Goal: Task Accomplishment & Management: Manage account settings

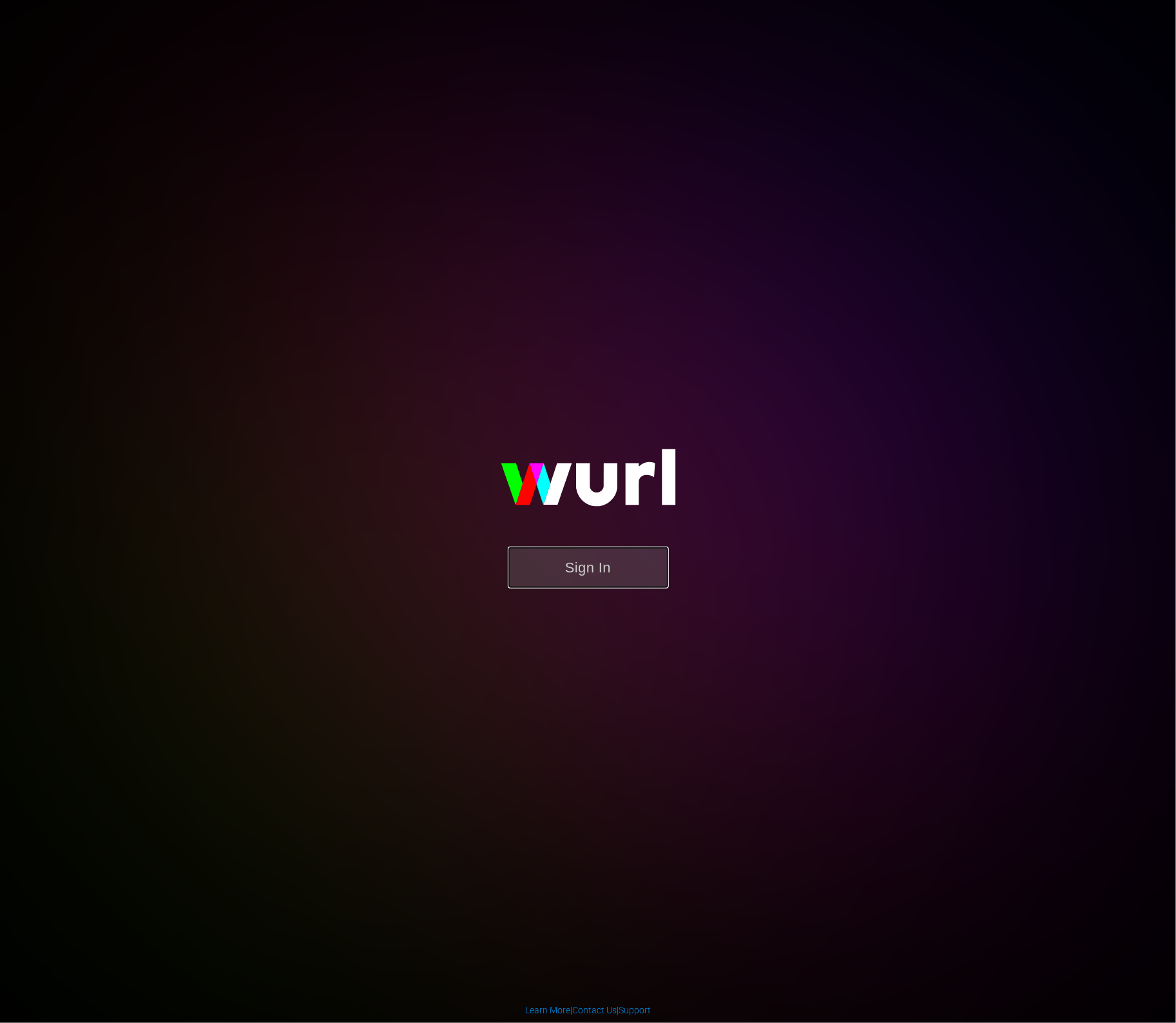
click at [578, 577] on button "Sign In" at bounding box center [588, 567] width 161 height 42
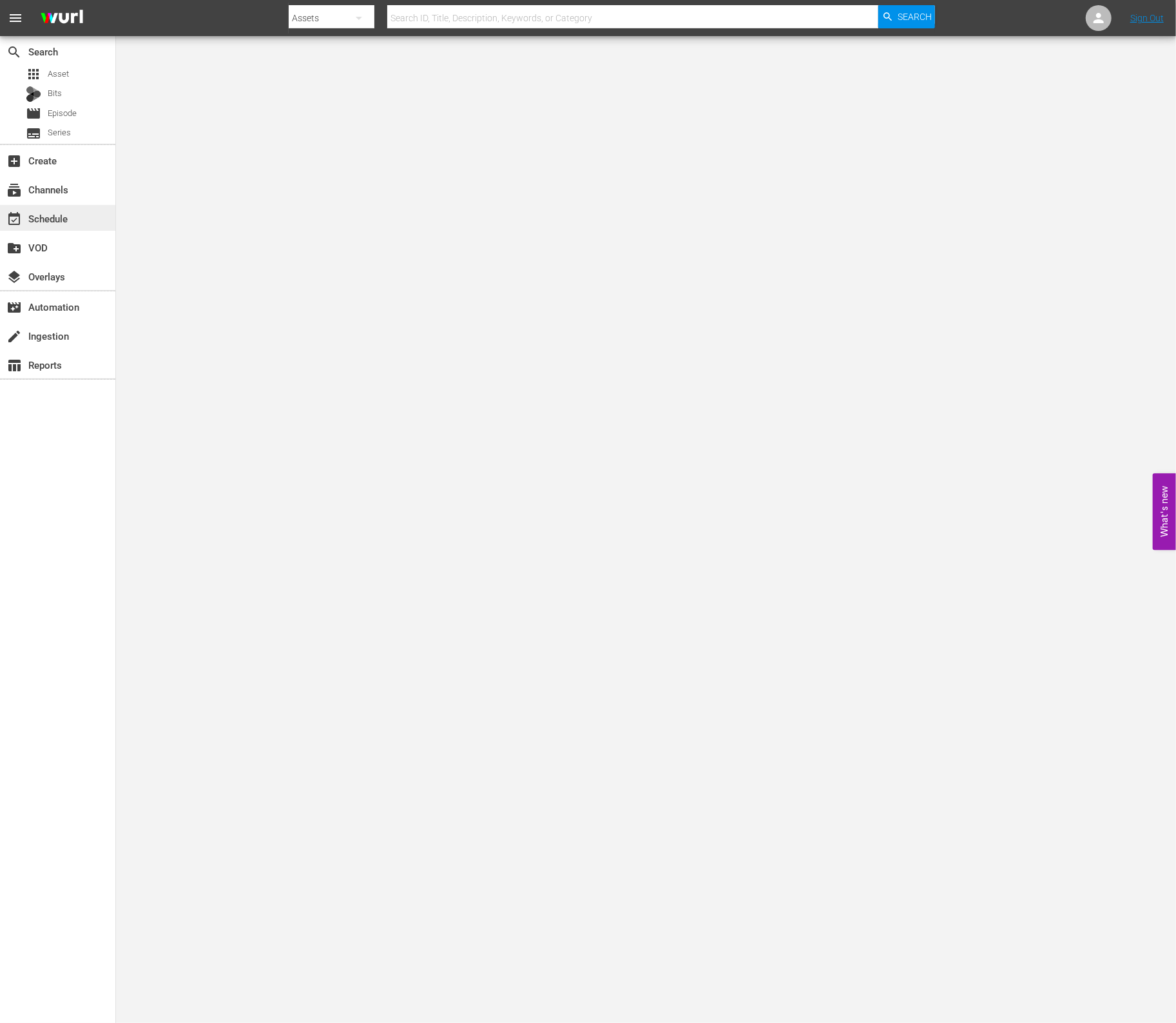
click at [61, 212] on div "event_available Schedule" at bounding box center [36, 216] width 72 height 12
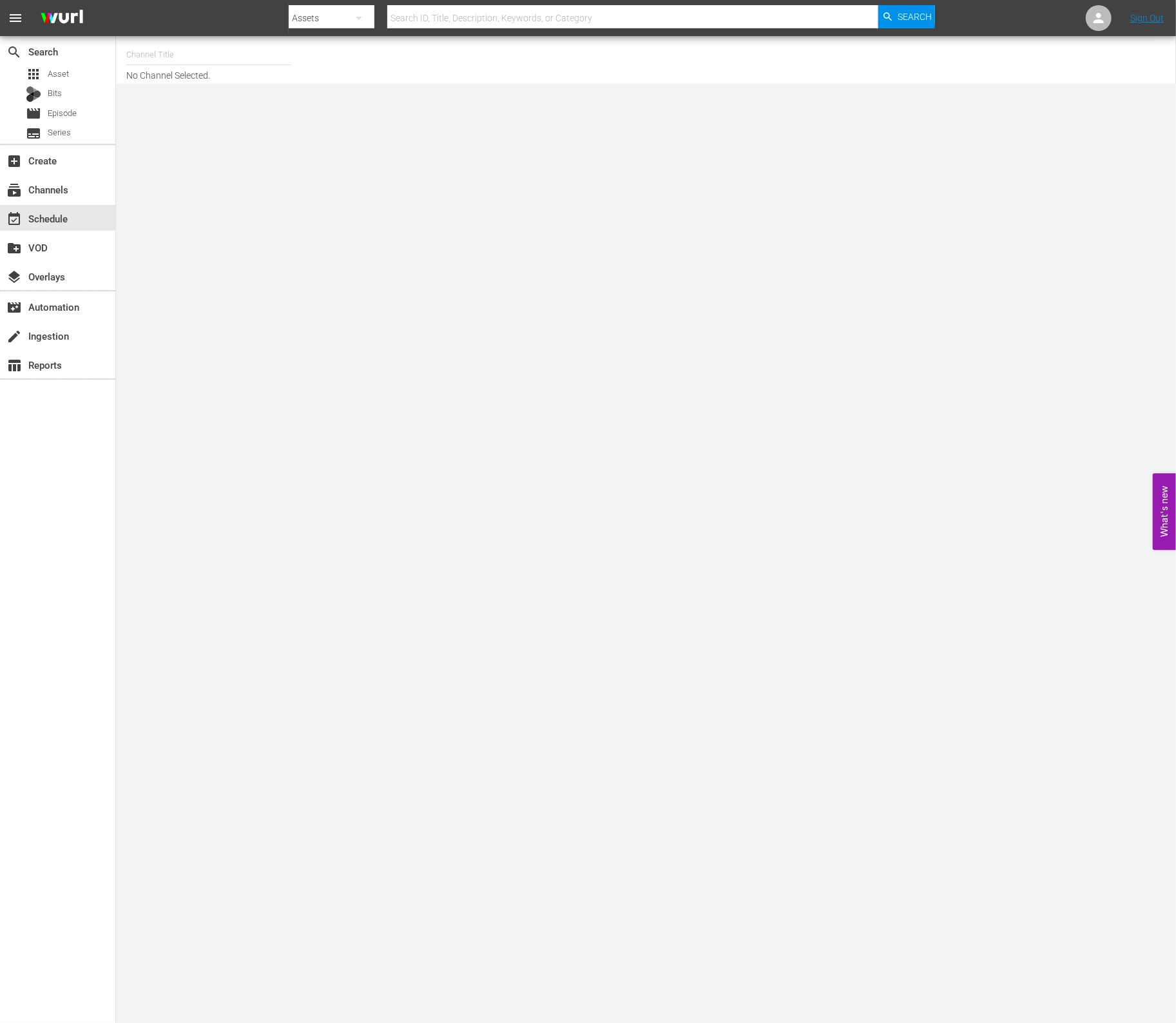
click at [174, 53] on input "text" at bounding box center [209, 55] width 165 height 31
click at [189, 100] on div "World Billiards TV (967 - newidco_billiardstv_1)" at bounding box center [303, 91] width 334 height 31
type input "World Billiards TV (967 - newidco_billiardstv_1)"
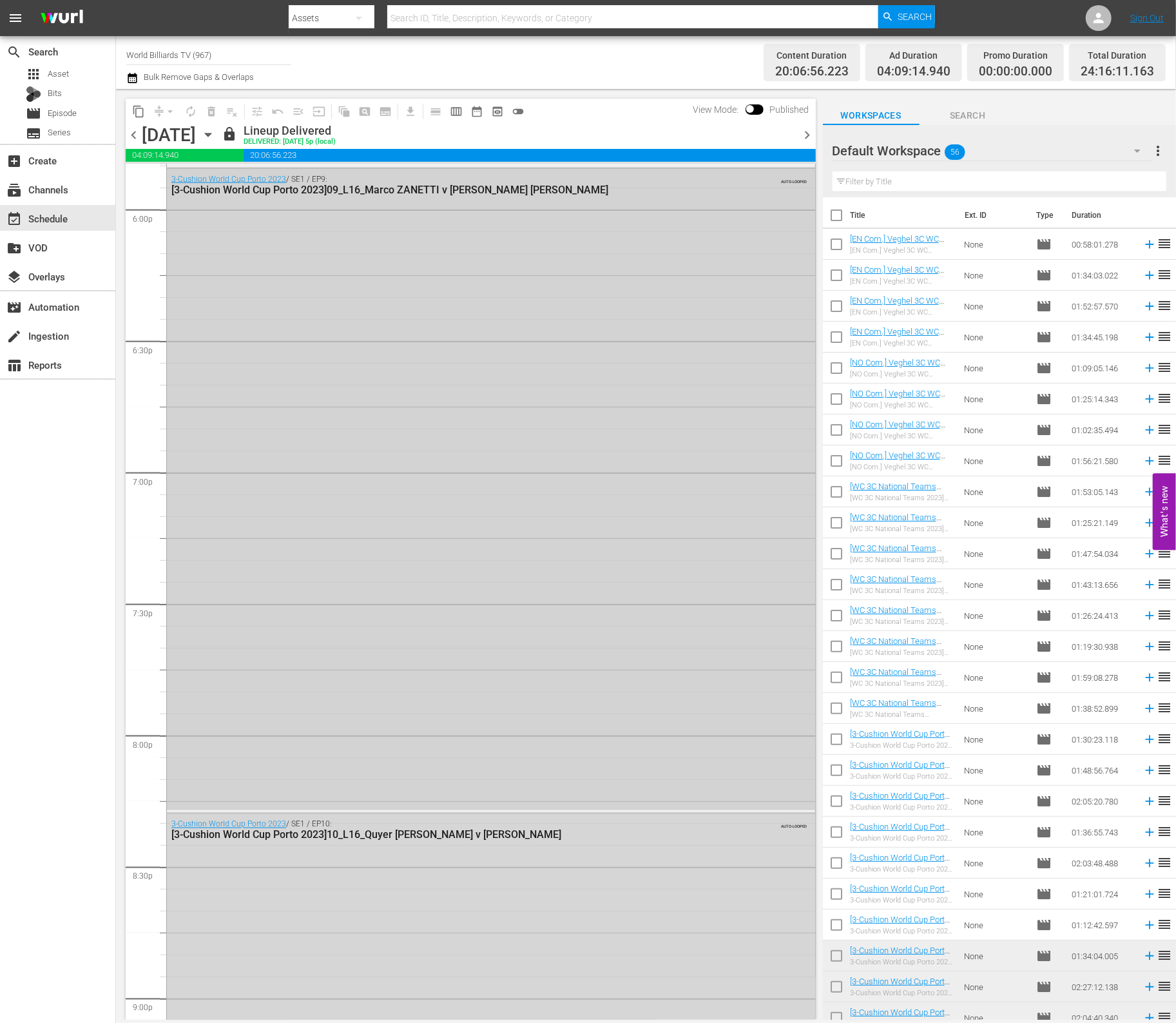
scroll to position [5636, 0]
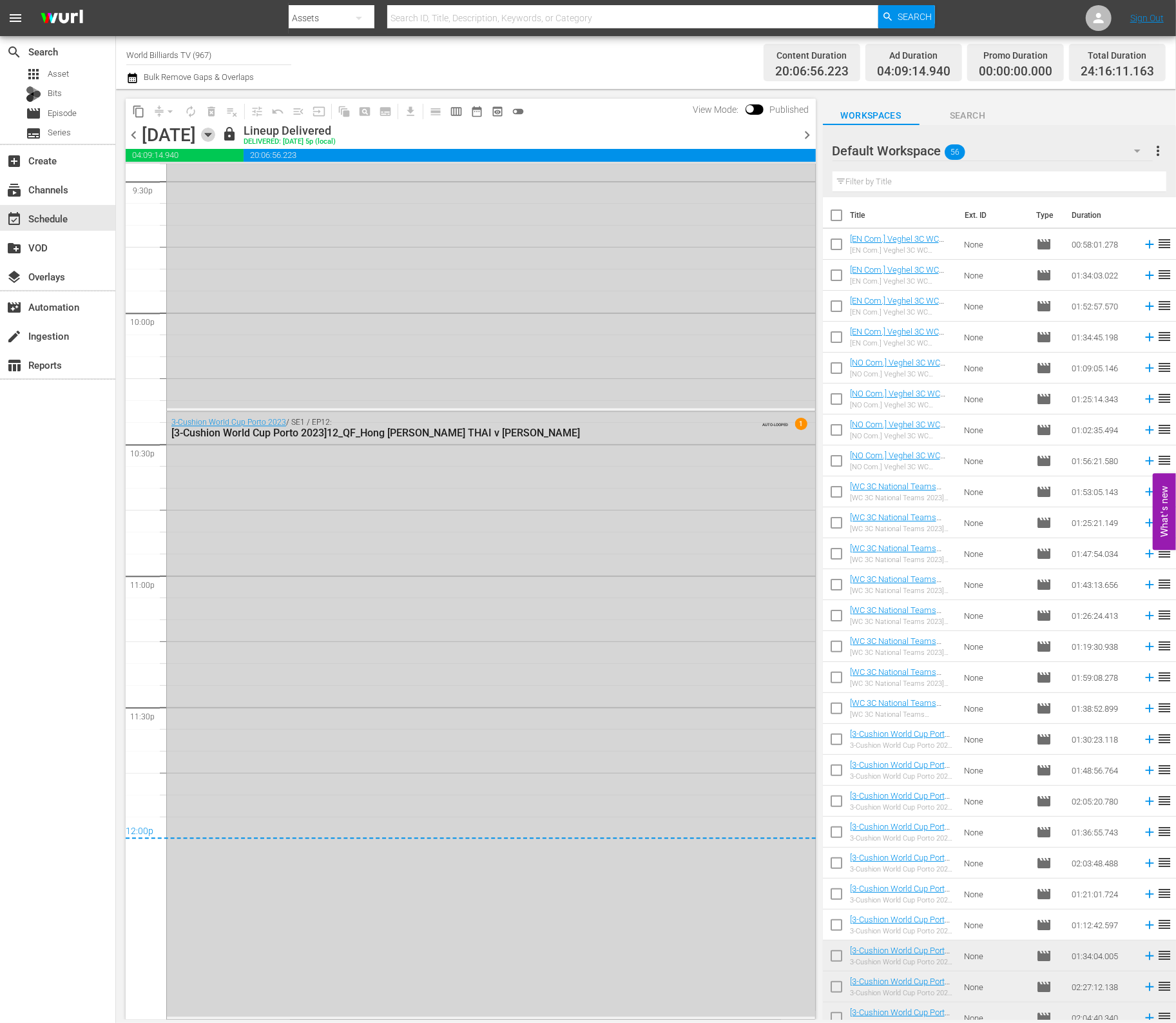
click at [215, 136] on icon "button" at bounding box center [208, 135] width 14 height 14
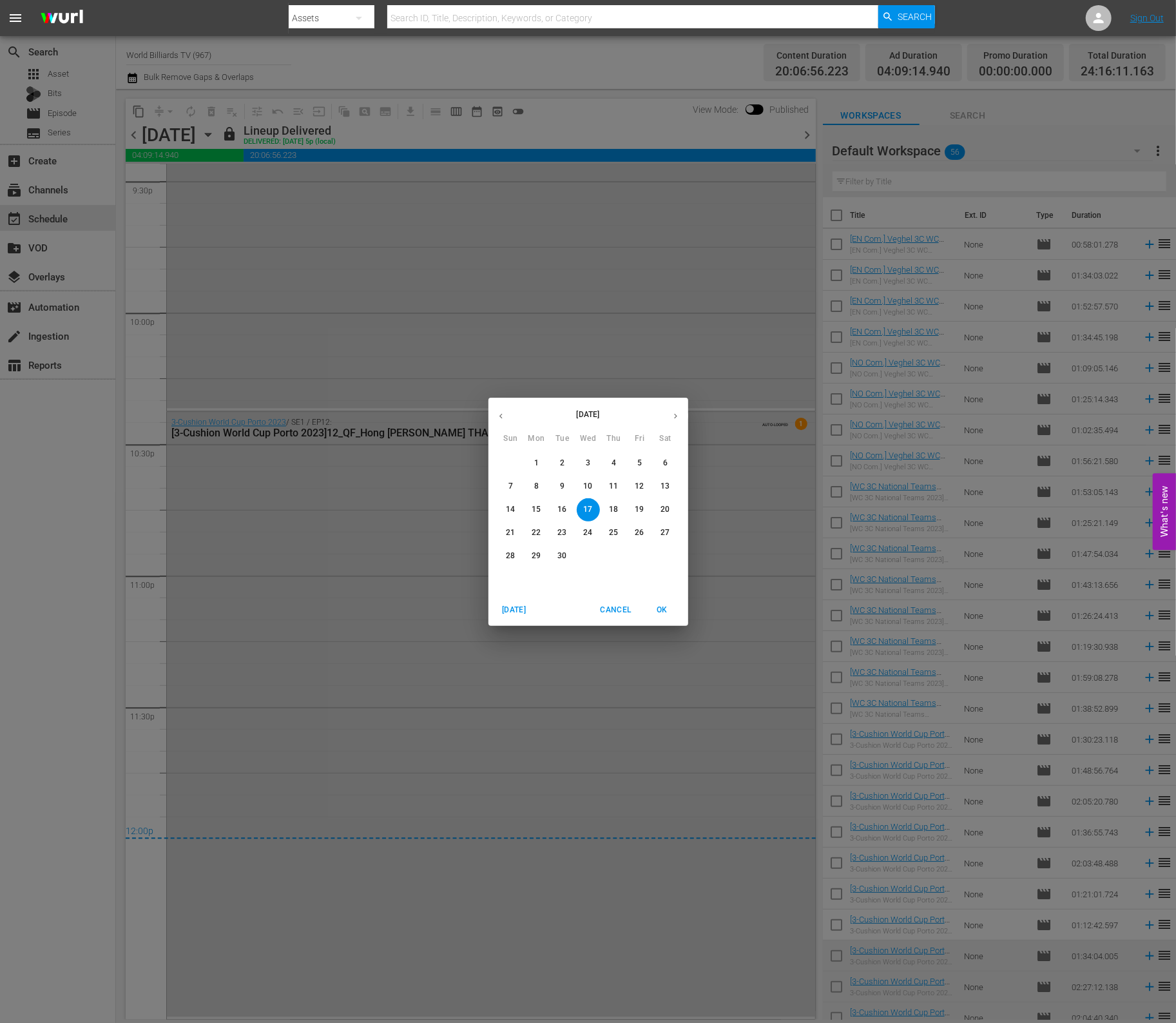
click at [618, 505] on span "18" at bounding box center [615, 510] width 23 height 11
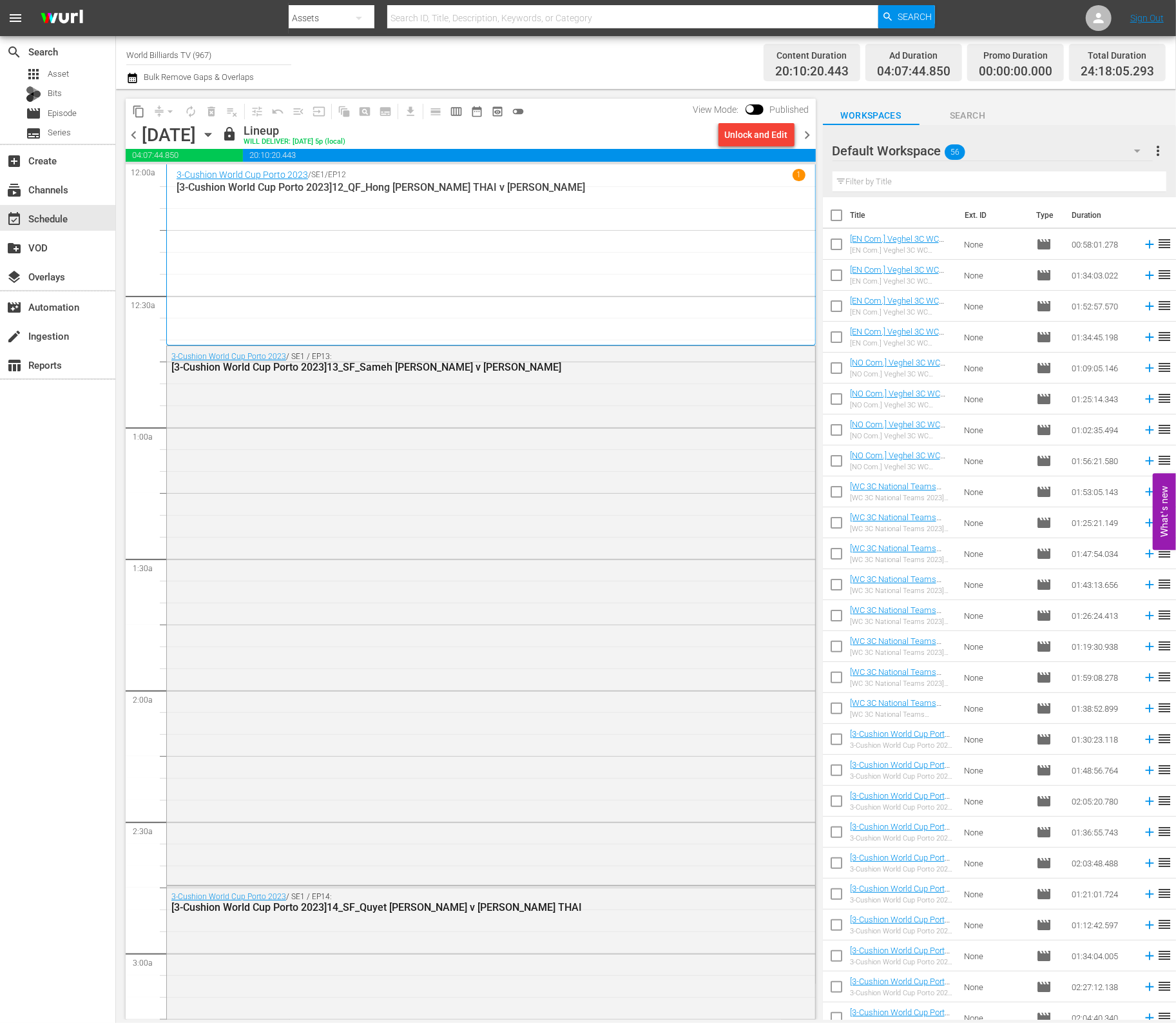
click at [215, 137] on icon "button" at bounding box center [208, 135] width 14 height 14
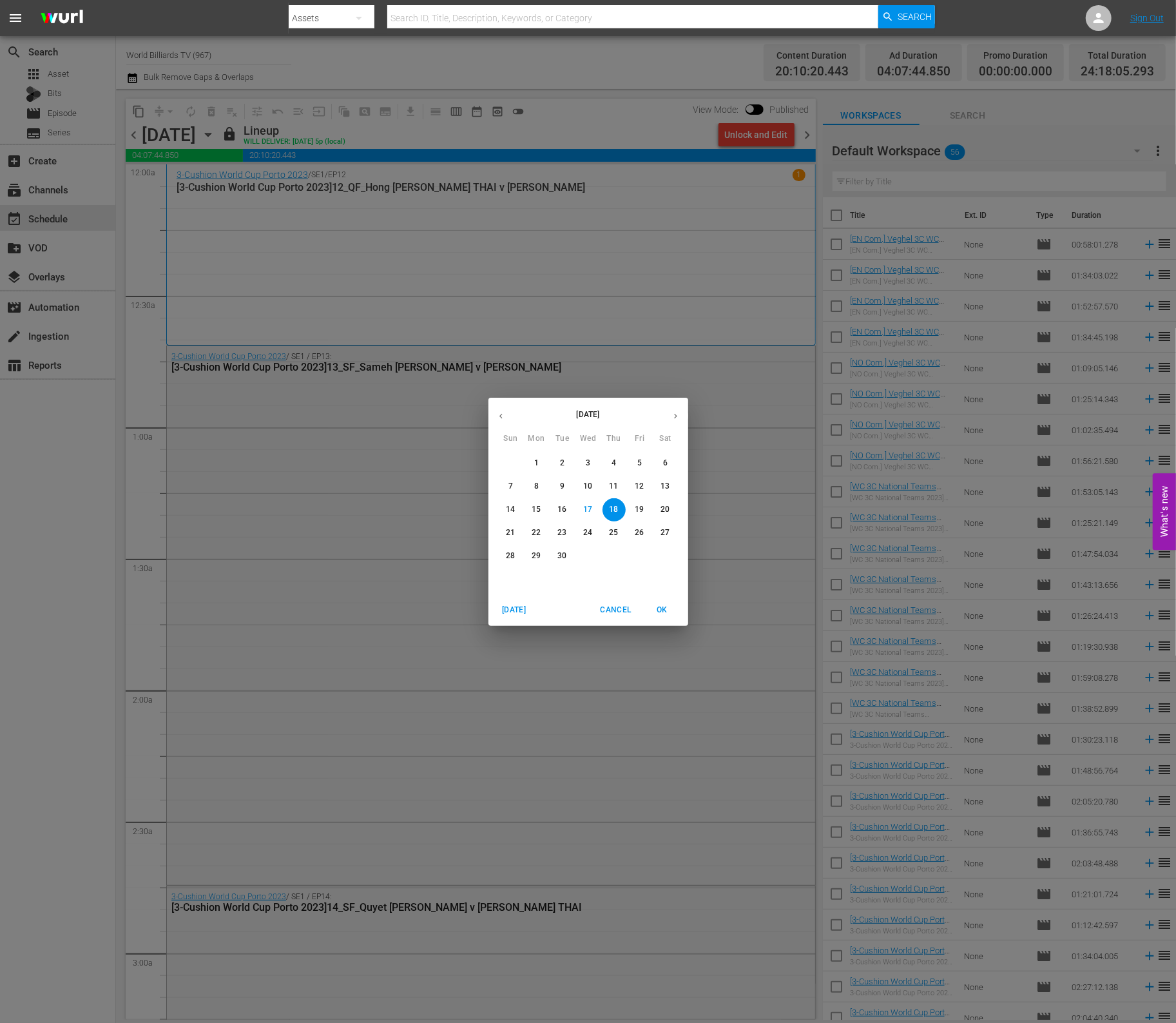
click at [645, 513] on span "19" at bounding box center [640, 510] width 23 height 11
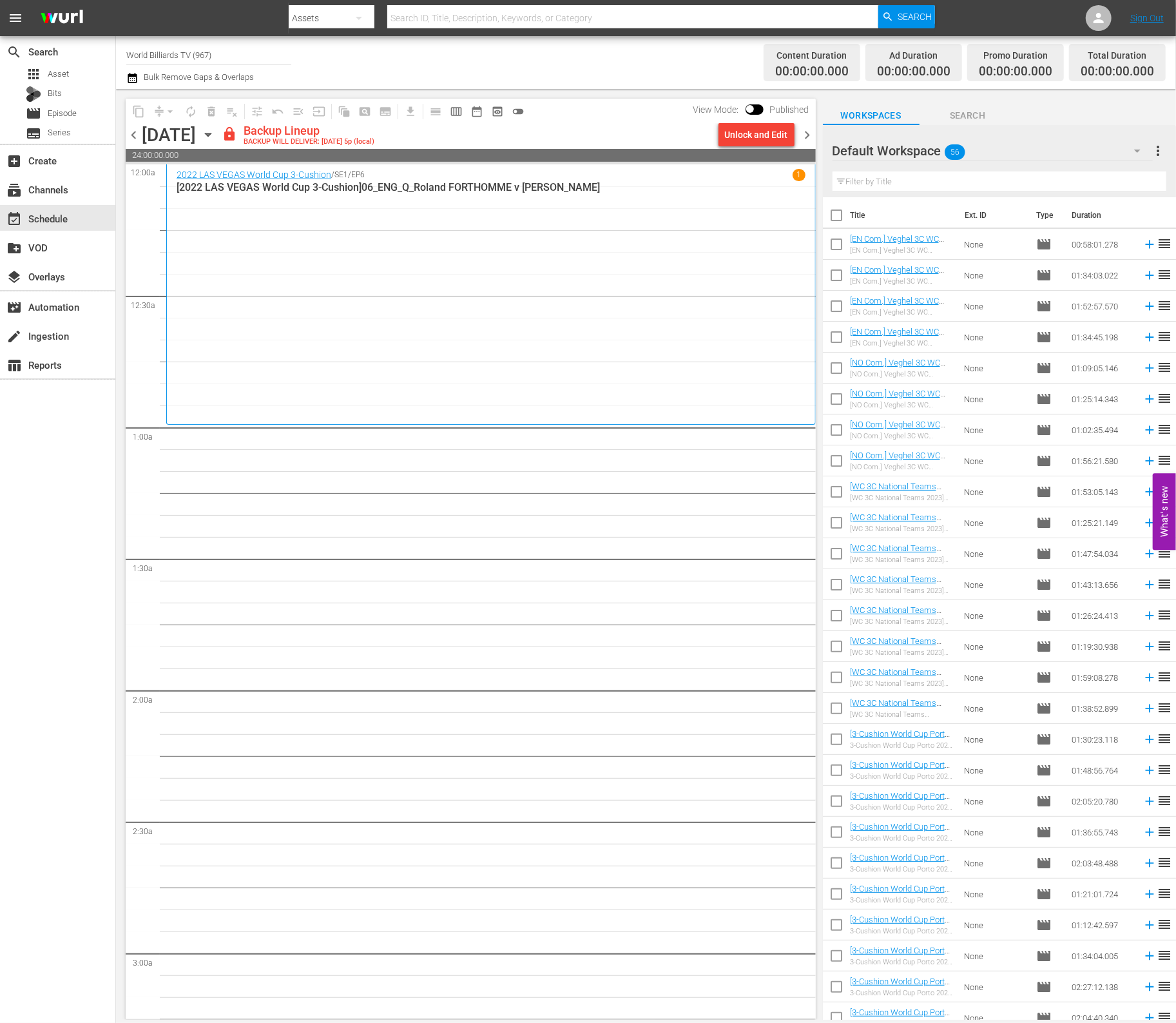
click at [783, 140] on div "Unlock and Edit" at bounding box center [756, 135] width 63 height 23
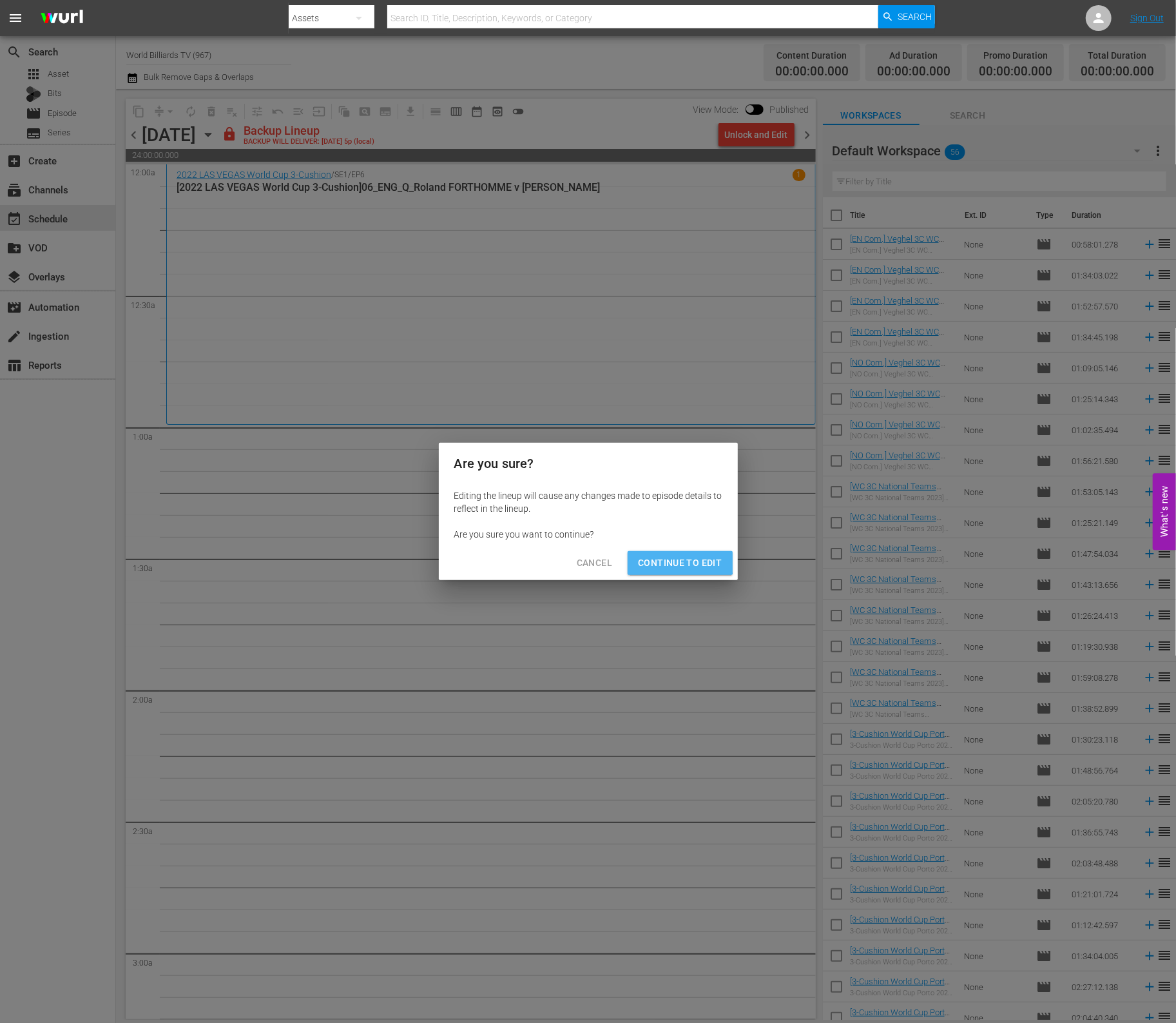
click at [658, 552] on button "Continue to Edit" at bounding box center [679, 563] width 104 height 24
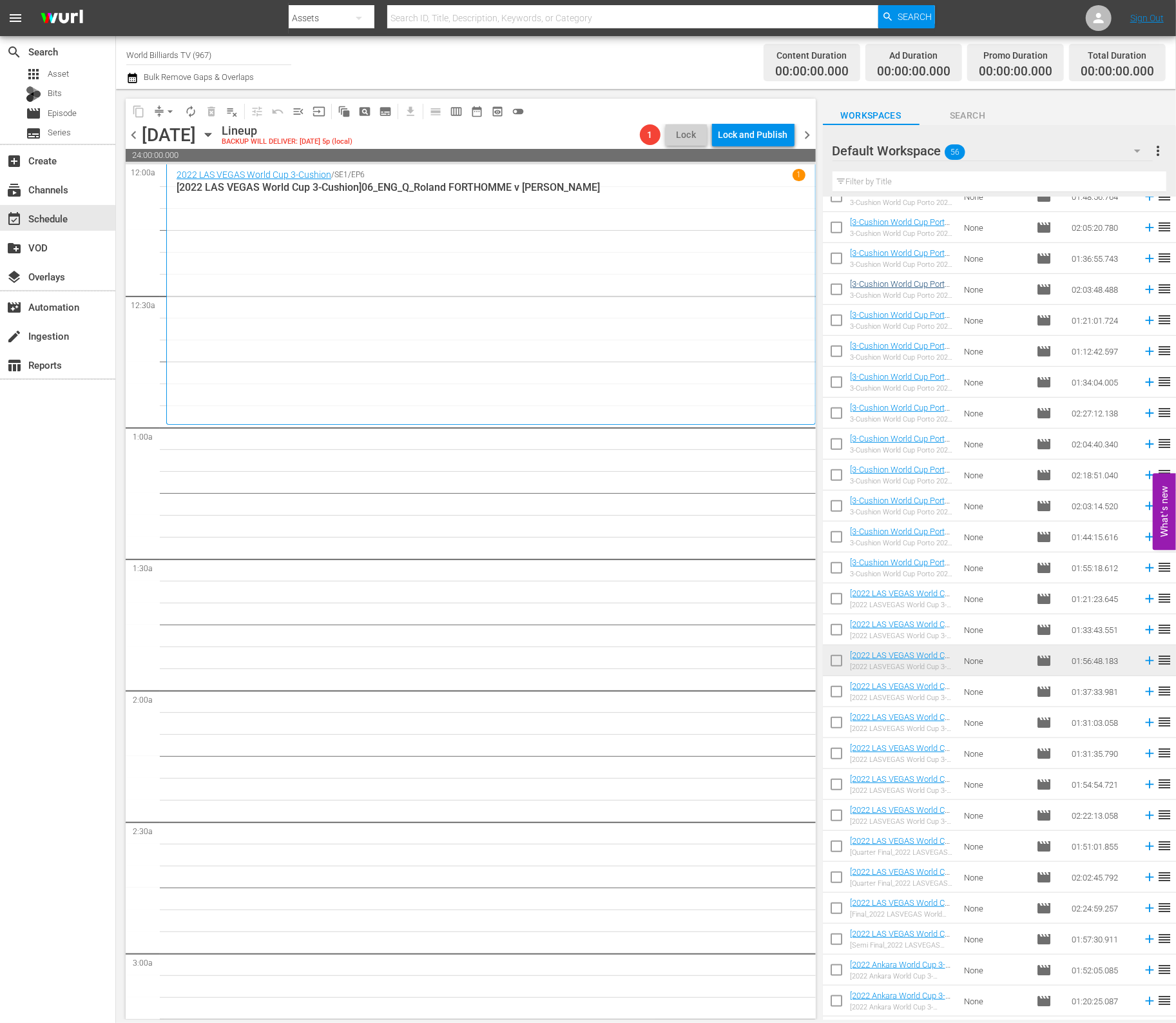
scroll to position [940, 0]
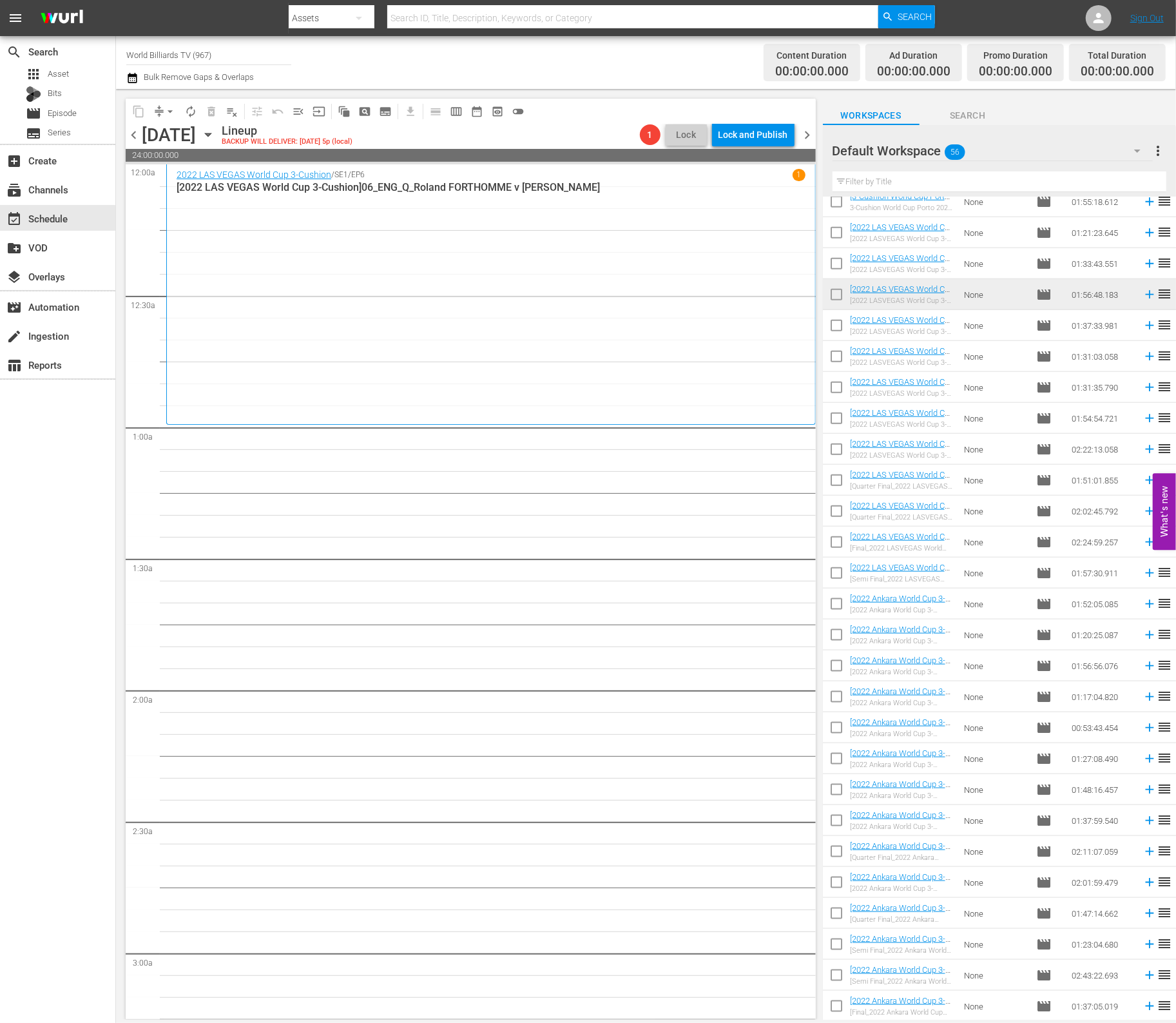
click at [838, 330] on input "checkbox" at bounding box center [836, 328] width 27 height 27
checkbox input "true"
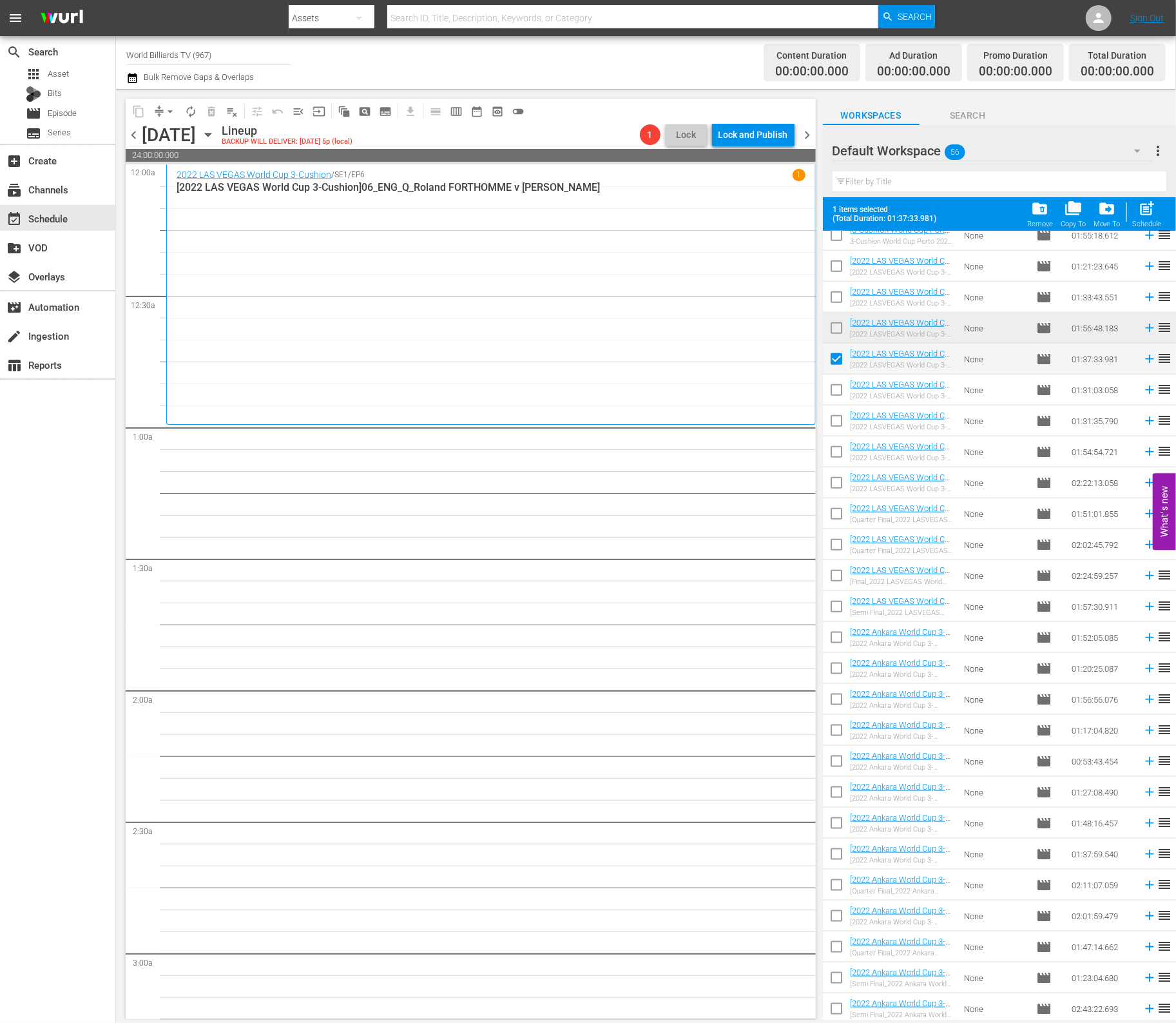
click at [841, 392] on input "checkbox" at bounding box center [836, 392] width 27 height 27
checkbox input "true"
click at [831, 431] on input "checkbox" at bounding box center [836, 423] width 27 height 27
checkbox input "true"
click at [841, 470] on span at bounding box center [836, 483] width 27 height 27
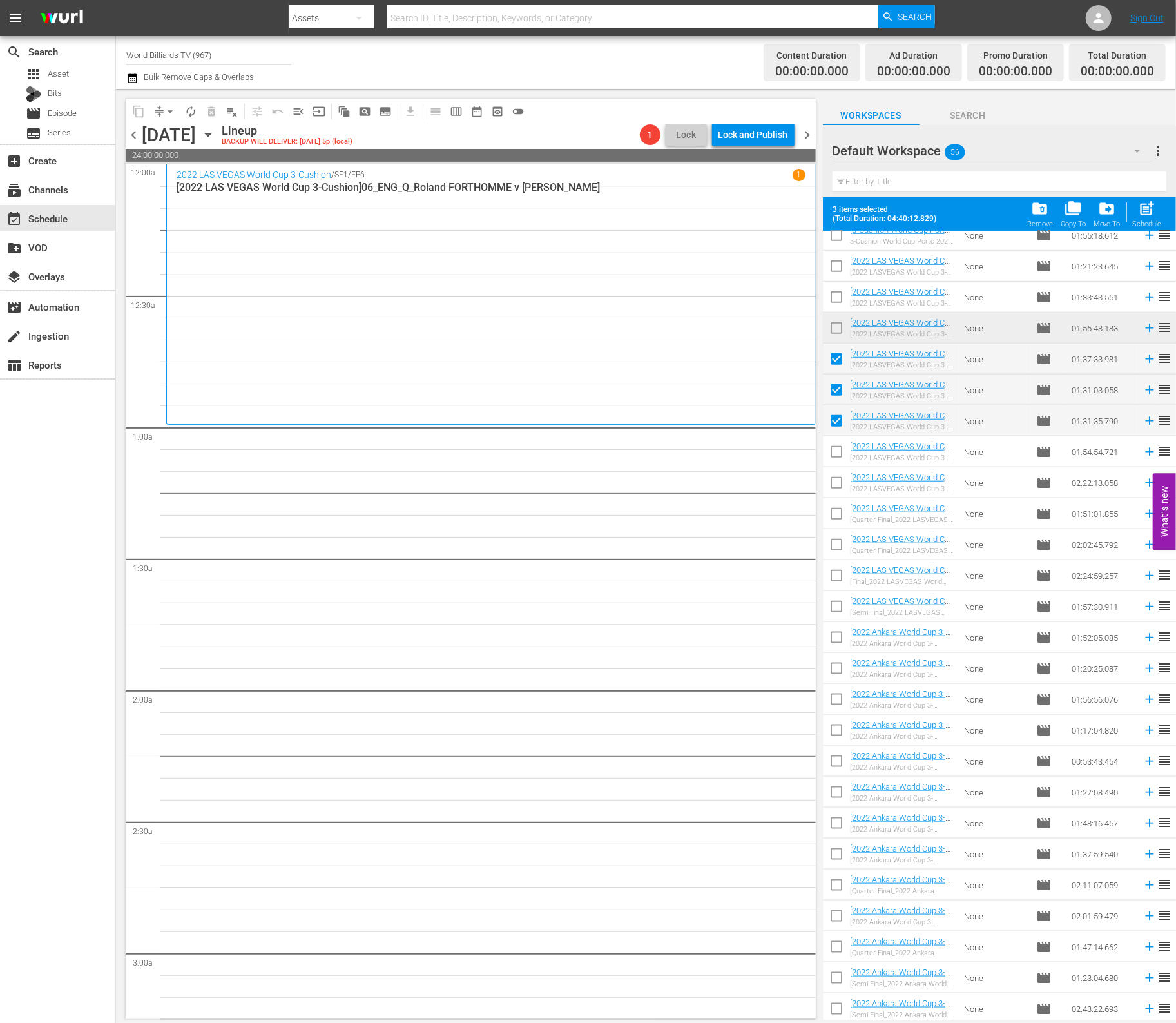
click at [842, 496] on input "checkbox" at bounding box center [836, 485] width 27 height 27
checkbox input "true"
click at [841, 518] on input "checkbox" at bounding box center [836, 516] width 27 height 27
checkbox input "true"
click at [835, 451] on input "checkbox" at bounding box center [836, 454] width 27 height 27
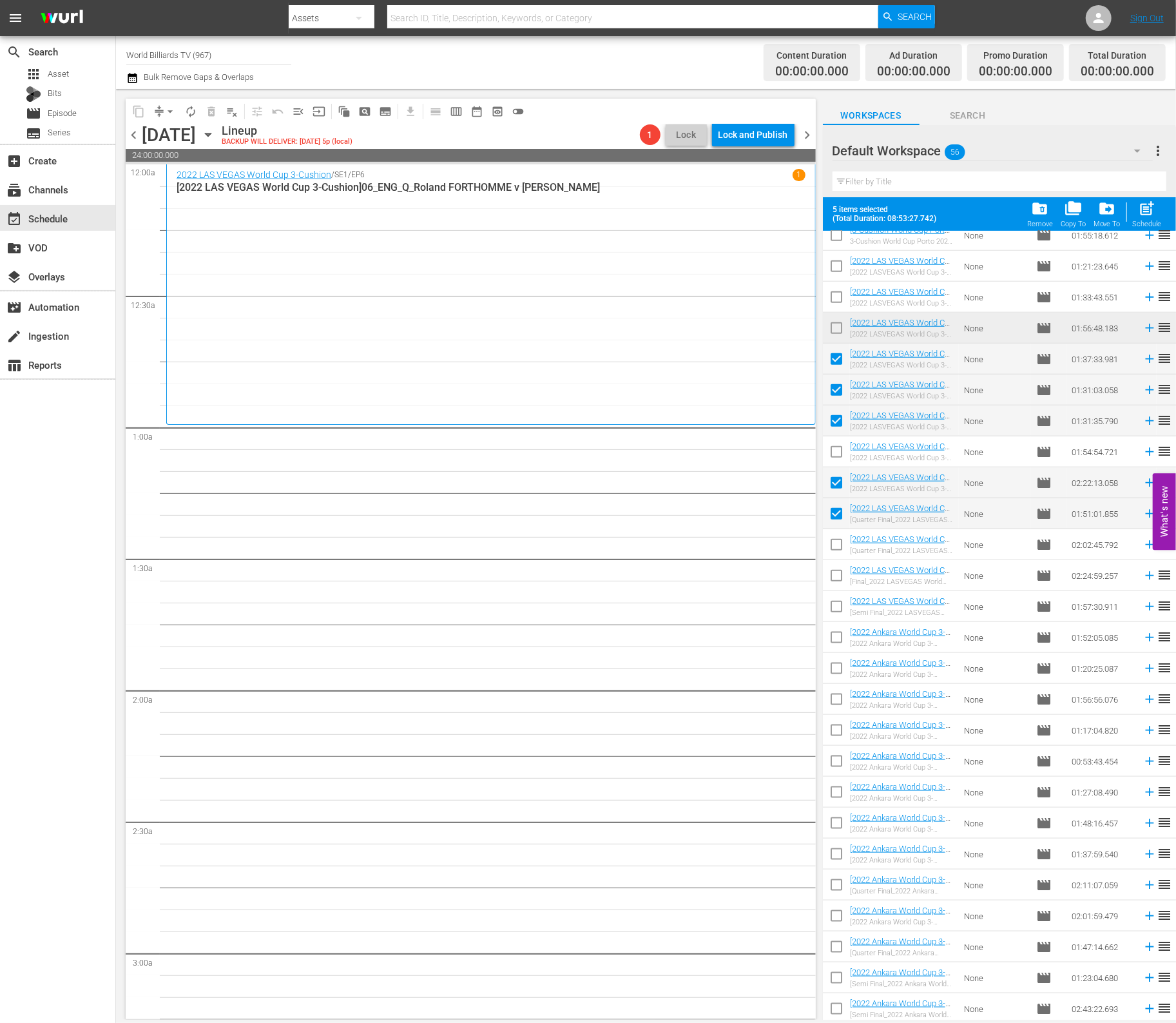
checkbox input "true"
click at [834, 543] on input "checkbox" at bounding box center [836, 547] width 27 height 27
checkbox input "true"
click at [832, 576] on input "checkbox" at bounding box center [836, 577] width 27 height 27
checkbox input "true"
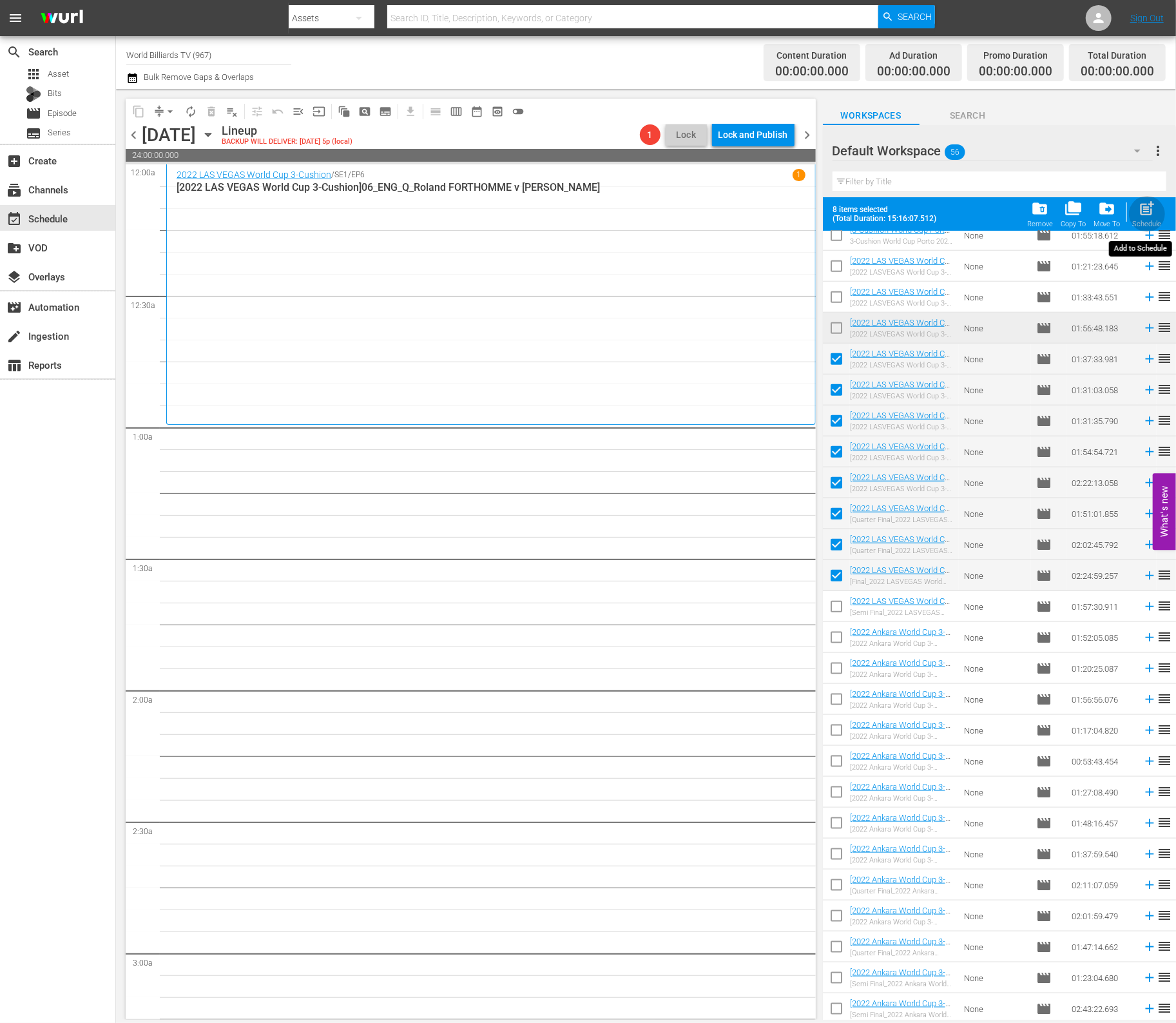
click at [1151, 213] on span "post_add" at bounding box center [1147, 208] width 18 height 18
checkbox input "false"
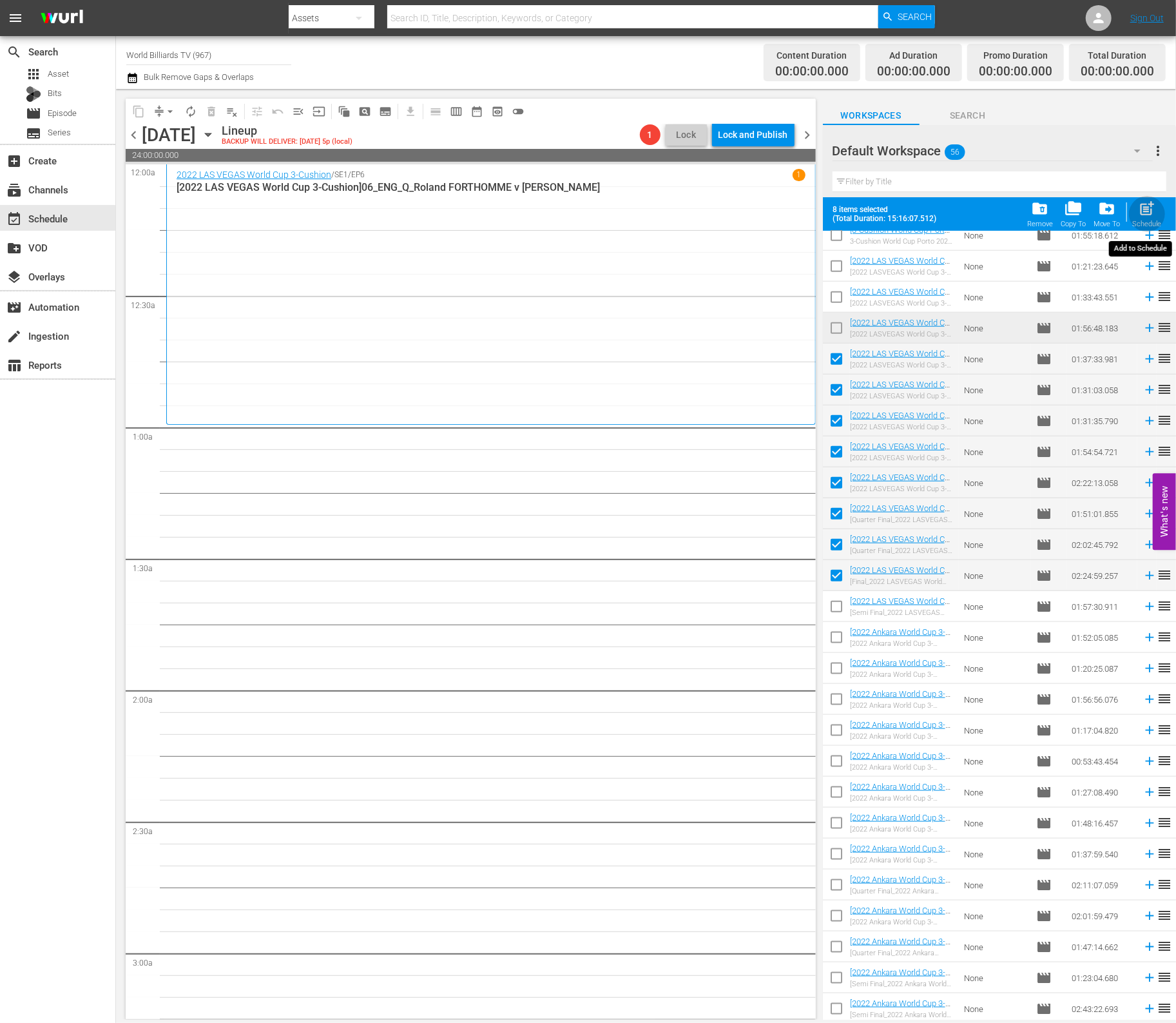
checkbox input "false"
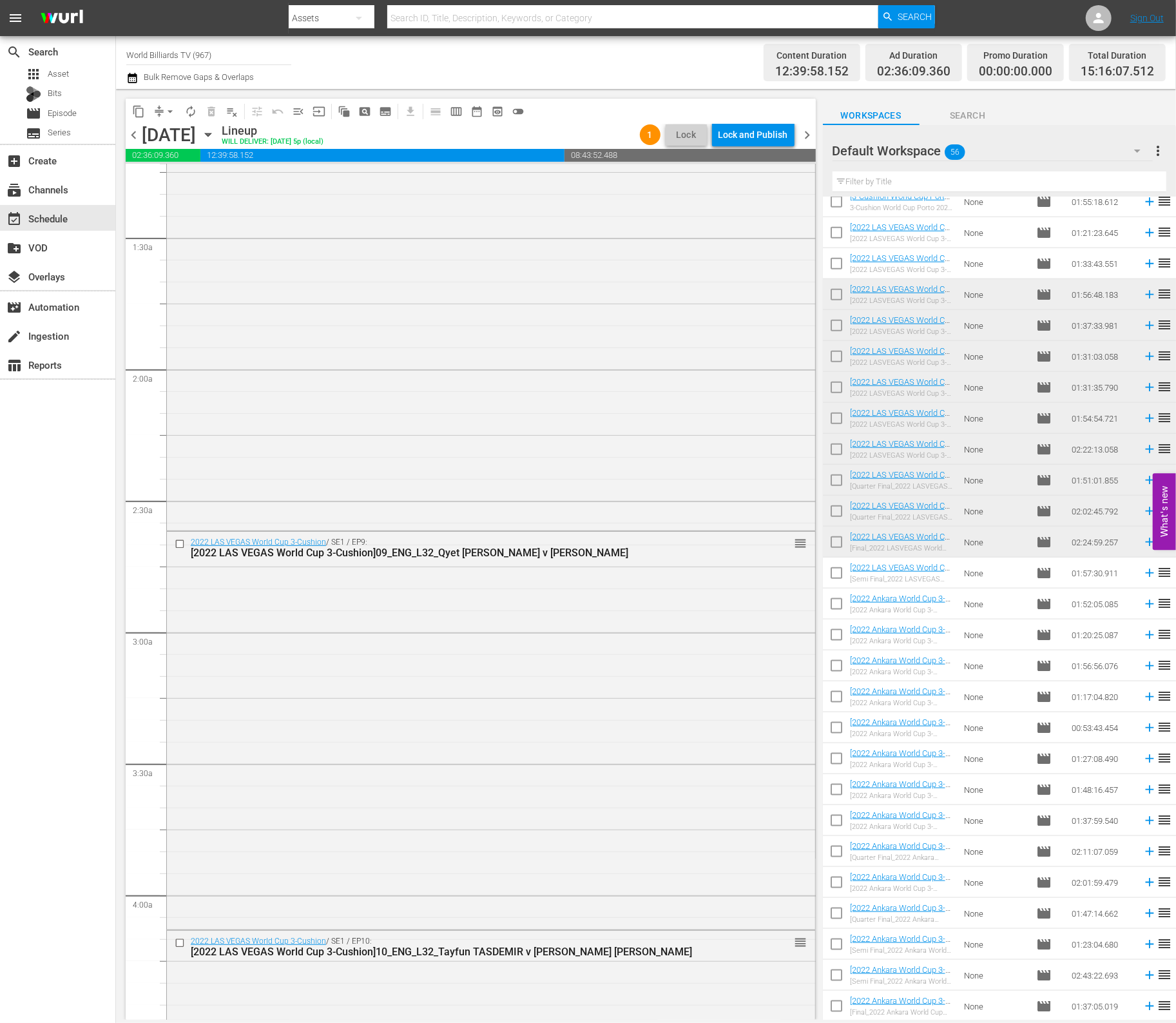
scroll to position [0, 0]
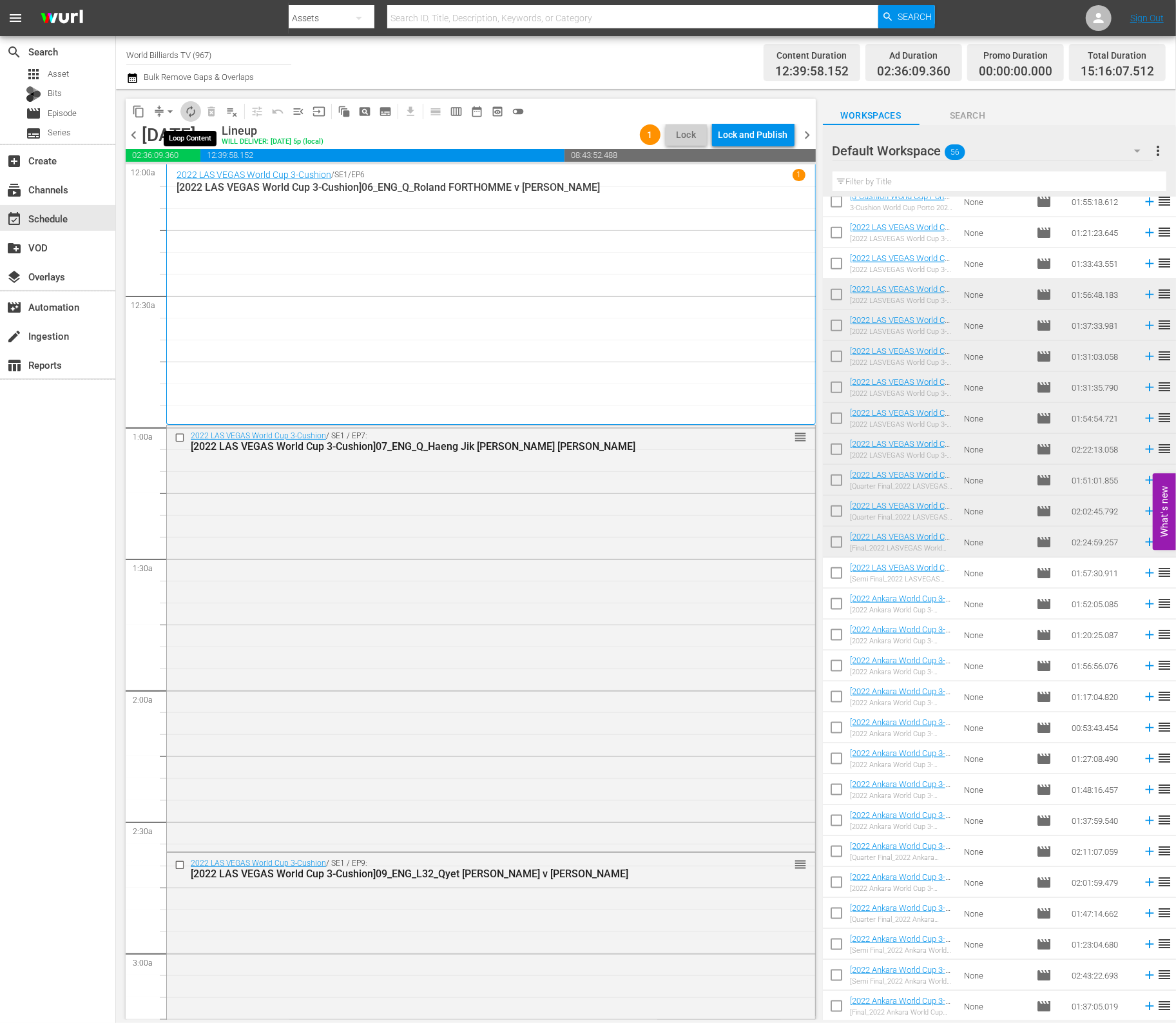
click at [184, 113] on span "autorenew_outlined" at bounding box center [190, 111] width 13 height 13
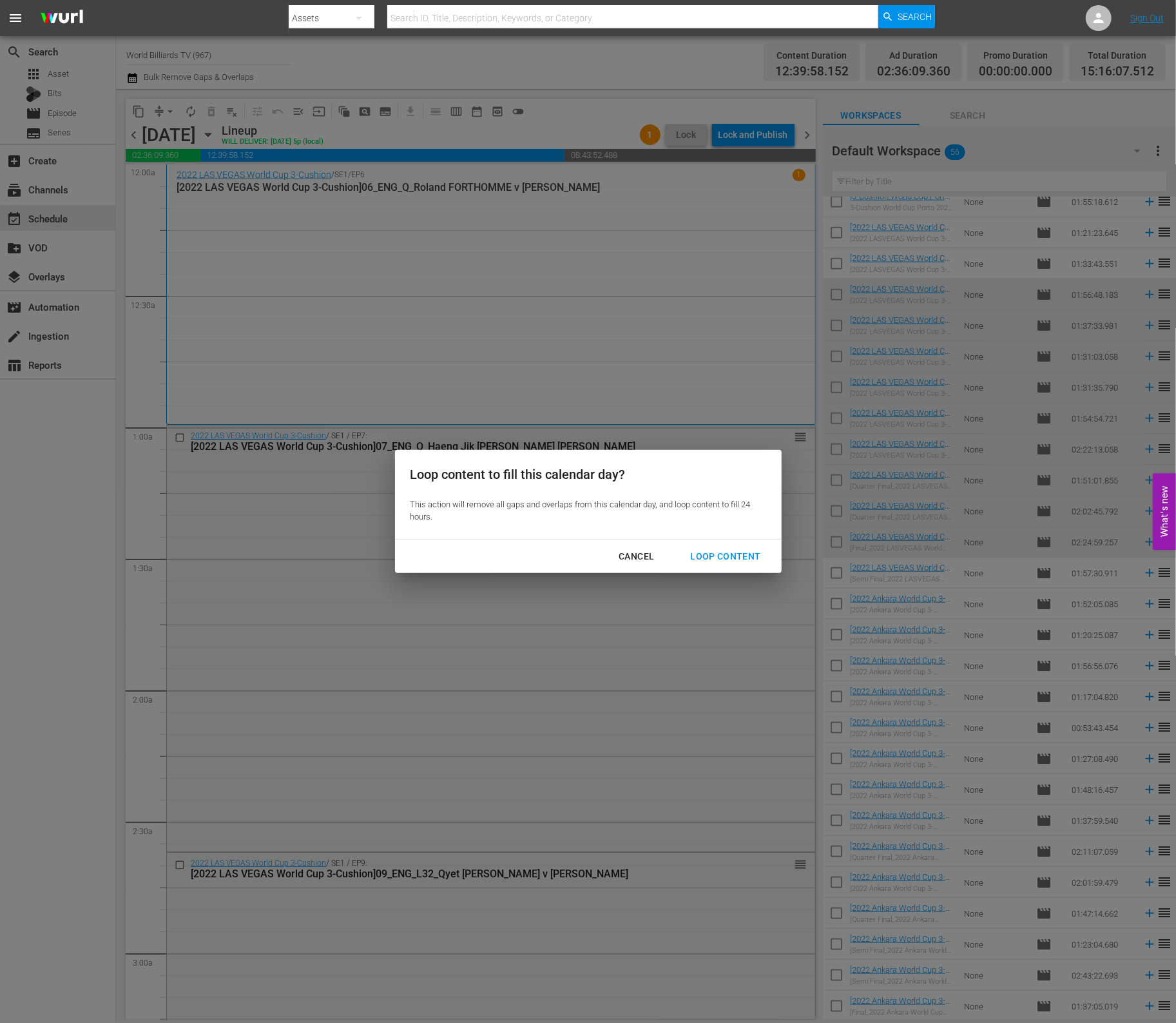
click at [743, 550] on div "Loop Content" at bounding box center [726, 556] width 91 height 16
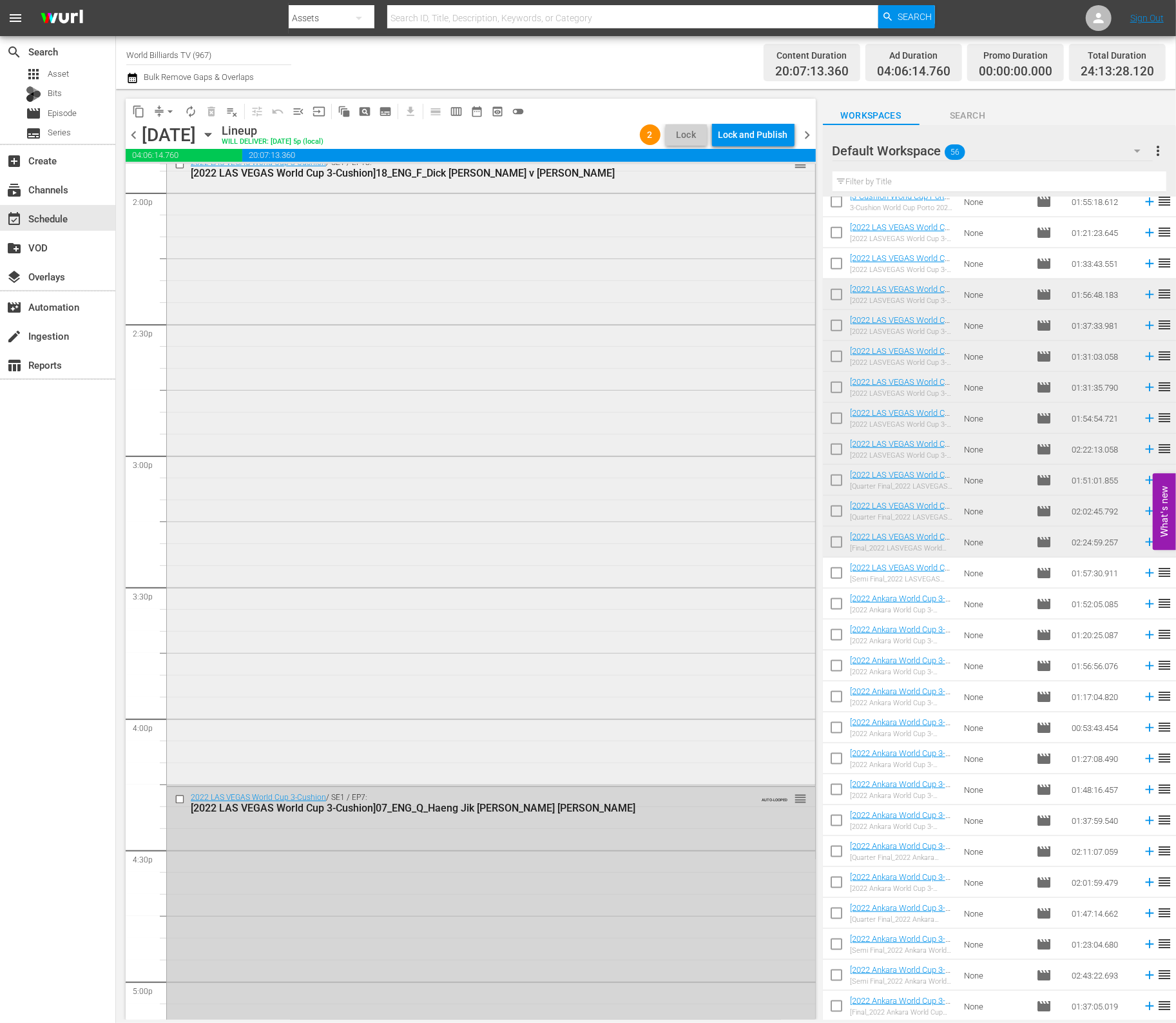
scroll to position [5730, 0]
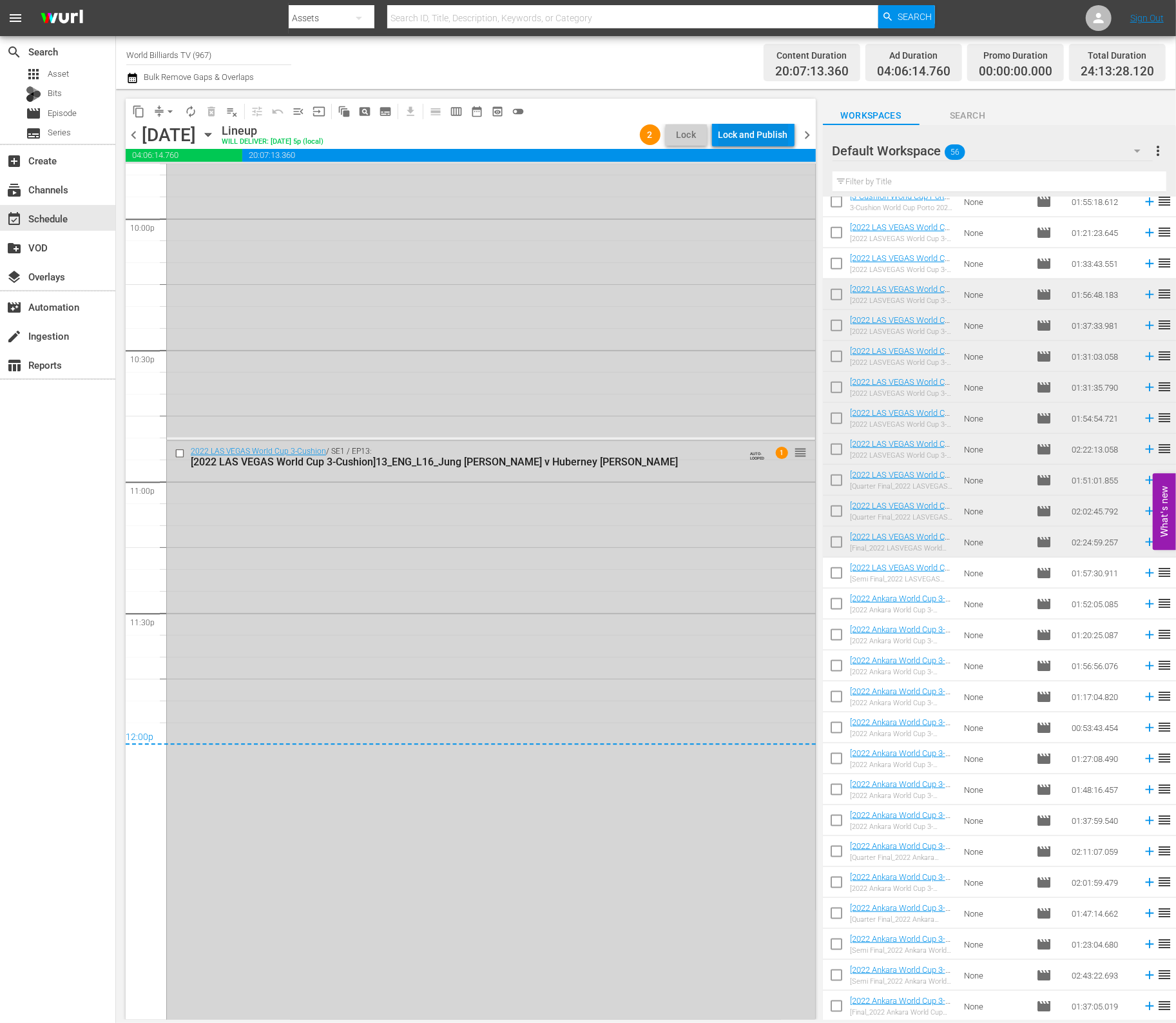
click at [767, 137] on div "Lock and Publish" at bounding box center [753, 135] width 69 height 23
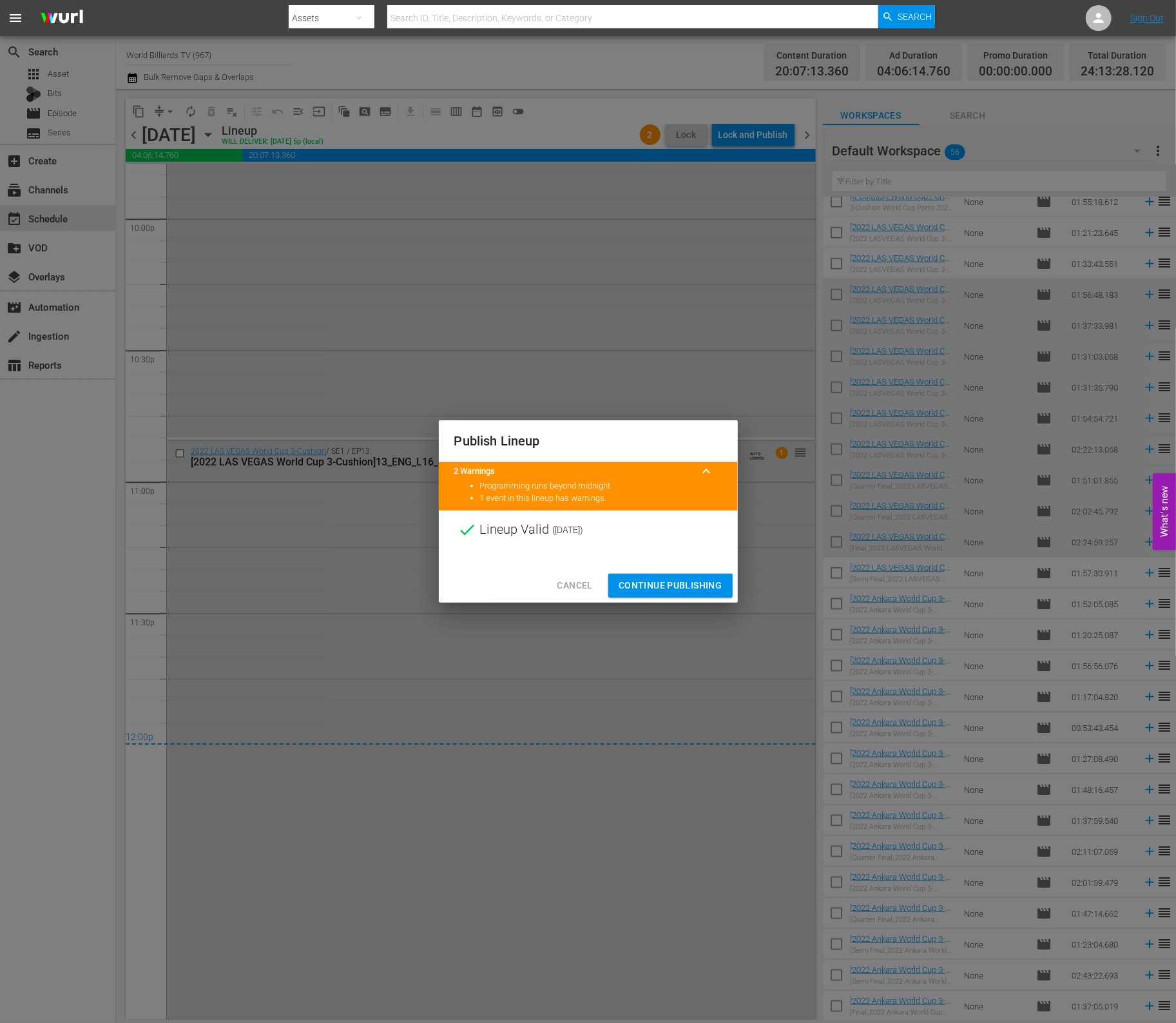
click at [719, 587] on span "Continue Publishing" at bounding box center [670, 585] width 104 height 16
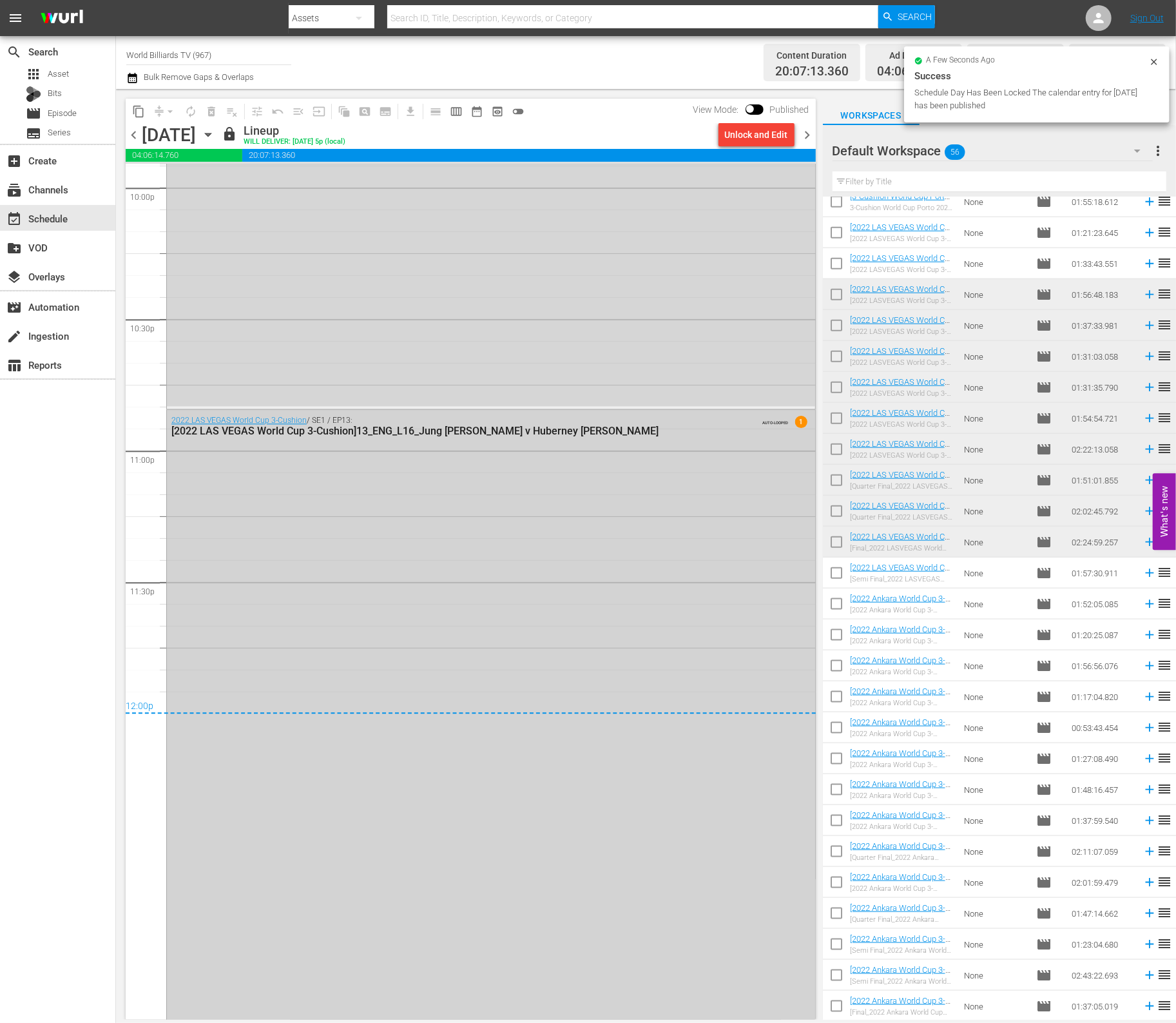
scroll to position [5774, 0]
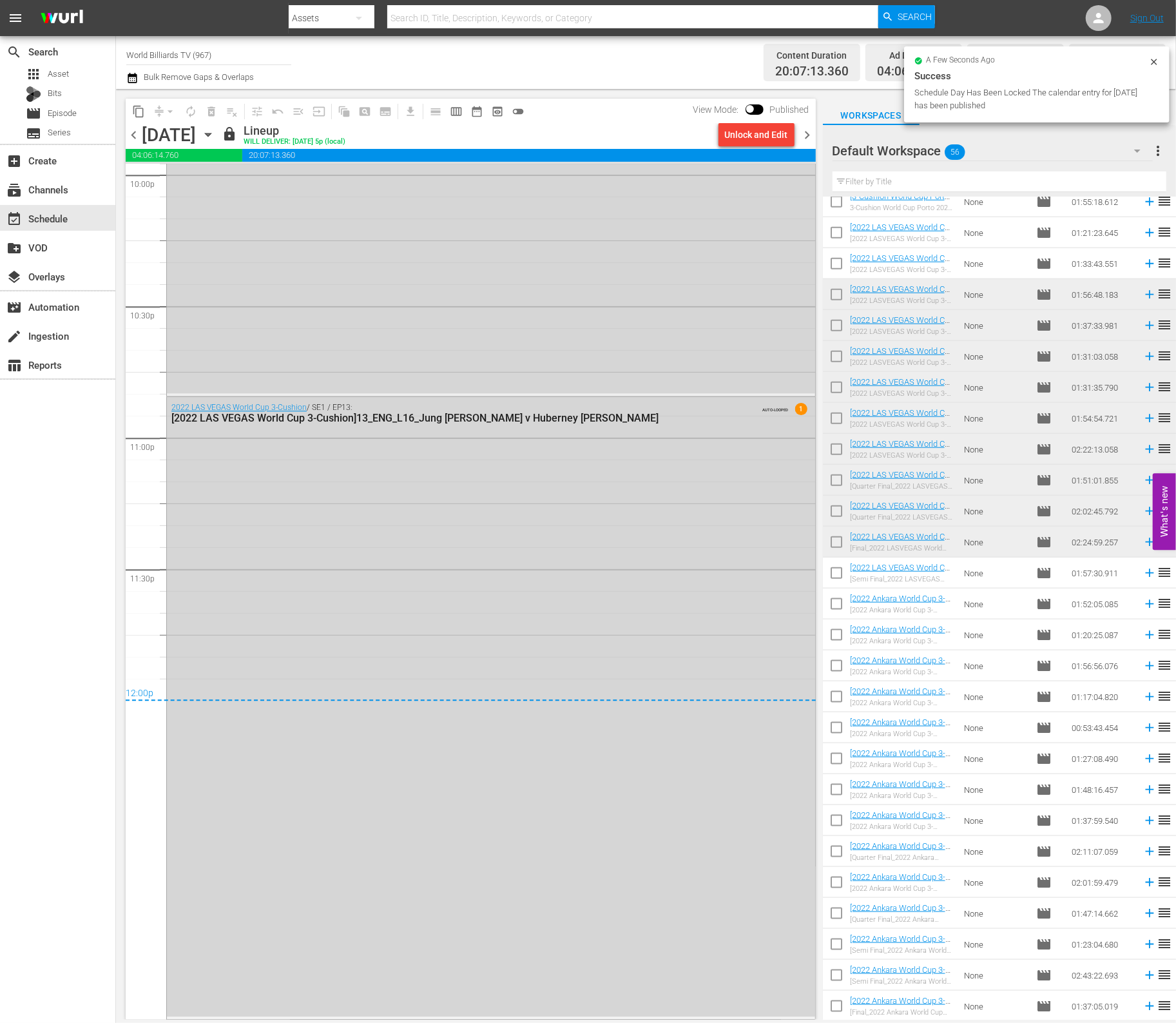
click at [218, 136] on div "[DATE] [DATE]" at bounding box center [180, 135] width 76 height 22
click at [215, 136] on icon "button" at bounding box center [208, 135] width 14 height 14
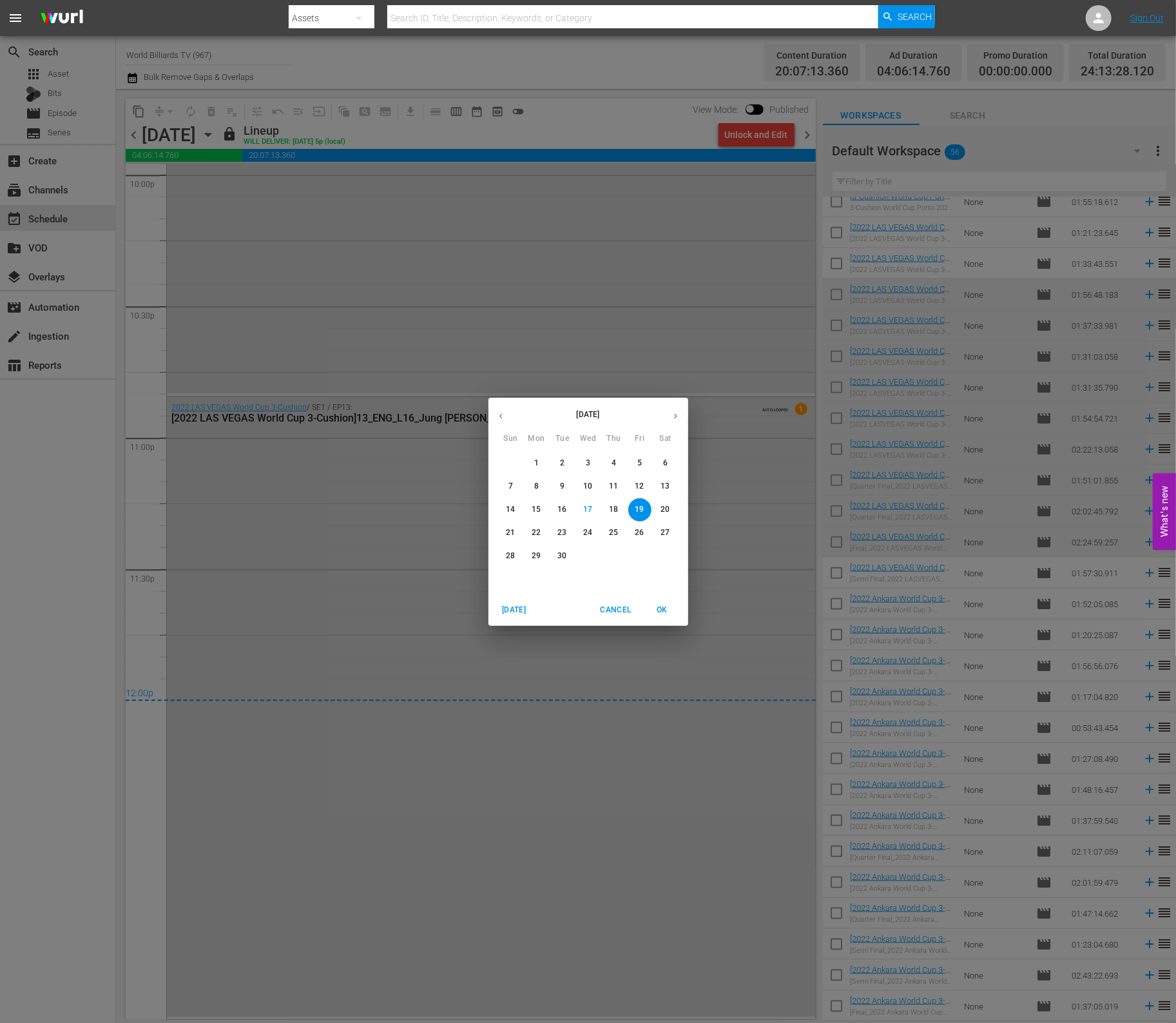
click at [666, 505] on p "20" at bounding box center [666, 510] width 9 height 11
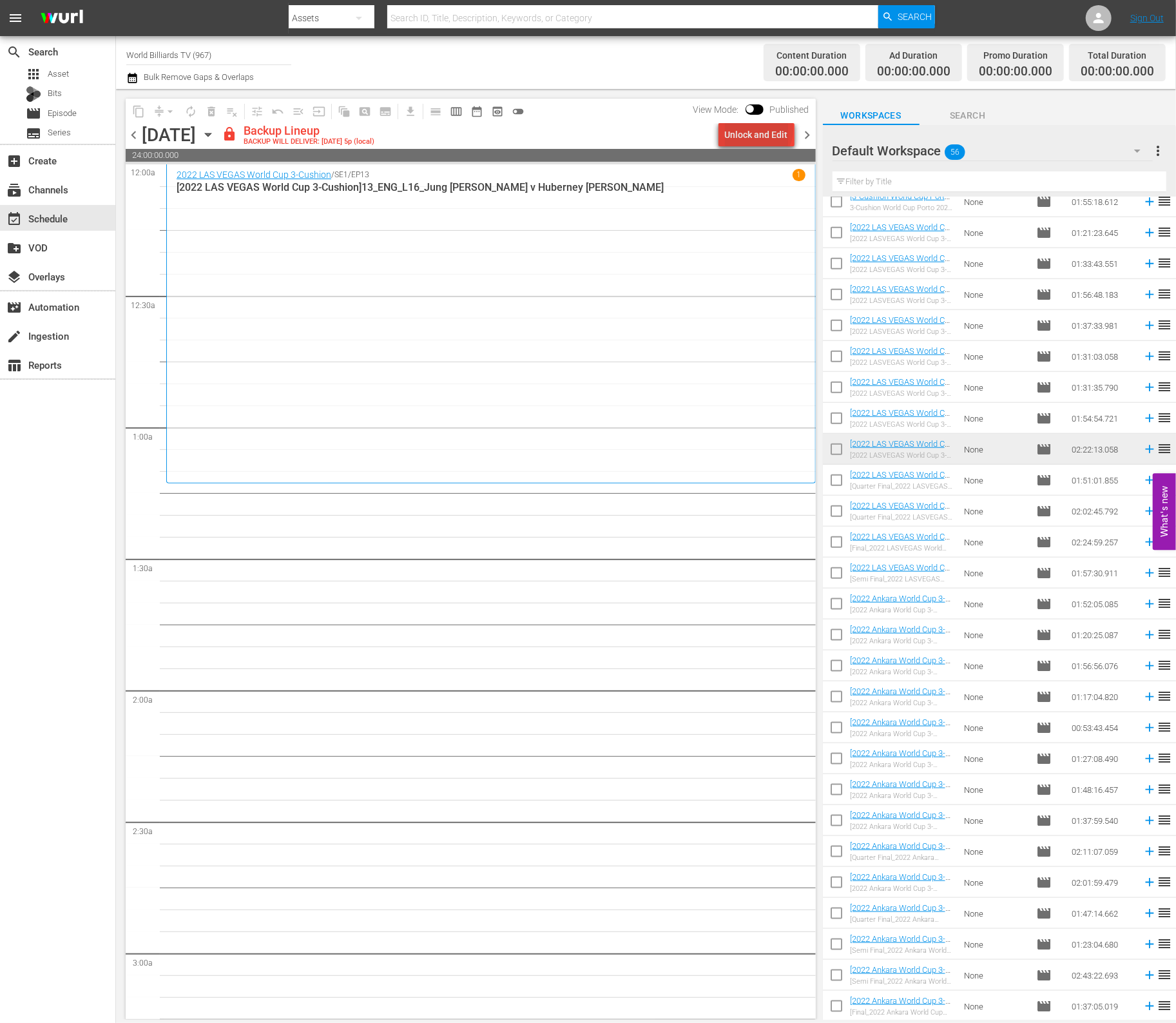
click at [761, 130] on div "Unlock and Edit" at bounding box center [756, 135] width 63 height 23
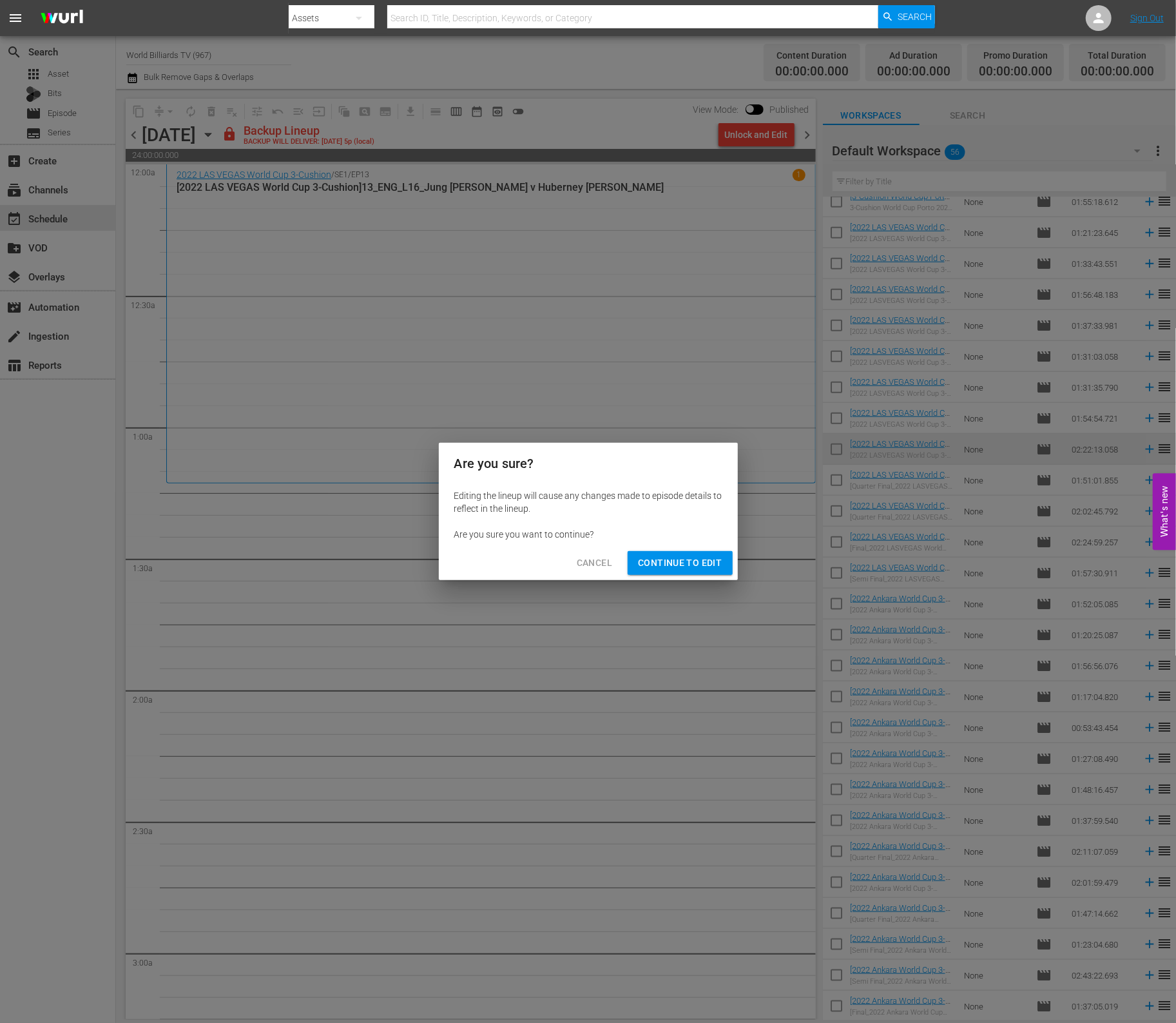
click at [667, 565] on span "Continue to Edit" at bounding box center [680, 563] width 84 height 16
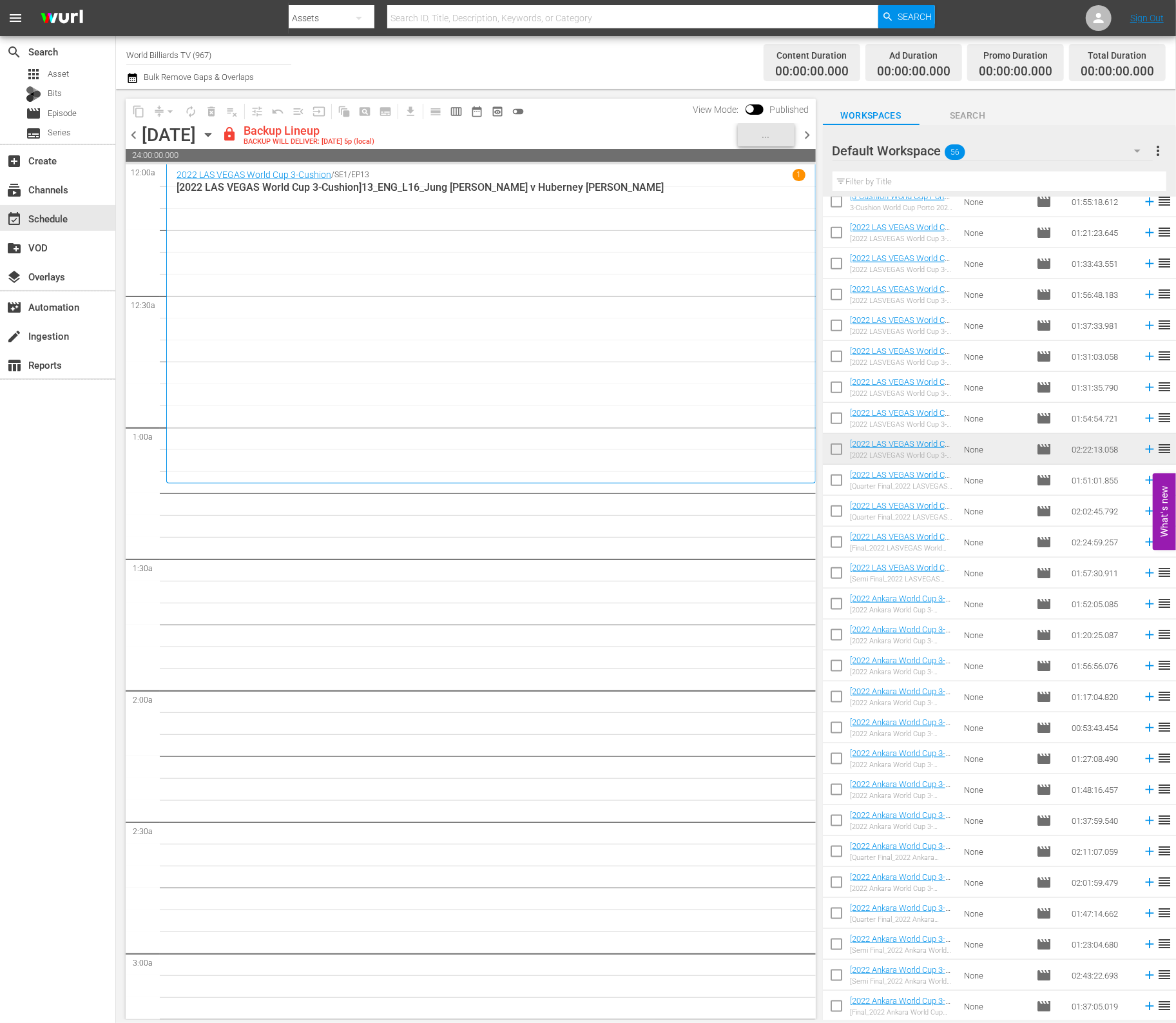
drag, startPoint x: 831, startPoint y: 476, endPoint x: 834, endPoint y: 493, distance: 17.3
click at [831, 477] on input "checkbox" at bounding box center [836, 483] width 27 height 27
checkbox input "true"
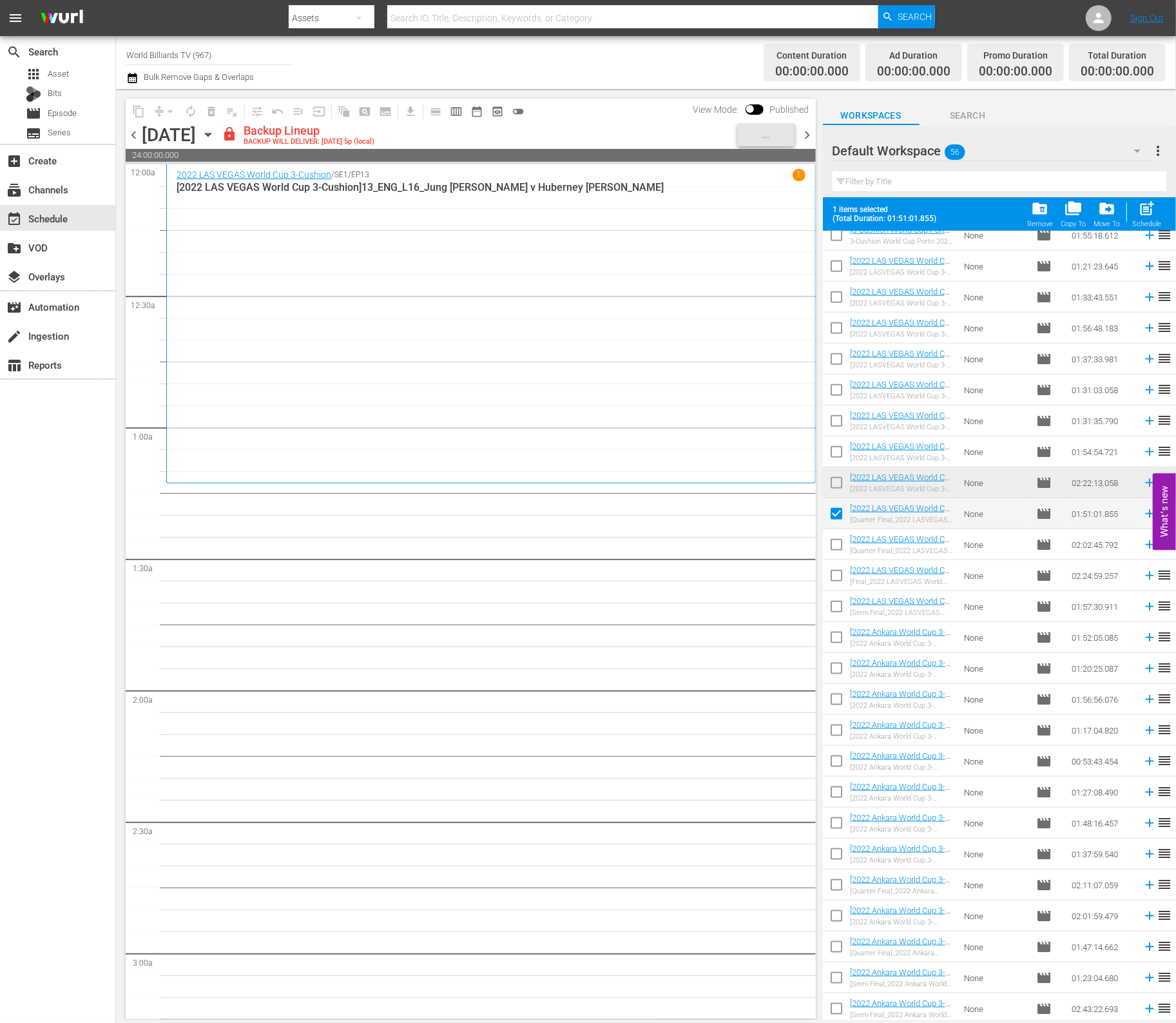
click at [837, 545] on input "checkbox" at bounding box center [836, 547] width 27 height 27
checkbox input "true"
click at [839, 577] on input "checkbox" at bounding box center [836, 577] width 27 height 27
checkbox input "true"
click at [836, 607] on input "checkbox" at bounding box center [836, 608] width 27 height 27
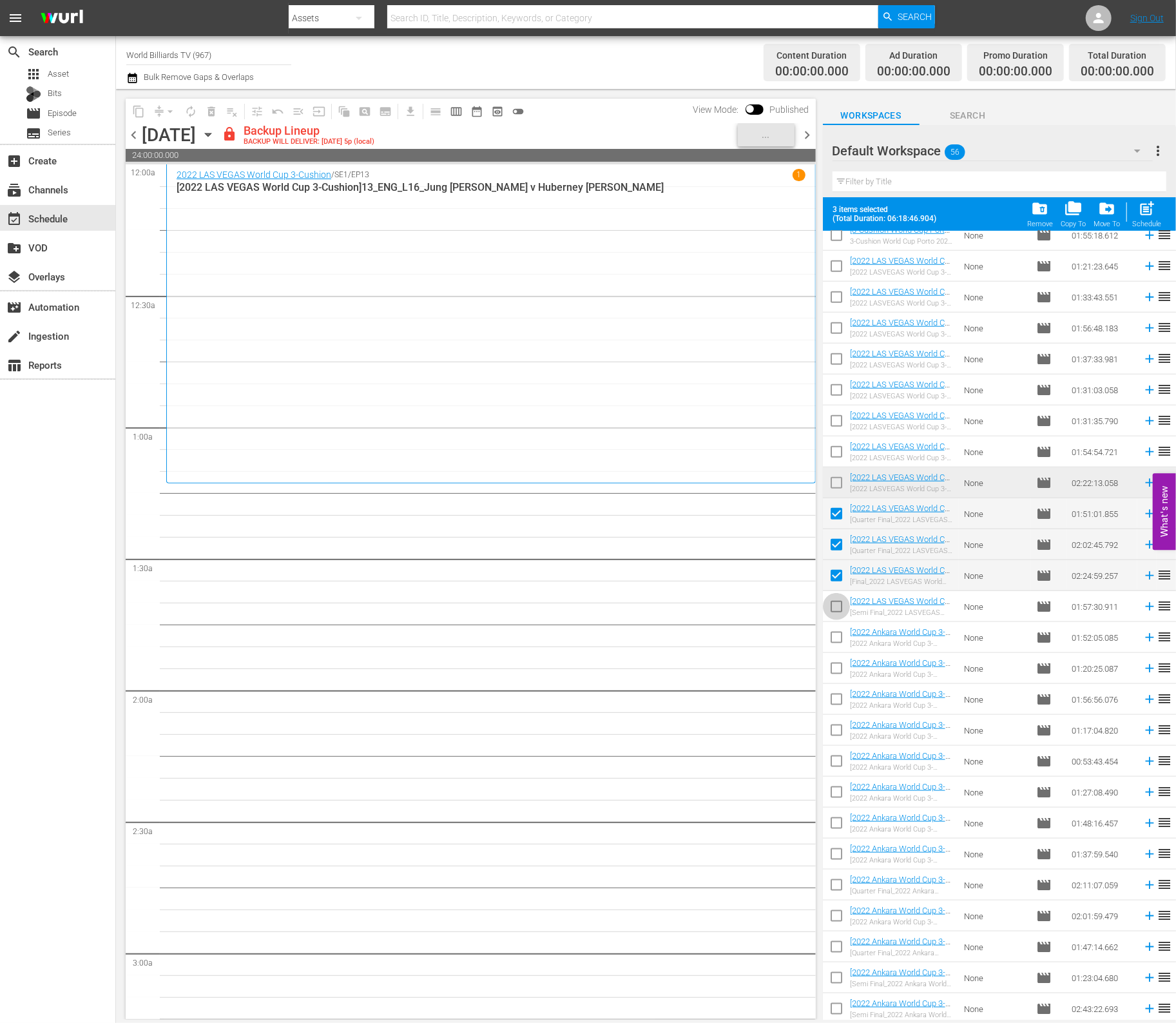
checkbox input "true"
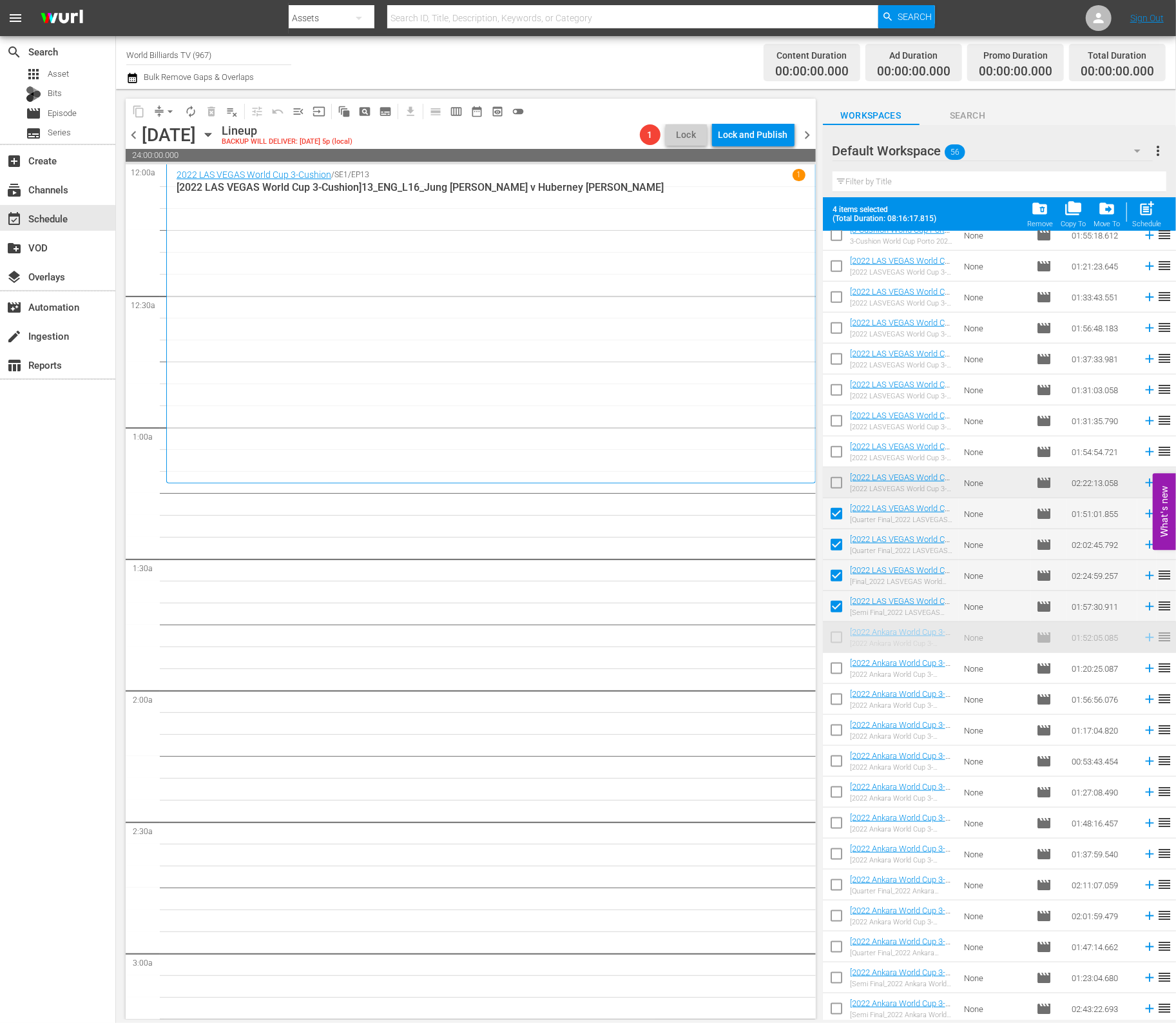
click at [842, 663] on input "checkbox" at bounding box center [836, 671] width 27 height 27
checkbox input "true"
click at [838, 635] on input "checkbox" at bounding box center [836, 639] width 27 height 27
checkbox input "true"
click at [833, 706] on input "checkbox" at bounding box center [836, 702] width 27 height 27
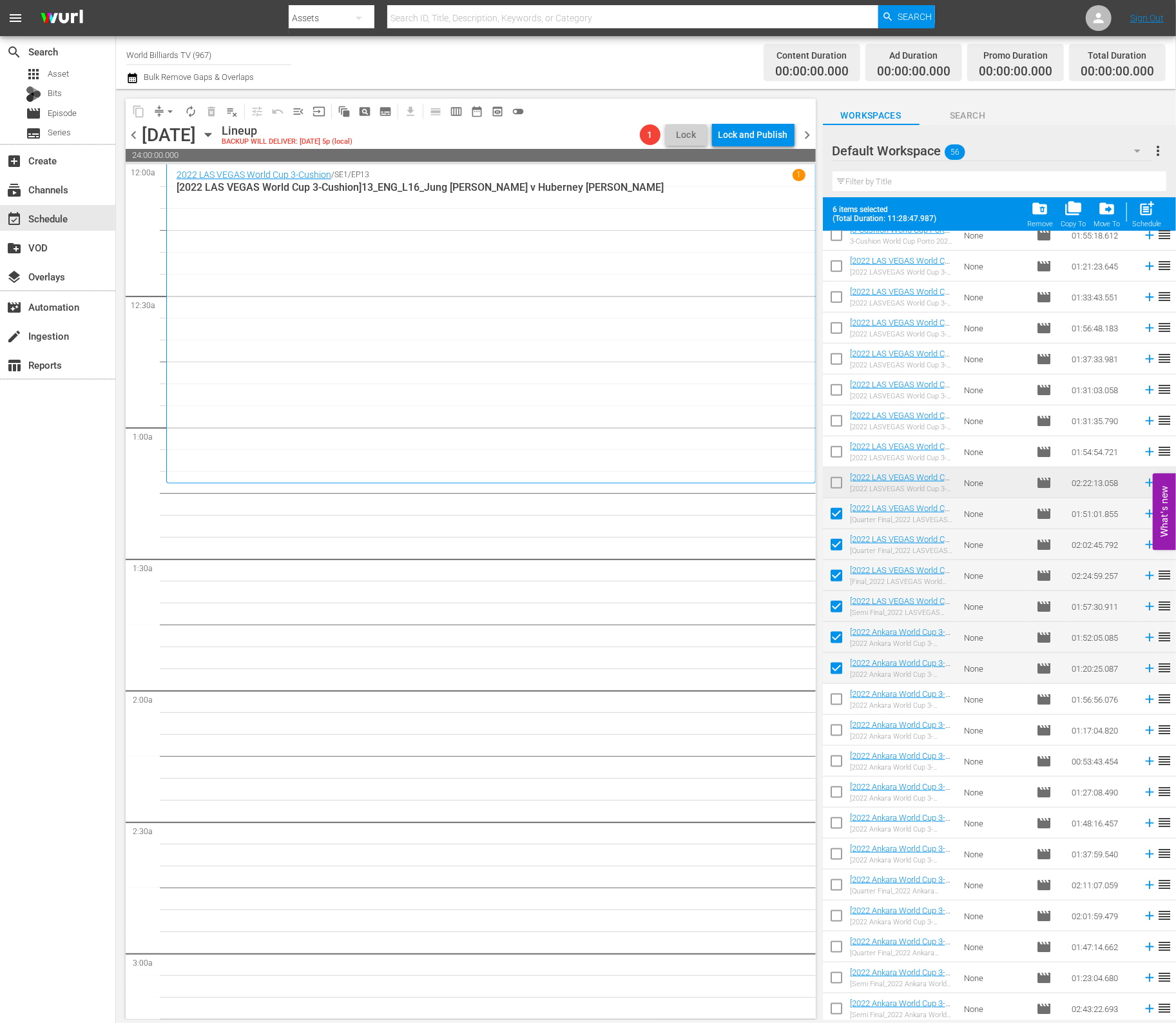
checkbox input "true"
click at [836, 732] on input "checkbox" at bounding box center [836, 732] width 27 height 27
checkbox input "true"
click at [1154, 215] on span "post_add" at bounding box center [1147, 208] width 18 height 18
checkbox input "false"
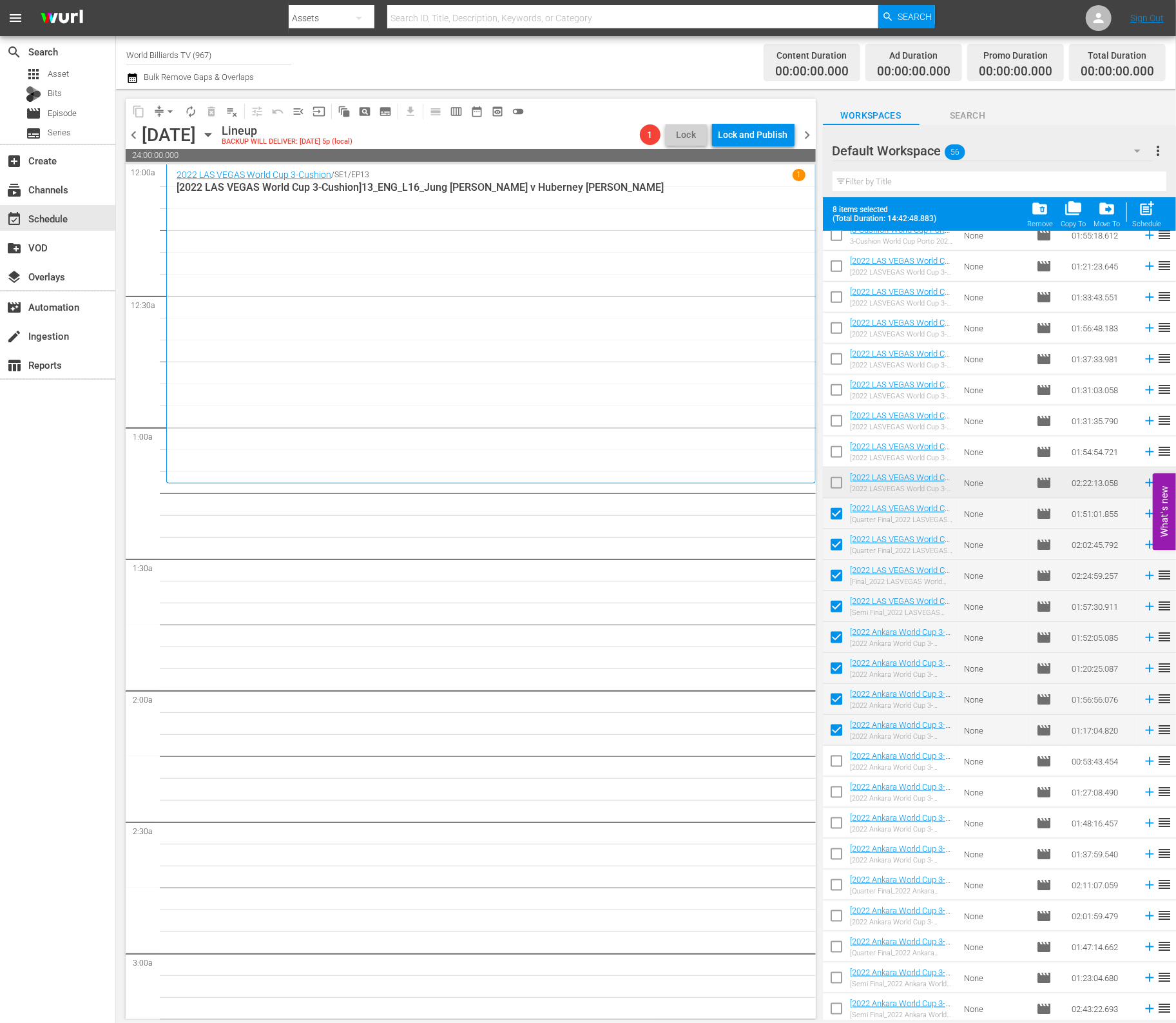
checkbox input "false"
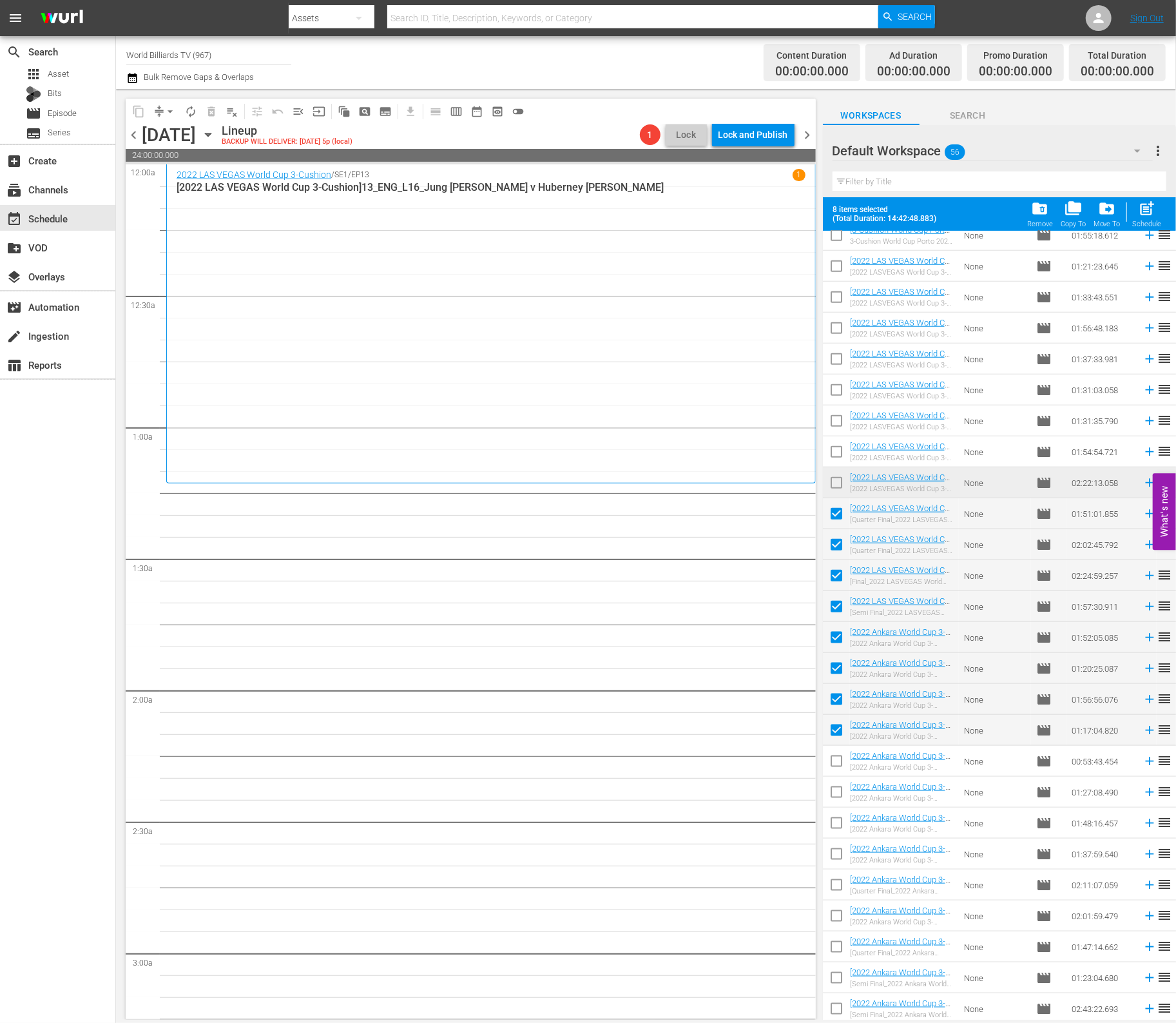
checkbox input "false"
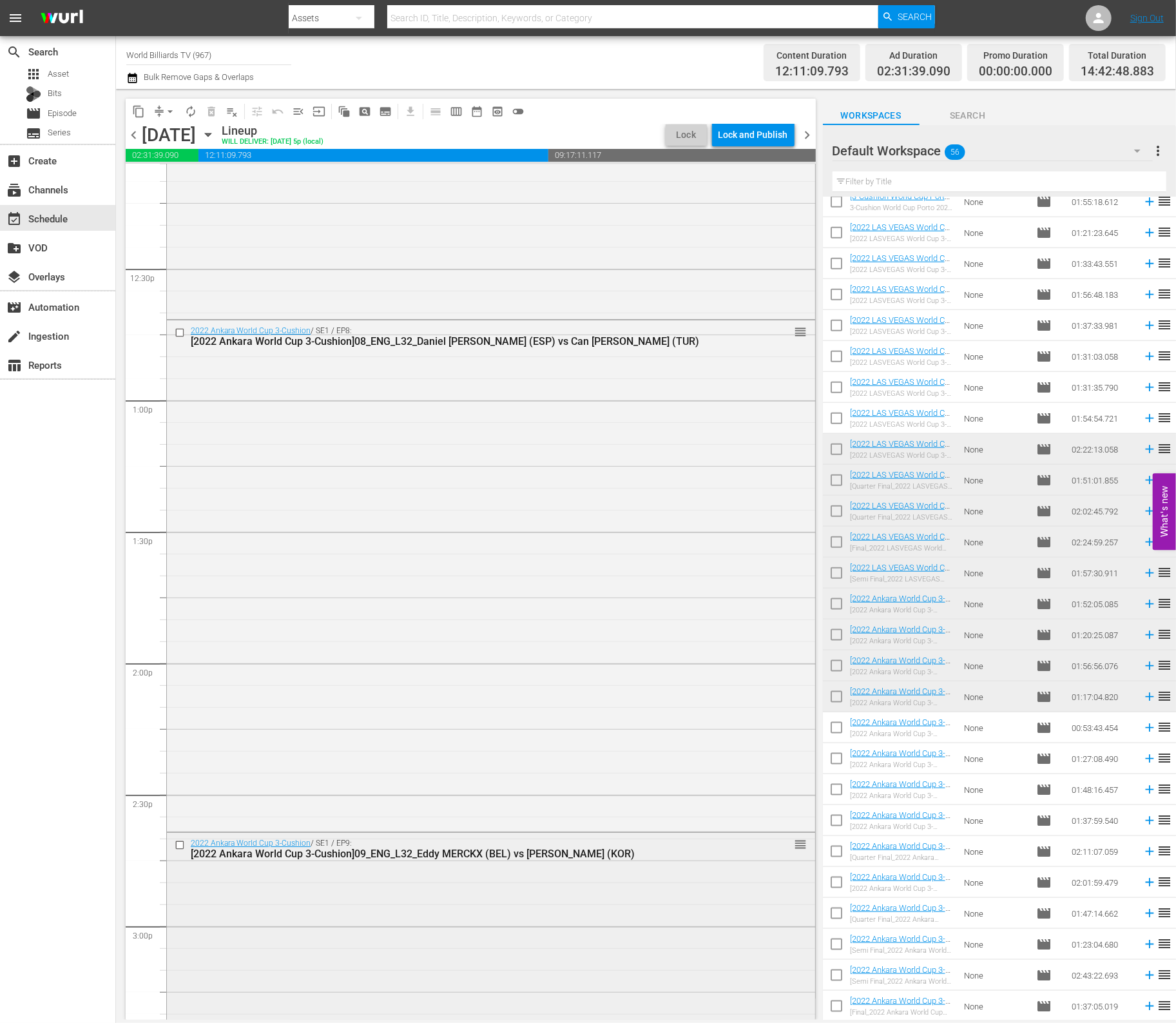
scroll to position [3102, 0]
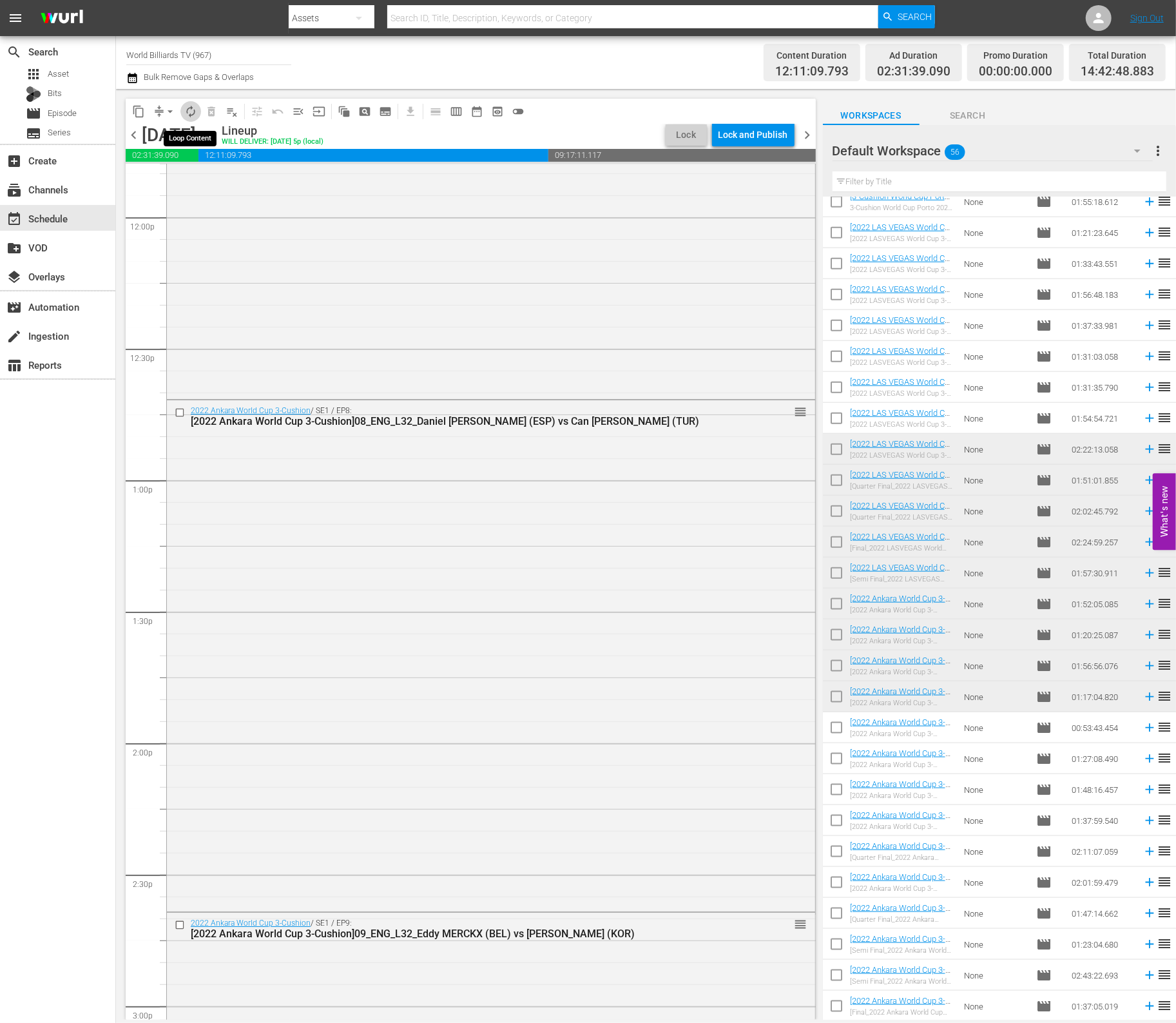
click at [196, 112] on span "autorenew_outlined" at bounding box center [190, 111] width 13 height 13
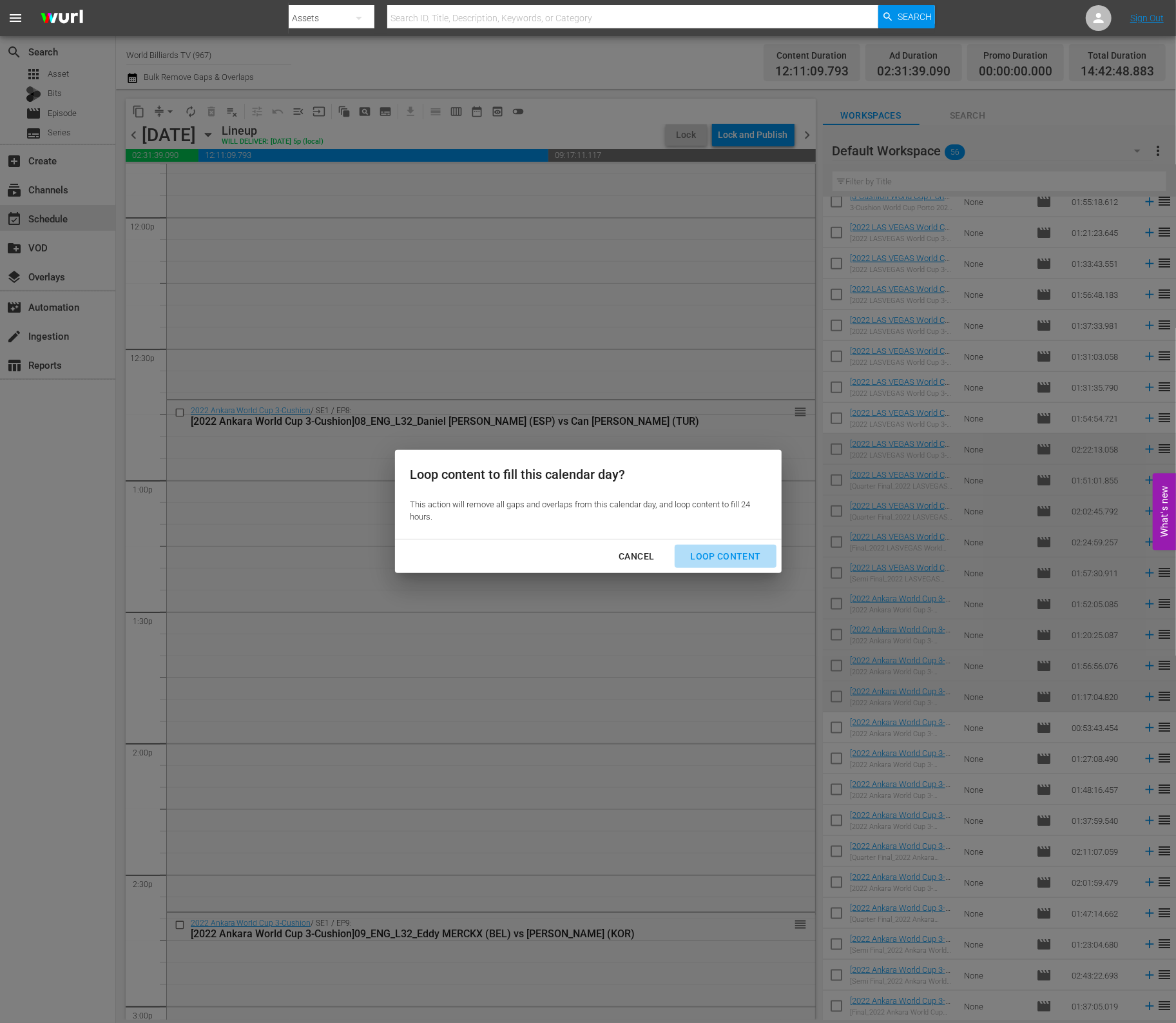
click at [733, 549] on div "Loop Content" at bounding box center [726, 556] width 91 height 16
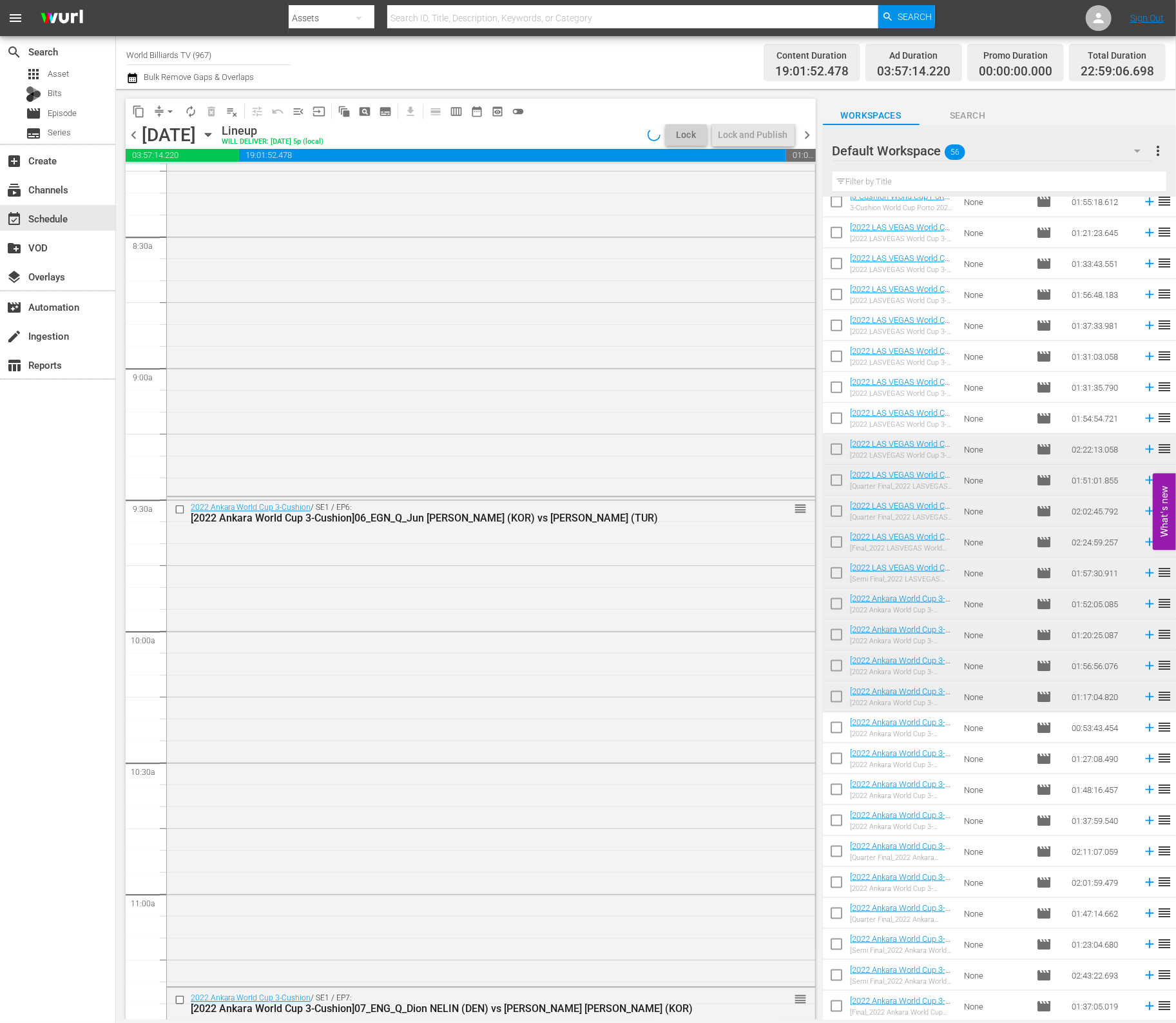
scroll to position [0, 0]
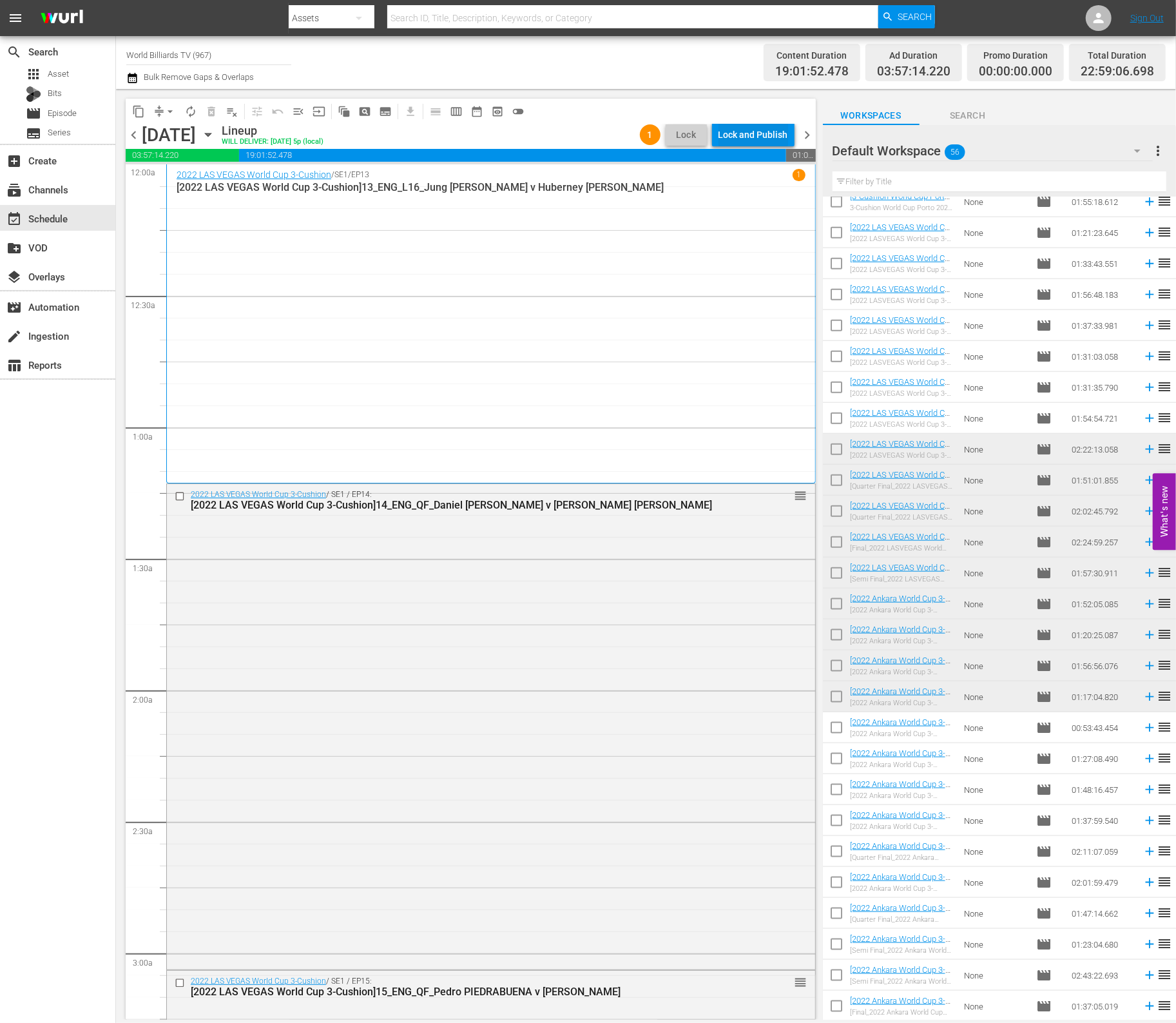
click at [764, 128] on div "Lock and Publish" at bounding box center [753, 135] width 69 height 23
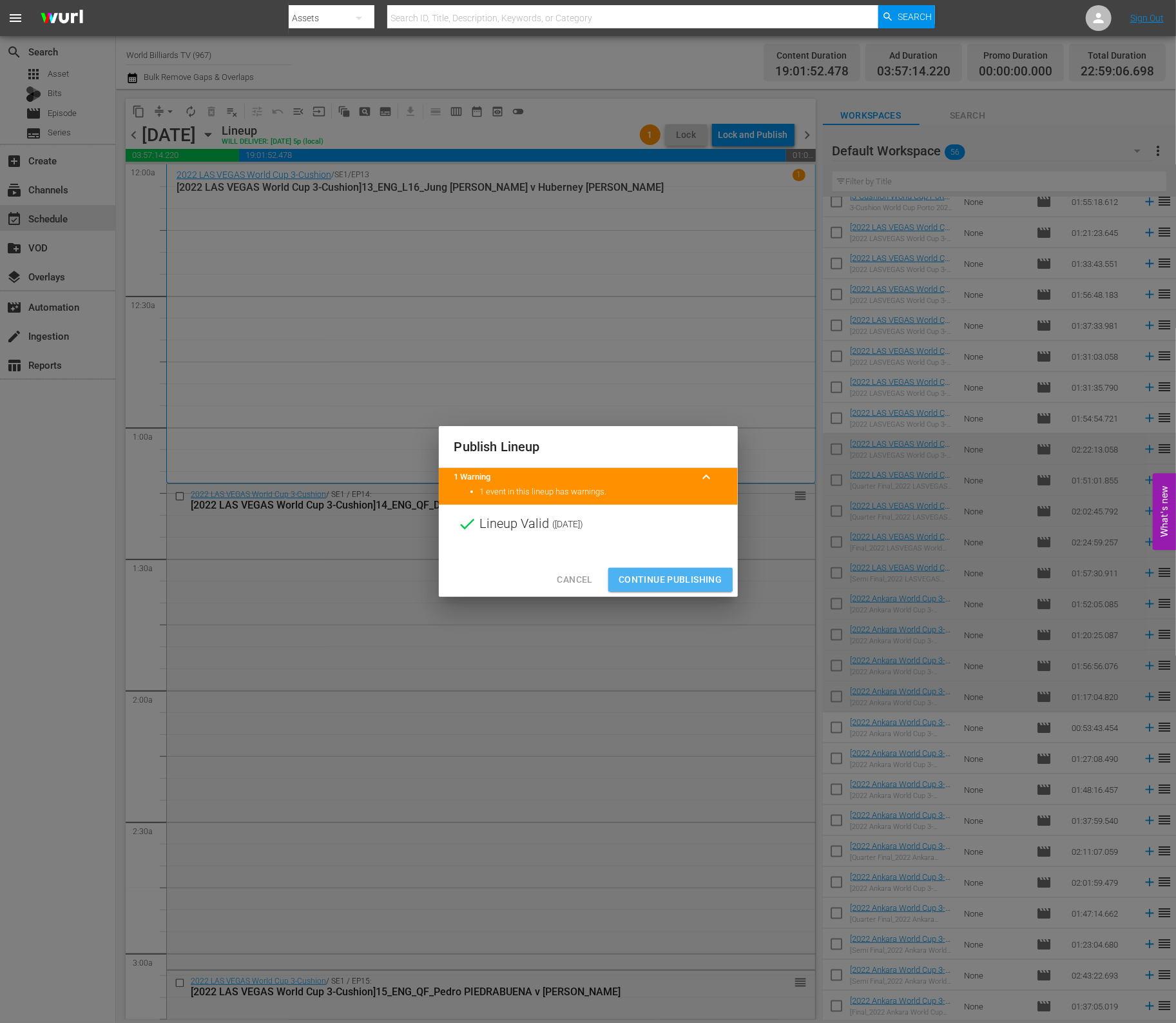
click at [642, 577] on span "Continue Publishing" at bounding box center [670, 579] width 104 height 16
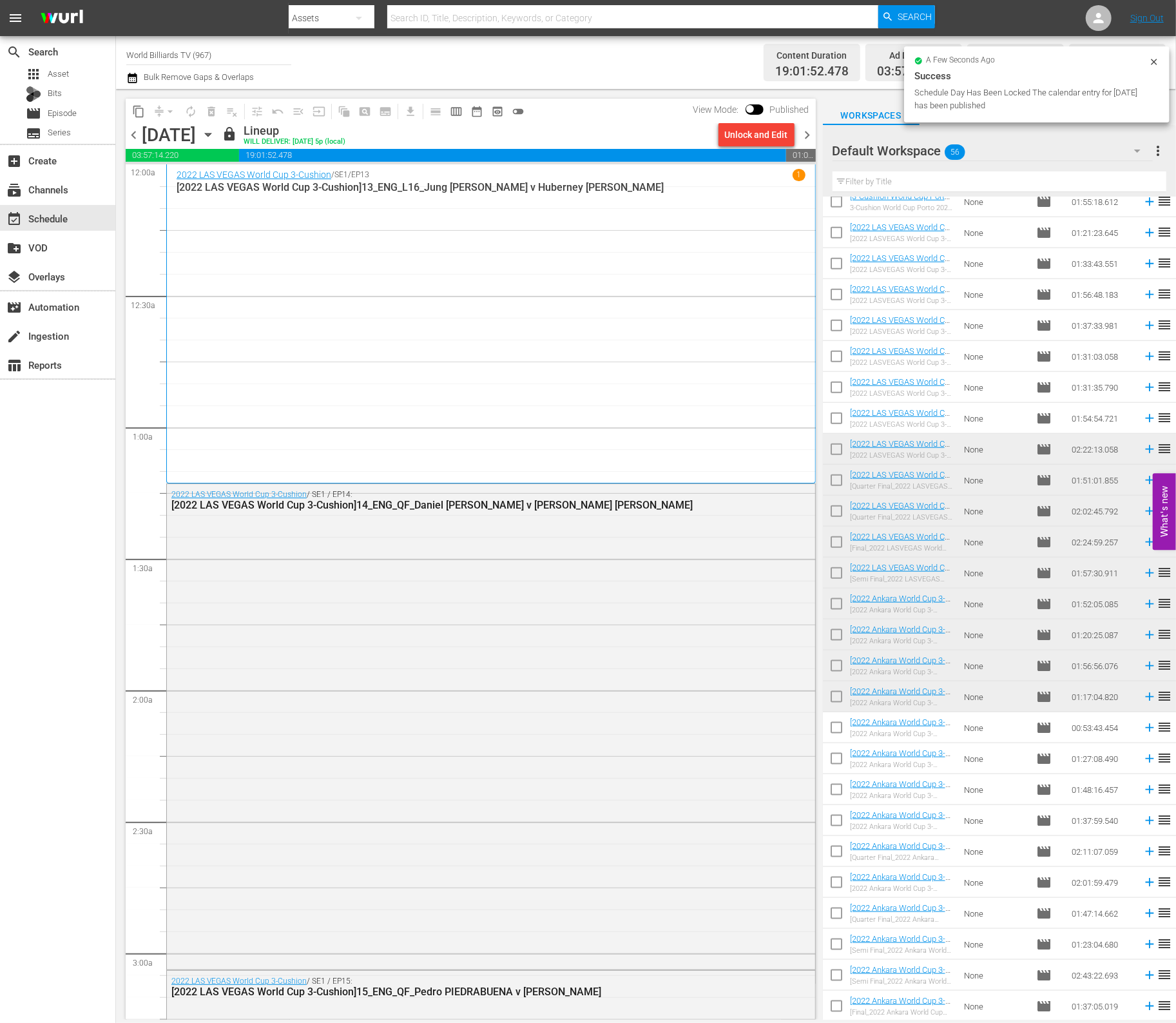
click at [215, 138] on icon "button" at bounding box center [208, 135] width 14 height 14
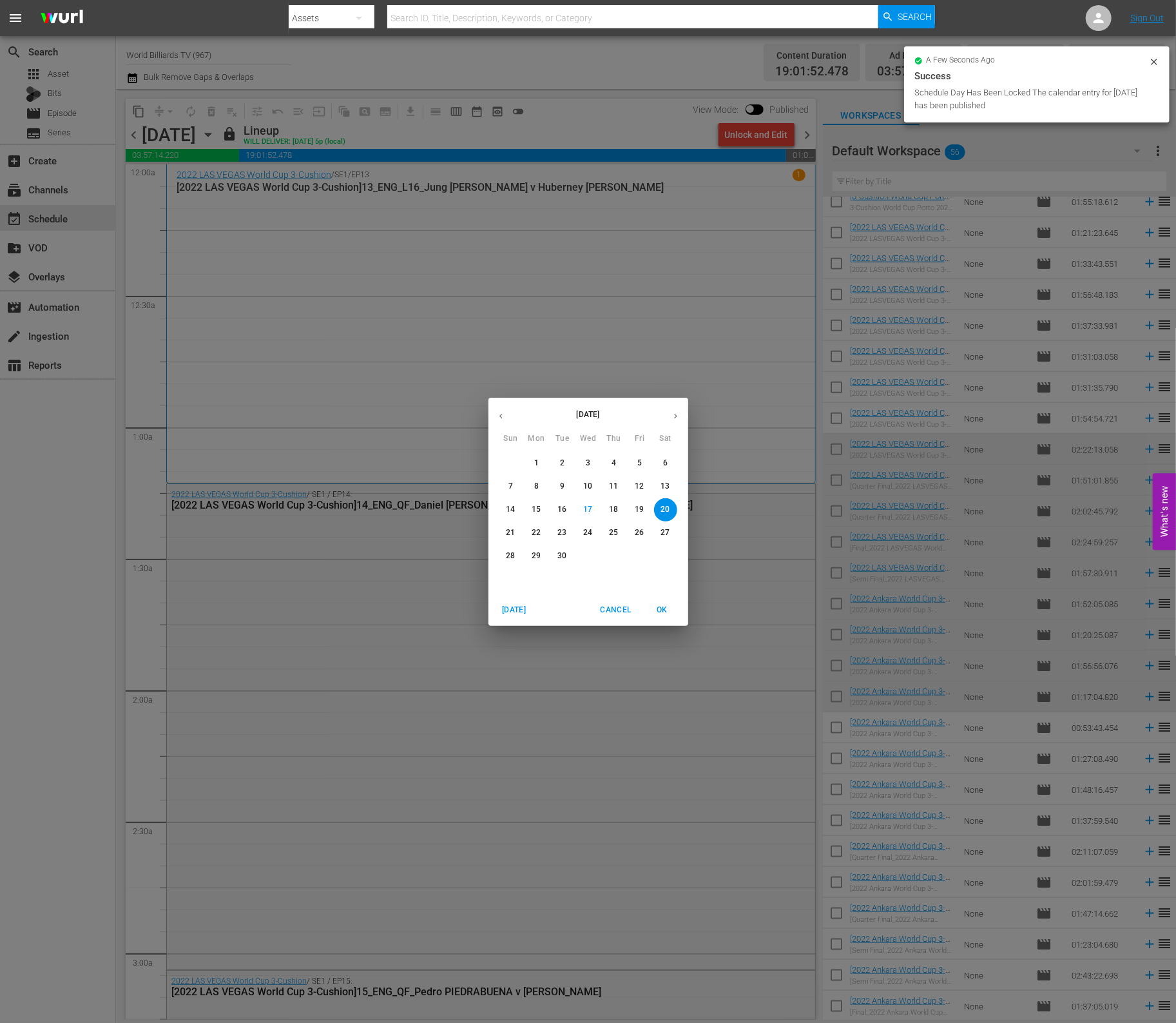
click at [513, 535] on p "21" at bounding box center [510, 533] width 9 height 11
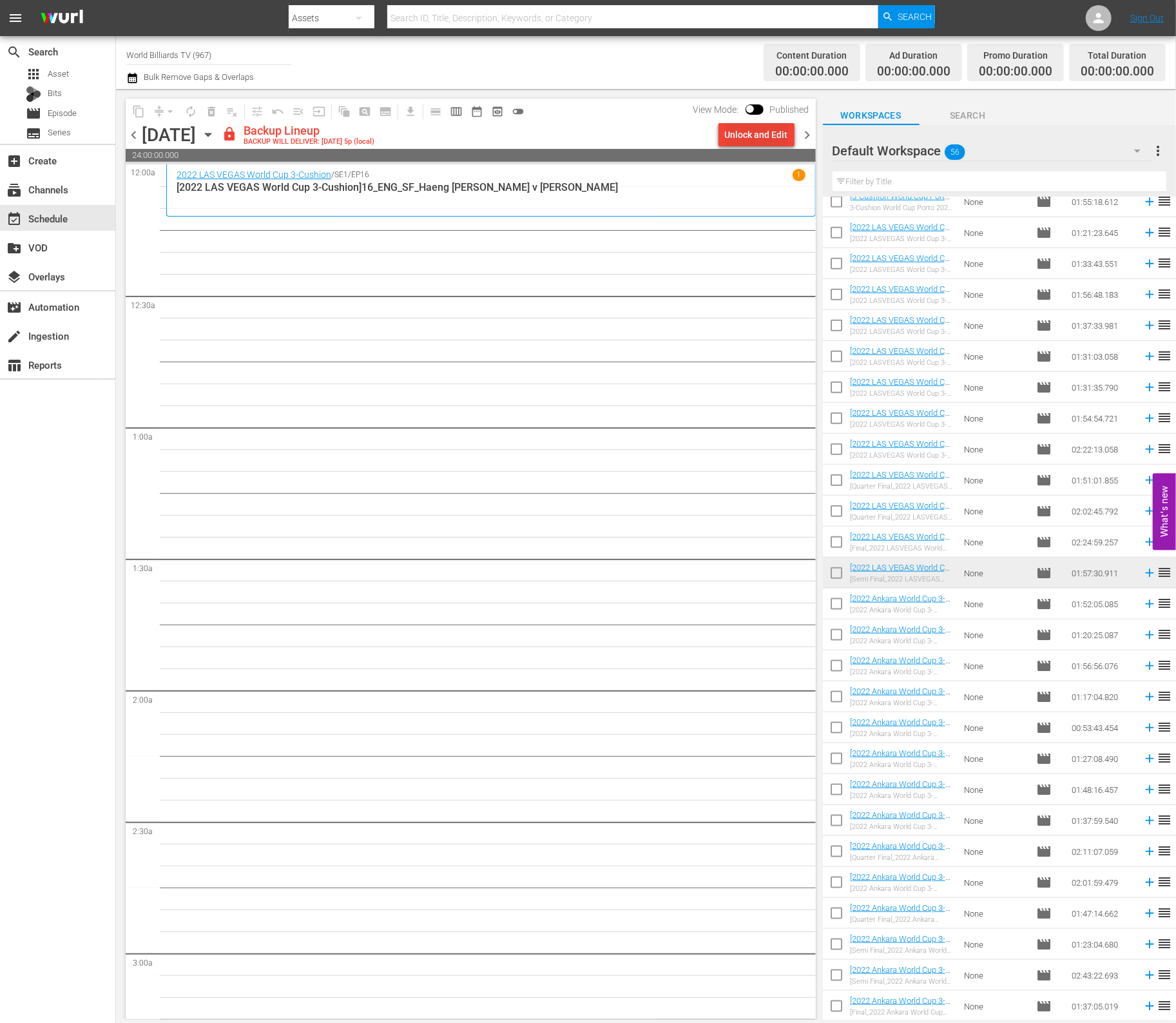
click at [756, 136] on div "Unlock and Edit" at bounding box center [756, 135] width 63 height 23
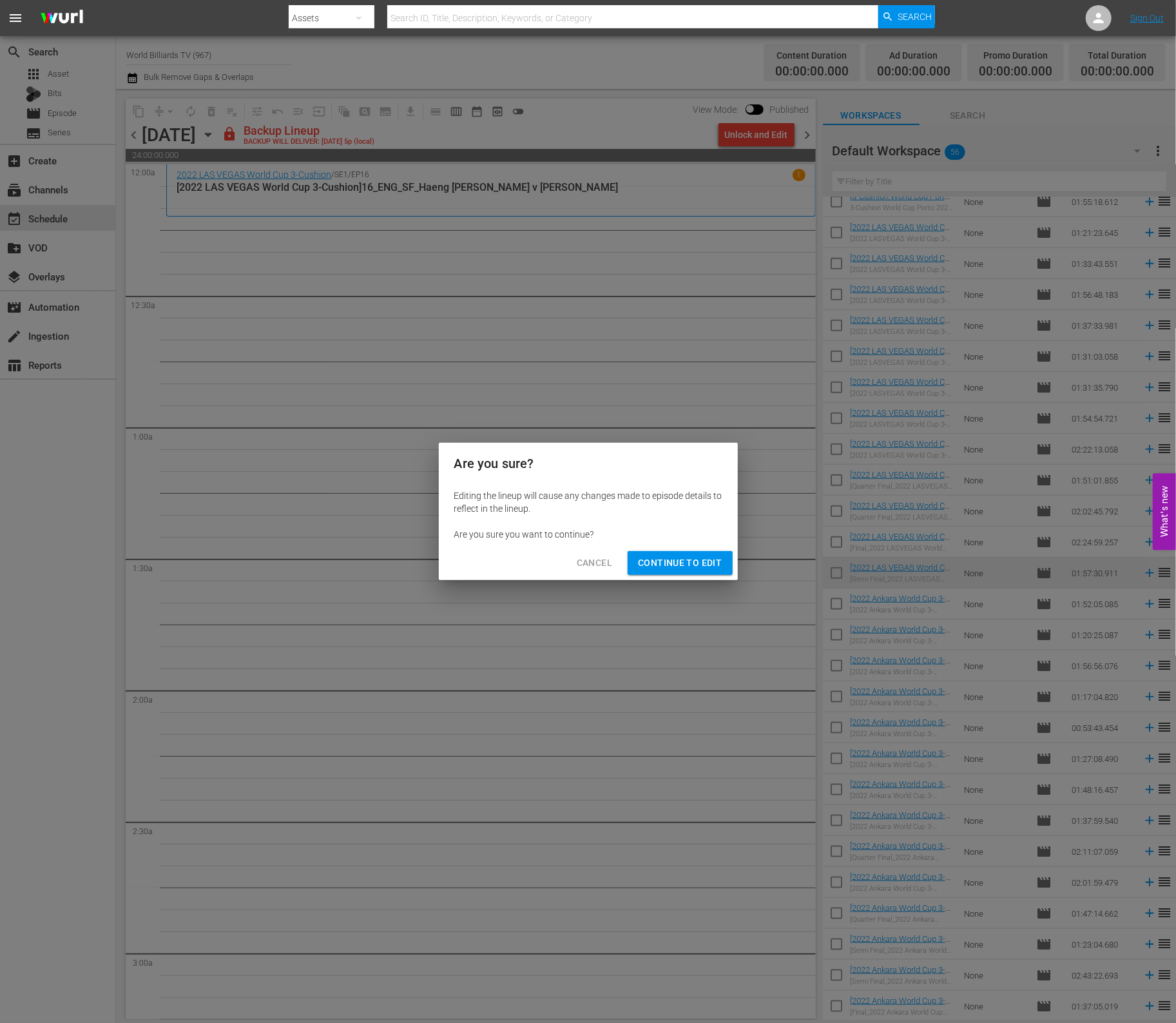
click at [657, 557] on span "Continue to Edit" at bounding box center [680, 563] width 84 height 16
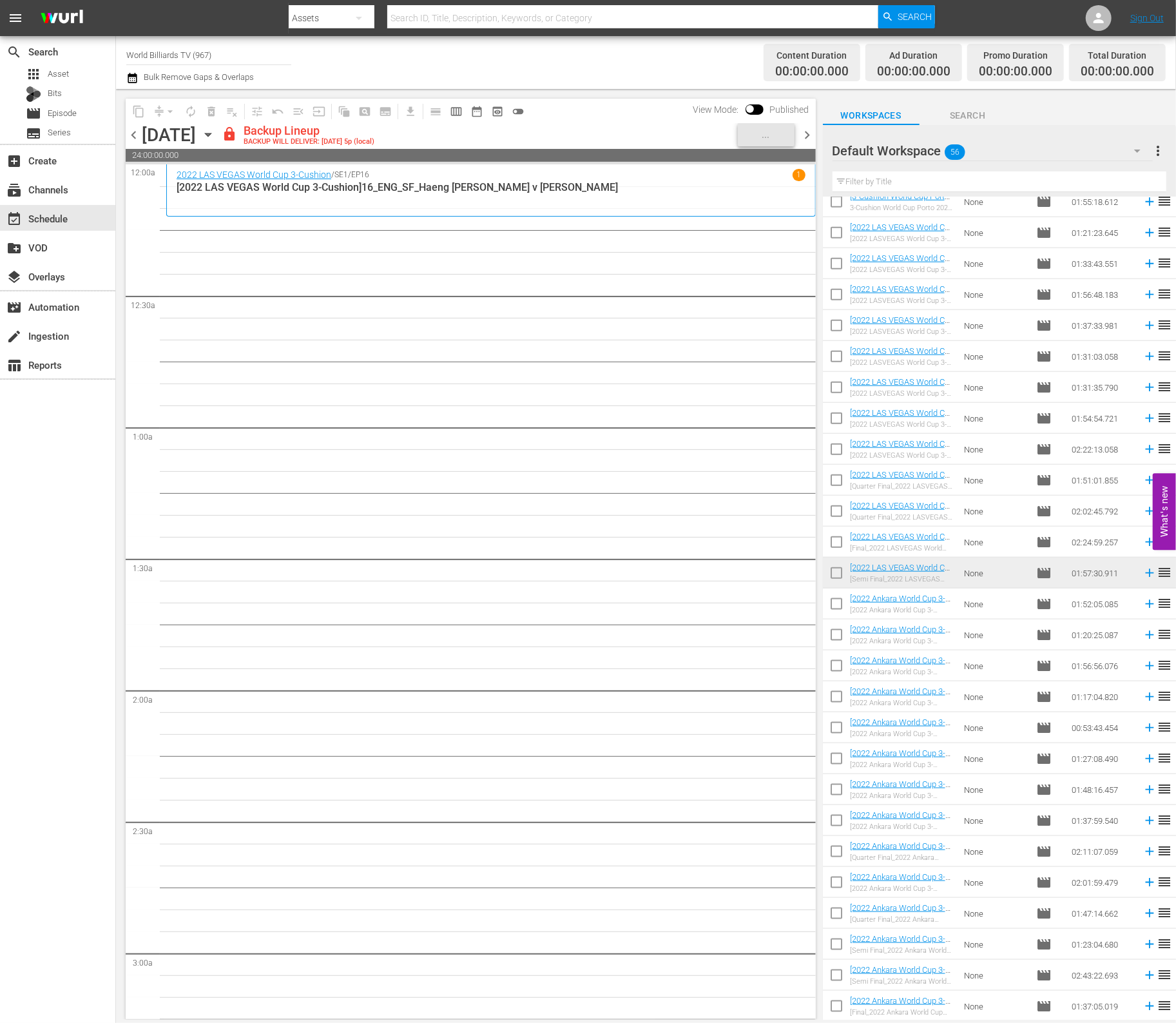
click at [839, 611] on input "checkbox" at bounding box center [836, 606] width 27 height 27
checkbox input "true"
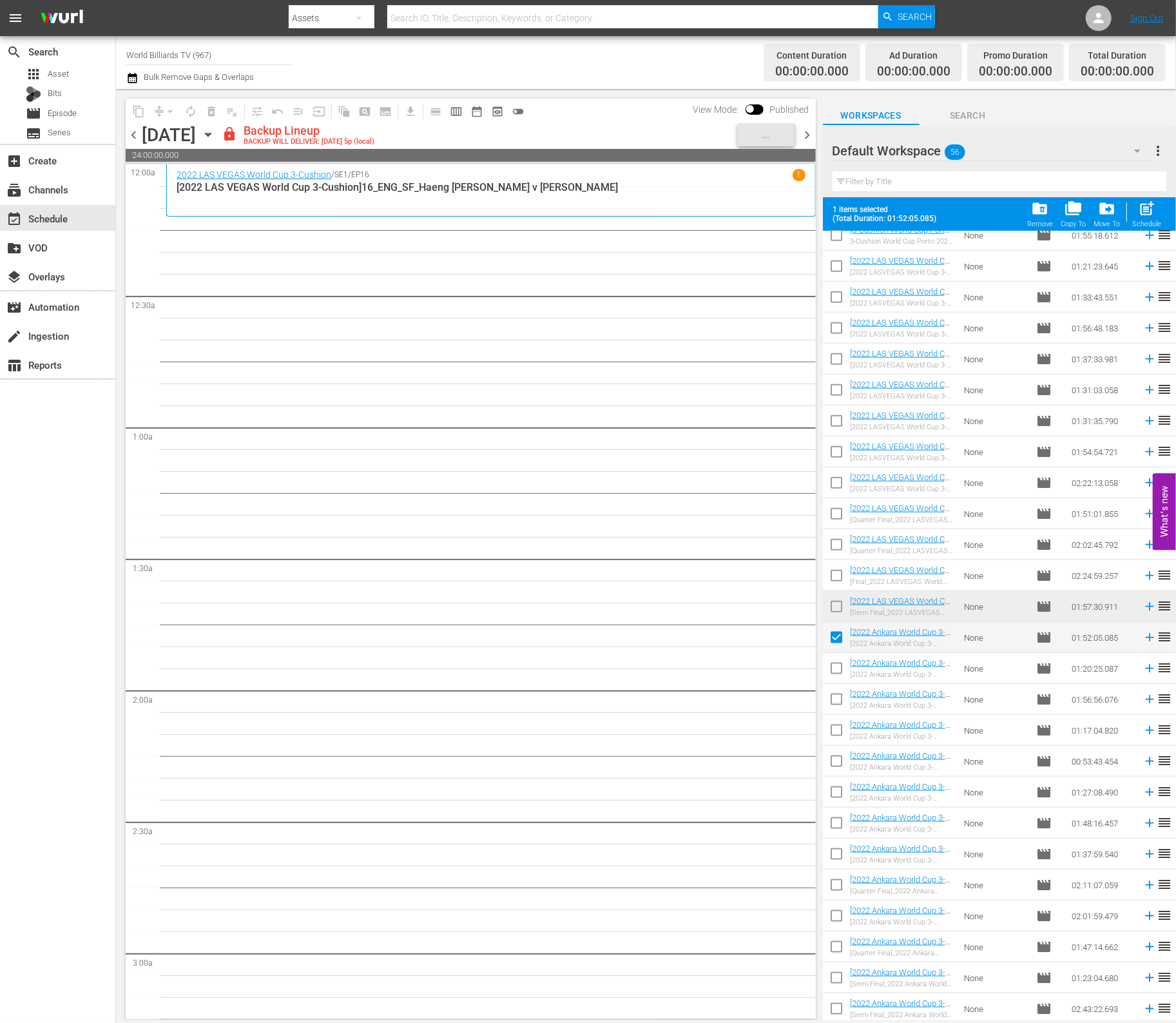
click at [834, 673] on input "checkbox" at bounding box center [836, 671] width 27 height 27
checkbox input "true"
click at [833, 717] on span at bounding box center [836, 730] width 27 height 27
click at [833, 744] on input "checkbox" at bounding box center [836, 732] width 27 height 27
checkbox input "true"
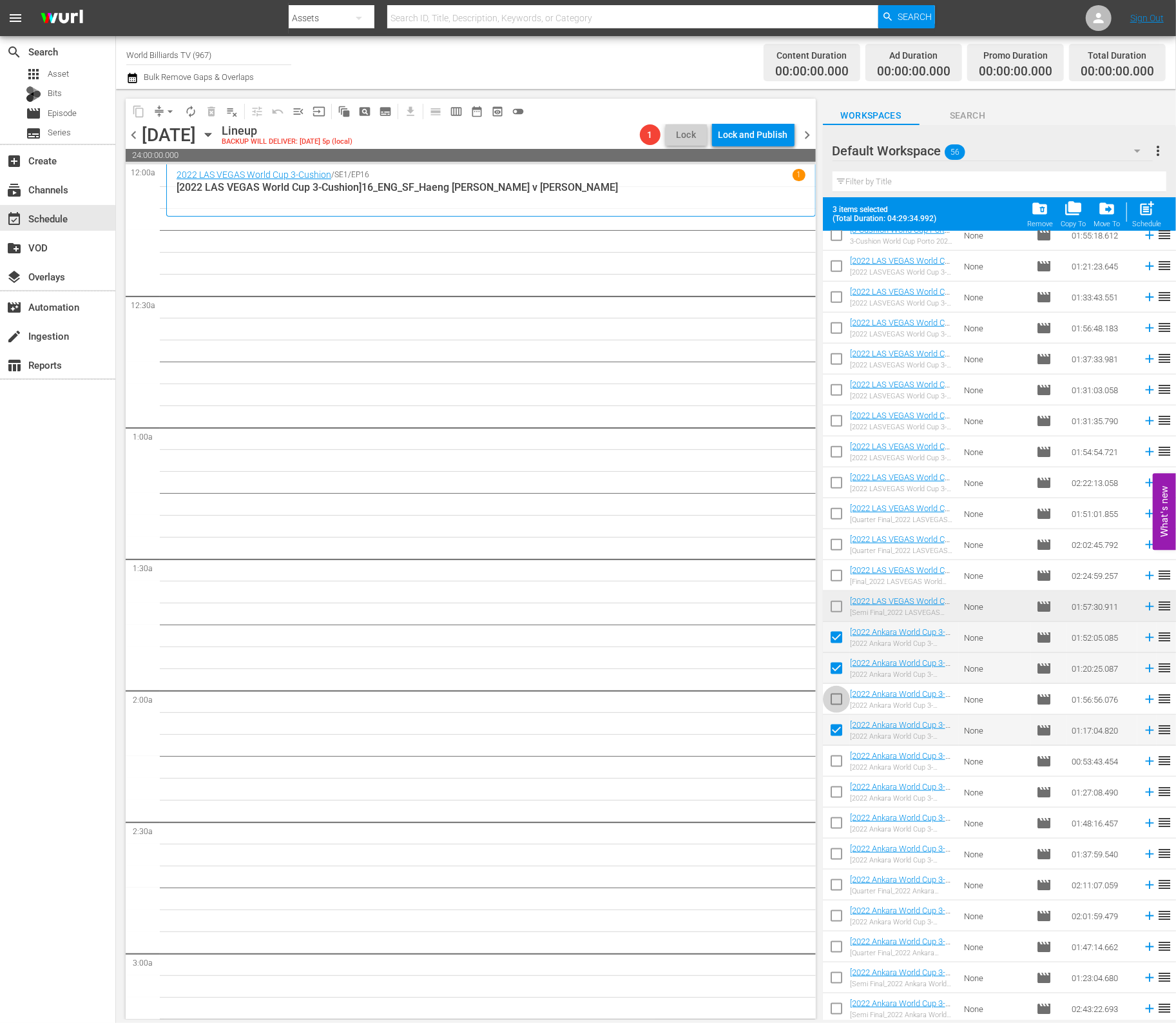
click at [836, 692] on input "checkbox" at bounding box center [836, 702] width 27 height 27
checkbox input "true"
click at [837, 766] on input "checkbox" at bounding box center [836, 763] width 27 height 27
checkbox input "true"
click at [837, 788] on input "checkbox" at bounding box center [836, 794] width 27 height 27
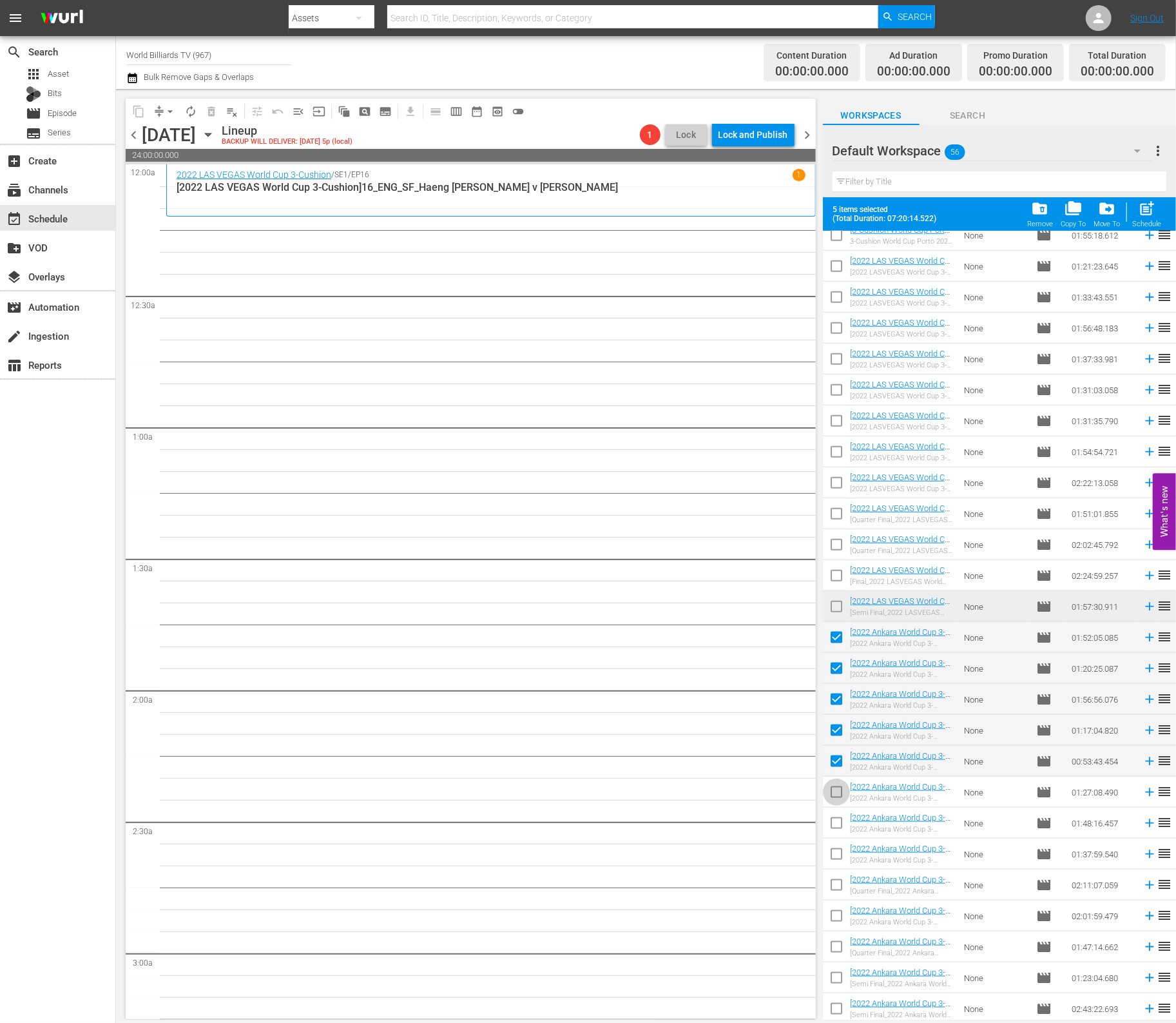
checkbox input "true"
click at [834, 823] on input "checkbox" at bounding box center [836, 825] width 27 height 27
checkbox input "true"
click at [839, 866] on input "checkbox" at bounding box center [836, 856] width 27 height 27
checkbox input "true"
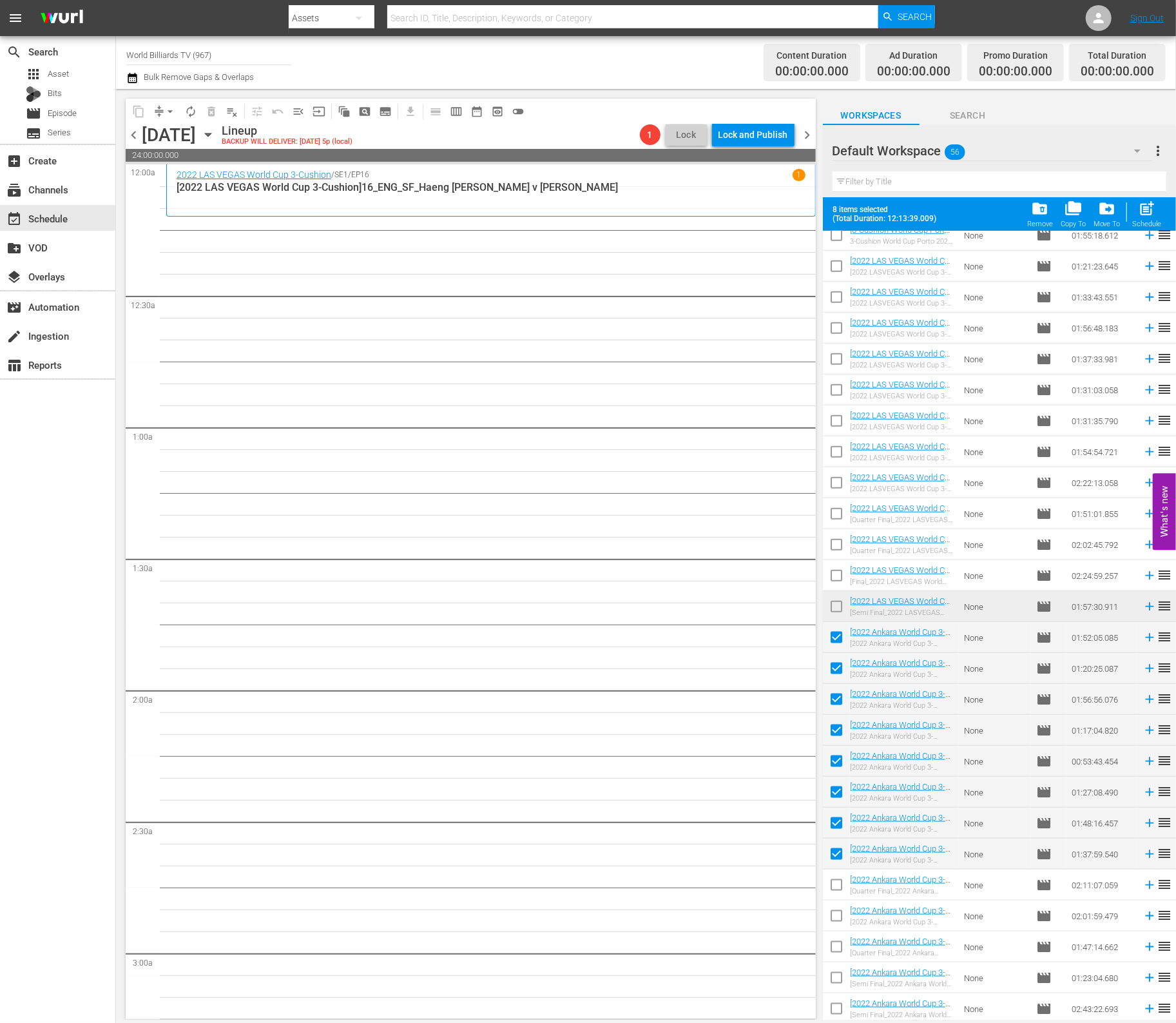
click at [835, 883] on input "checkbox" at bounding box center [836, 887] width 27 height 27
checkbox input "true"
click at [1149, 203] on span "post_add" at bounding box center [1147, 208] width 18 height 18
checkbox input "false"
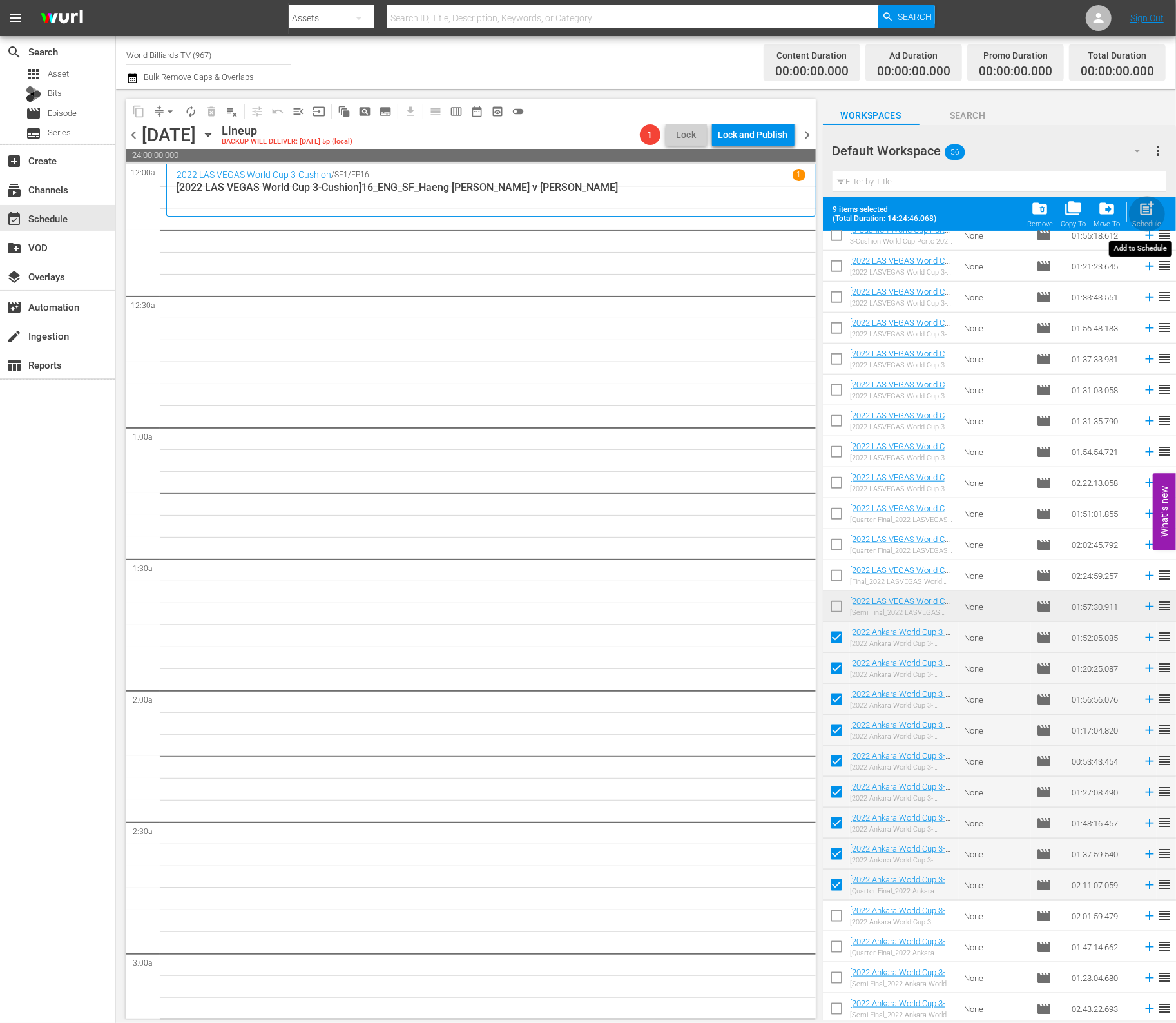
checkbox input "false"
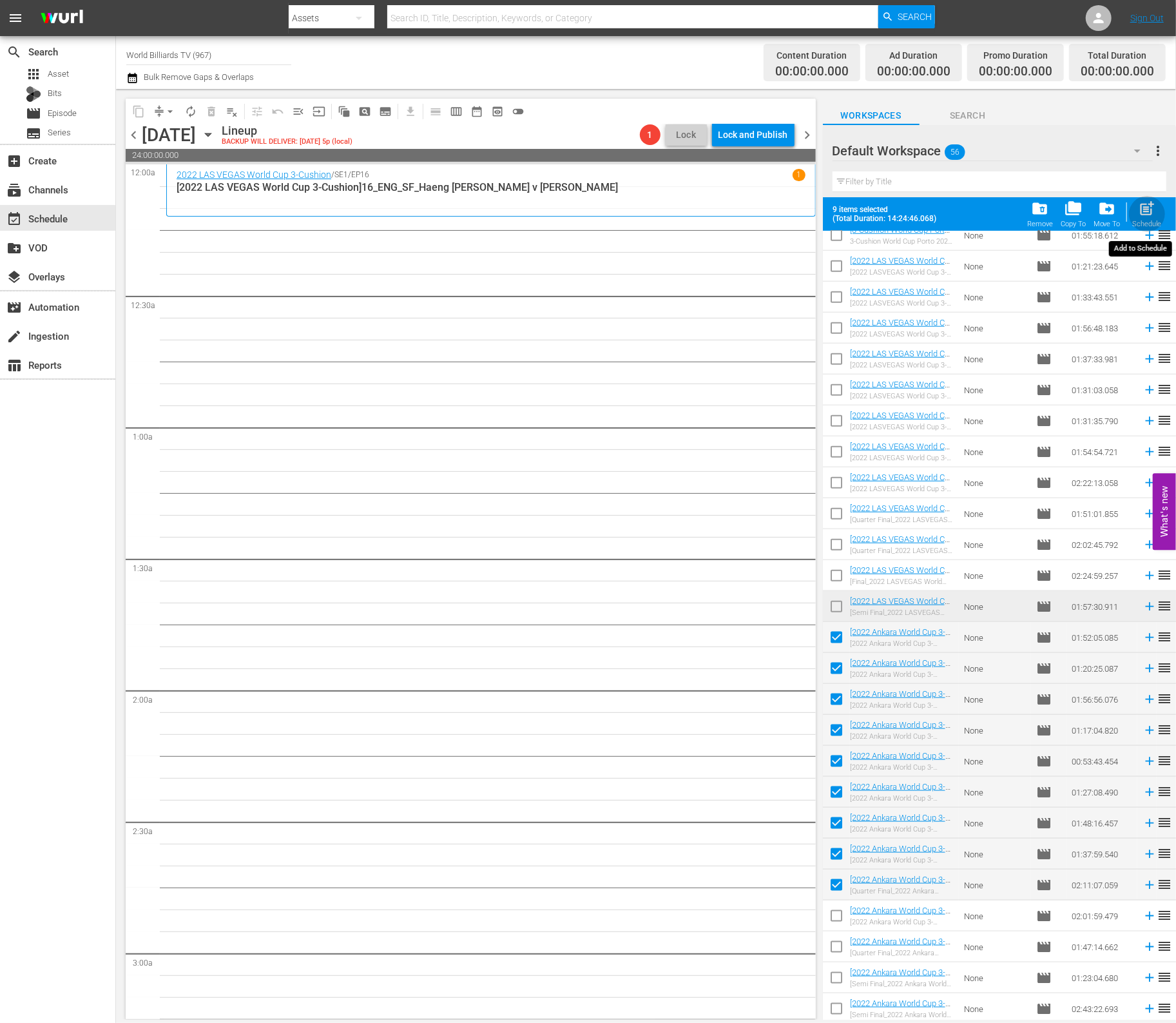
checkbox input "false"
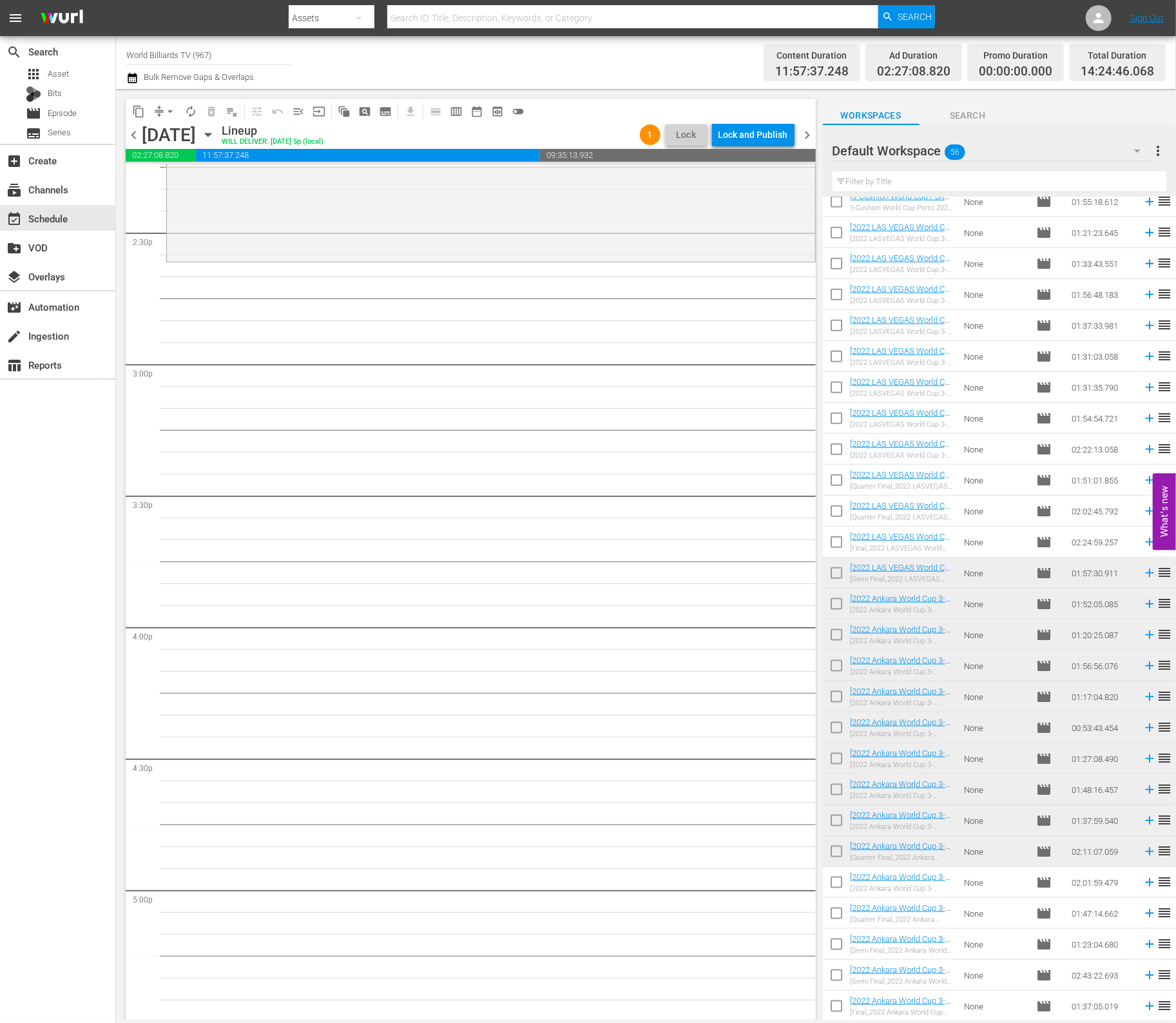
scroll to position [3740, 0]
click at [190, 116] on span "autorenew_outlined" at bounding box center [190, 111] width 13 height 13
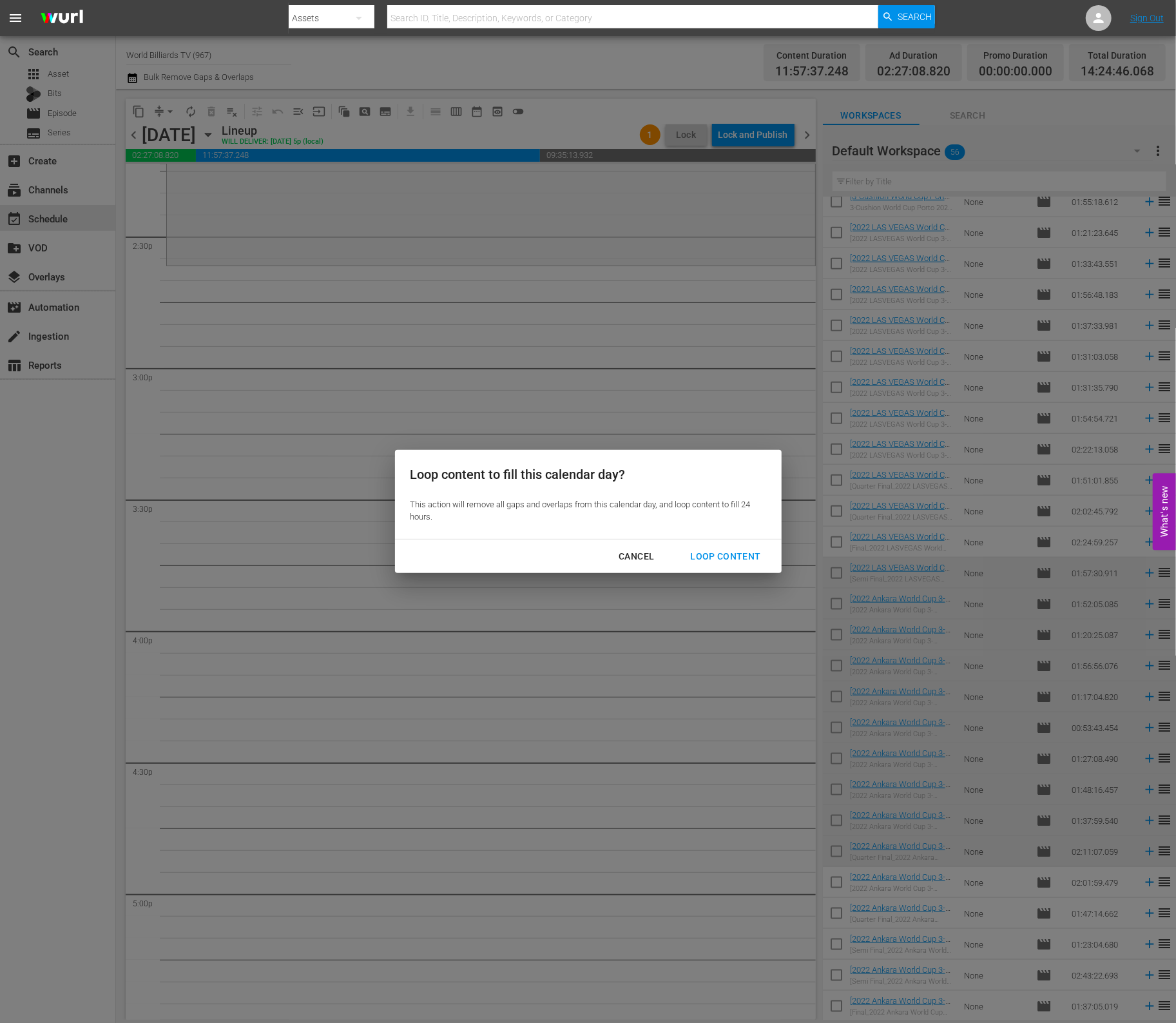
click at [746, 550] on div "Loop Content" at bounding box center [726, 556] width 91 height 16
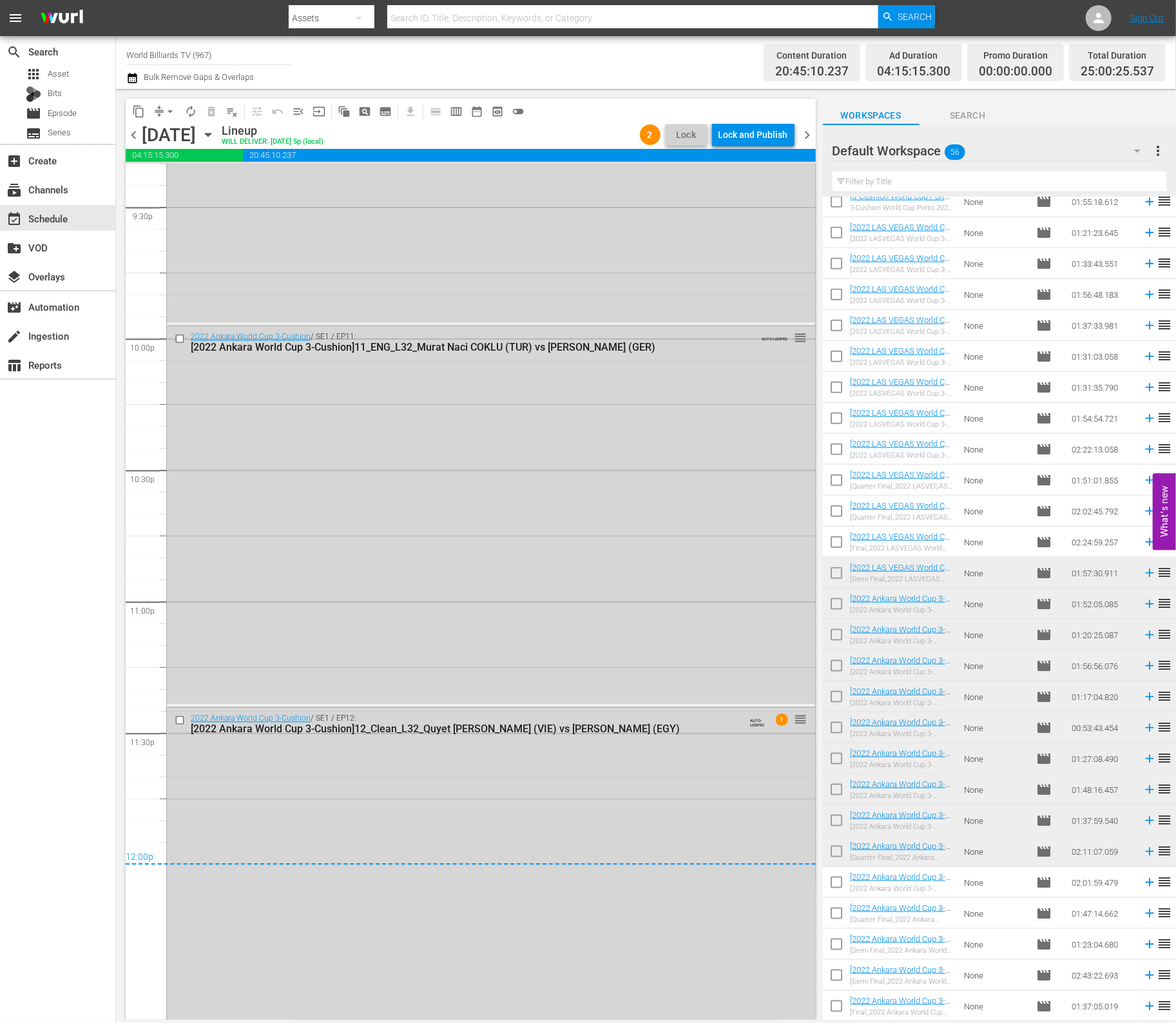
scroll to position [5772, 0]
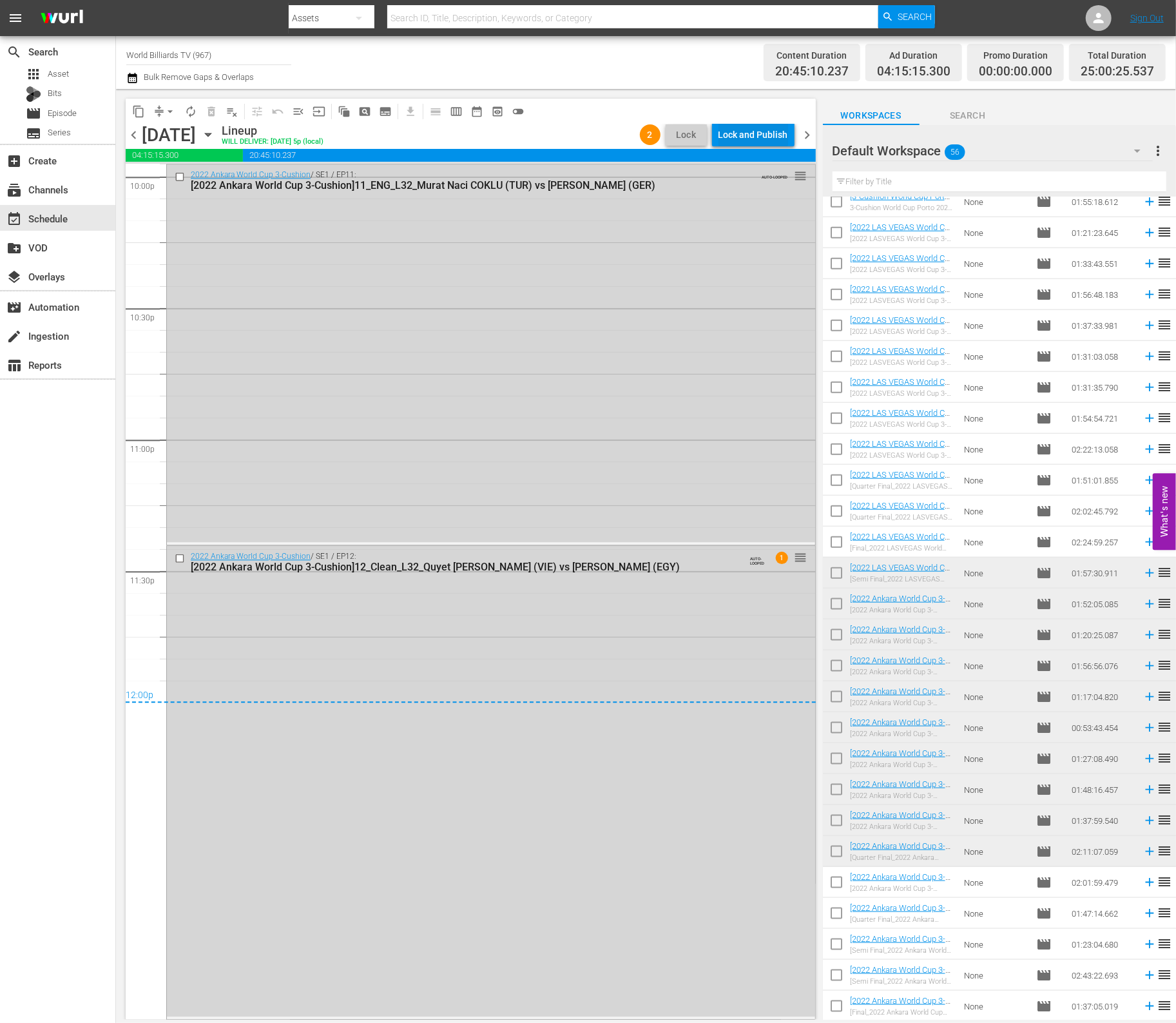
click at [752, 132] on div "Lock and Publish" at bounding box center [753, 135] width 69 height 23
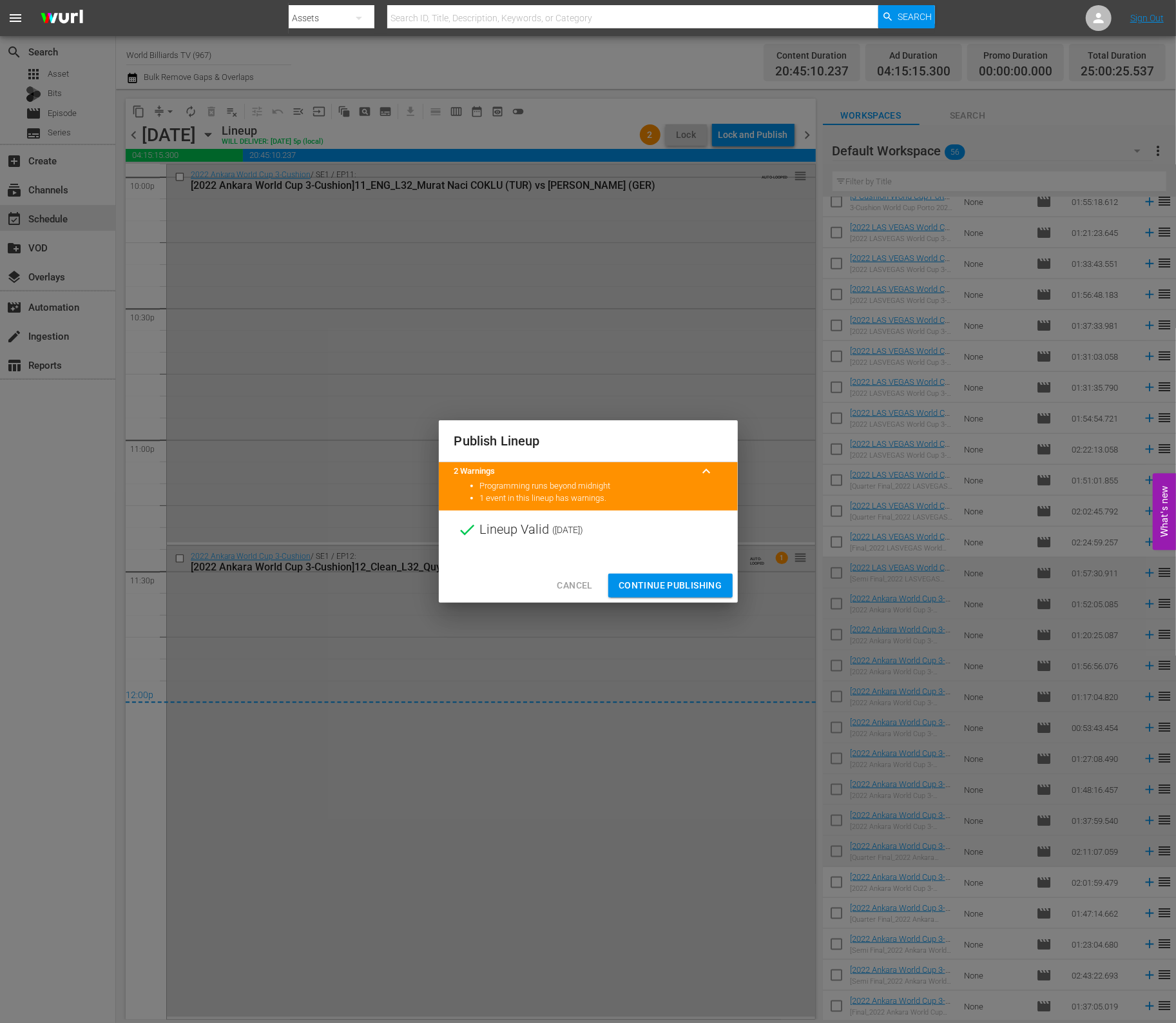
click at [650, 590] on span "Continue Publishing" at bounding box center [670, 585] width 104 height 16
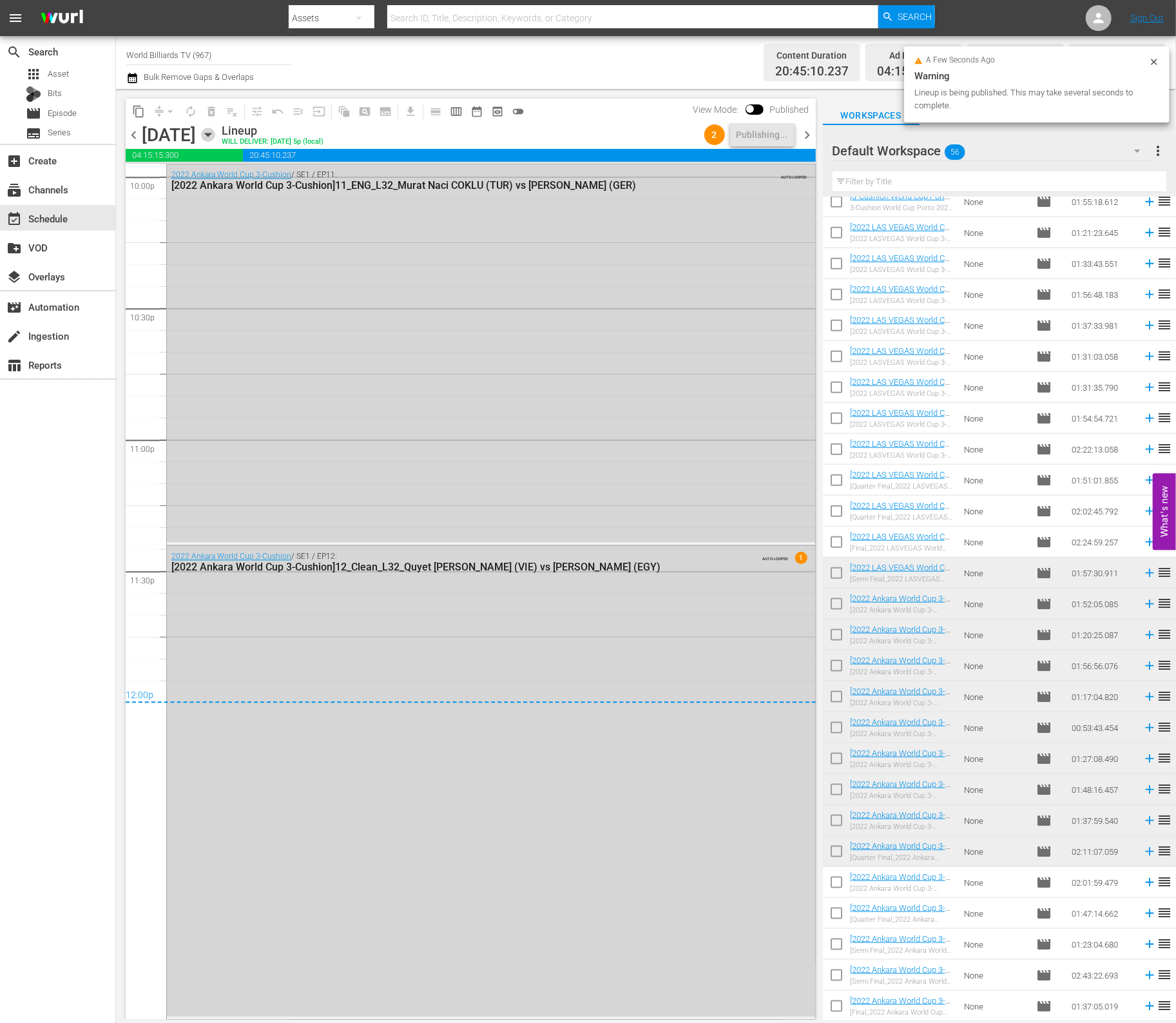
click at [215, 137] on icon "button" at bounding box center [208, 135] width 14 height 14
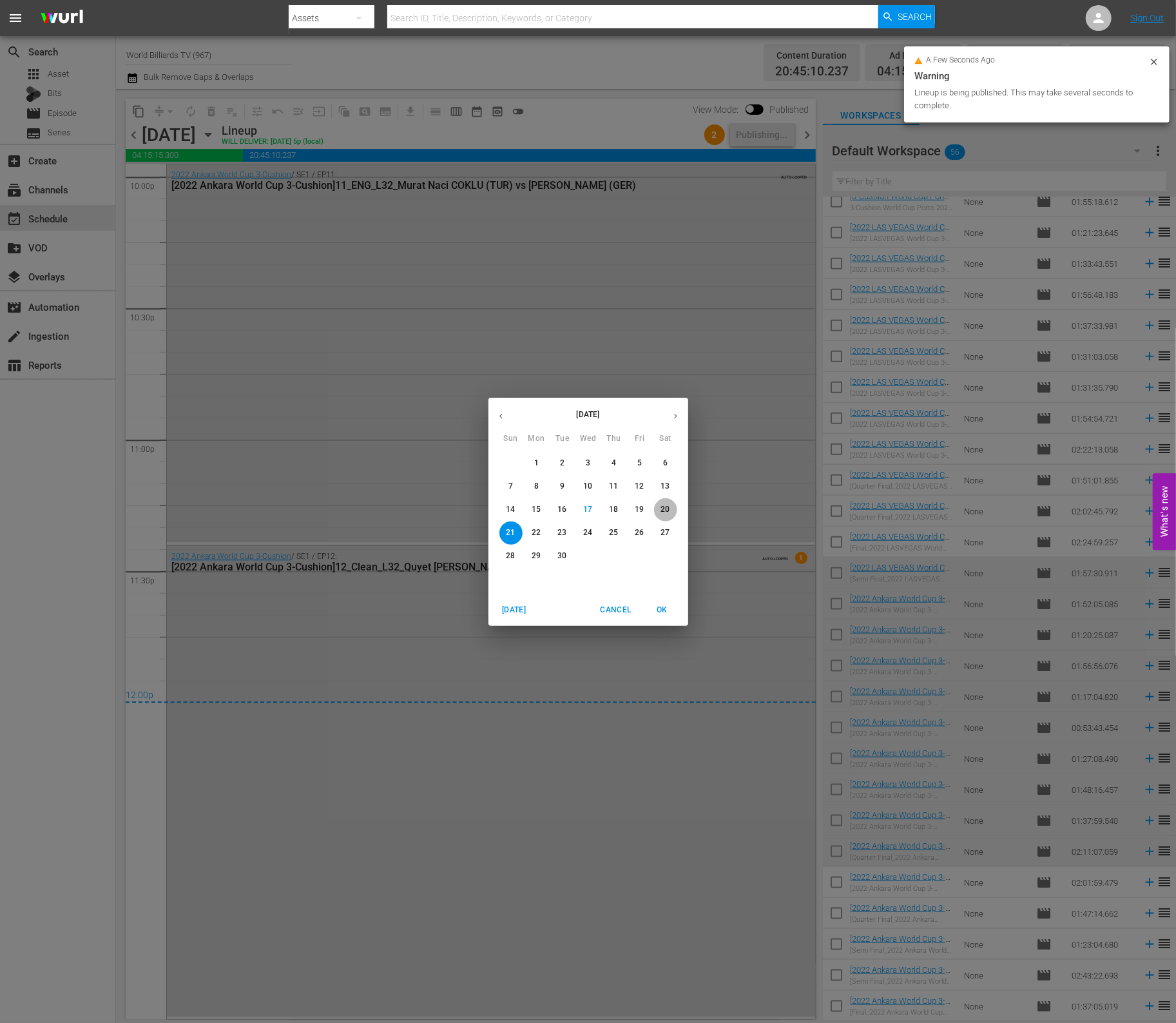
click at [663, 506] on p "20" at bounding box center [666, 510] width 9 height 11
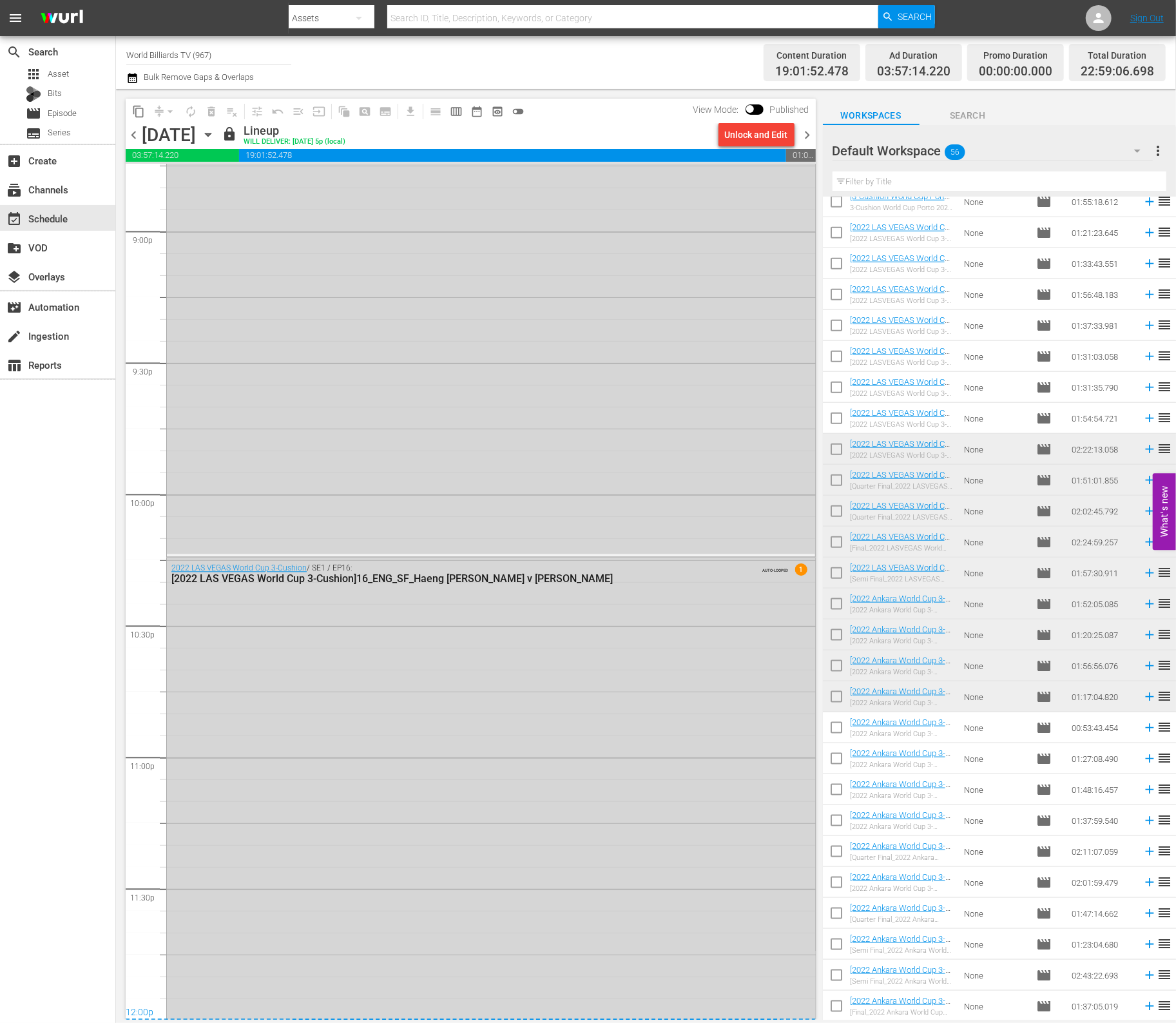
scroll to position [5279, 0]
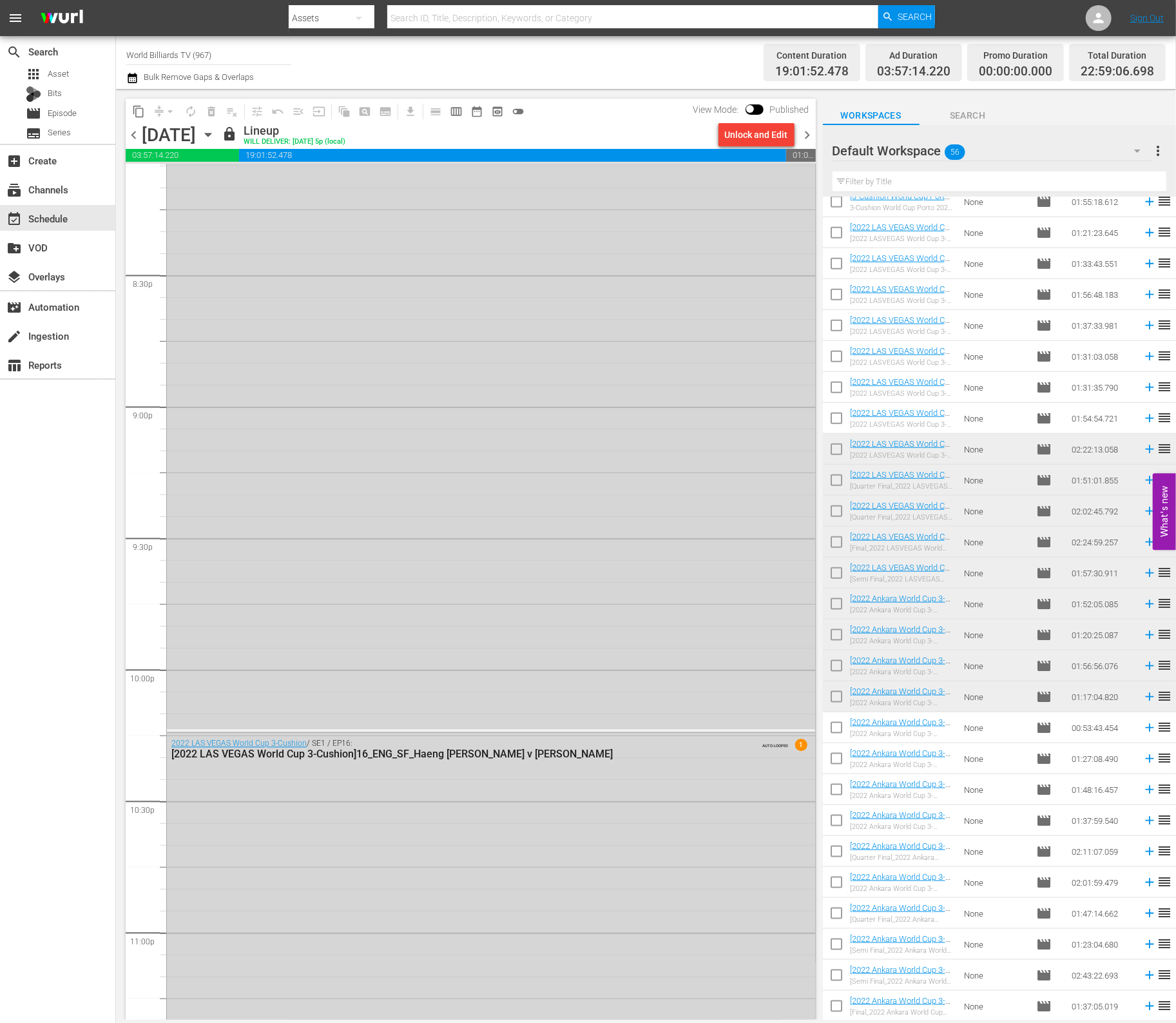
click at [215, 132] on icon "button" at bounding box center [208, 135] width 14 height 14
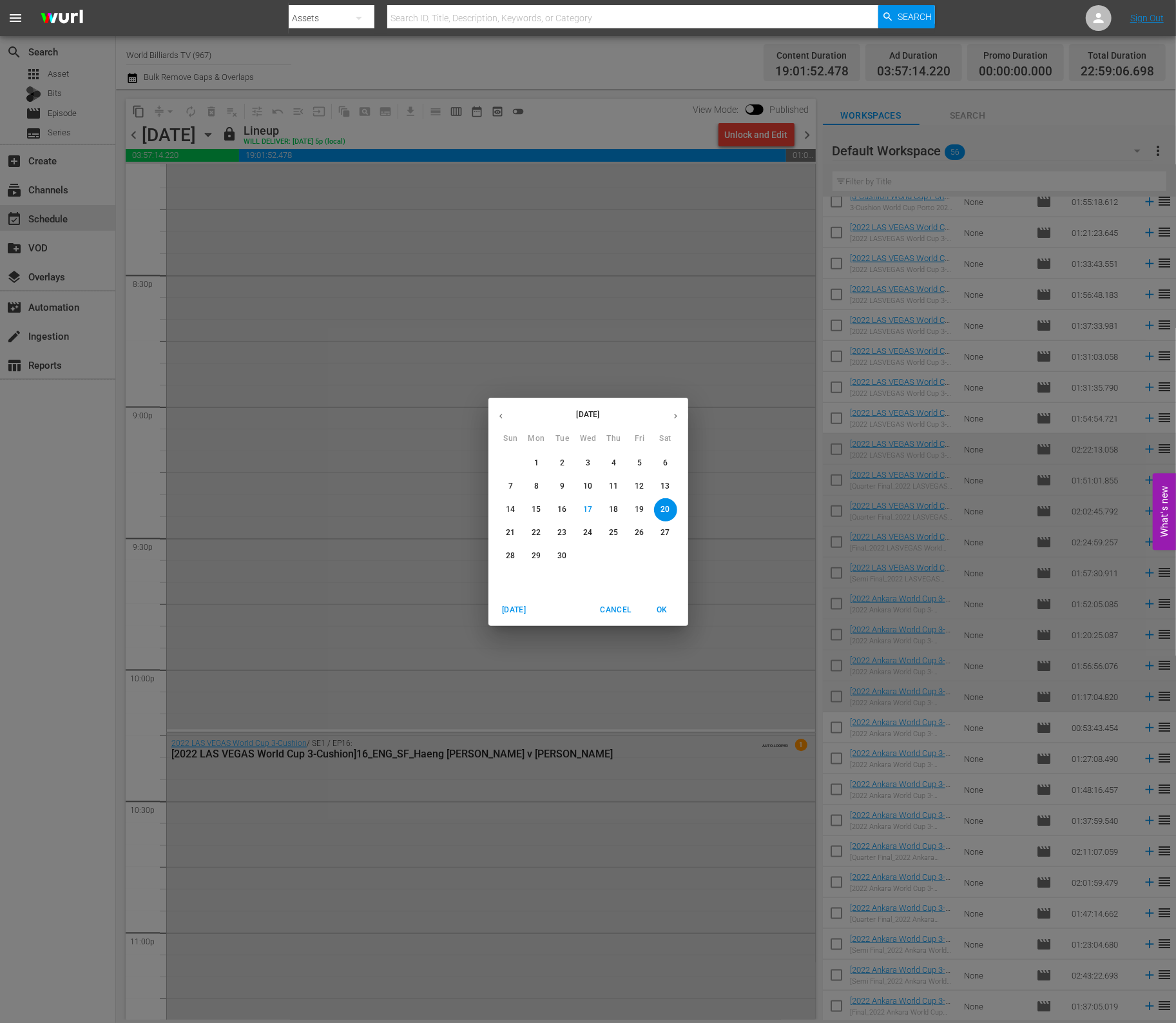
click at [634, 512] on span "19" at bounding box center [640, 510] width 23 height 11
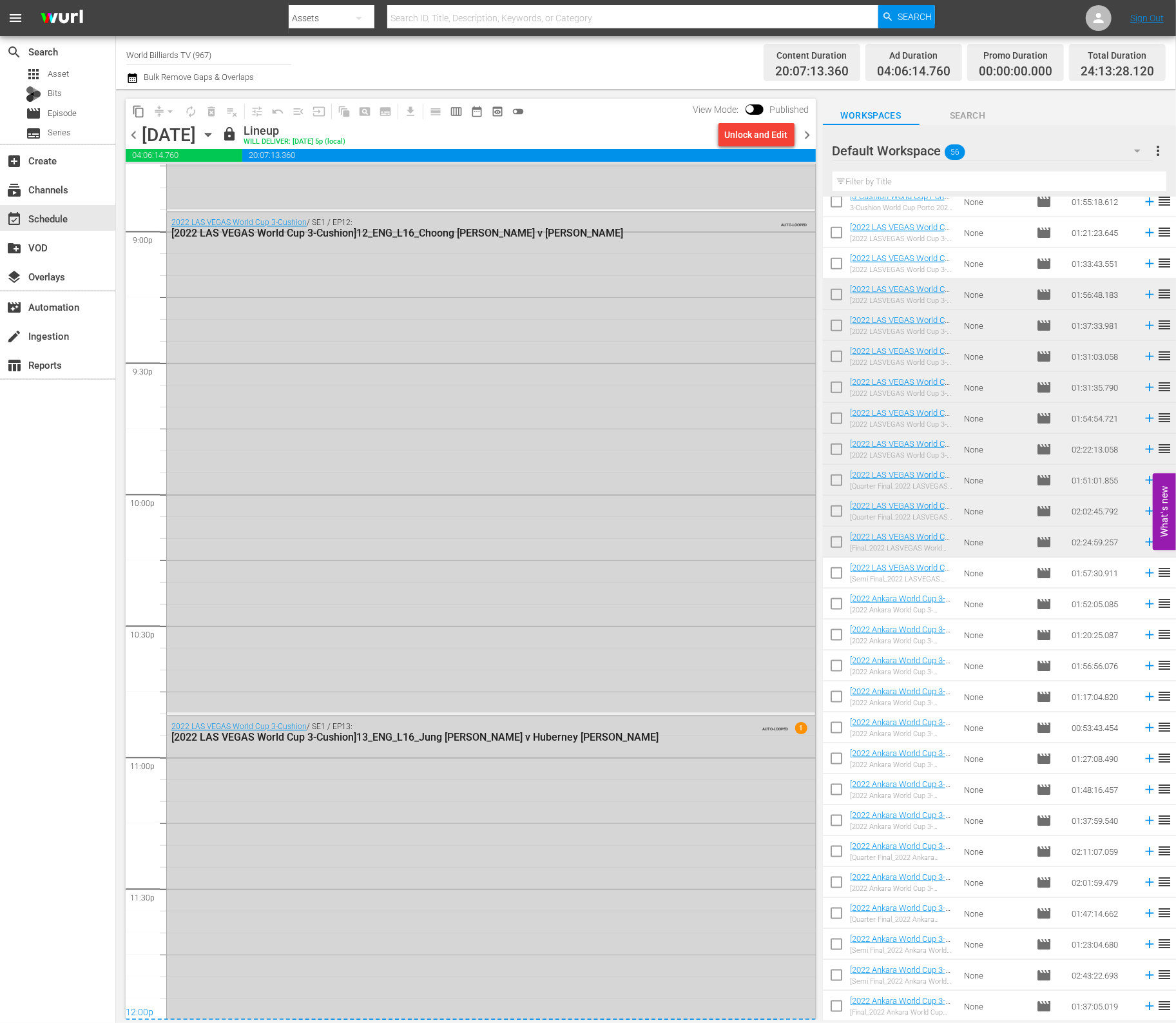
scroll to position [5345, 0]
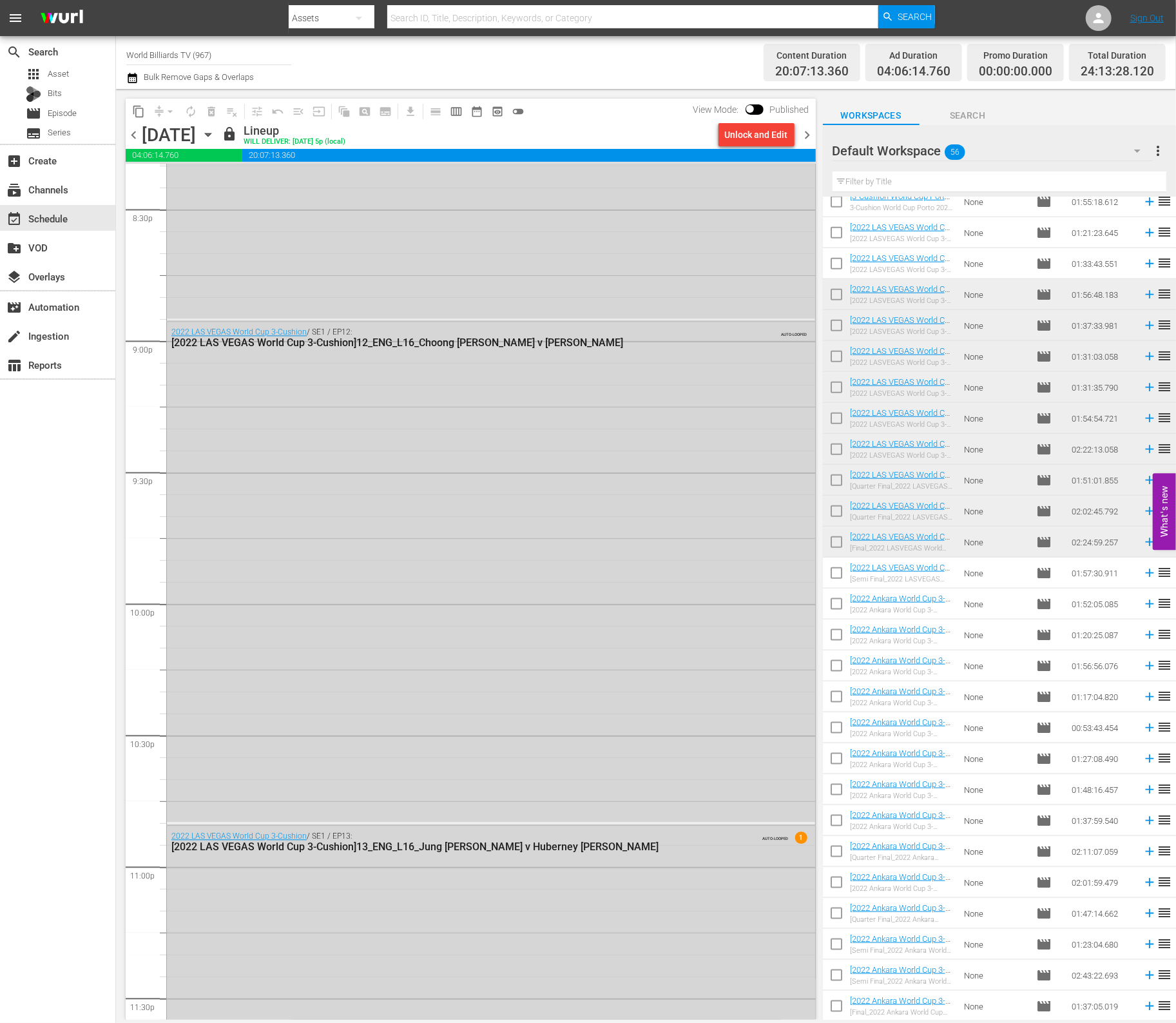
click at [215, 137] on icon "button" at bounding box center [208, 135] width 14 height 14
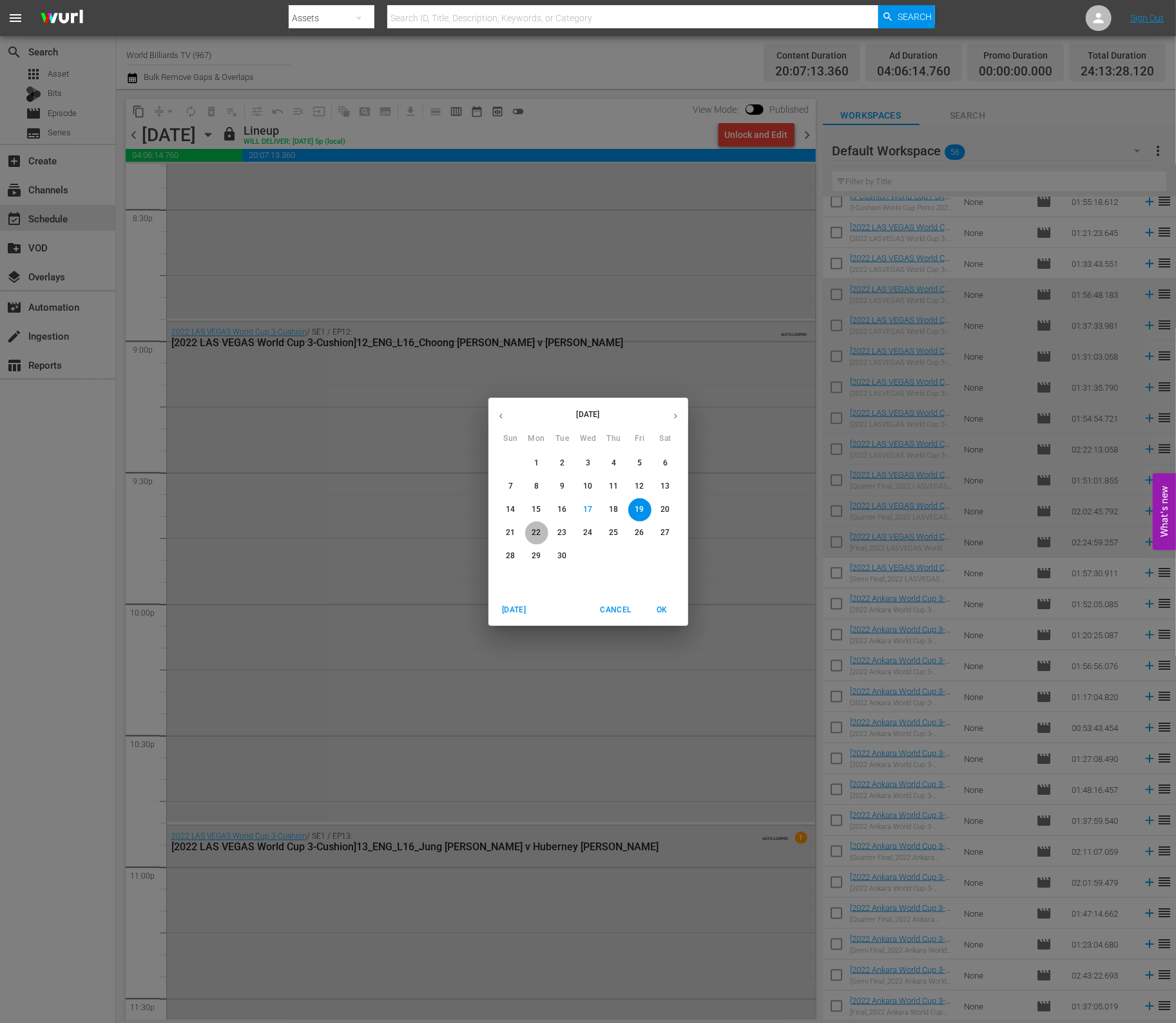
click at [536, 533] on p "22" at bounding box center [537, 533] width 9 height 11
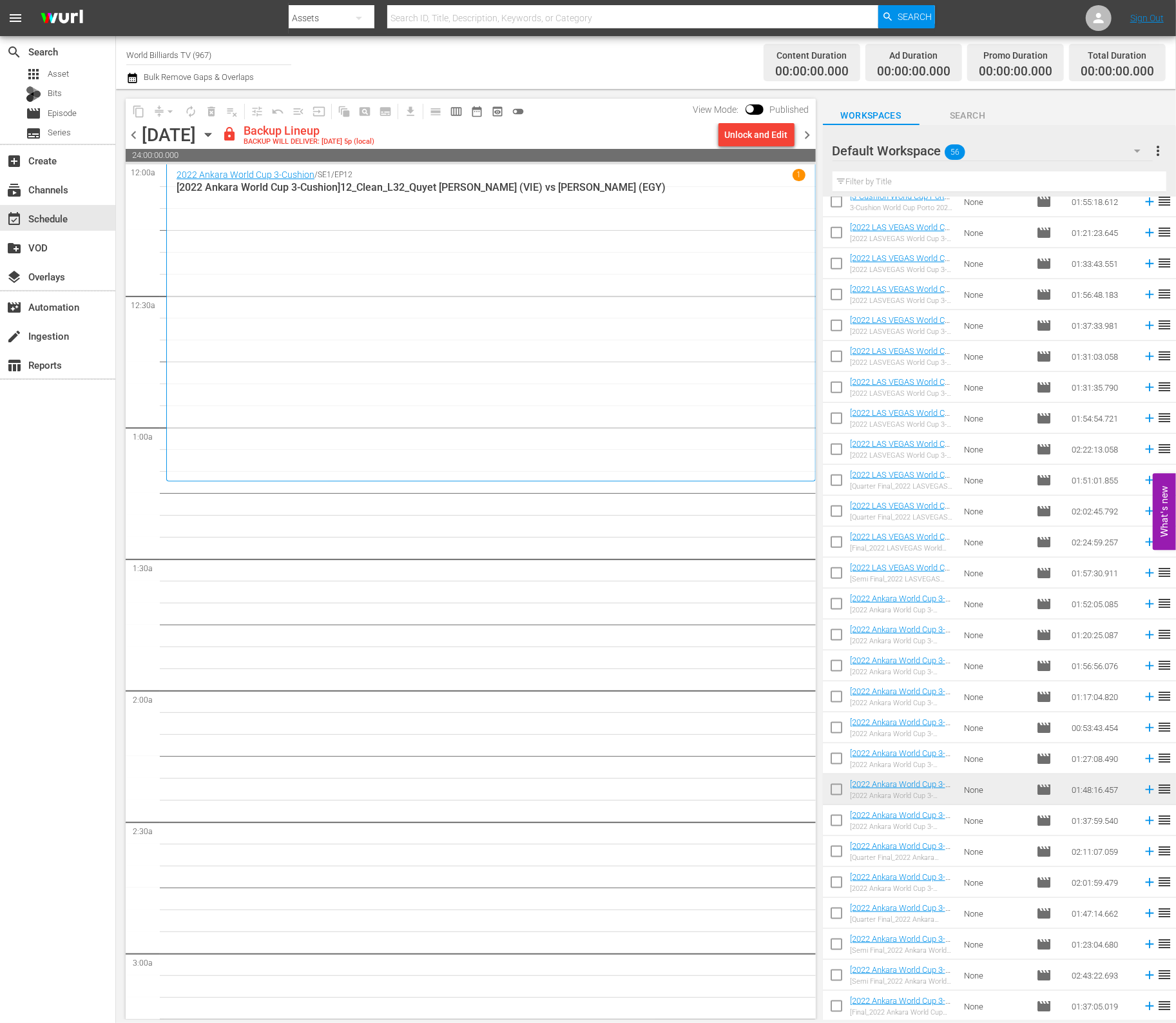
click at [763, 147] on div "chevron_left [DATE] [DATE] lock Backup Lineup BACKUP WILL DELIVER: [DATE] 5p (l…" at bounding box center [470, 136] width 690 height 25
click at [764, 143] on div "Unlock and Edit" at bounding box center [756, 135] width 63 height 23
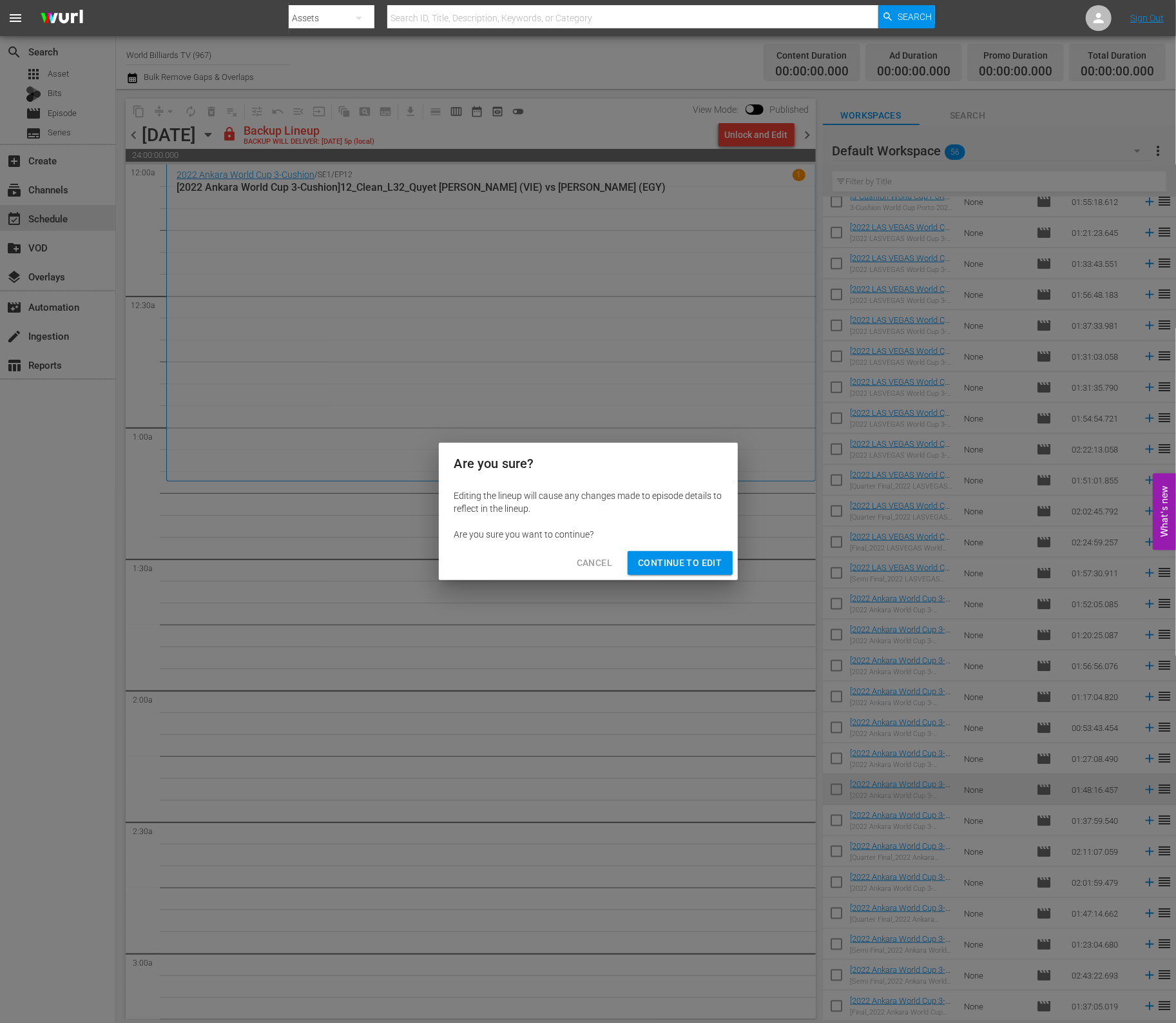
click at [707, 562] on span "Continue to Edit" at bounding box center [680, 563] width 84 height 16
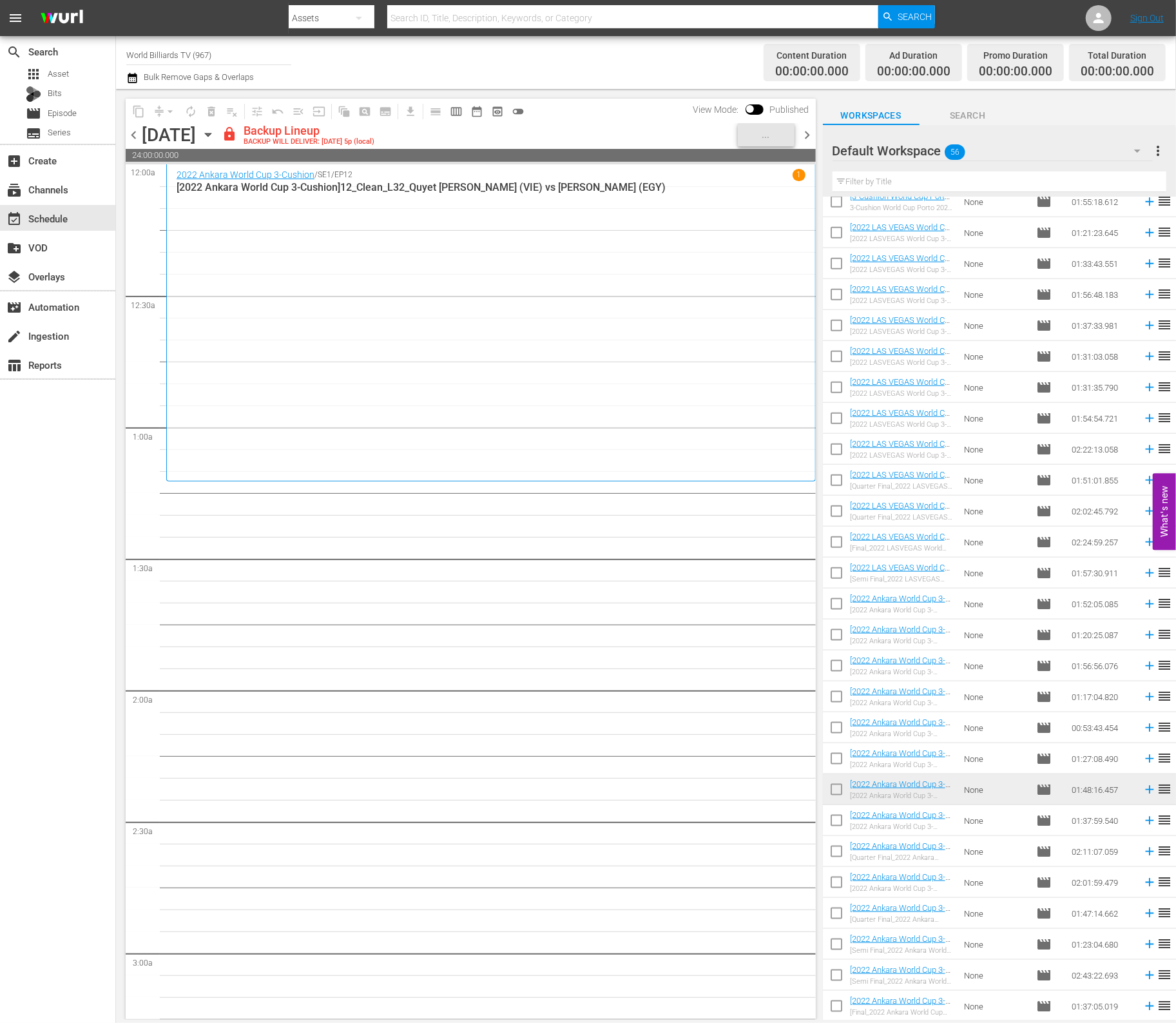
click at [840, 826] on input "checkbox" at bounding box center [836, 823] width 27 height 27
checkbox input "true"
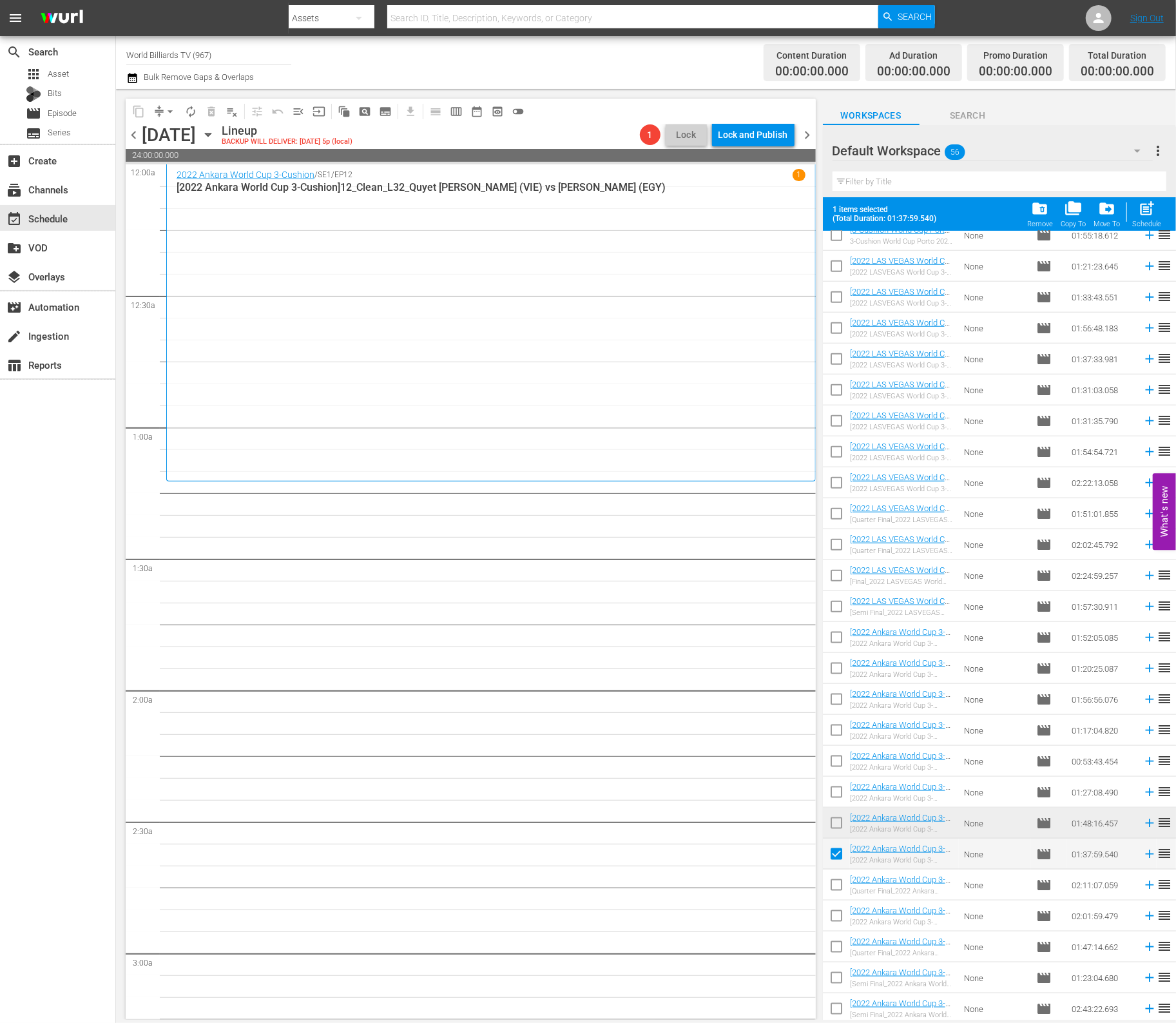
click at [830, 883] on input "checkbox" at bounding box center [836, 887] width 27 height 27
checkbox input "true"
click at [845, 920] on input "checkbox" at bounding box center [836, 918] width 27 height 27
checkbox input "true"
click at [841, 957] on input "checkbox" at bounding box center [836, 949] width 27 height 27
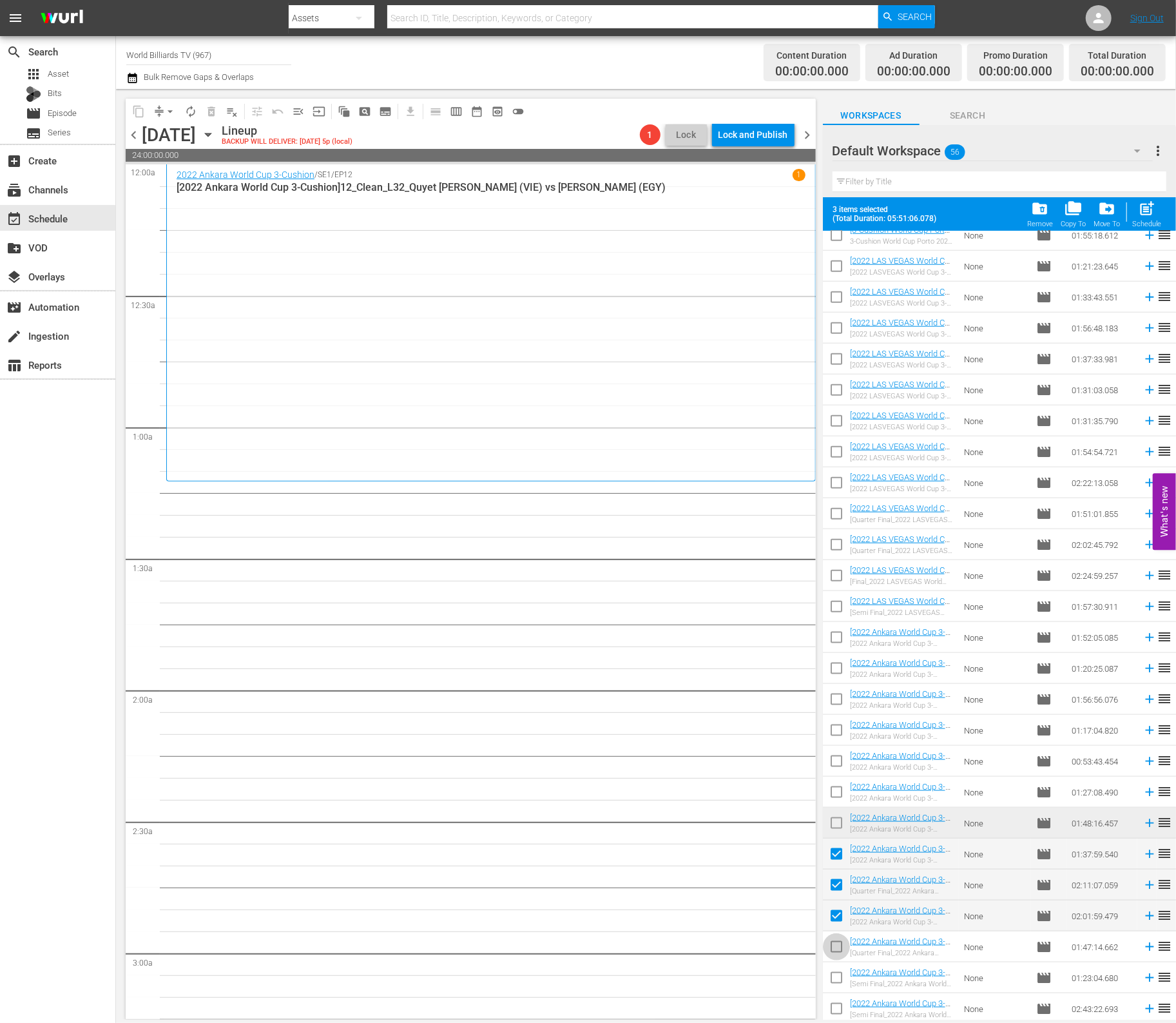
checkbox input "true"
click at [836, 976] on input "checkbox" at bounding box center [836, 980] width 27 height 27
checkbox input "true"
click at [839, 1011] on input "checkbox" at bounding box center [836, 1011] width 27 height 27
checkbox input "true"
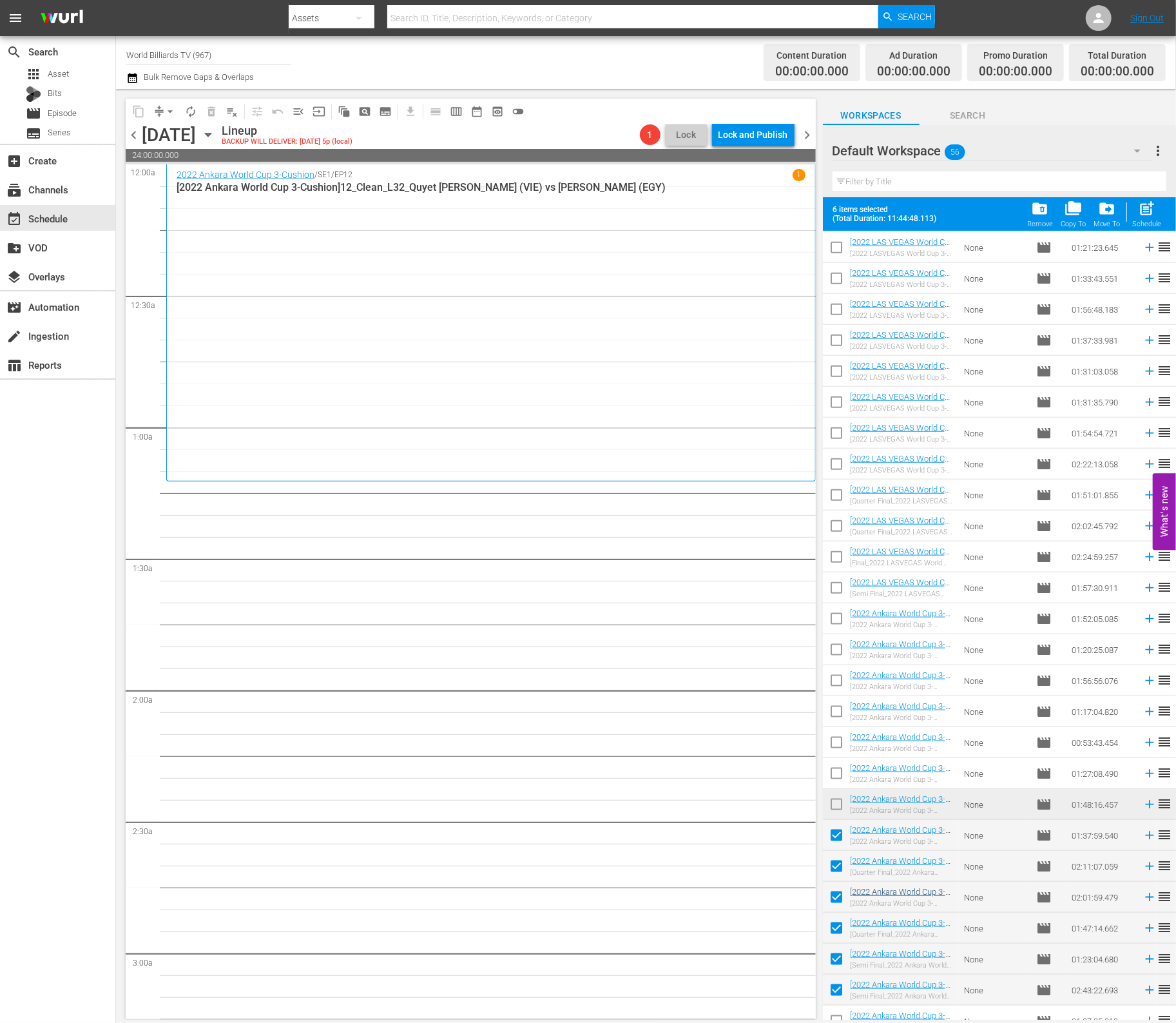
scroll to position [973, 0]
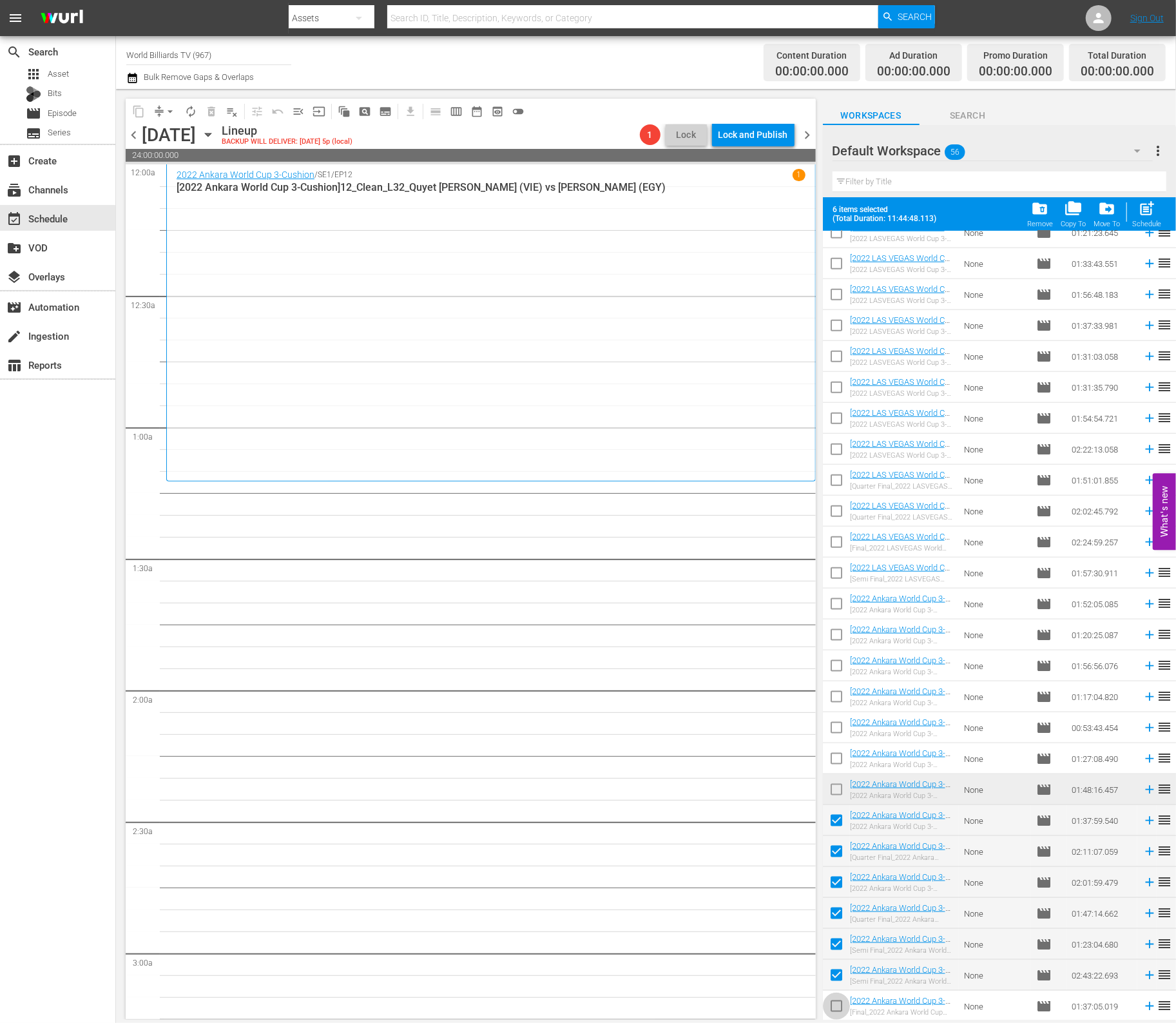
click at [837, 1014] on input "checkbox" at bounding box center [836, 1008] width 27 height 27
checkbox input "true"
click at [1149, 211] on span "post_add" at bounding box center [1147, 208] width 18 height 18
checkbox input "false"
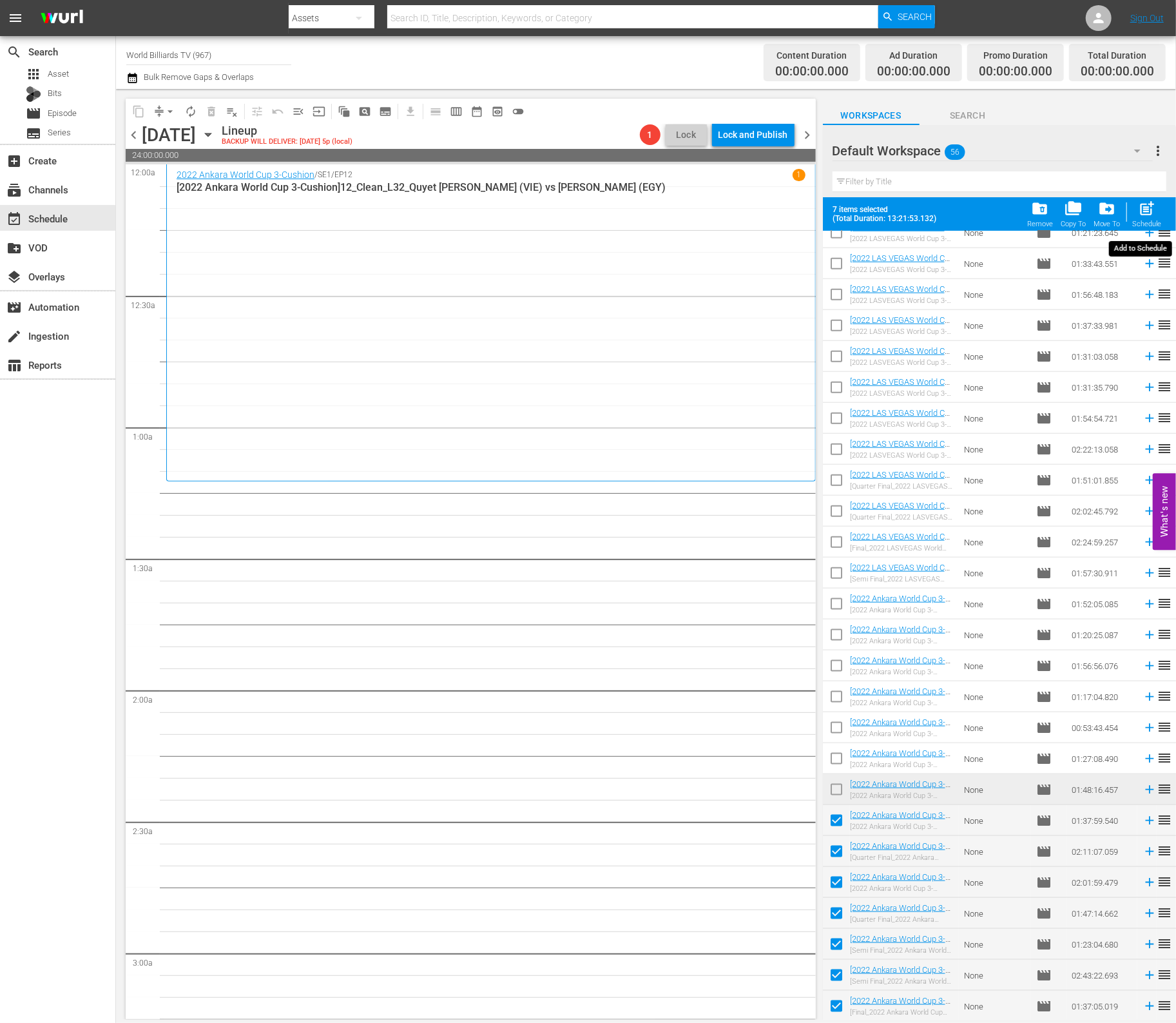
checkbox input "false"
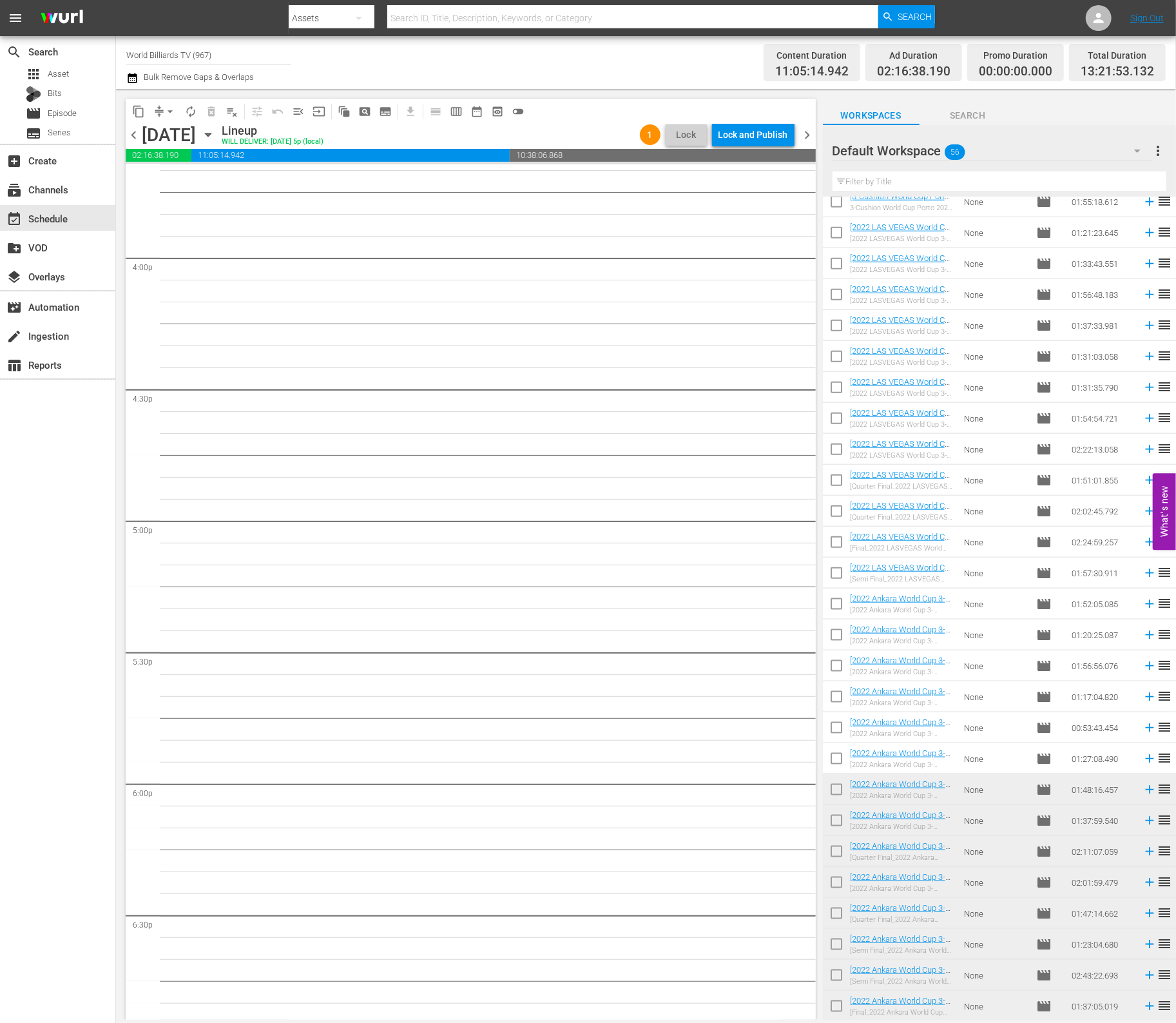
scroll to position [3993, 0]
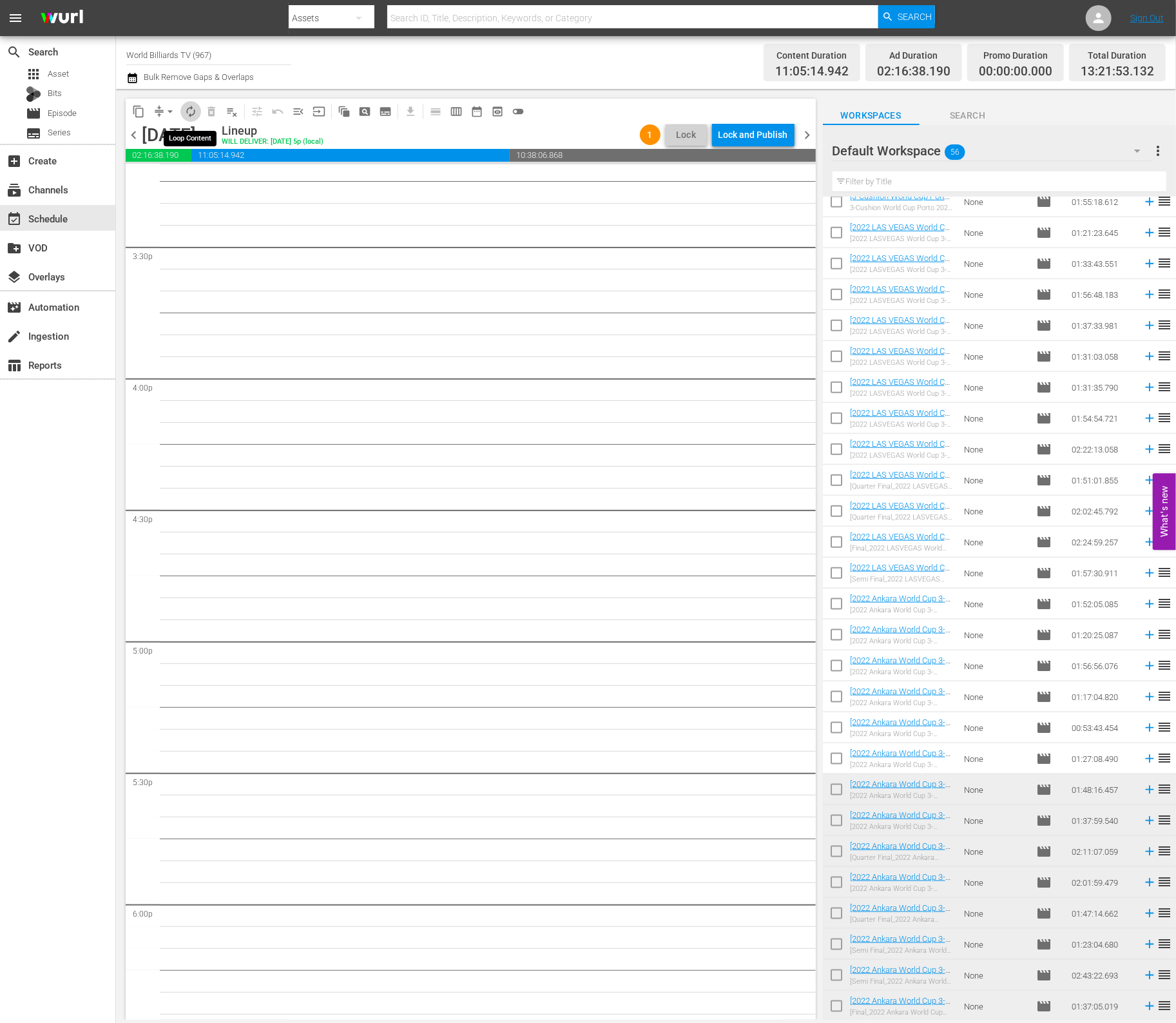
click at [194, 114] on span "autorenew_outlined" at bounding box center [190, 111] width 13 height 13
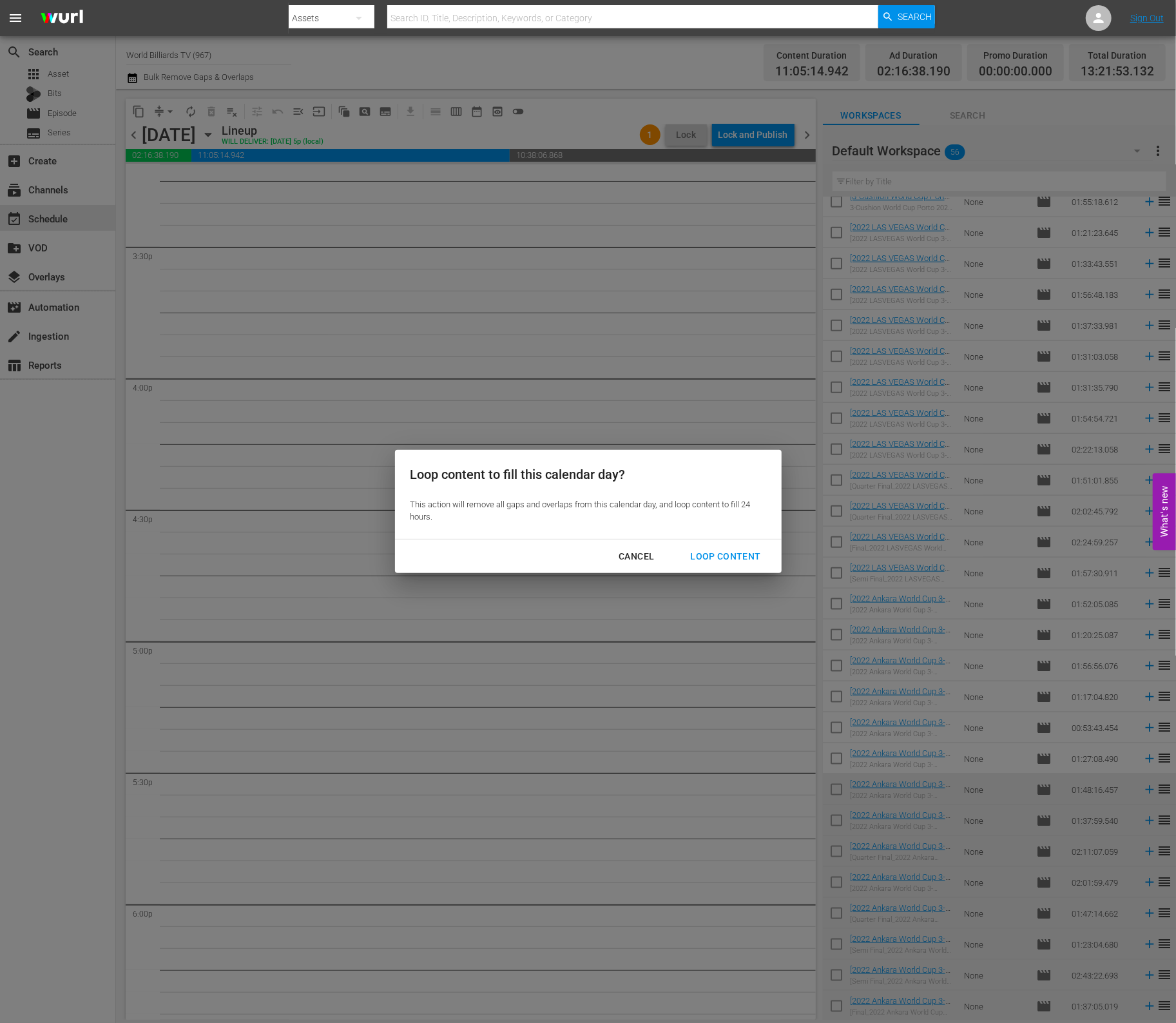
click at [721, 560] on div "Loop Content" at bounding box center [726, 556] width 91 height 16
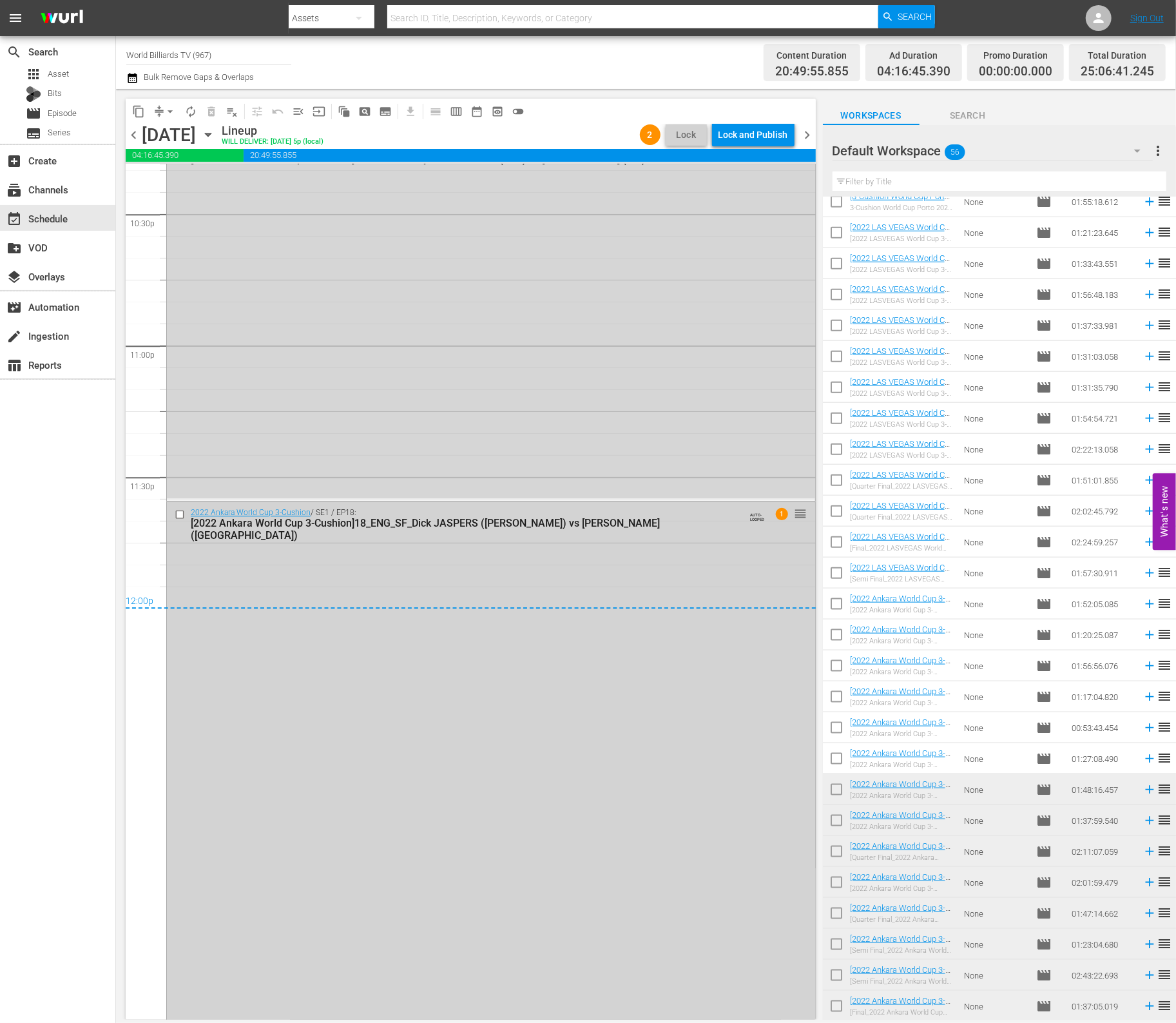
scroll to position [6064, 0]
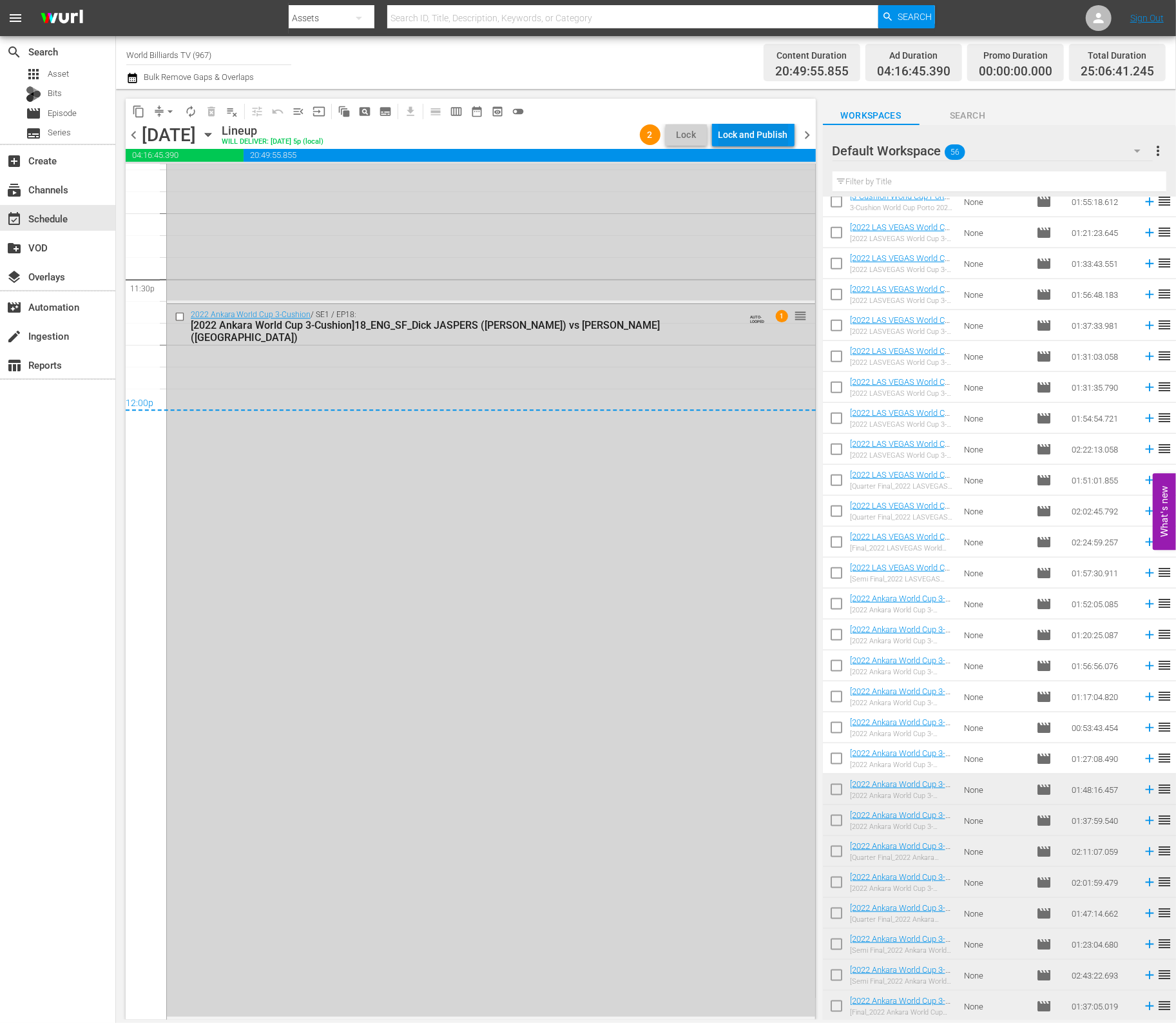
click at [755, 133] on div "Lock and Publish" at bounding box center [753, 135] width 69 height 23
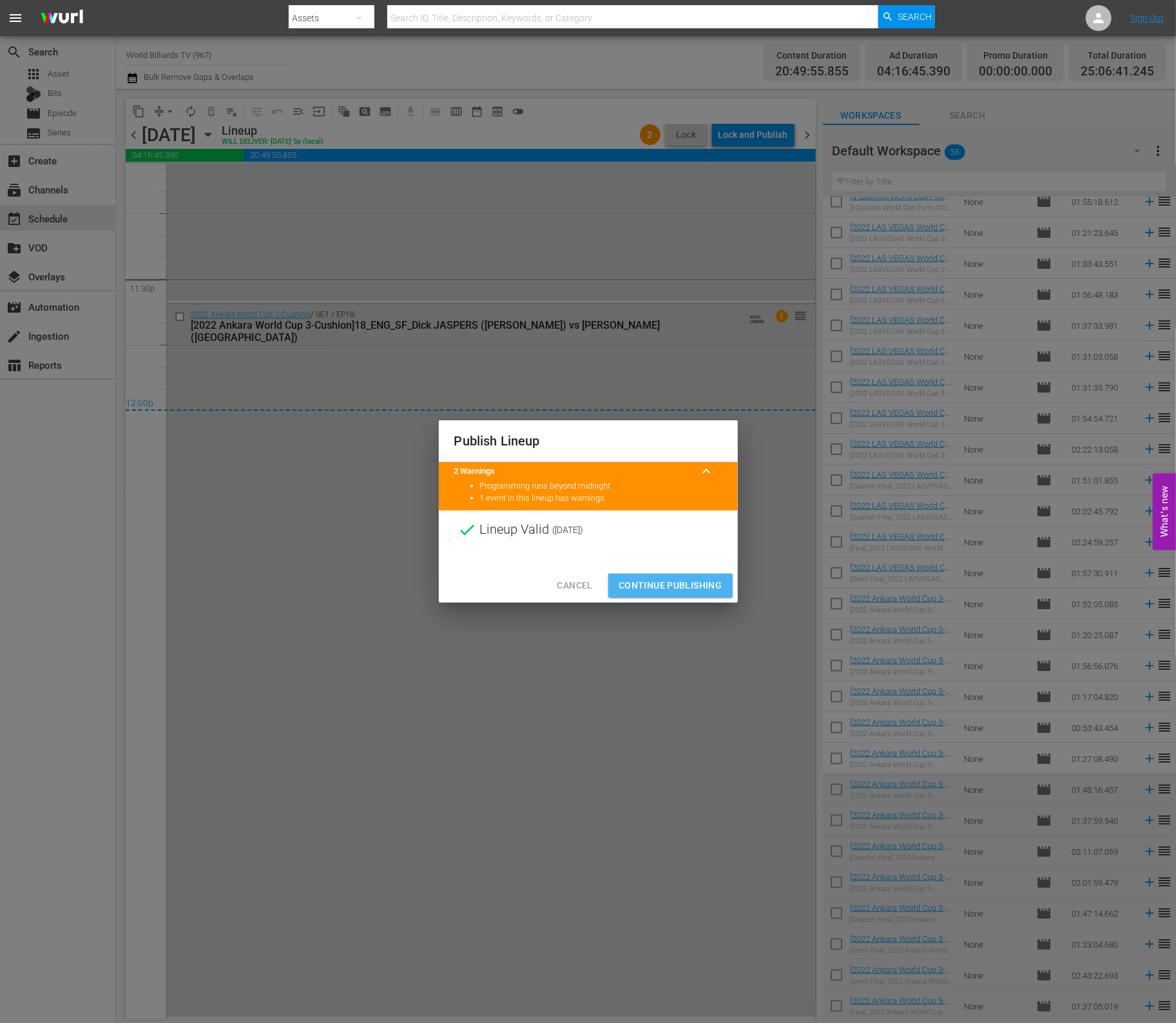
click at [685, 593] on span "Continue Publishing" at bounding box center [670, 585] width 104 height 16
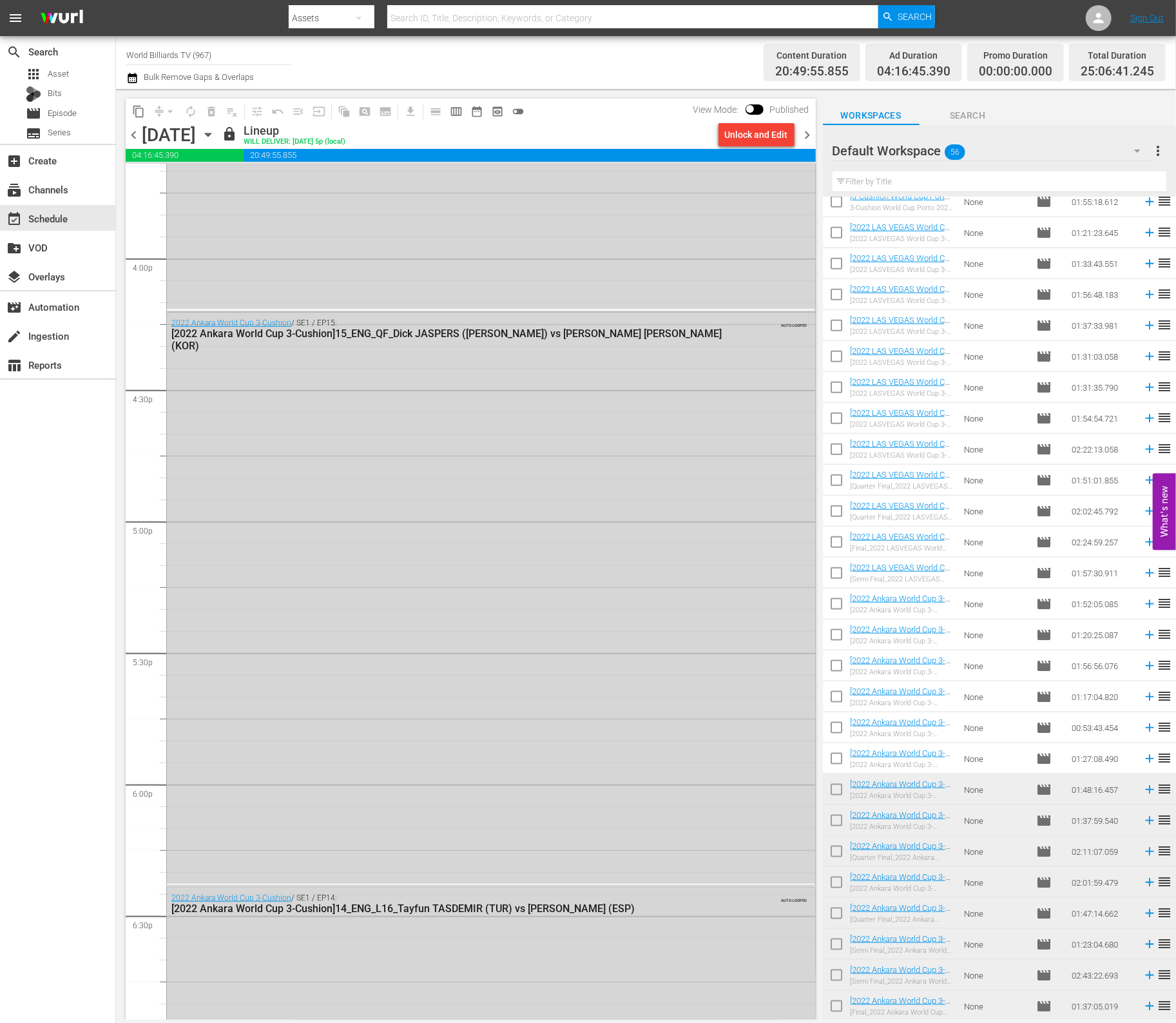
scroll to position [0, 0]
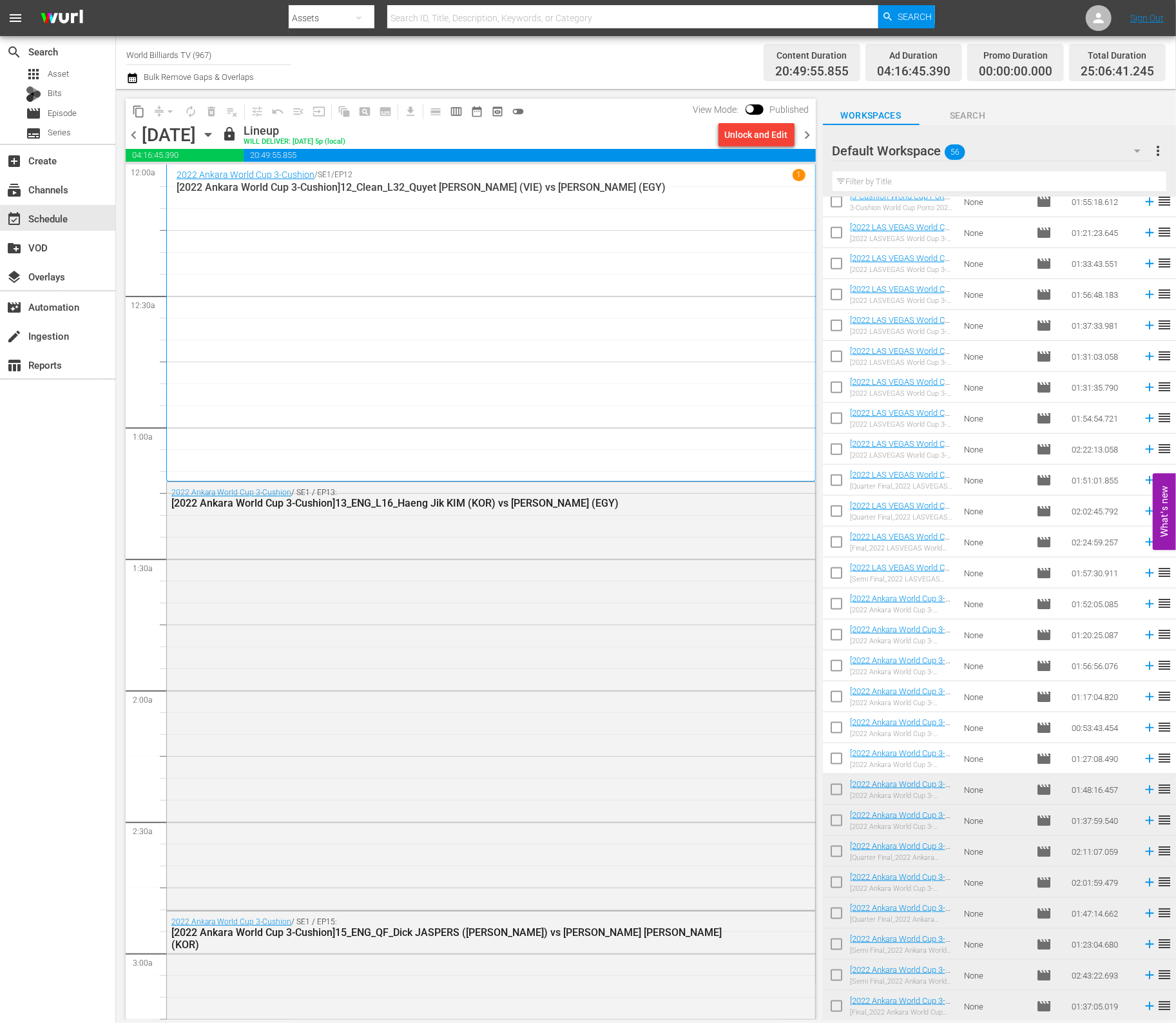
click at [215, 138] on icon "button" at bounding box center [208, 135] width 14 height 14
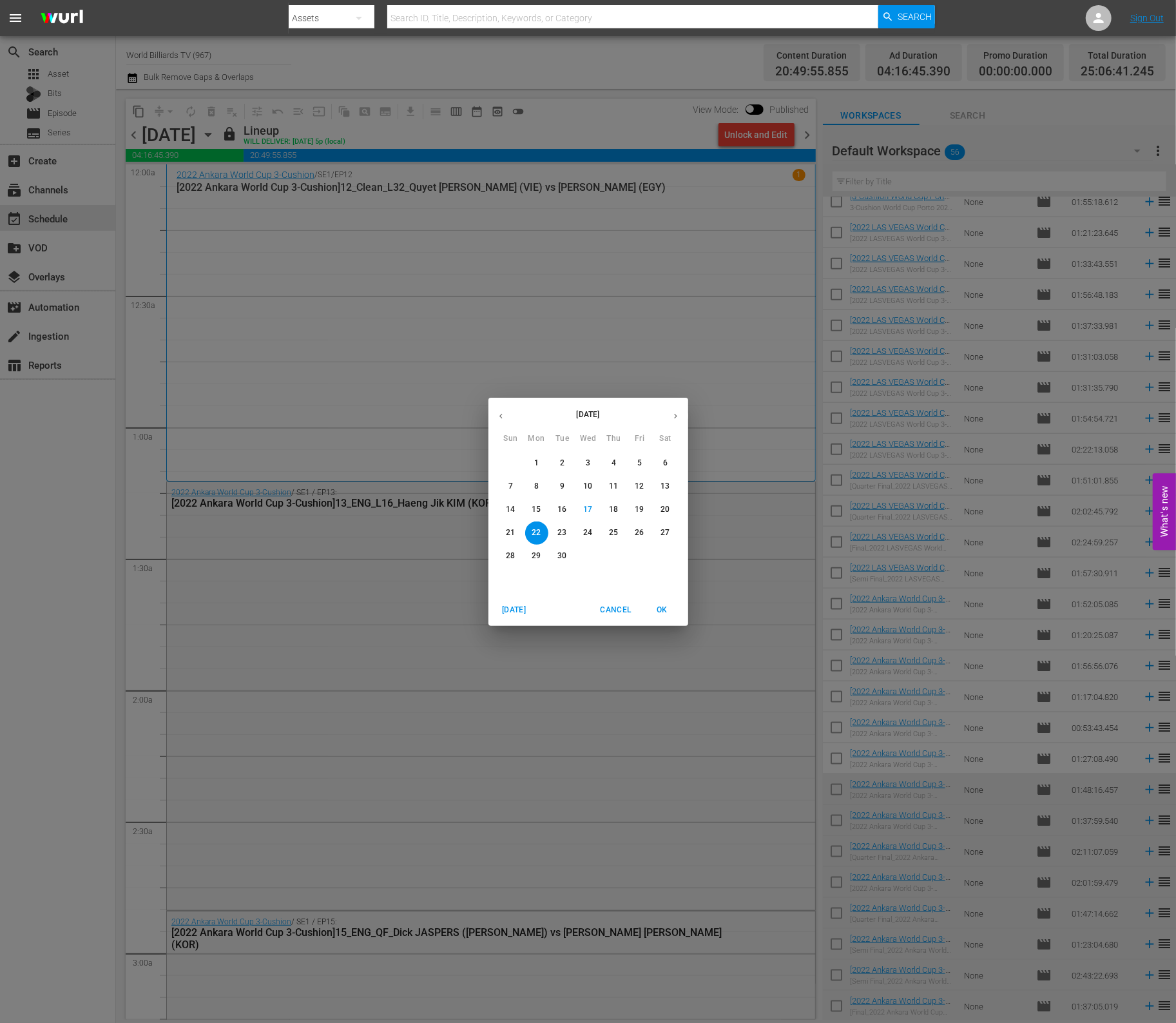
click at [567, 536] on p "23" at bounding box center [562, 533] width 9 height 11
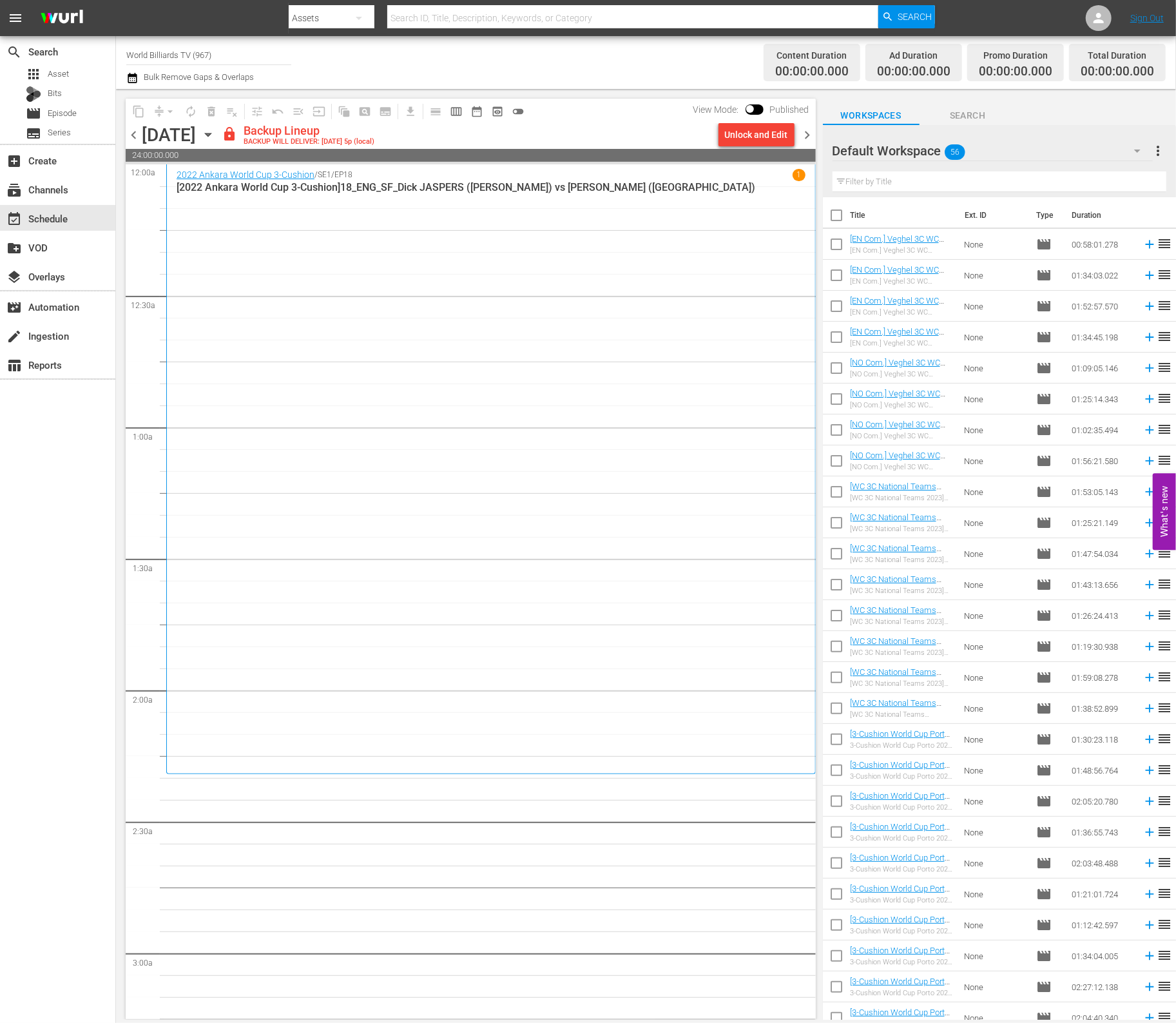
click at [746, 143] on div "Unlock and Edit" at bounding box center [756, 135] width 63 height 23
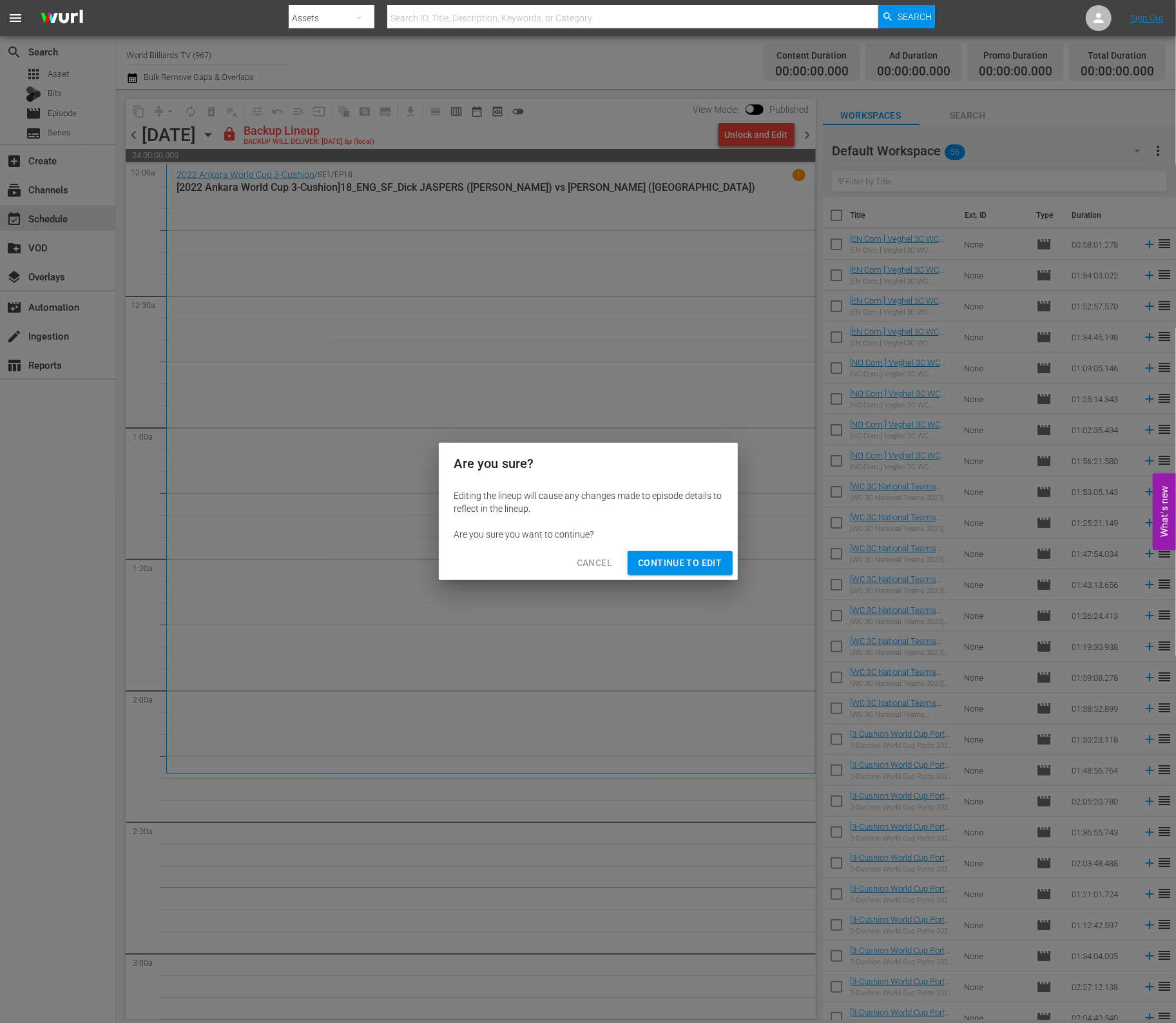
click at [686, 567] on span "Continue to Edit" at bounding box center [680, 563] width 84 height 16
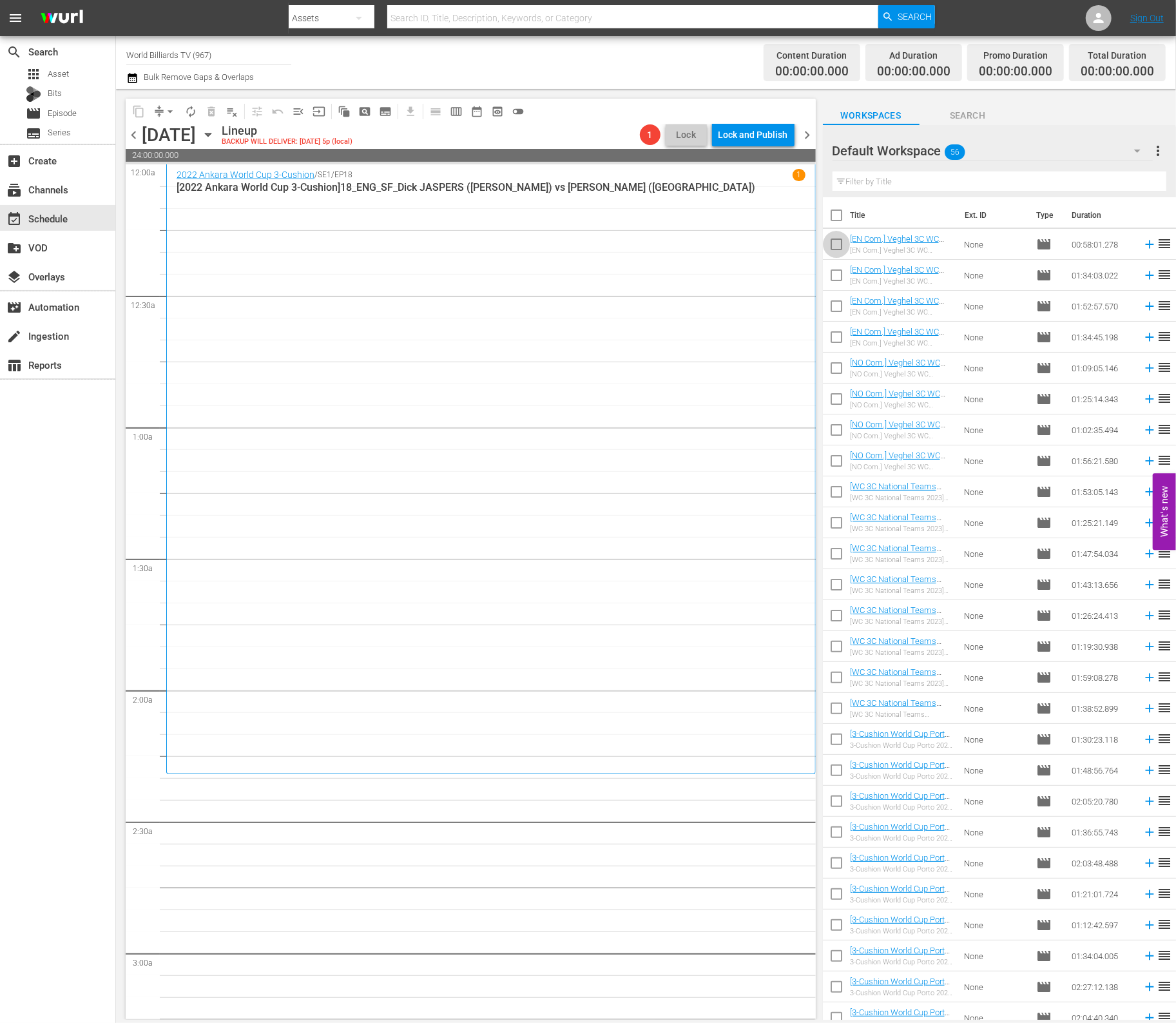
click at [842, 250] on input "checkbox" at bounding box center [836, 247] width 27 height 27
checkbox input "true"
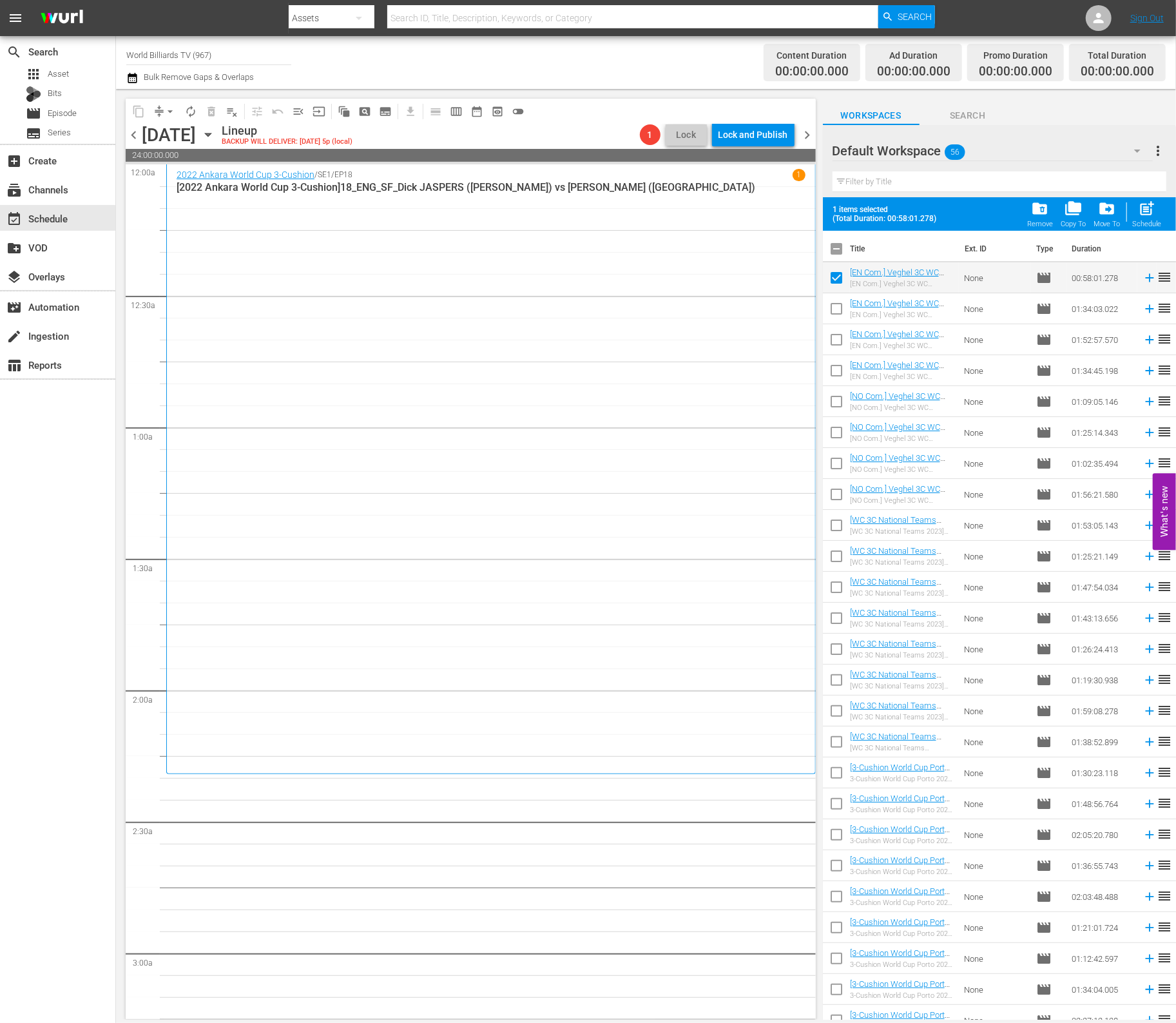
click at [835, 316] on input "checkbox" at bounding box center [836, 311] width 27 height 27
checkbox input "true"
click at [834, 341] on input "checkbox" at bounding box center [836, 342] width 27 height 27
checkbox input "true"
click at [836, 388] on span at bounding box center [836, 401] width 27 height 27
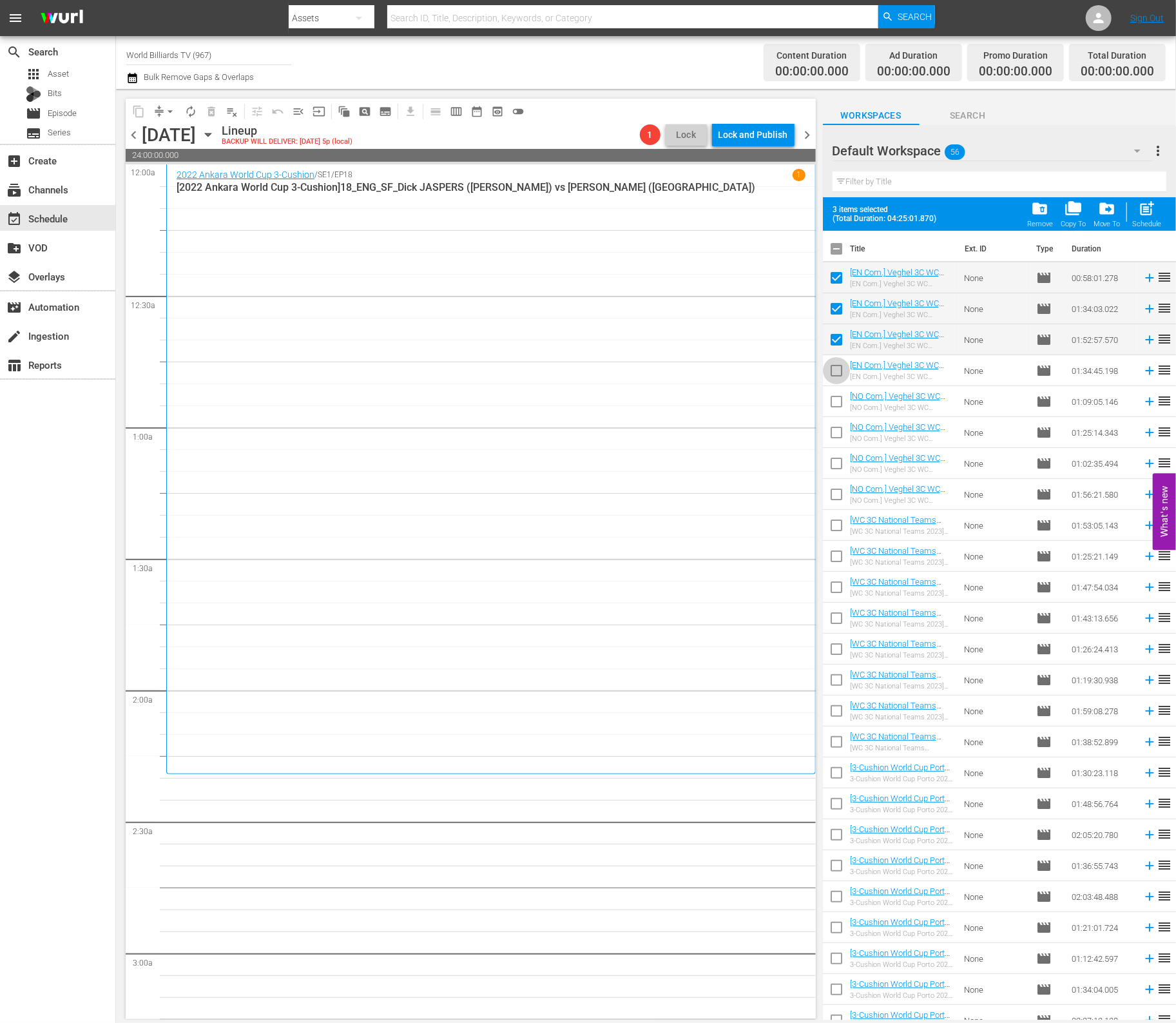
click at [837, 363] on input "checkbox" at bounding box center [836, 372] width 27 height 27
checkbox input "true"
click at [836, 405] on input "checkbox" at bounding box center [836, 404] width 27 height 27
checkbox input "true"
click at [837, 422] on input "checkbox" at bounding box center [836, 435] width 27 height 27
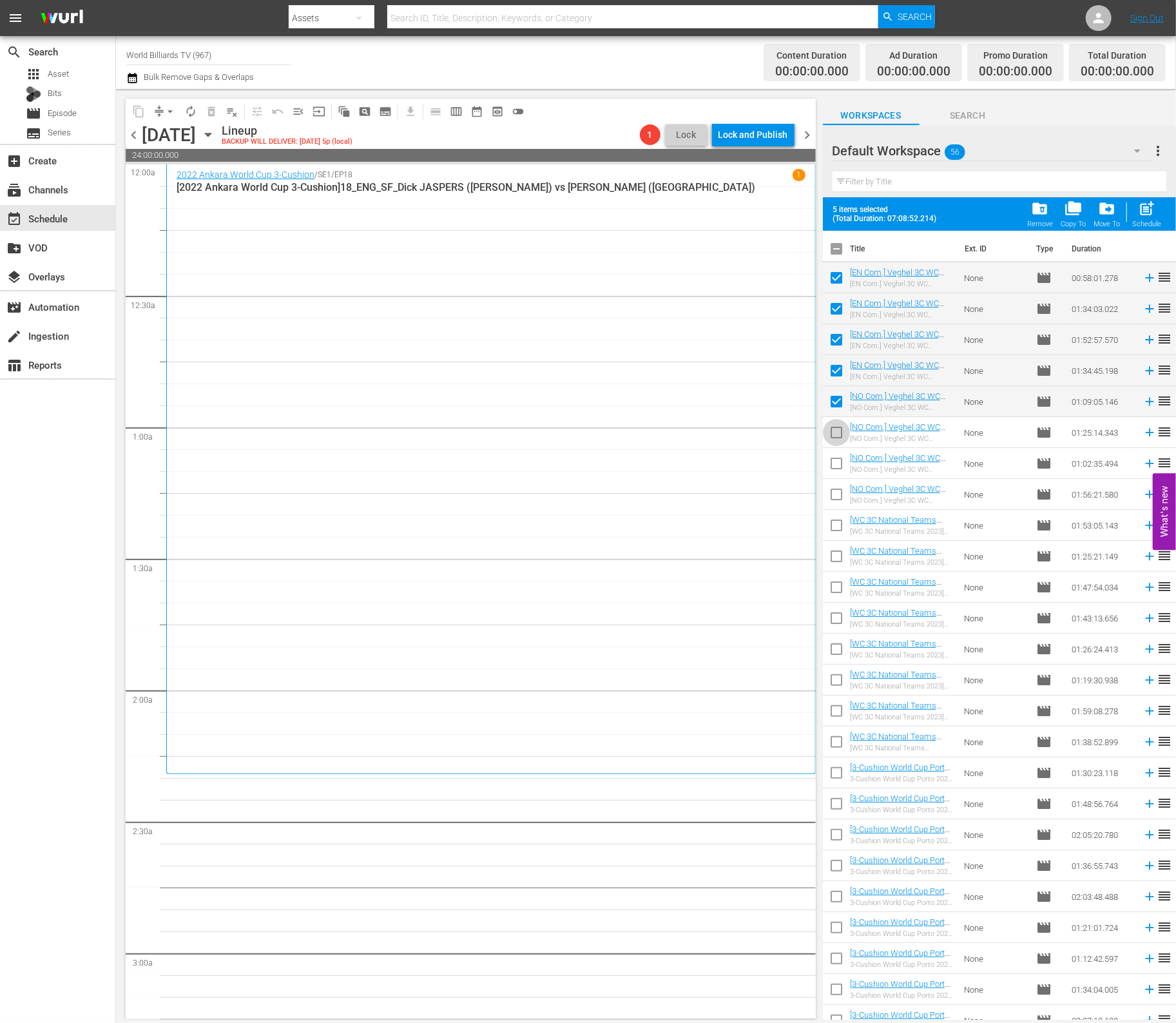
checkbox input "true"
click at [837, 459] on input "checkbox" at bounding box center [836, 466] width 27 height 27
checkbox input "true"
click at [835, 496] on input "checkbox" at bounding box center [836, 496] width 27 height 27
checkbox input "true"
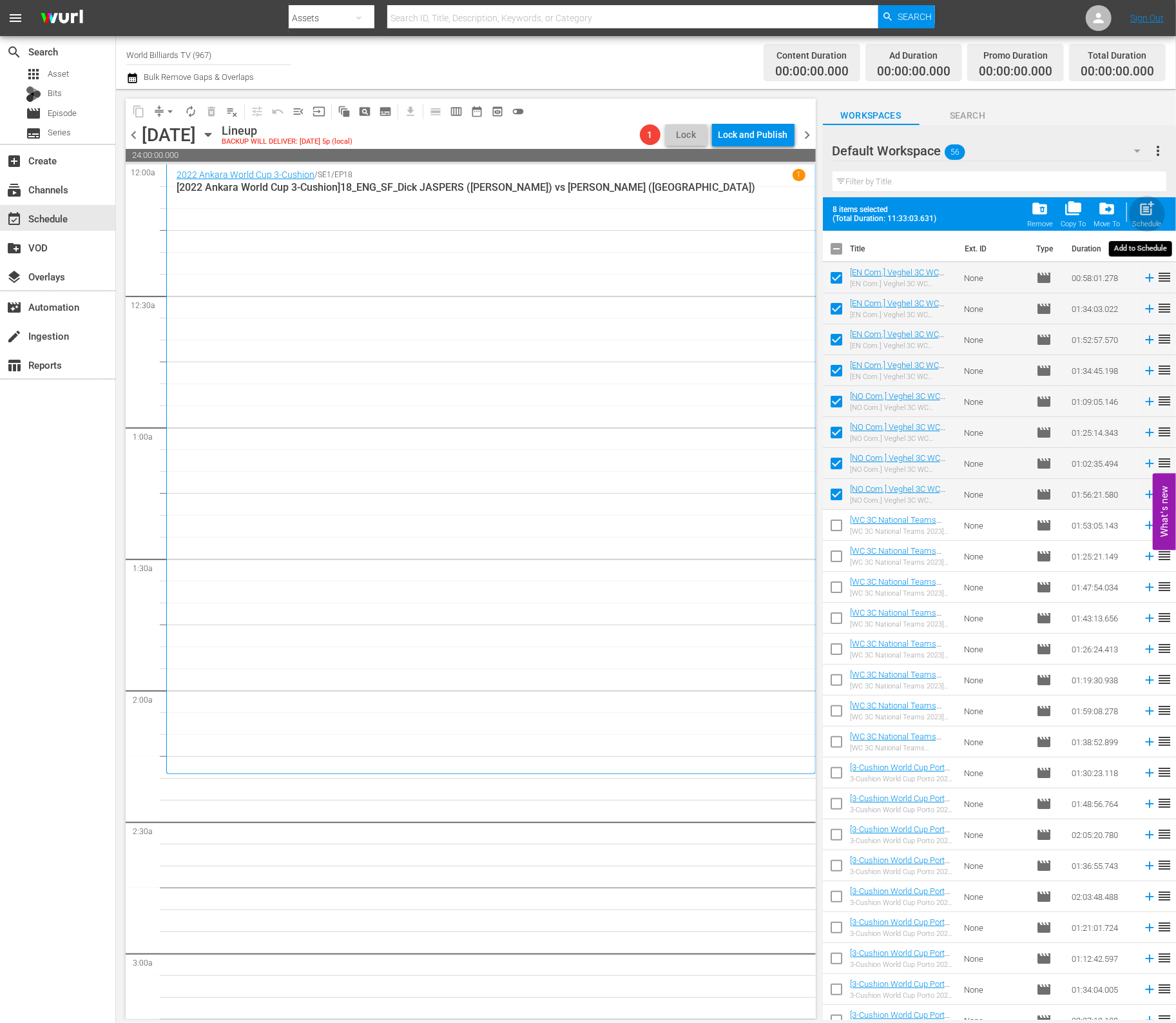
click at [1150, 208] on span "post_add" at bounding box center [1147, 208] width 18 height 18
checkbox input "false"
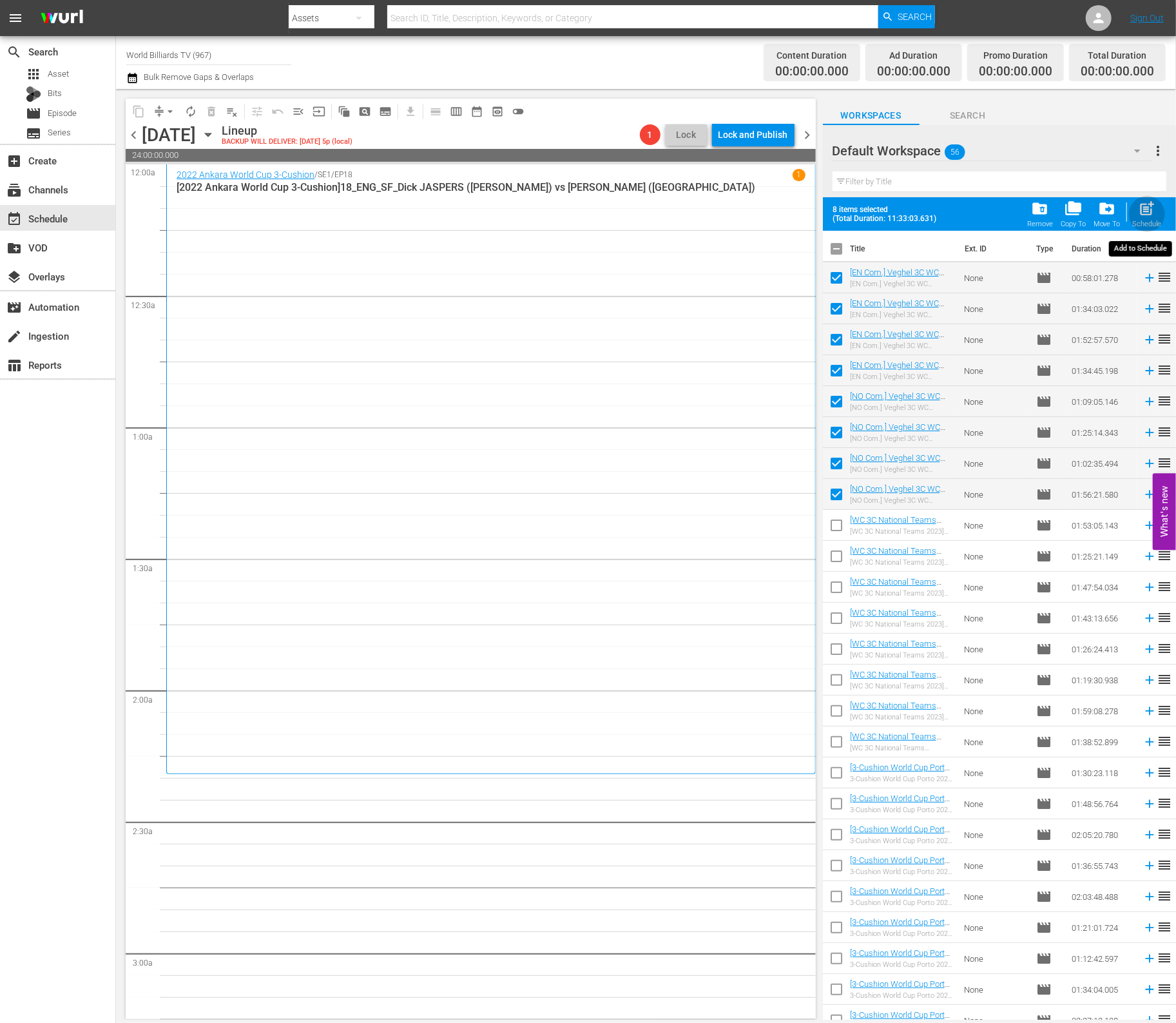
checkbox input "false"
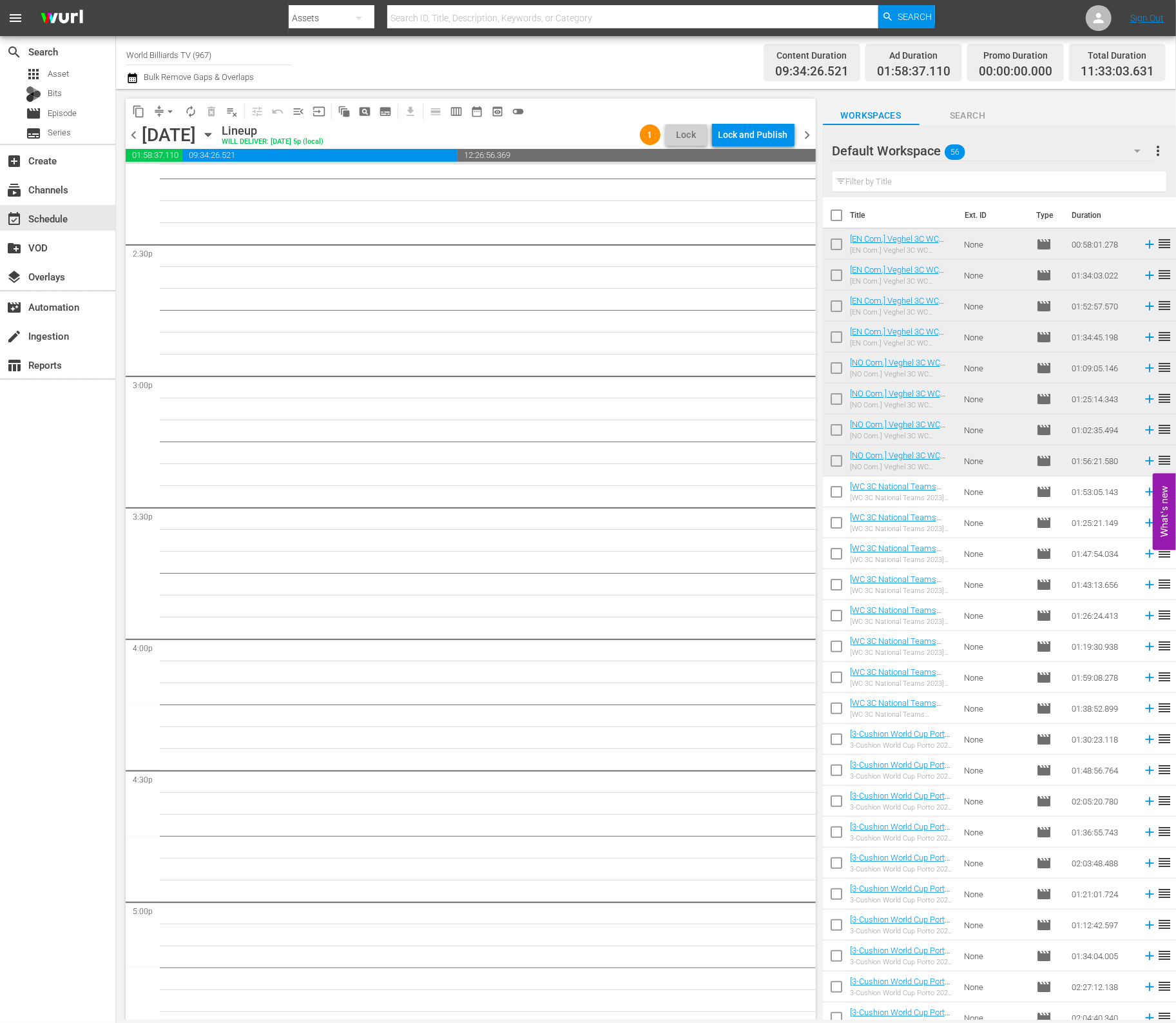
scroll to position [3692, 0]
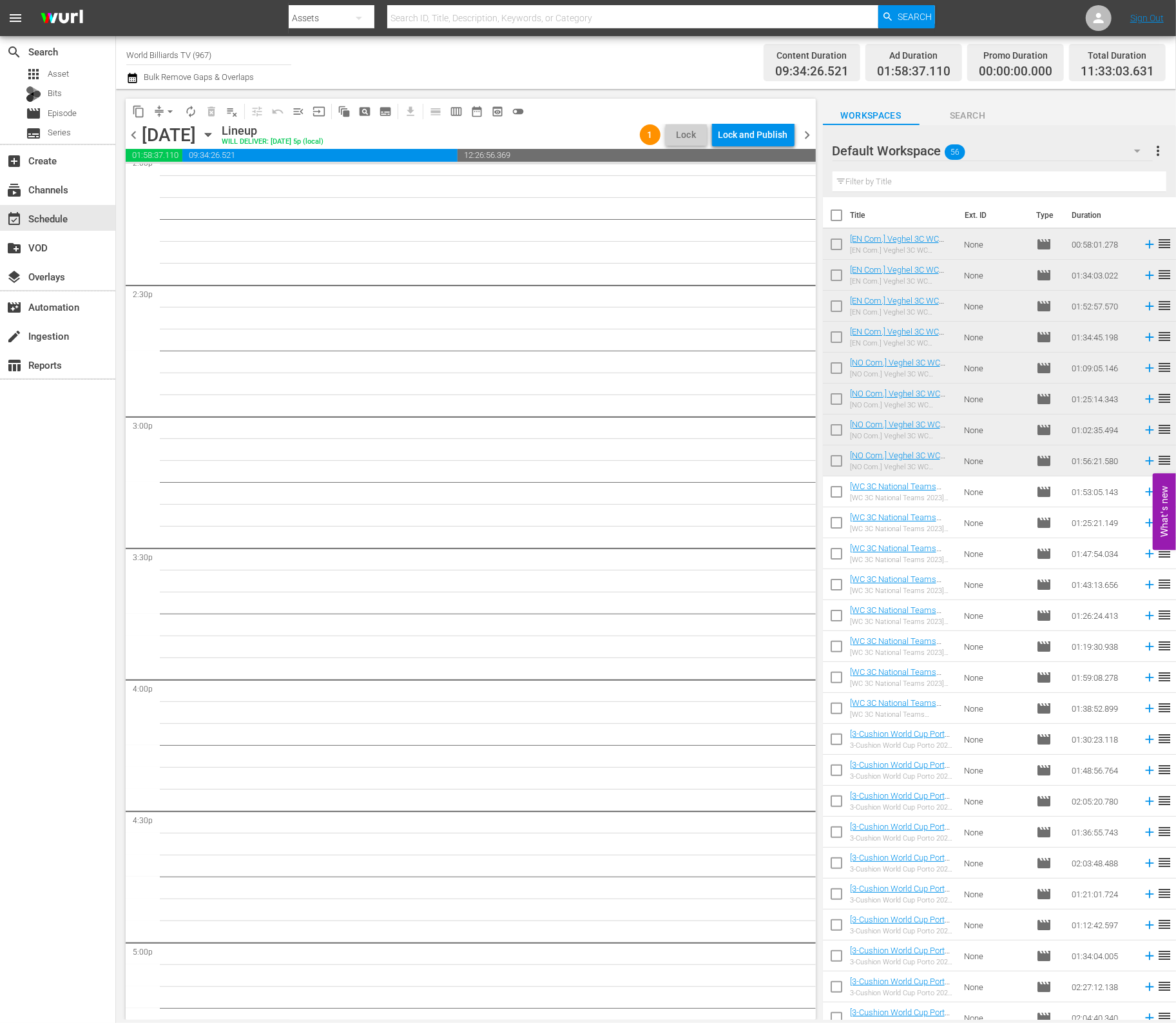
click at [840, 498] on input "checkbox" at bounding box center [836, 494] width 27 height 27
checkbox input "true"
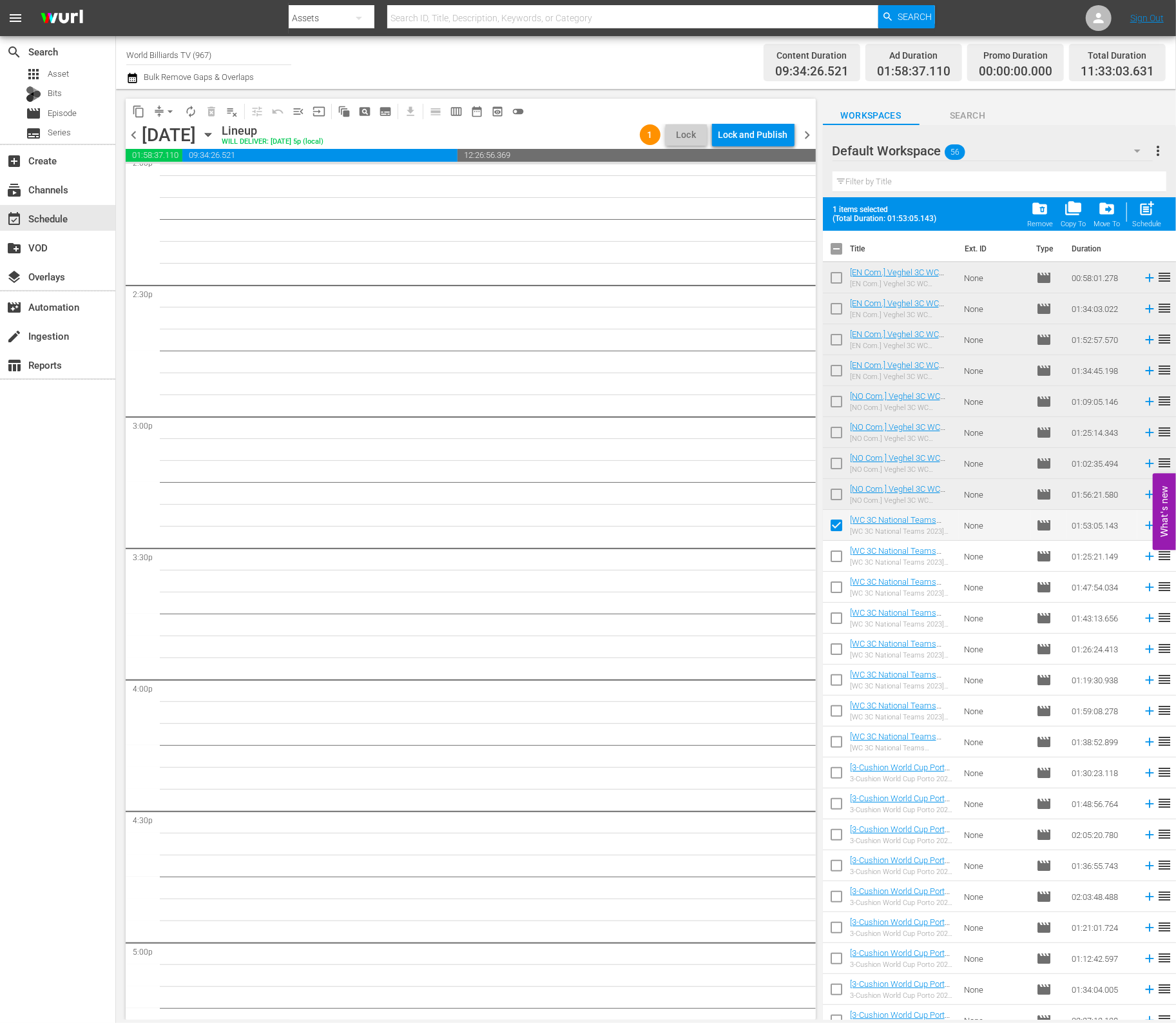
click at [835, 552] on input "checkbox" at bounding box center [836, 558] width 27 height 27
checkbox input "true"
click at [1145, 200] on span "post_add" at bounding box center [1147, 208] width 18 height 18
checkbox input "false"
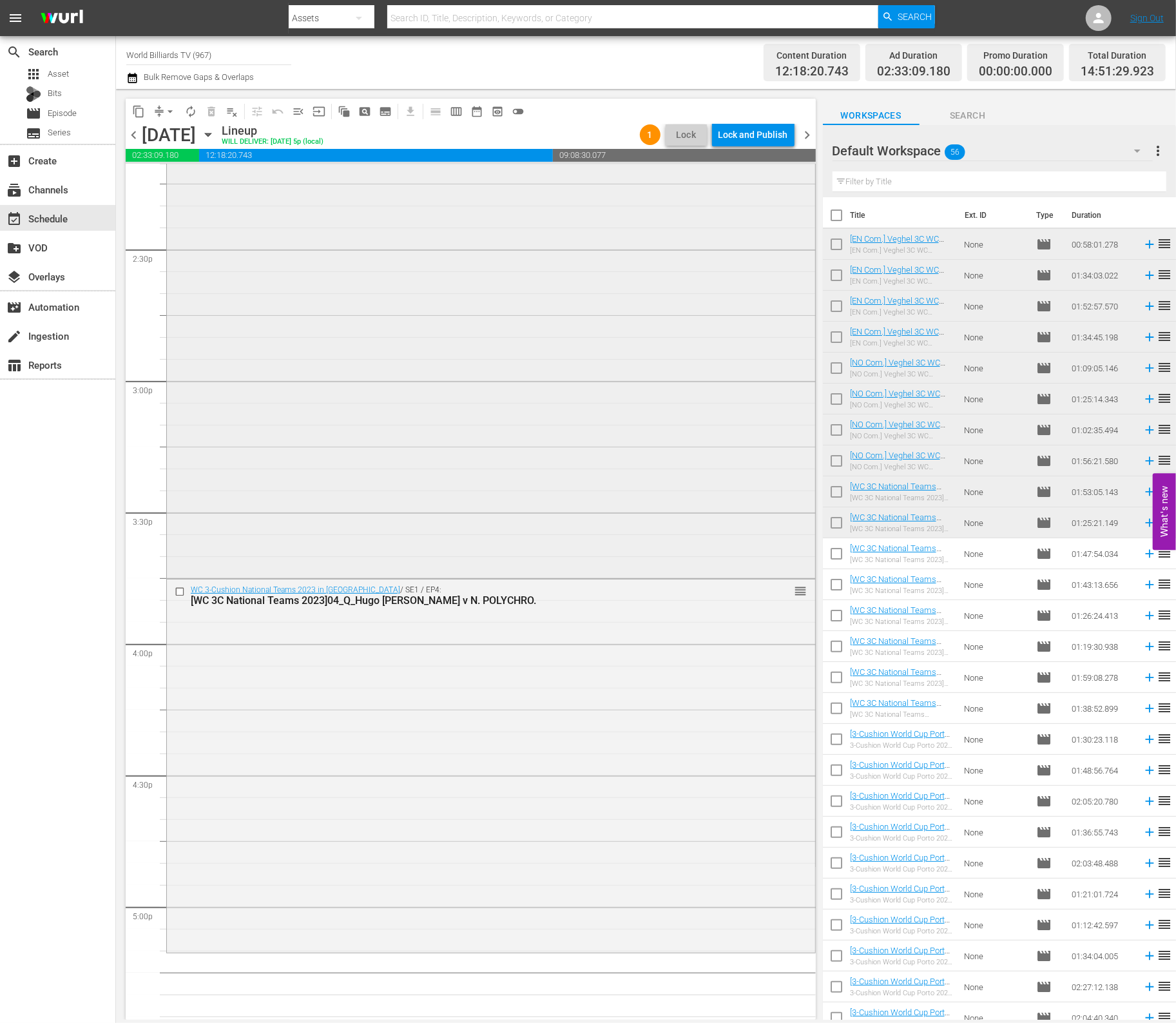
scroll to position [3814, 0]
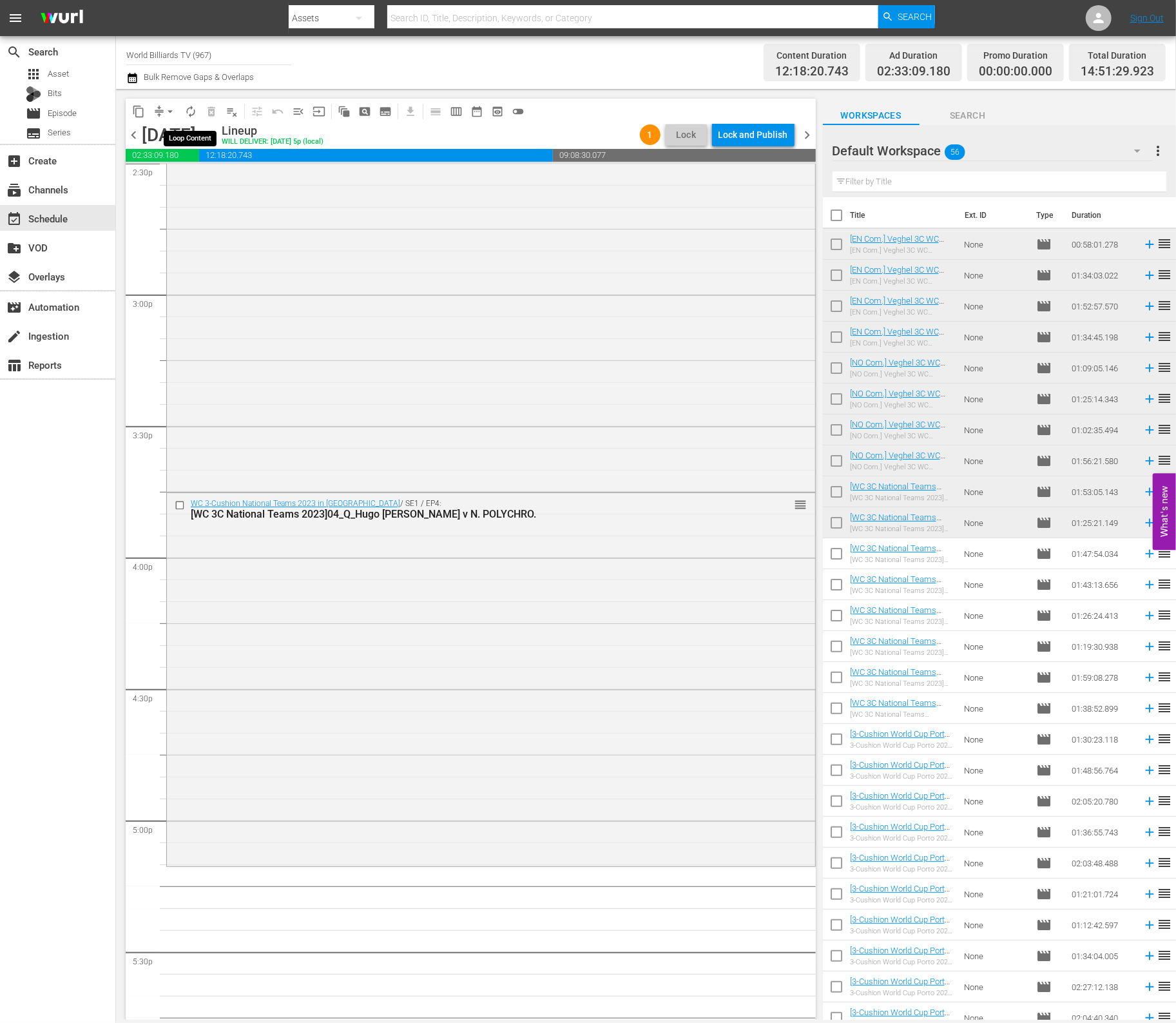
click at [187, 113] on span "autorenew_outlined" at bounding box center [190, 111] width 13 height 13
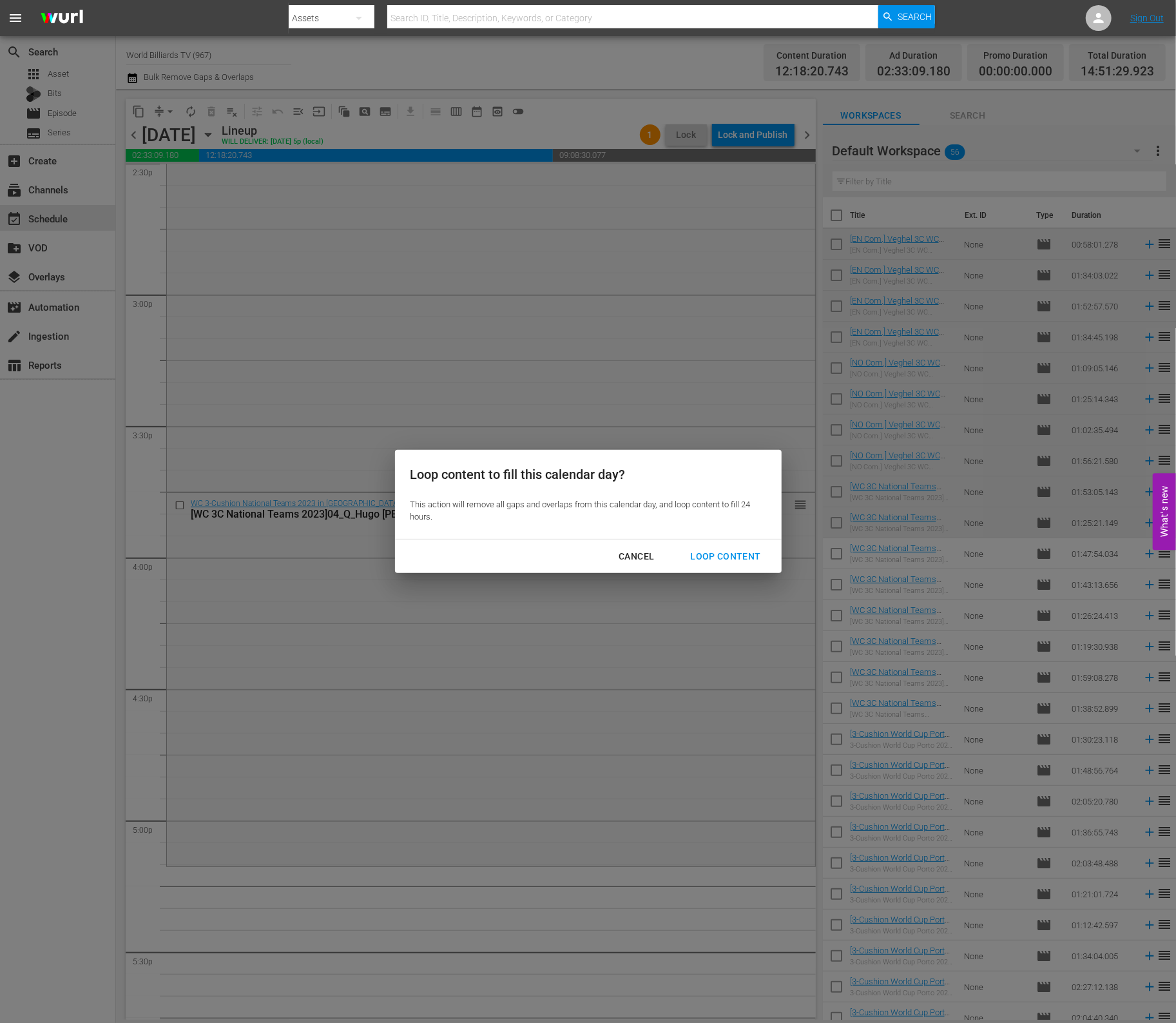
click at [740, 554] on div "Loop Content" at bounding box center [726, 556] width 91 height 16
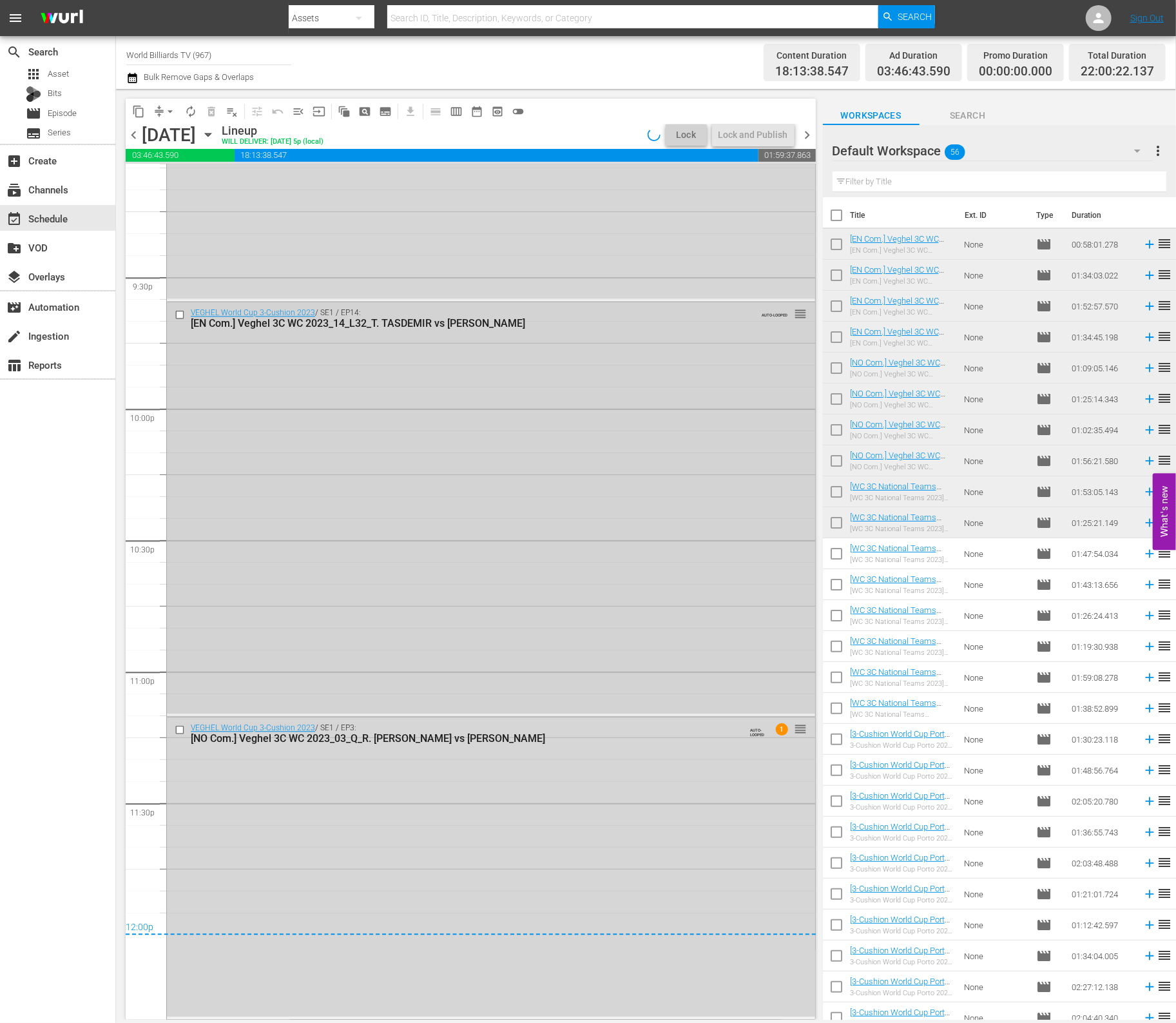
scroll to position [0, 0]
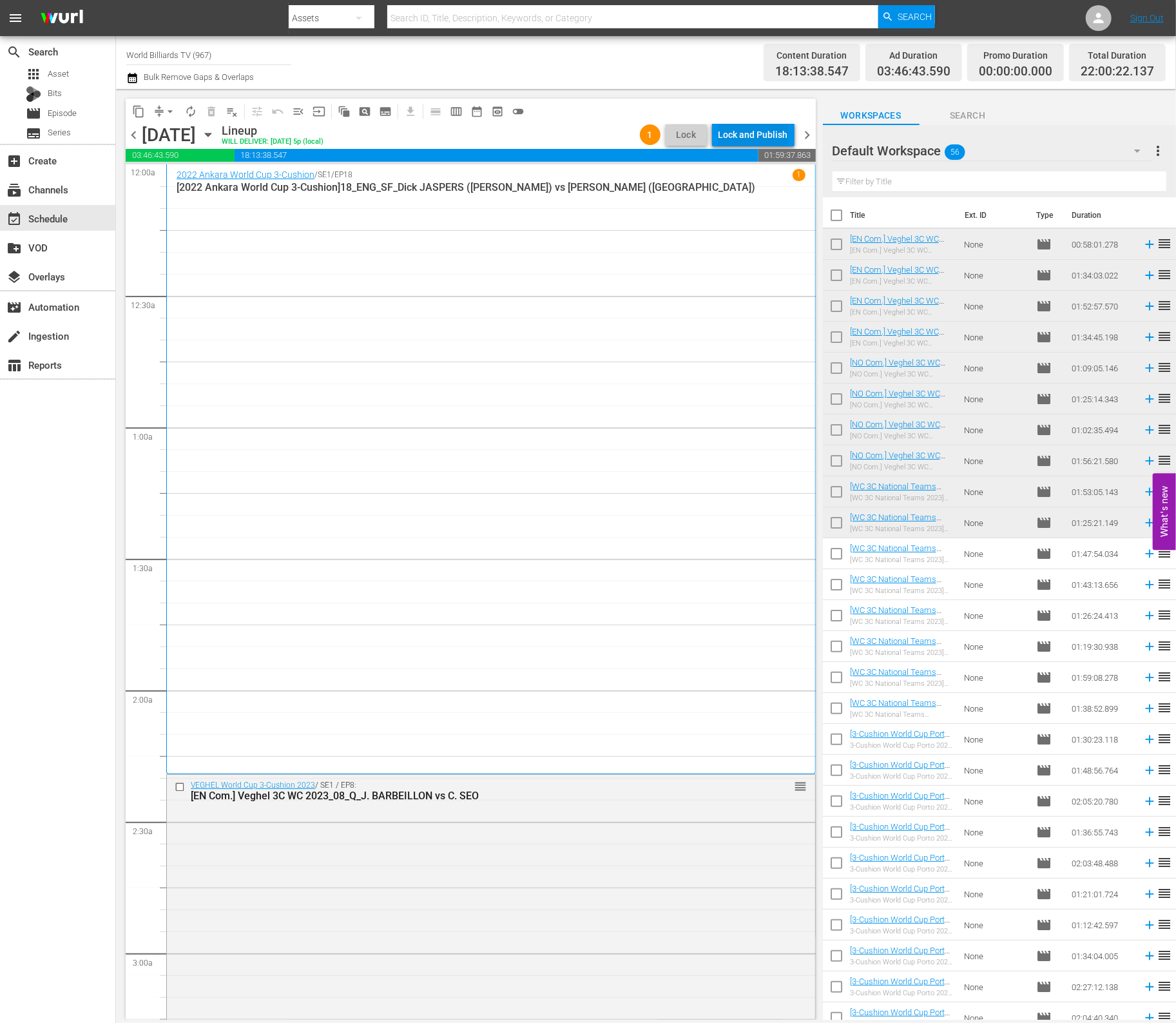
click at [747, 133] on div "Lock and Publish" at bounding box center [753, 135] width 69 height 23
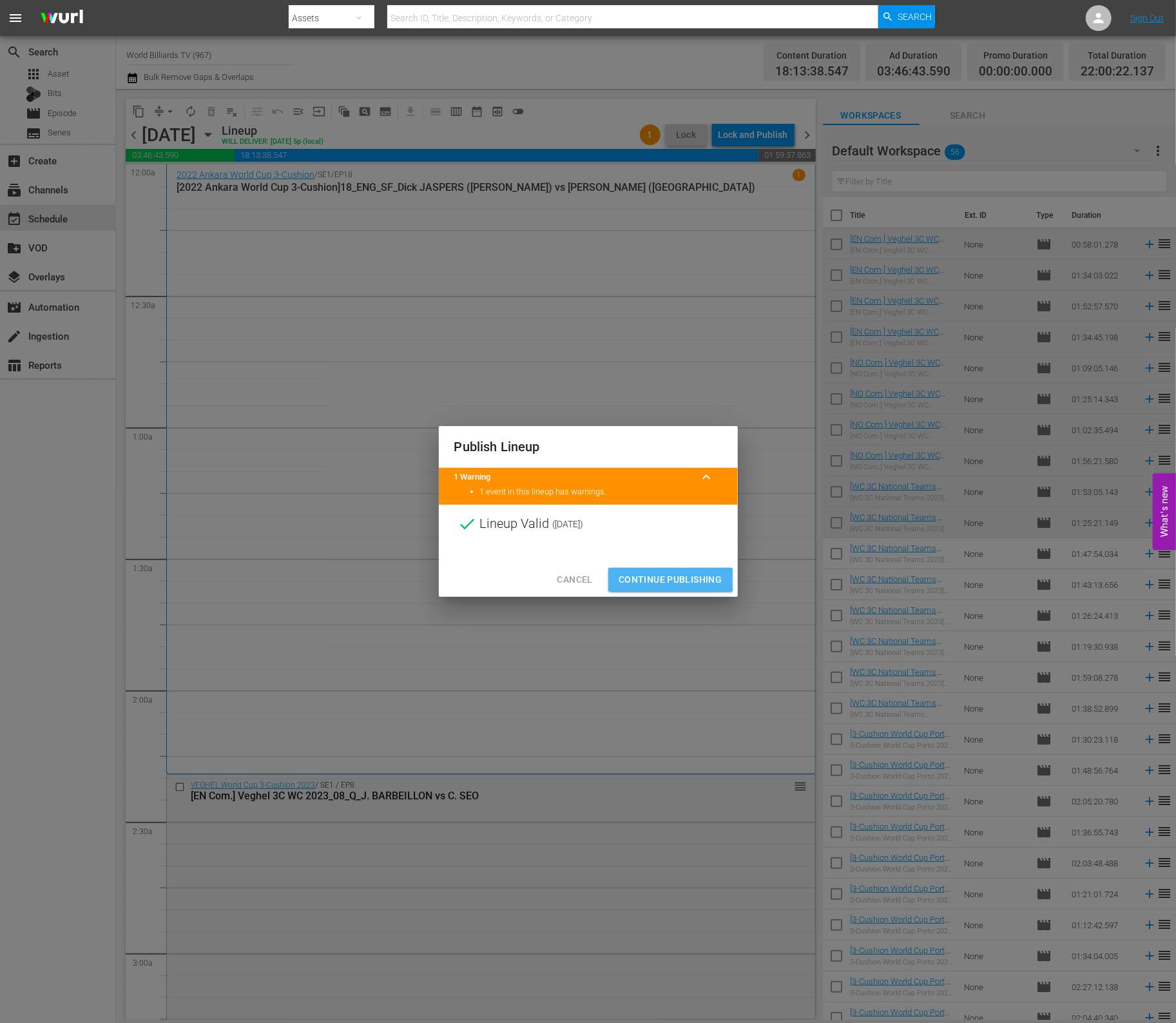
click at [645, 577] on span "Continue Publishing" at bounding box center [670, 579] width 104 height 16
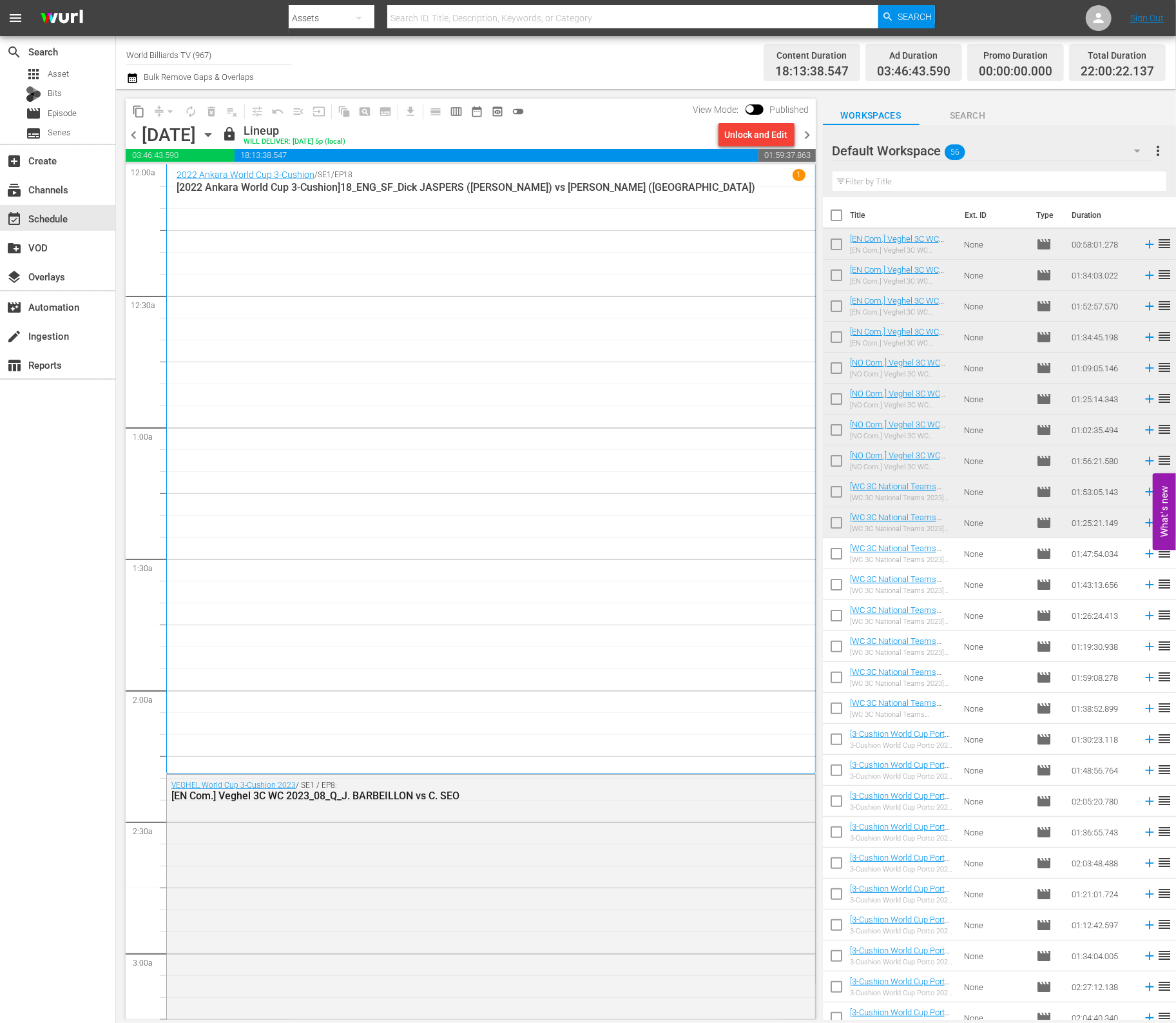
click at [218, 134] on div "[DATE] [DATE]" at bounding box center [180, 135] width 76 height 22
click at [215, 135] on icon "button" at bounding box center [208, 135] width 14 height 14
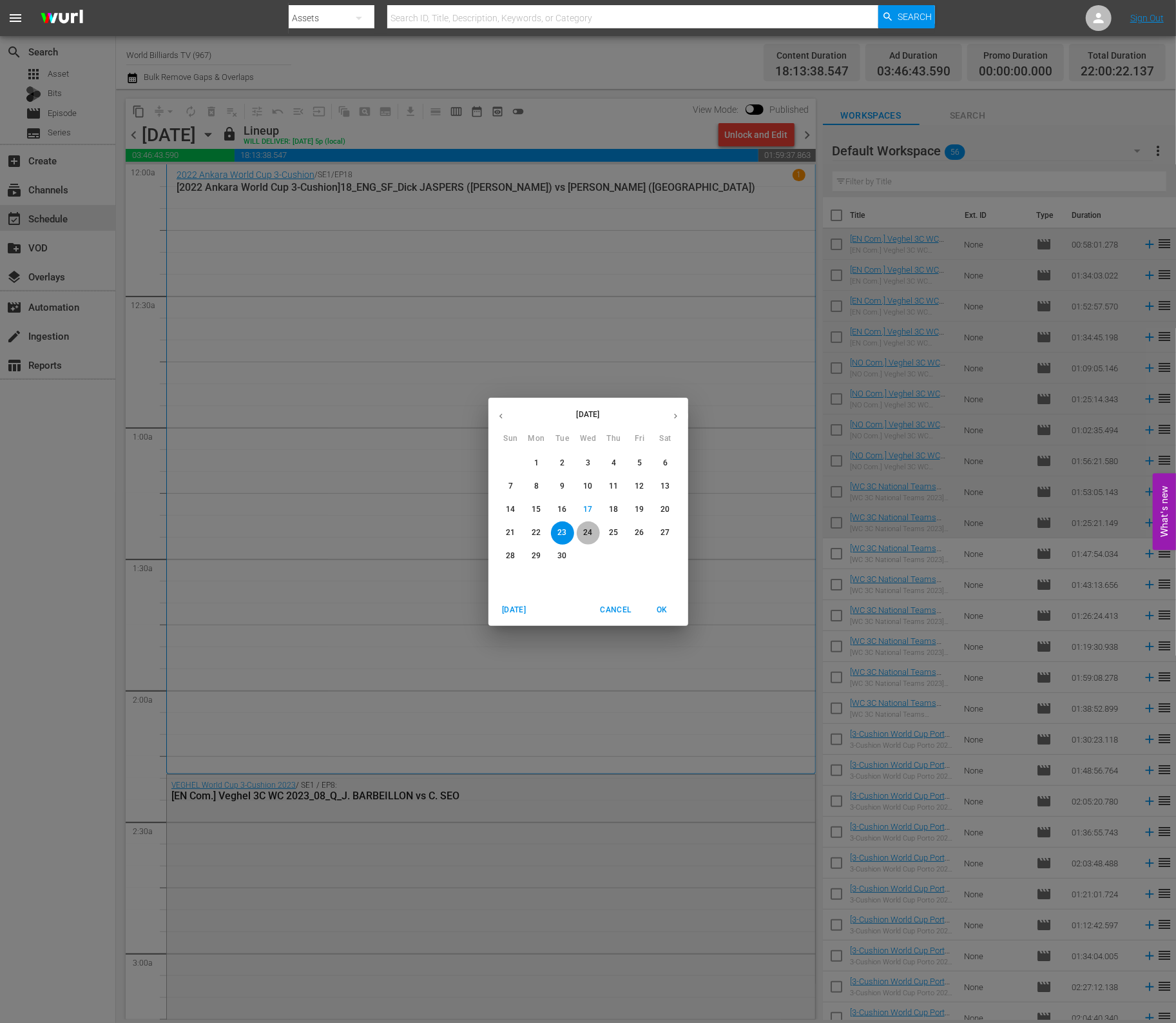
click at [586, 529] on p "24" at bounding box center [588, 533] width 9 height 11
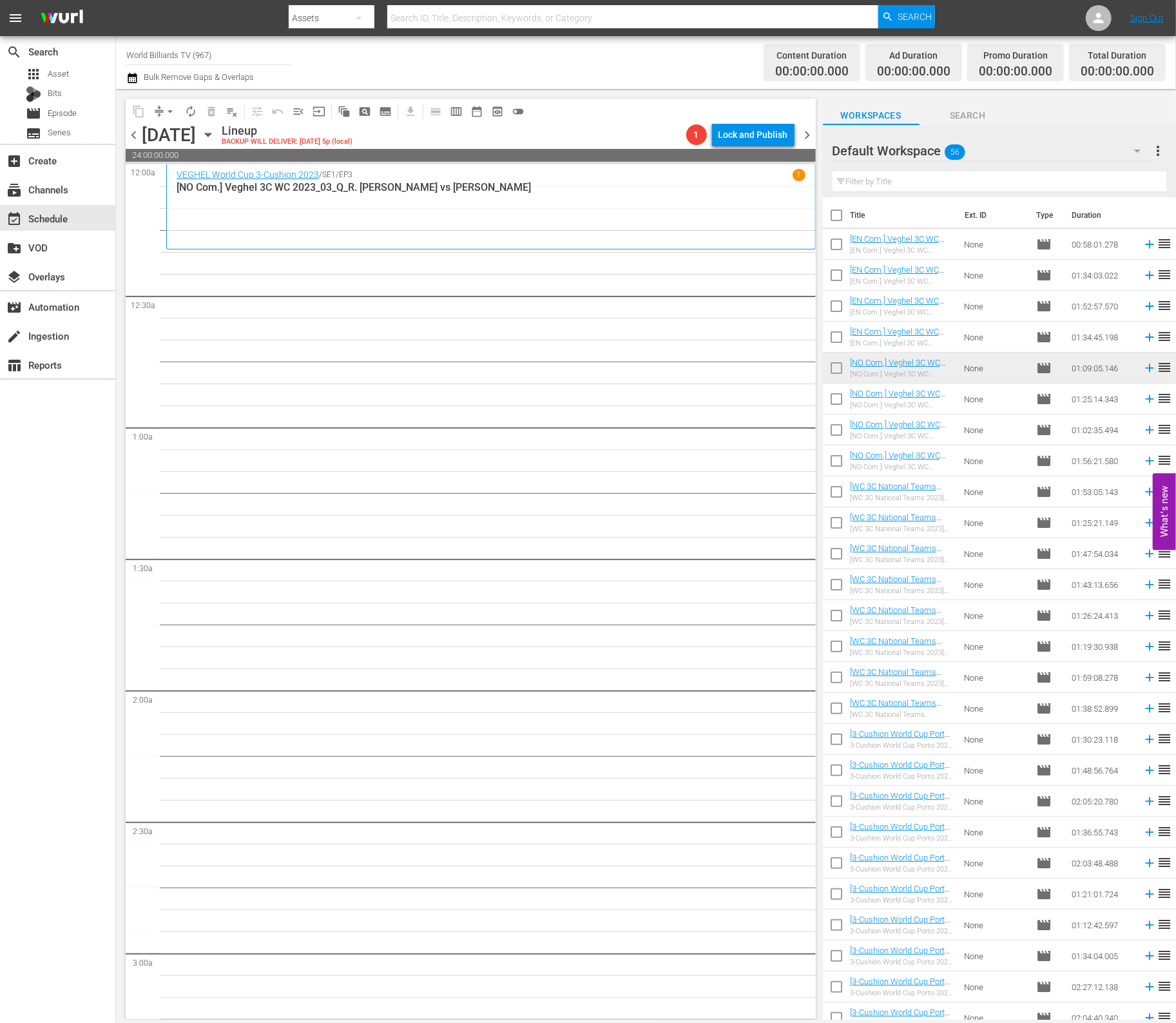
click at [837, 402] on input "checkbox" at bounding box center [836, 401] width 27 height 27
checkbox input "true"
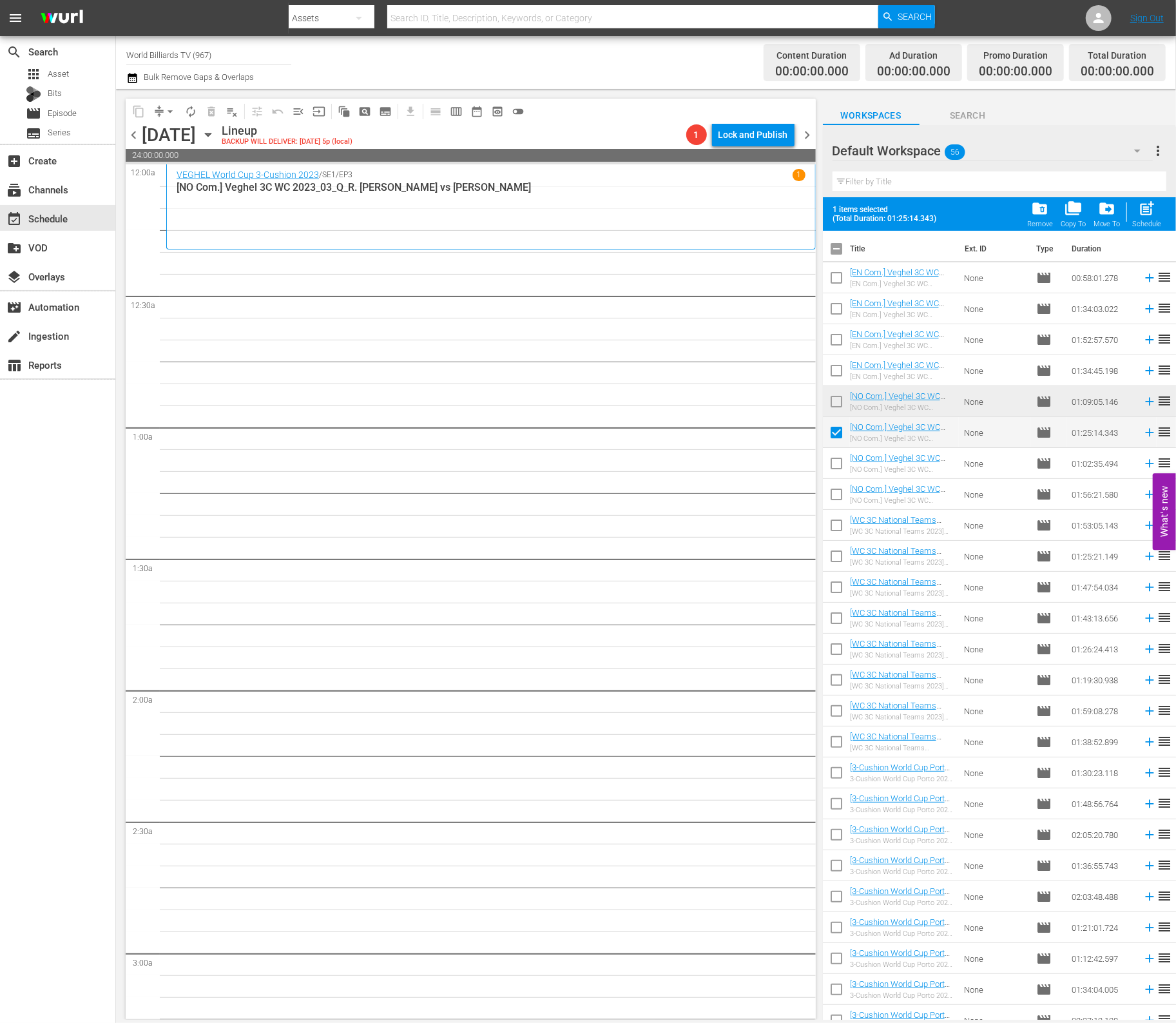
click at [838, 463] on input "checkbox" at bounding box center [836, 466] width 27 height 27
checkbox input "true"
click at [839, 494] on input "checkbox" at bounding box center [836, 496] width 27 height 27
checkbox input "true"
click at [836, 530] on input "checkbox" at bounding box center [836, 527] width 27 height 27
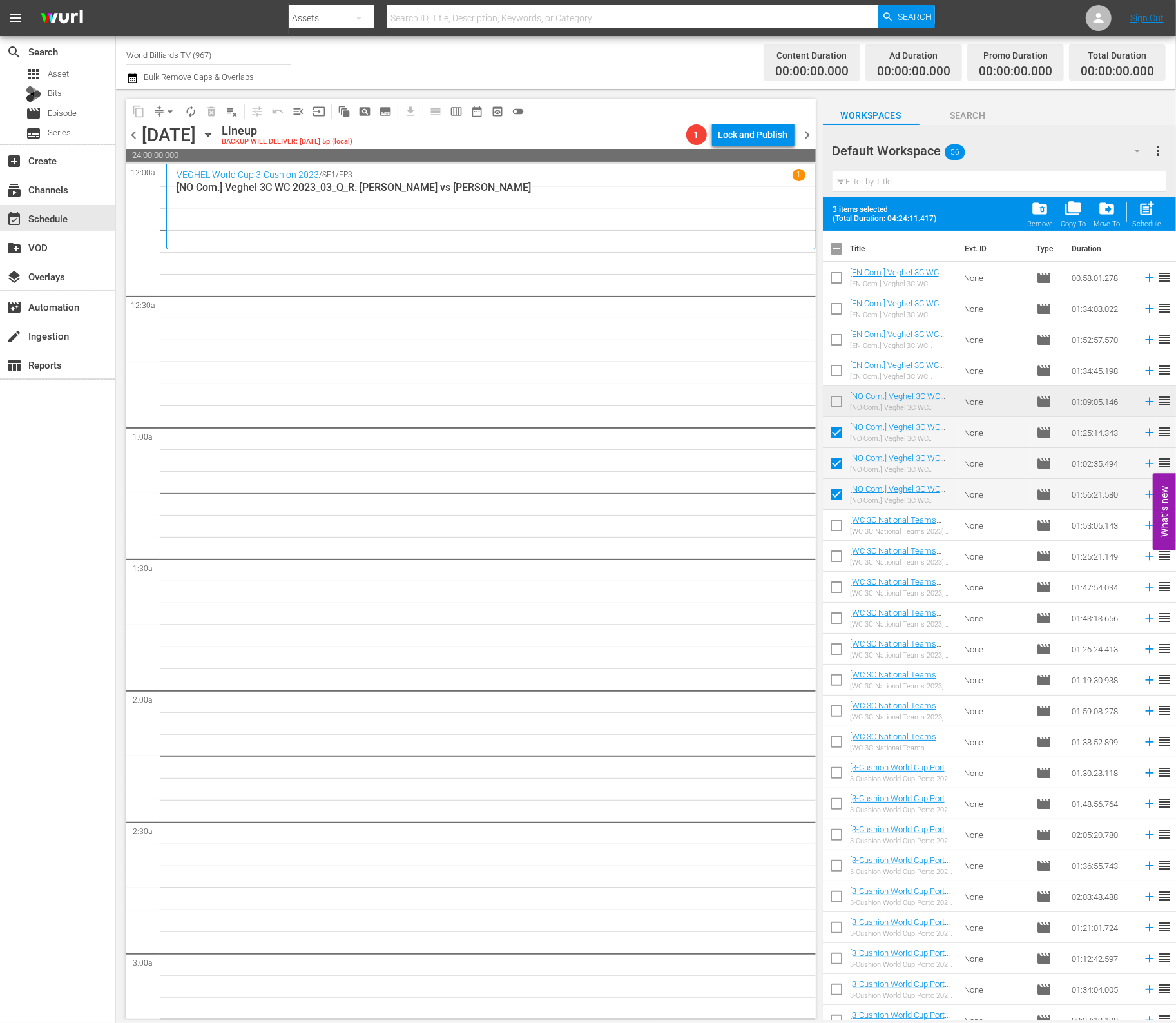
checkbox input "true"
click at [835, 555] on input "checkbox" at bounding box center [836, 558] width 27 height 27
checkbox input "true"
click at [831, 586] on input "checkbox" at bounding box center [836, 589] width 27 height 27
checkbox input "true"
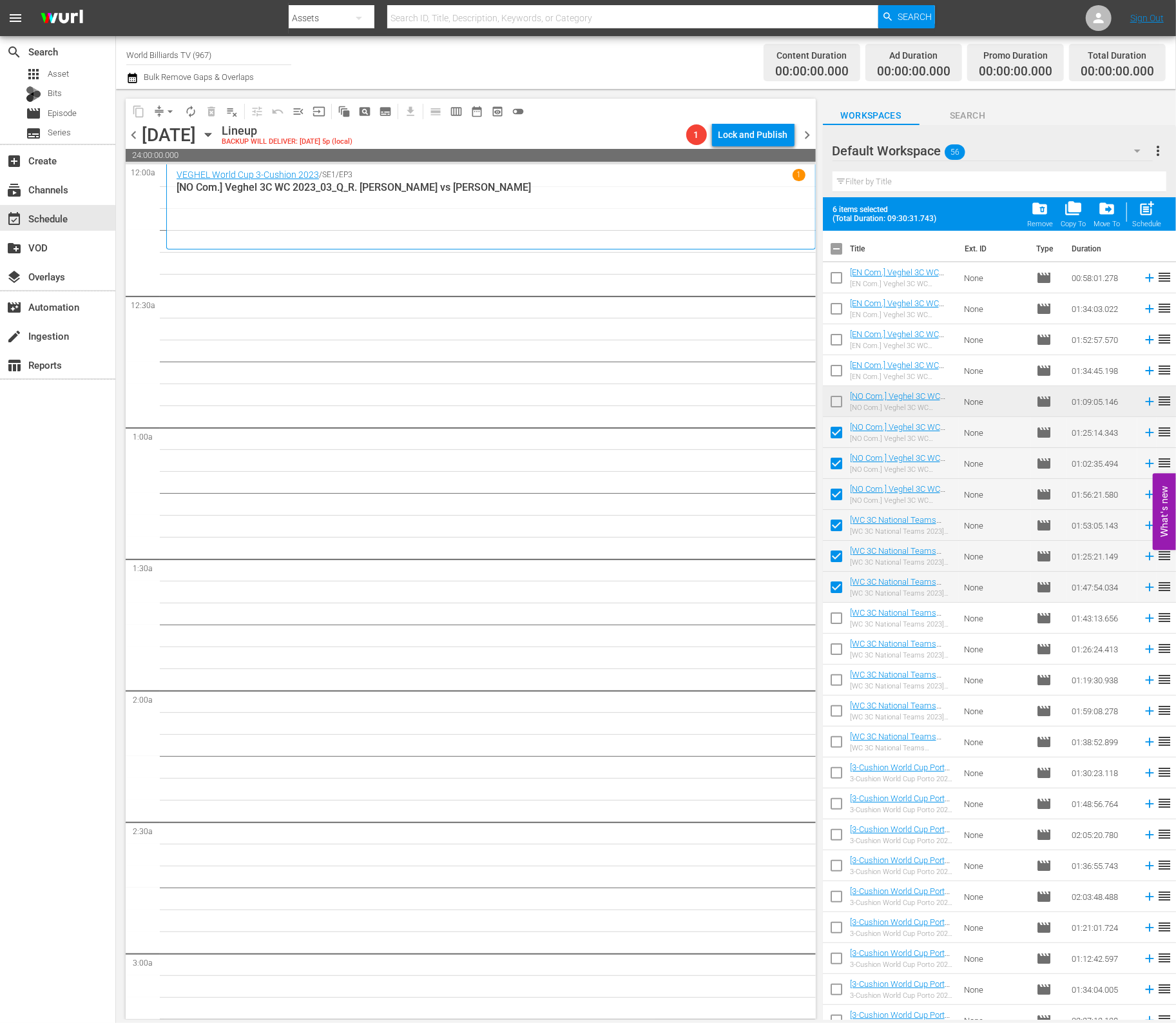
click at [832, 616] on input "checkbox" at bounding box center [836, 620] width 27 height 27
checkbox input "true"
click at [1148, 208] on span "post_add" at bounding box center [1147, 208] width 18 height 18
checkbox input "false"
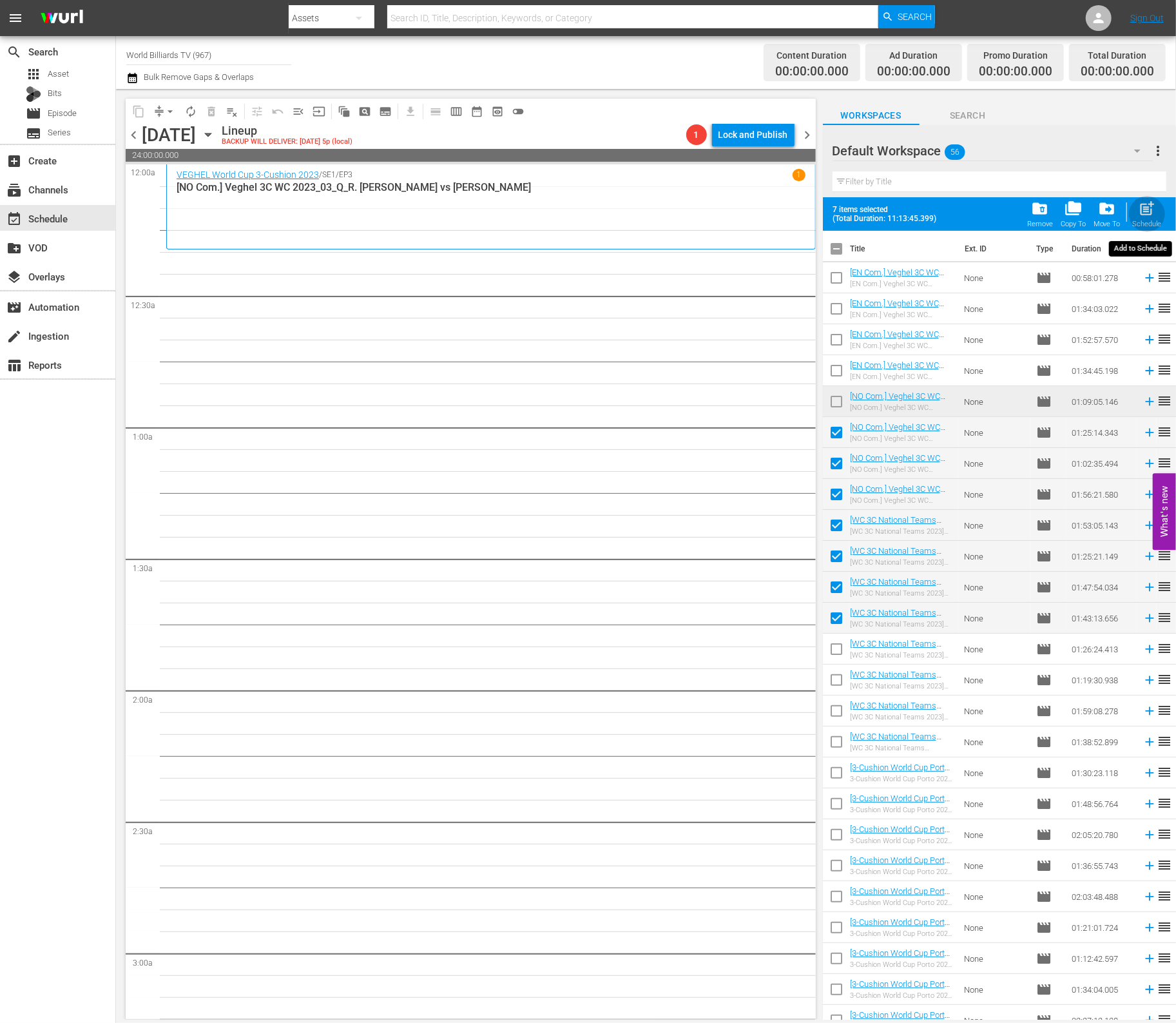
checkbox input "false"
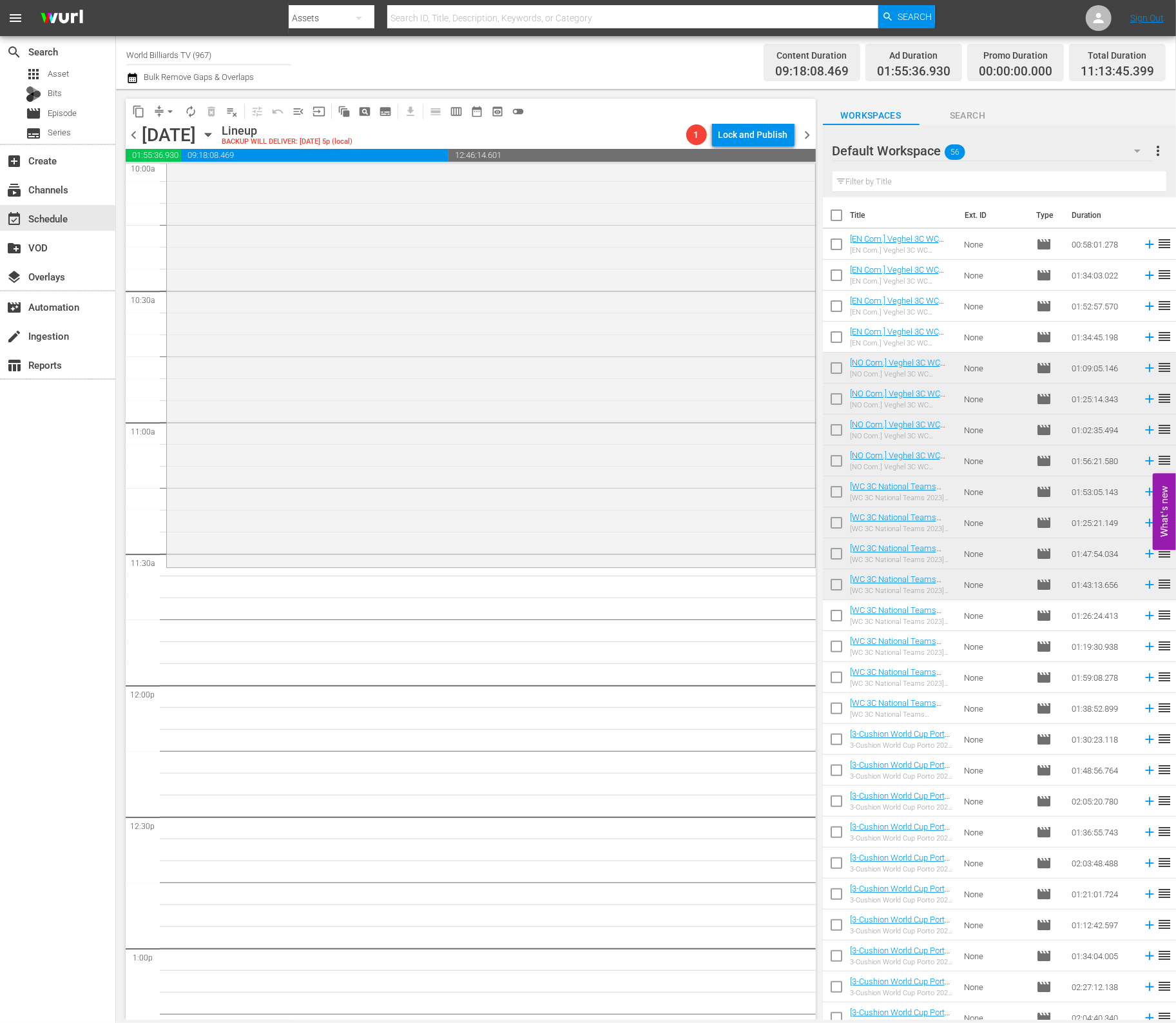
scroll to position [2643, 0]
drag, startPoint x: 831, startPoint y: 615, endPoint x: 831, endPoint y: 635, distance: 20.0
click at [831, 616] on input "checkbox" at bounding box center [836, 618] width 27 height 27
checkbox input "true"
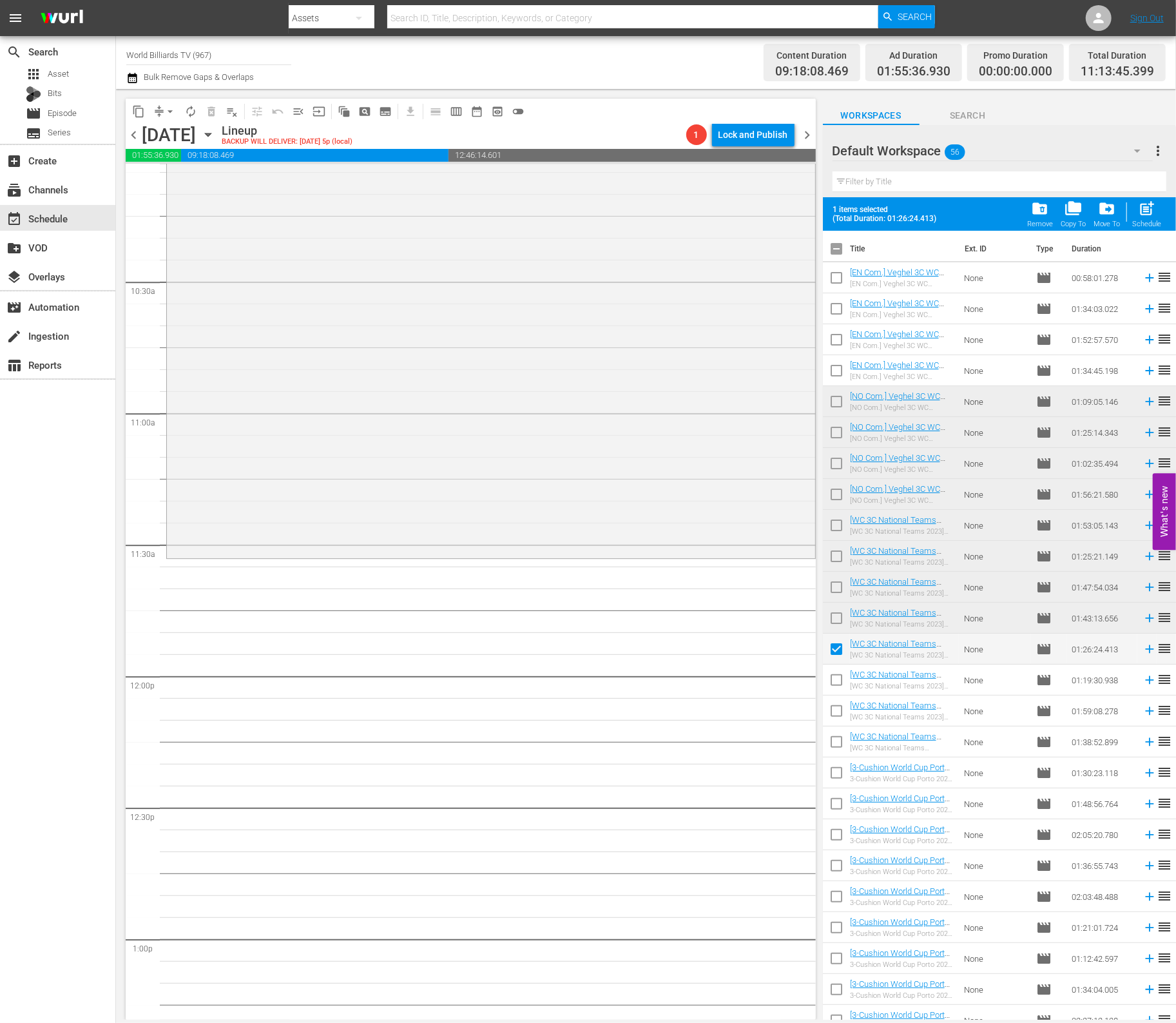
click at [833, 678] on input "checkbox" at bounding box center [836, 682] width 27 height 27
checkbox input "true"
click at [1151, 210] on span "post_add" at bounding box center [1147, 208] width 18 height 18
checkbox input "false"
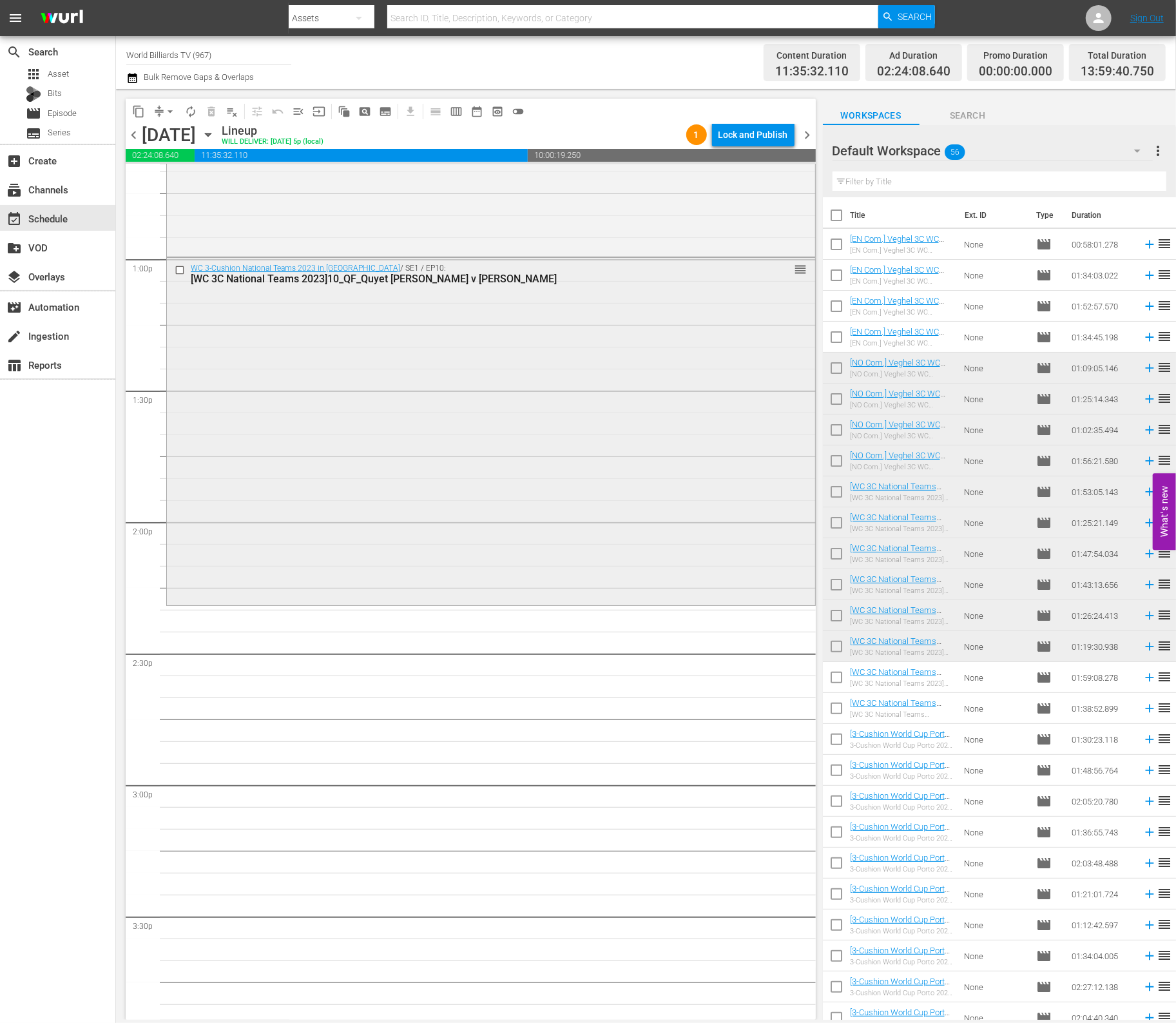
scroll to position [3330, 0]
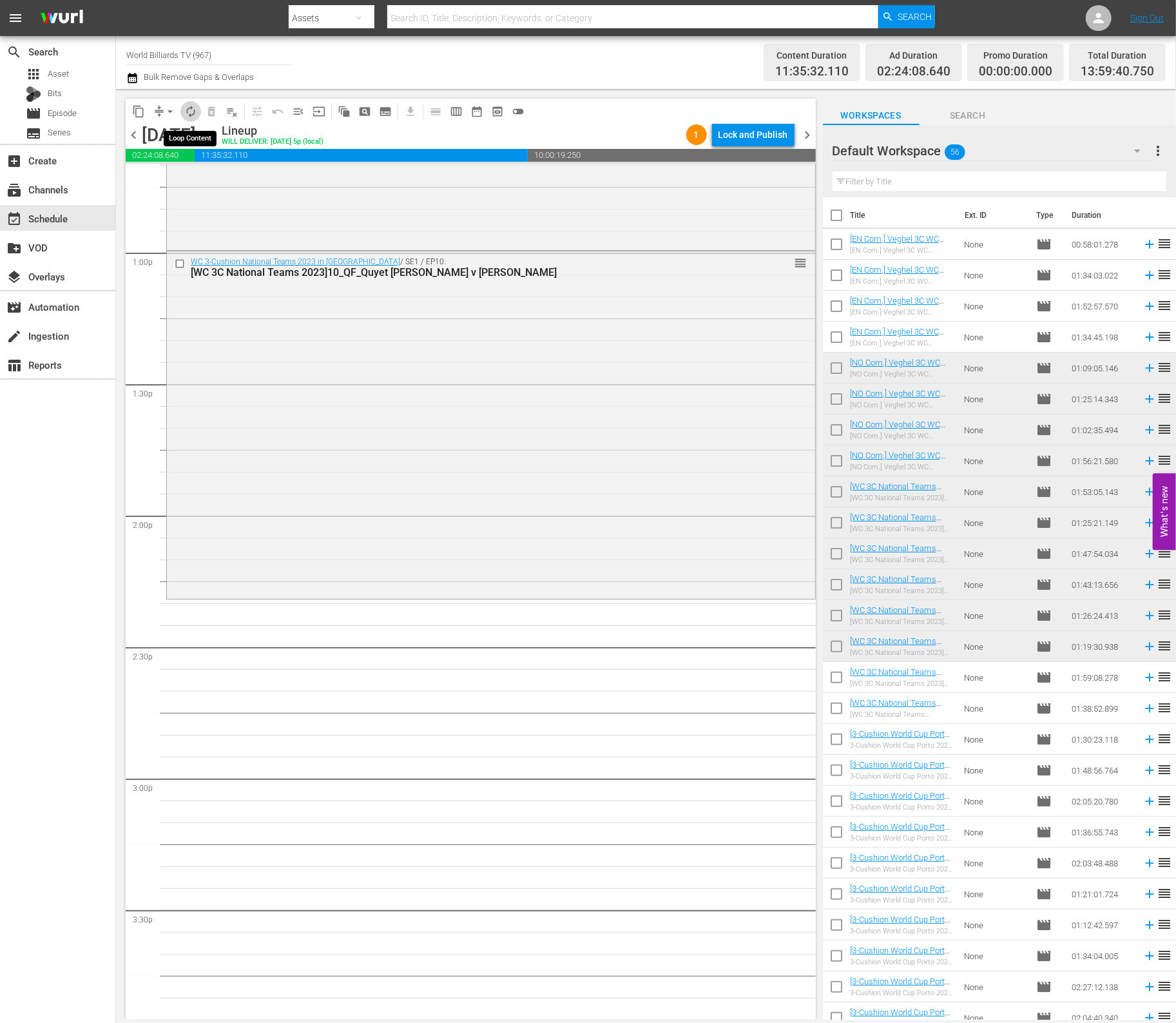
click at [187, 109] on span "autorenew_outlined" at bounding box center [190, 111] width 13 height 13
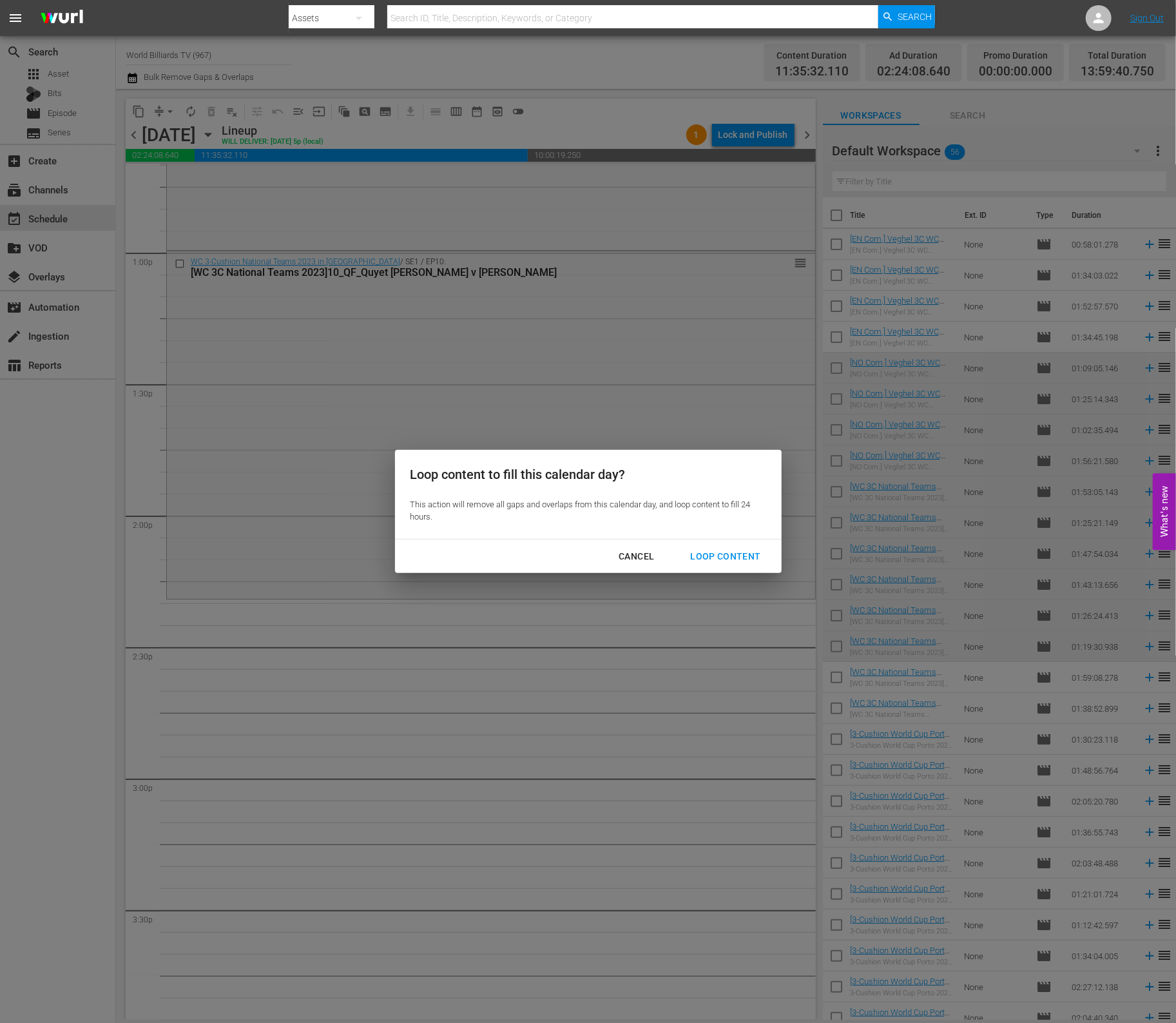
click at [738, 557] on div "Loop Content" at bounding box center [726, 556] width 91 height 16
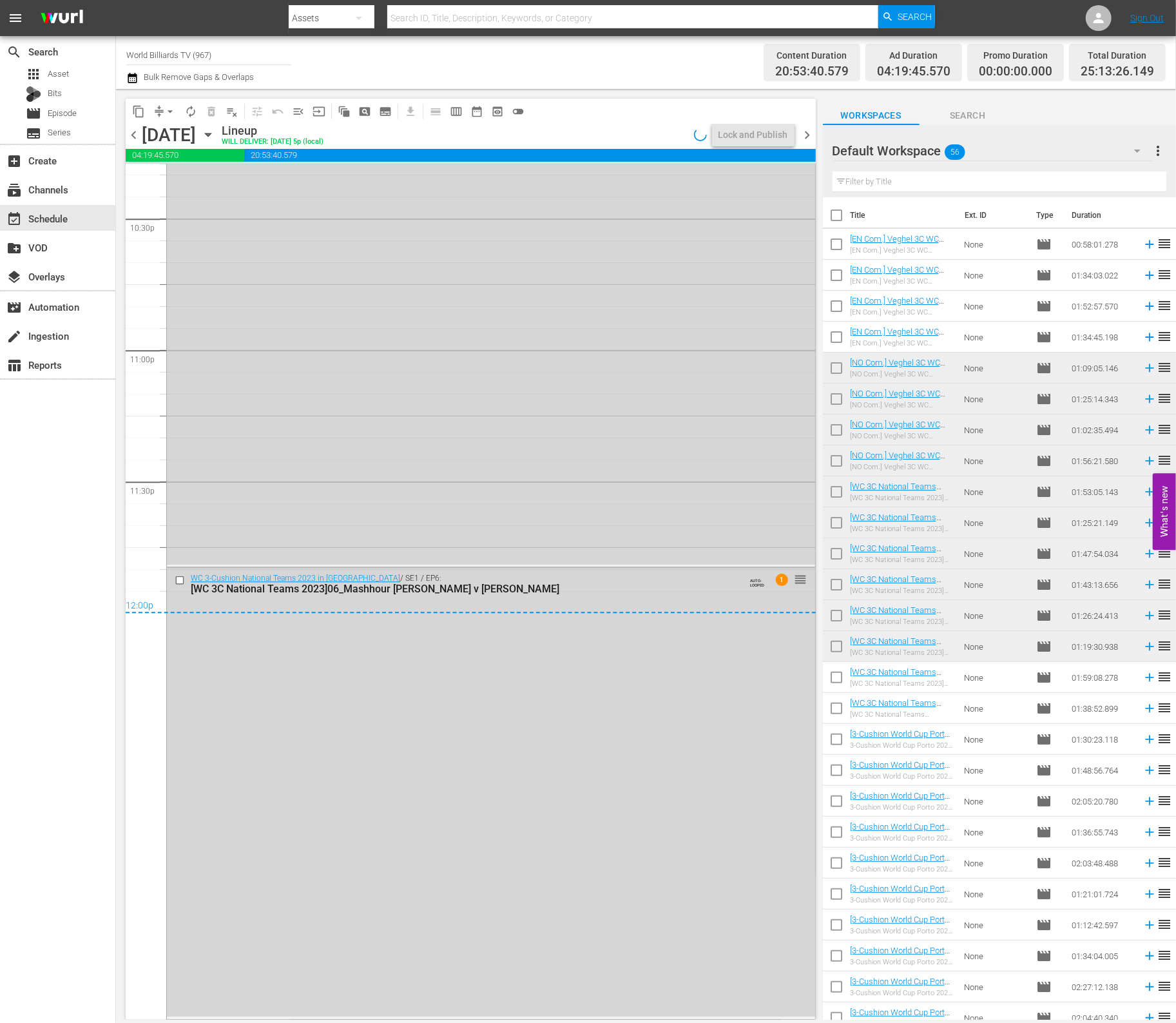
scroll to position [0, 0]
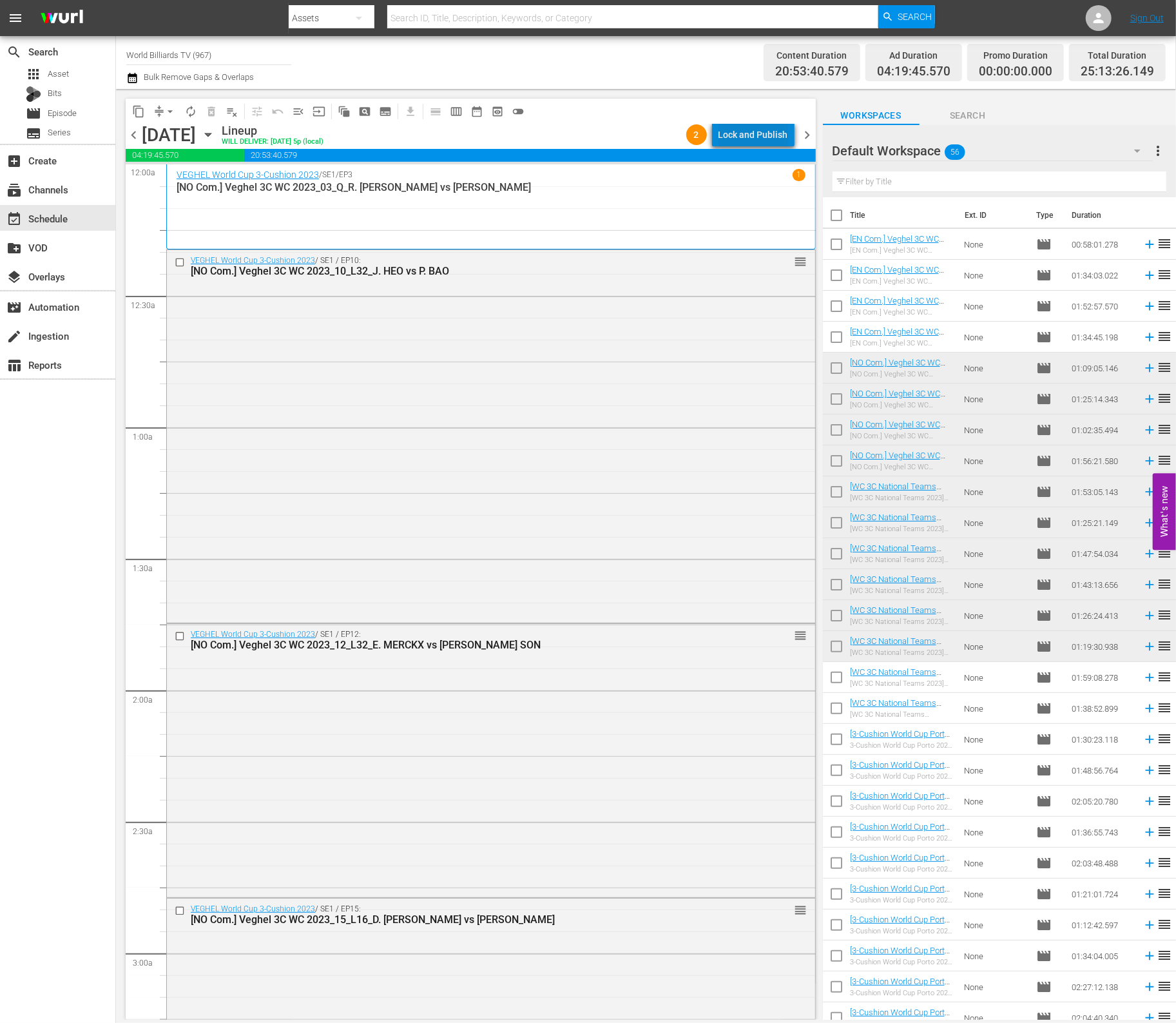
click at [772, 133] on div "Lock and Publish" at bounding box center [753, 135] width 69 height 23
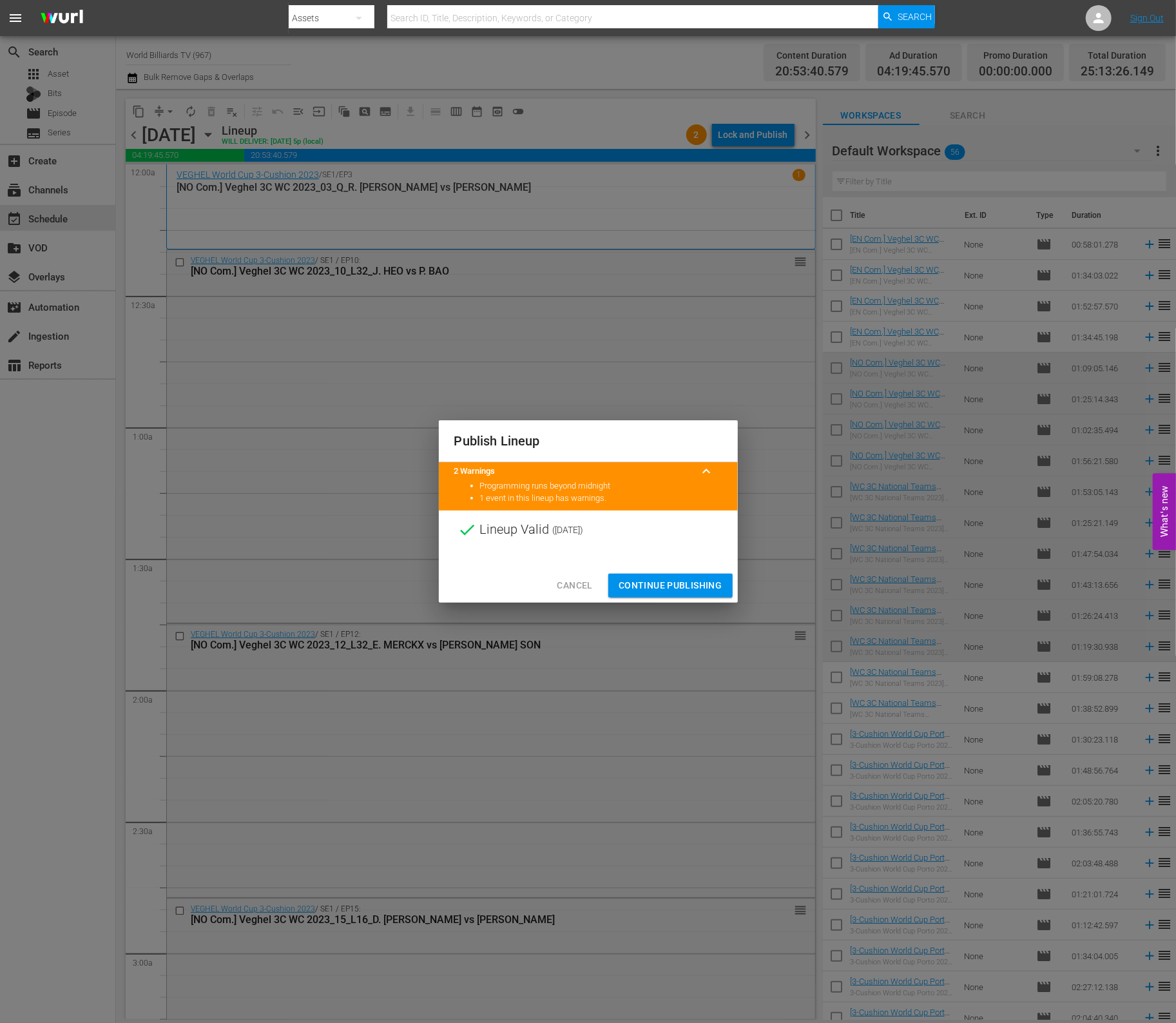
click at [662, 580] on span "Continue Publishing" at bounding box center [670, 585] width 104 height 16
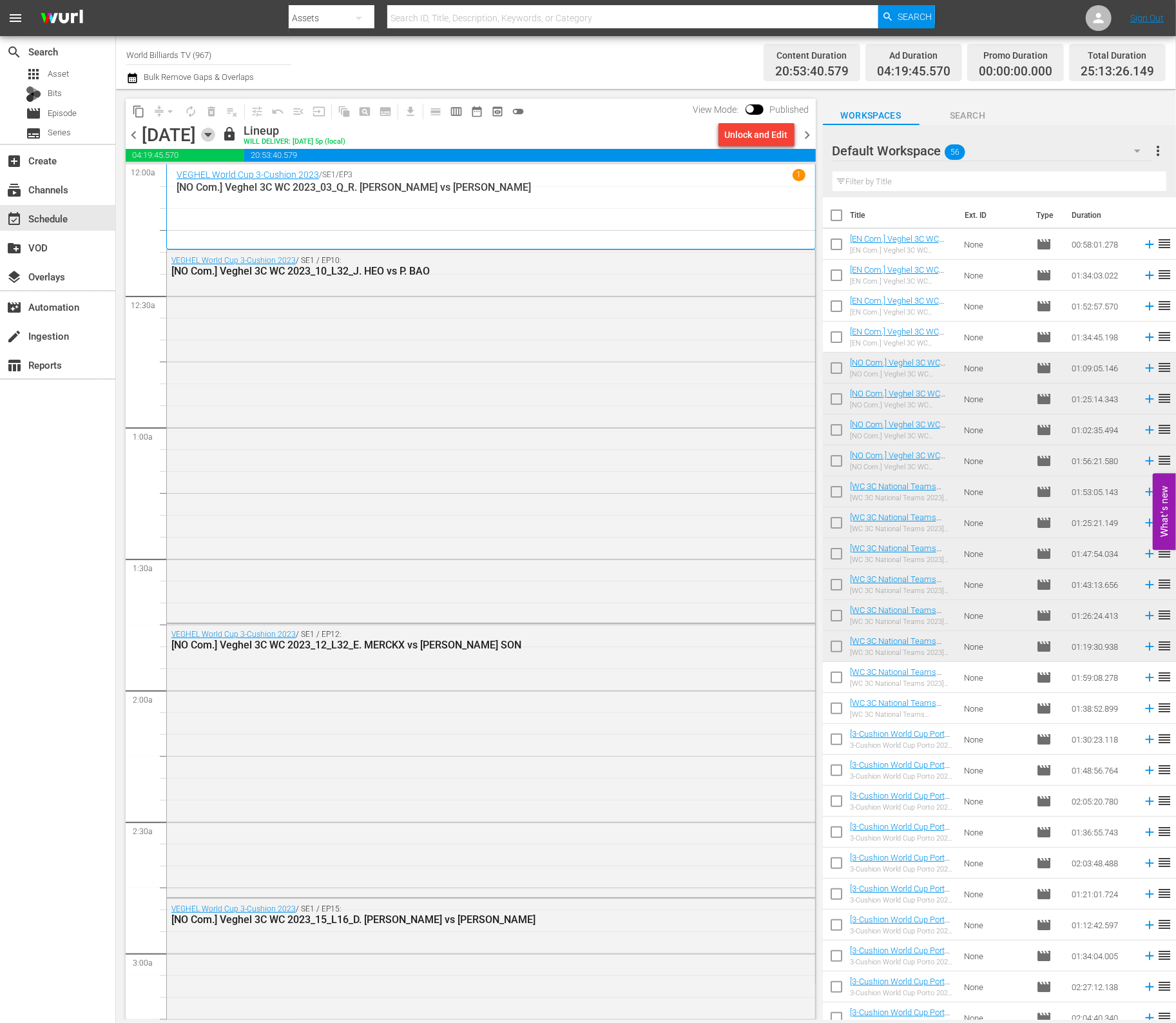
click at [211, 133] on icon "button" at bounding box center [208, 135] width 6 height 3
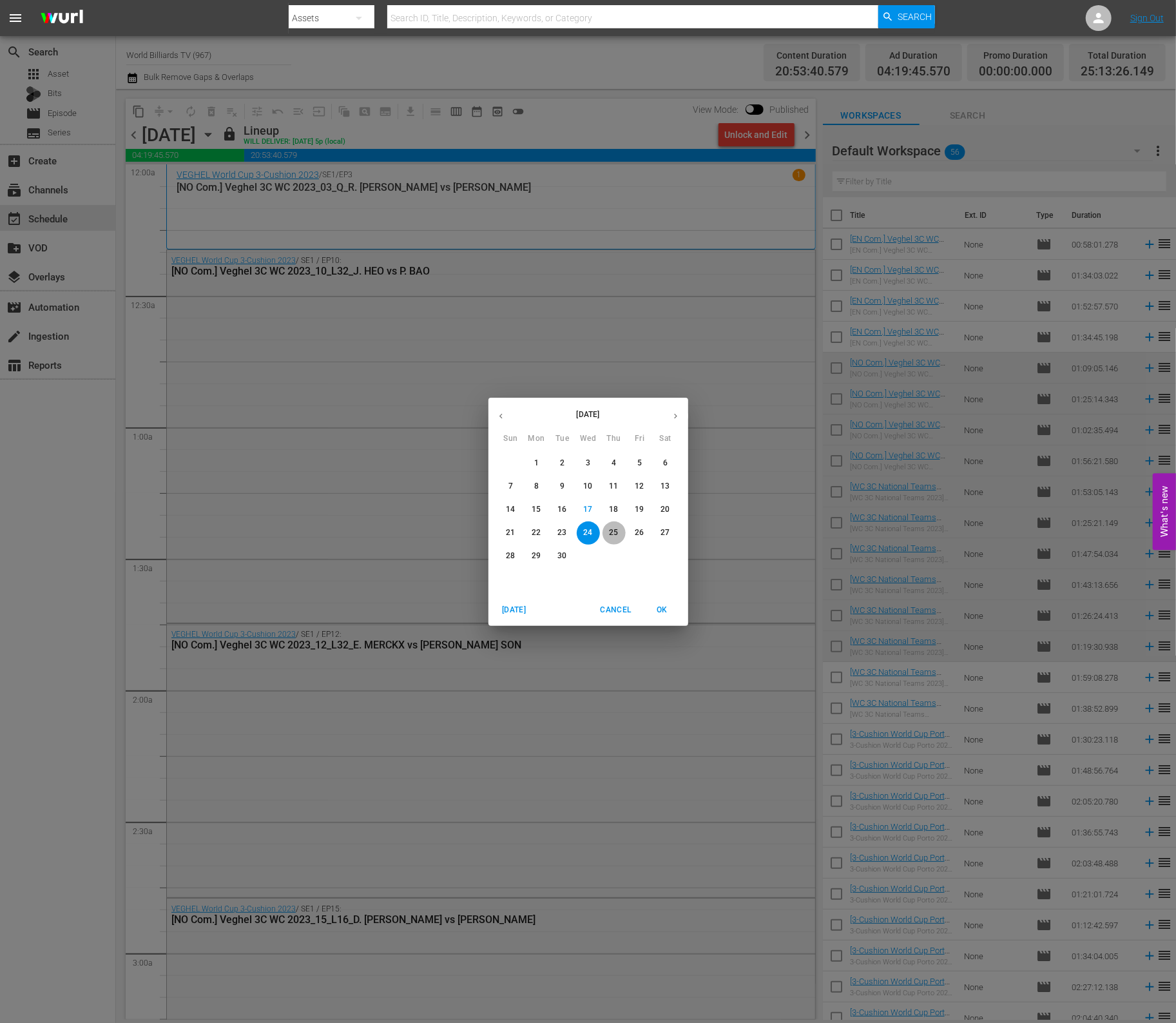
click at [616, 532] on p "25" at bounding box center [614, 533] width 9 height 11
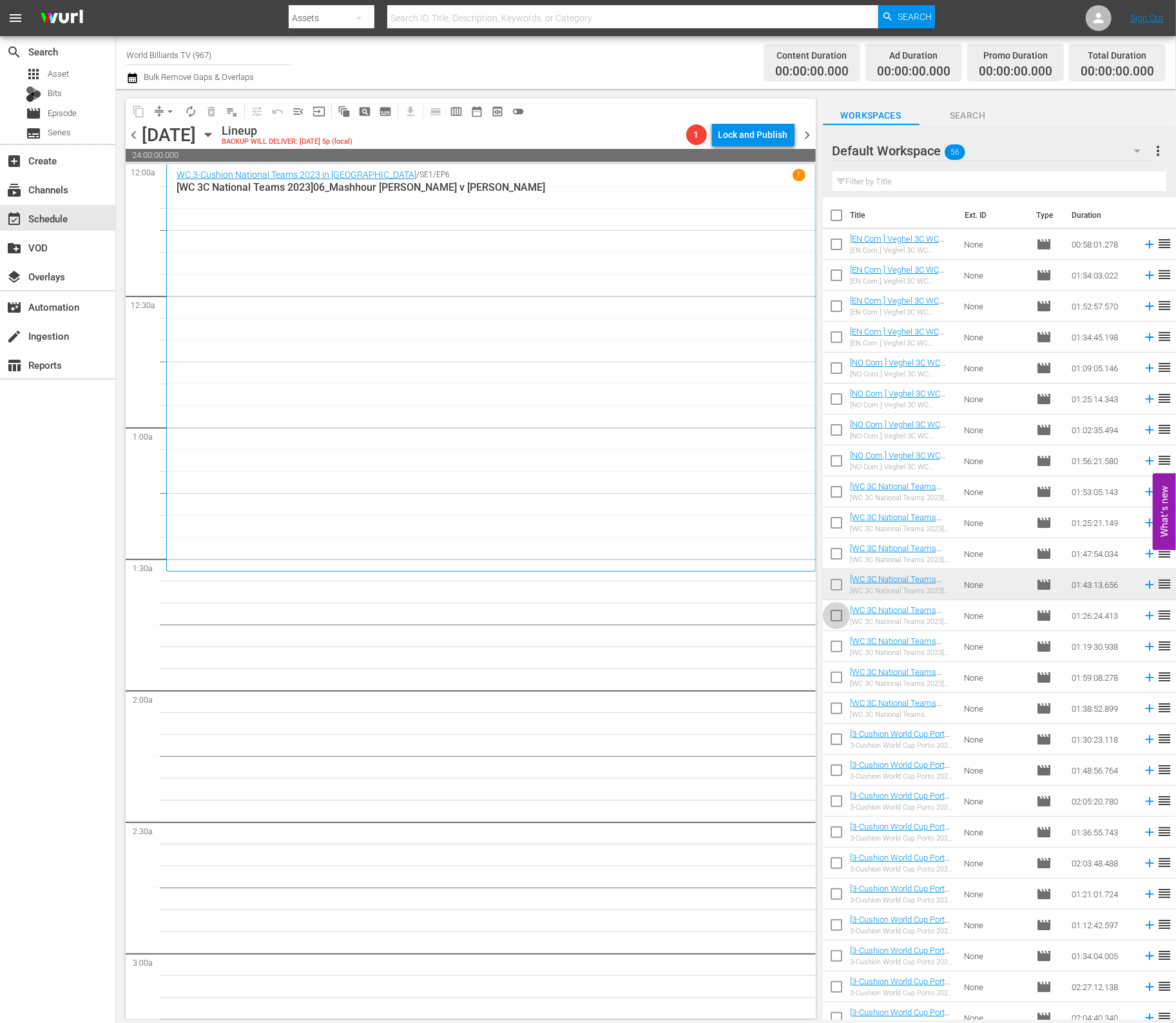
click at [835, 620] on input "checkbox" at bounding box center [836, 618] width 27 height 27
checkbox input "true"
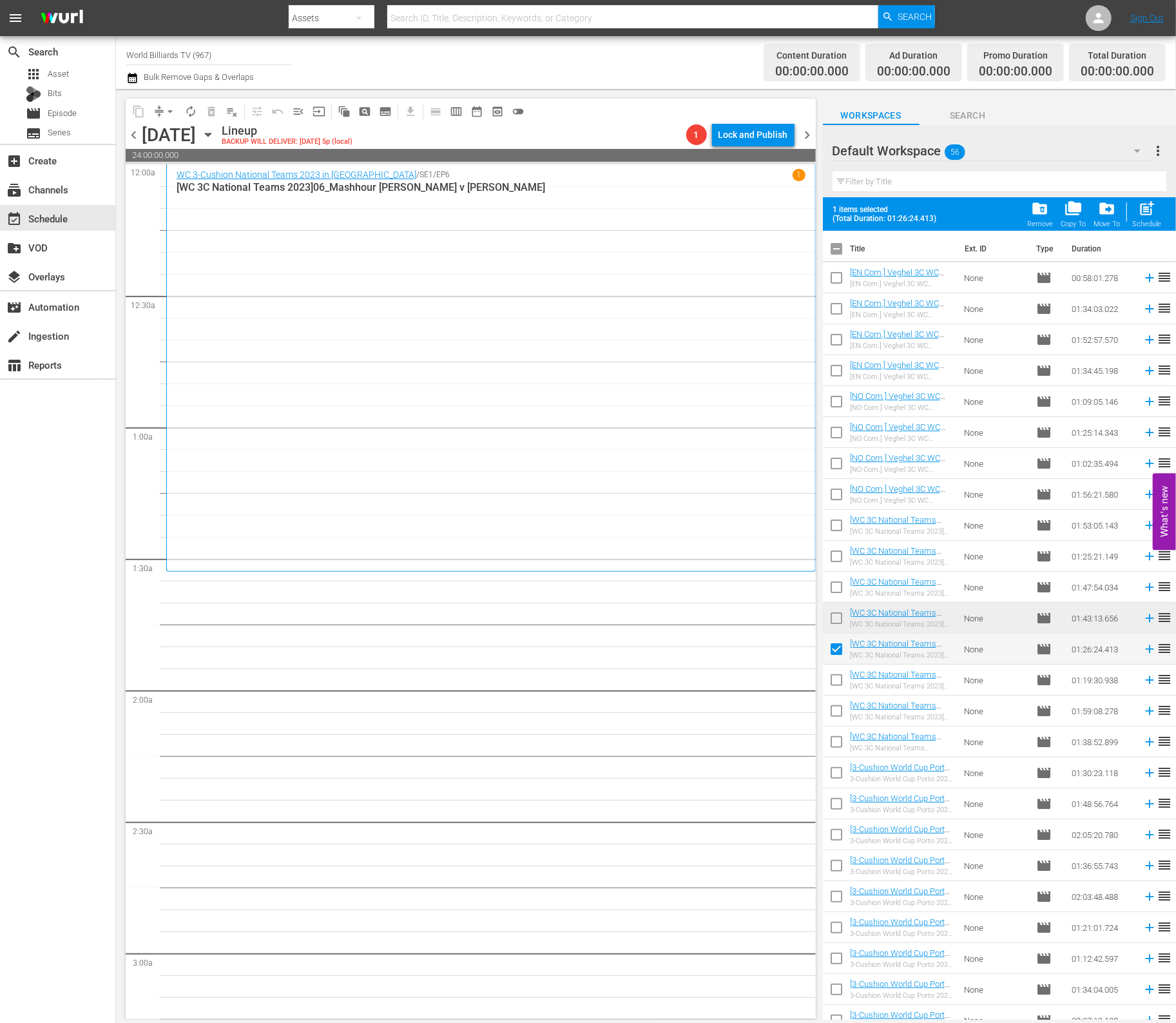
drag, startPoint x: 834, startPoint y: 676, endPoint x: 834, endPoint y: 694, distance: 18.0
click at [834, 676] on input "checkbox" at bounding box center [836, 682] width 27 height 27
checkbox input "true"
click at [838, 710] on input "checkbox" at bounding box center [836, 713] width 27 height 27
checkbox input "true"
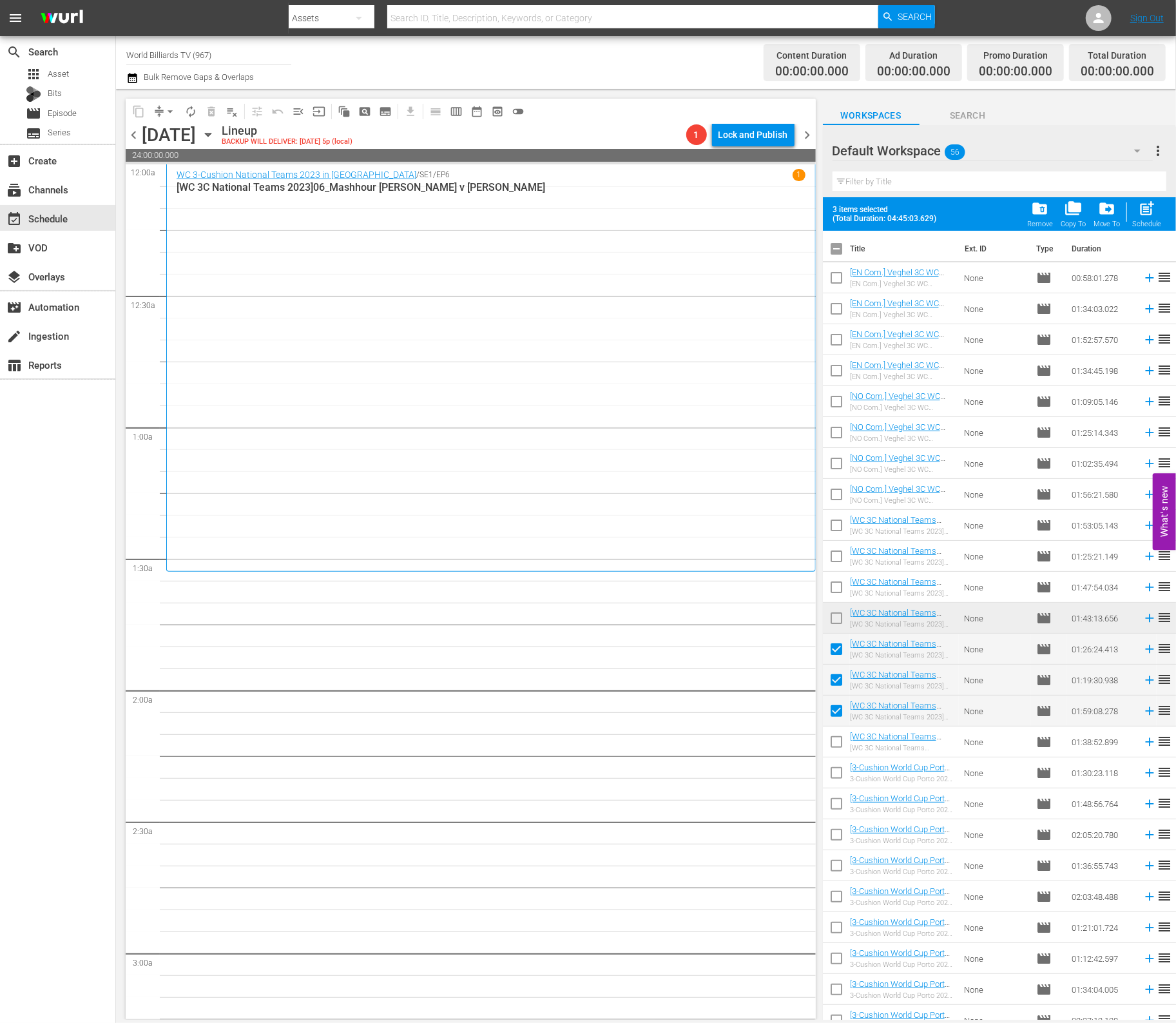
click at [838, 750] on input "checkbox" at bounding box center [836, 744] width 27 height 27
checkbox input "true"
drag, startPoint x: 838, startPoint y: 772, endPoint x: 839, endPoint y: 789, distance: 17.0
click at [838, 772] on input "checkbox" at bounding box center [836, 775] width 27 height 27
checkbox input "true"
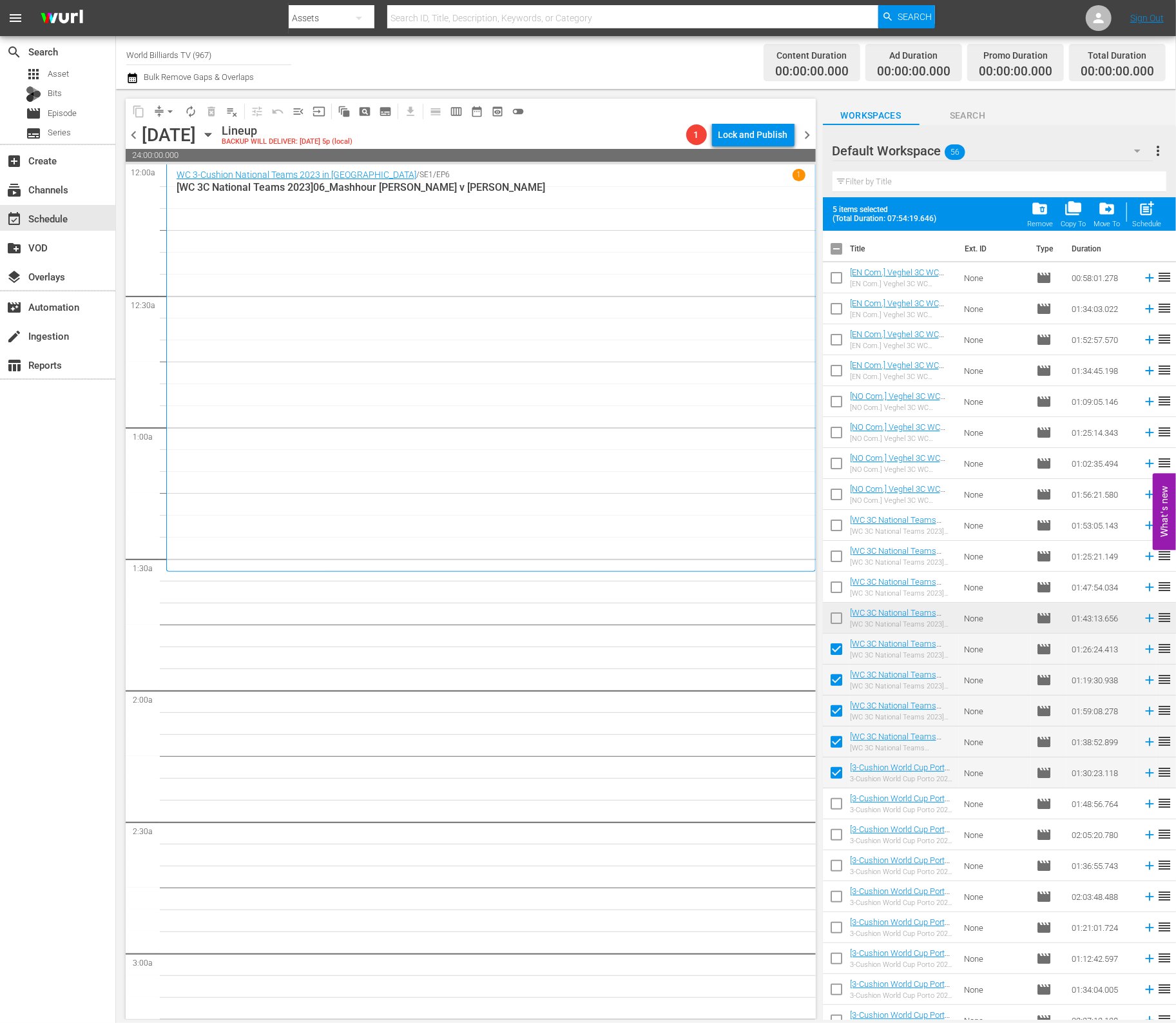
click at [839, 794] on input "checkbox" at bounding box center [836, 806] width 27 height 27
checkbox input "true"
click at [836, 836] on input "checkbox" at bounding box center [836, 836] width 27 height 27
checkbox input "true"
click at [832, 865] on input "checkbox" at bounding box center [836, 867] width 27 height 27
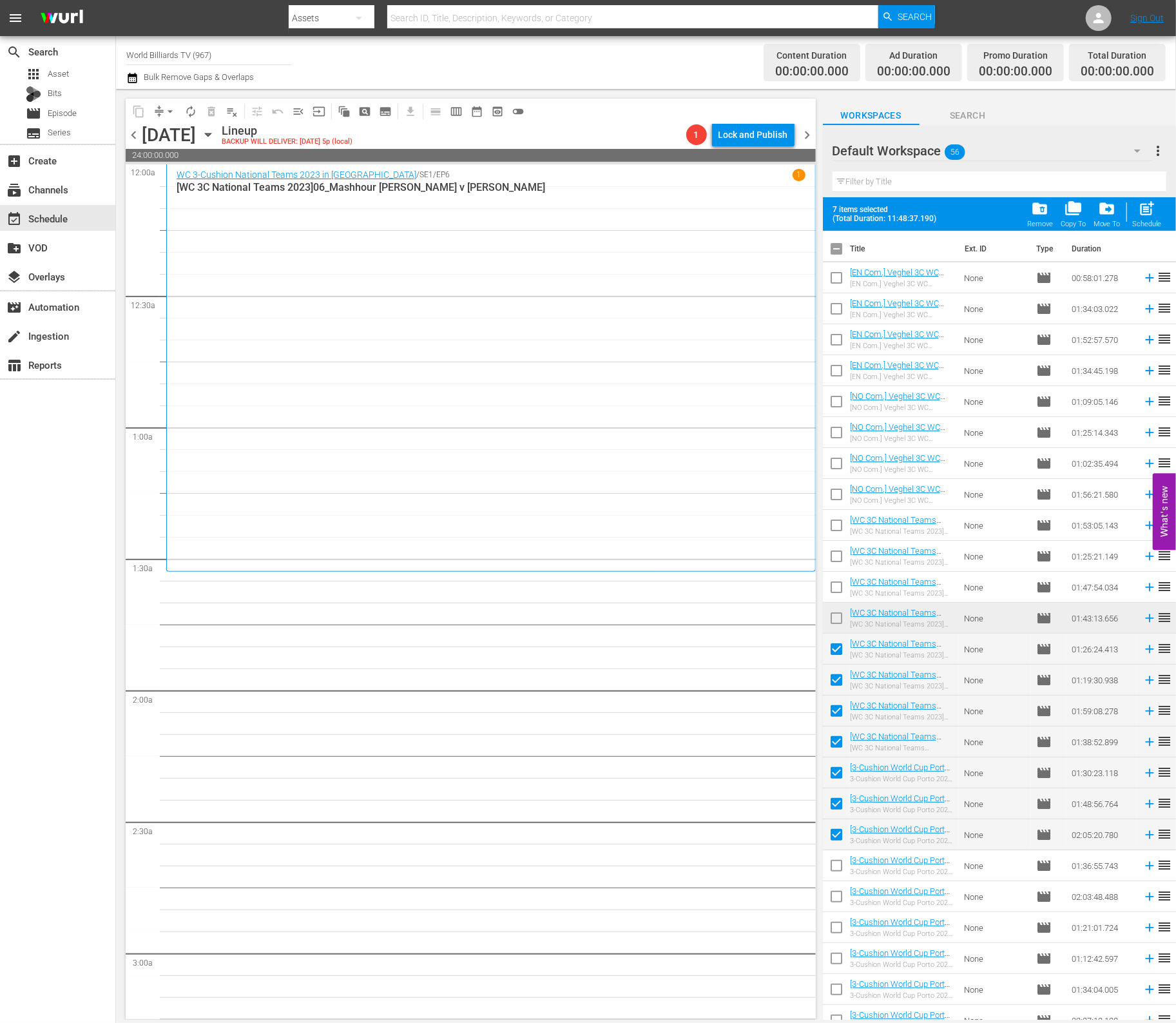
checkbox input "true"
click at [829, 903] on input "checkbox" at bounding box center [836, 899] width 27 height 27
checkbox input "true"
click at [835, 924] on input "checkbox" at bounding box center [836, 930] width 27 height 27
checkbox input "true"
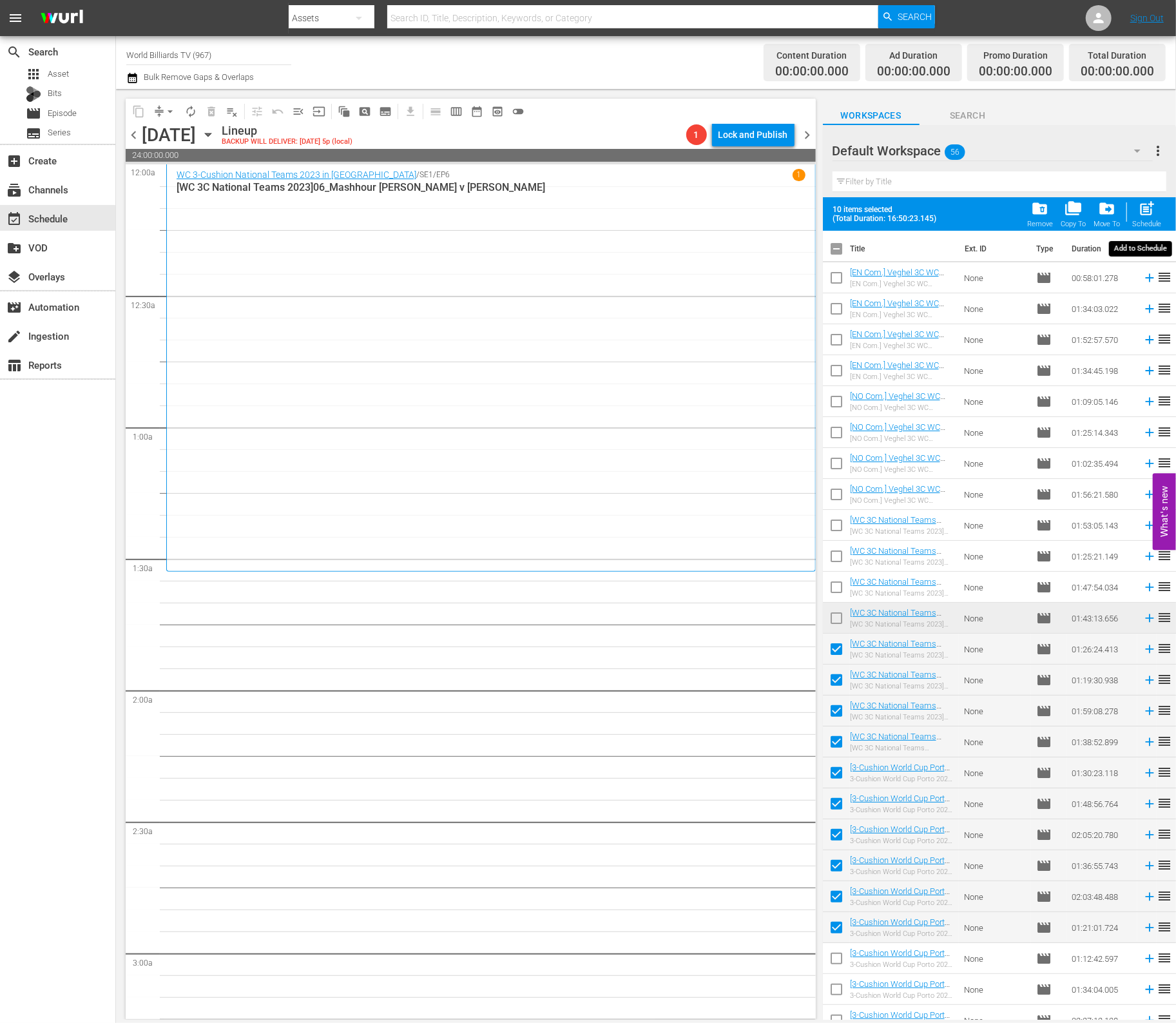
click at [1151, 202] on span "post_add" at bounding box center [1147, 208] width 18 height 18
checkbox input "false"
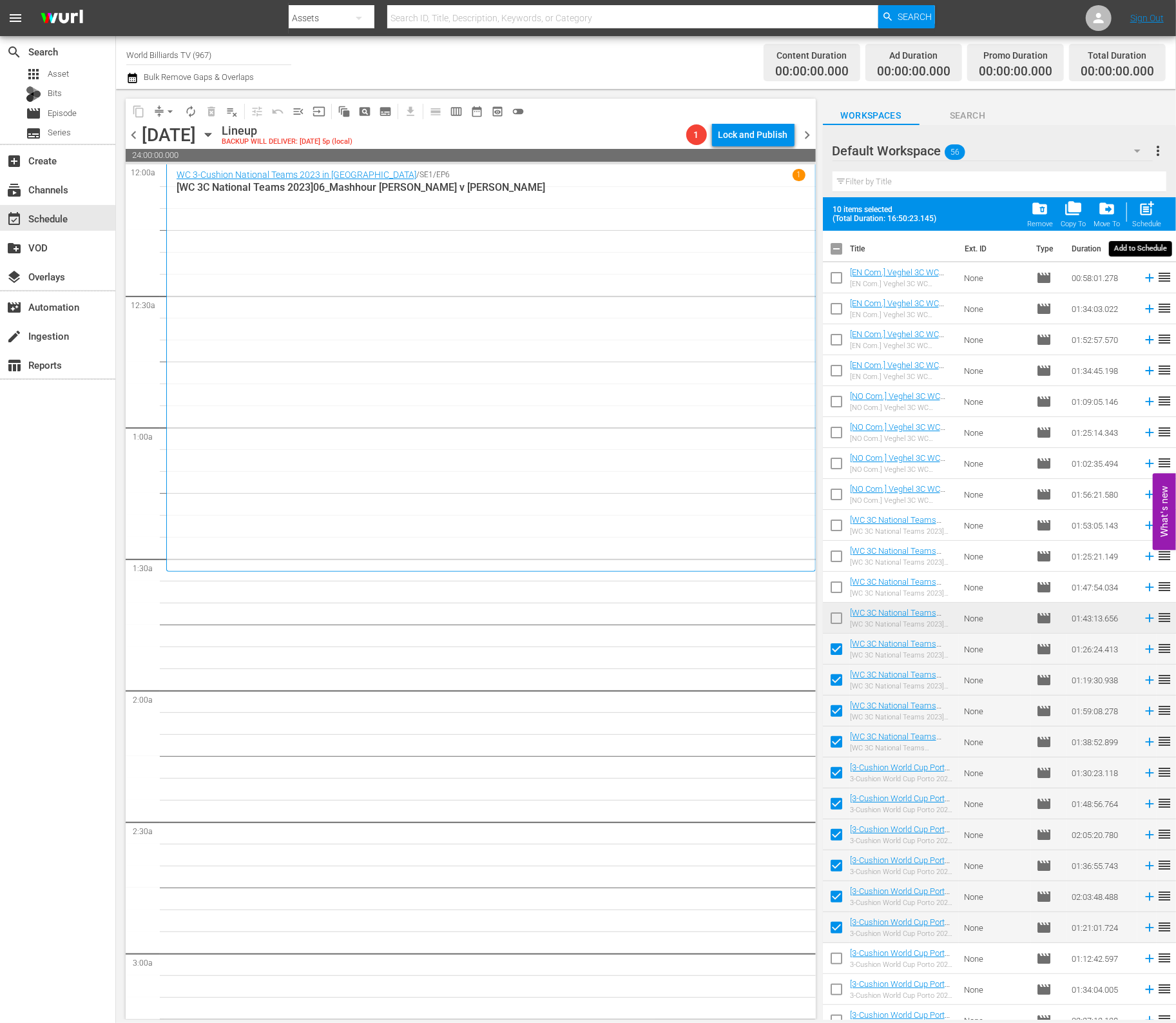
checkbox input "false"
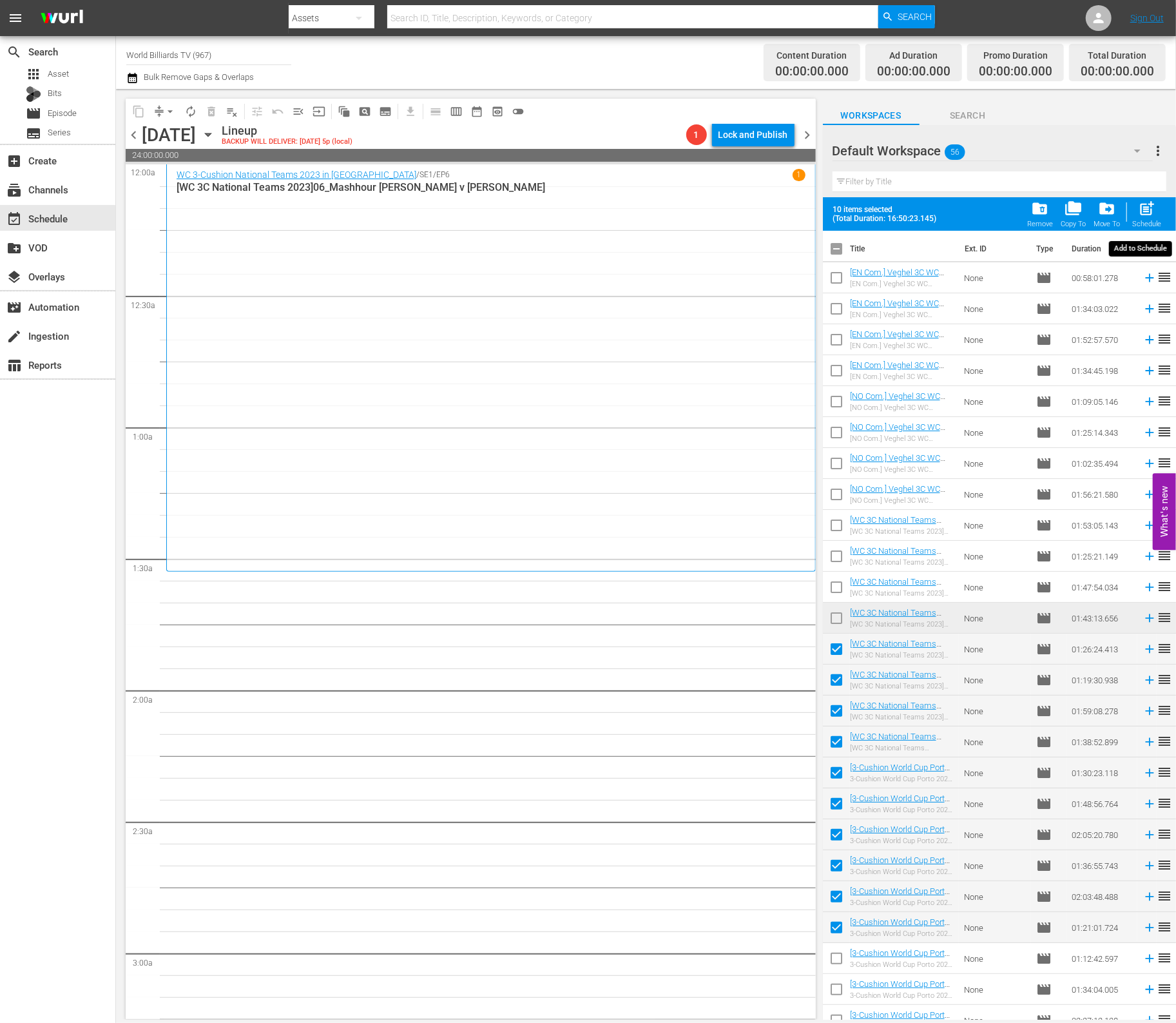
checkbox input "false"
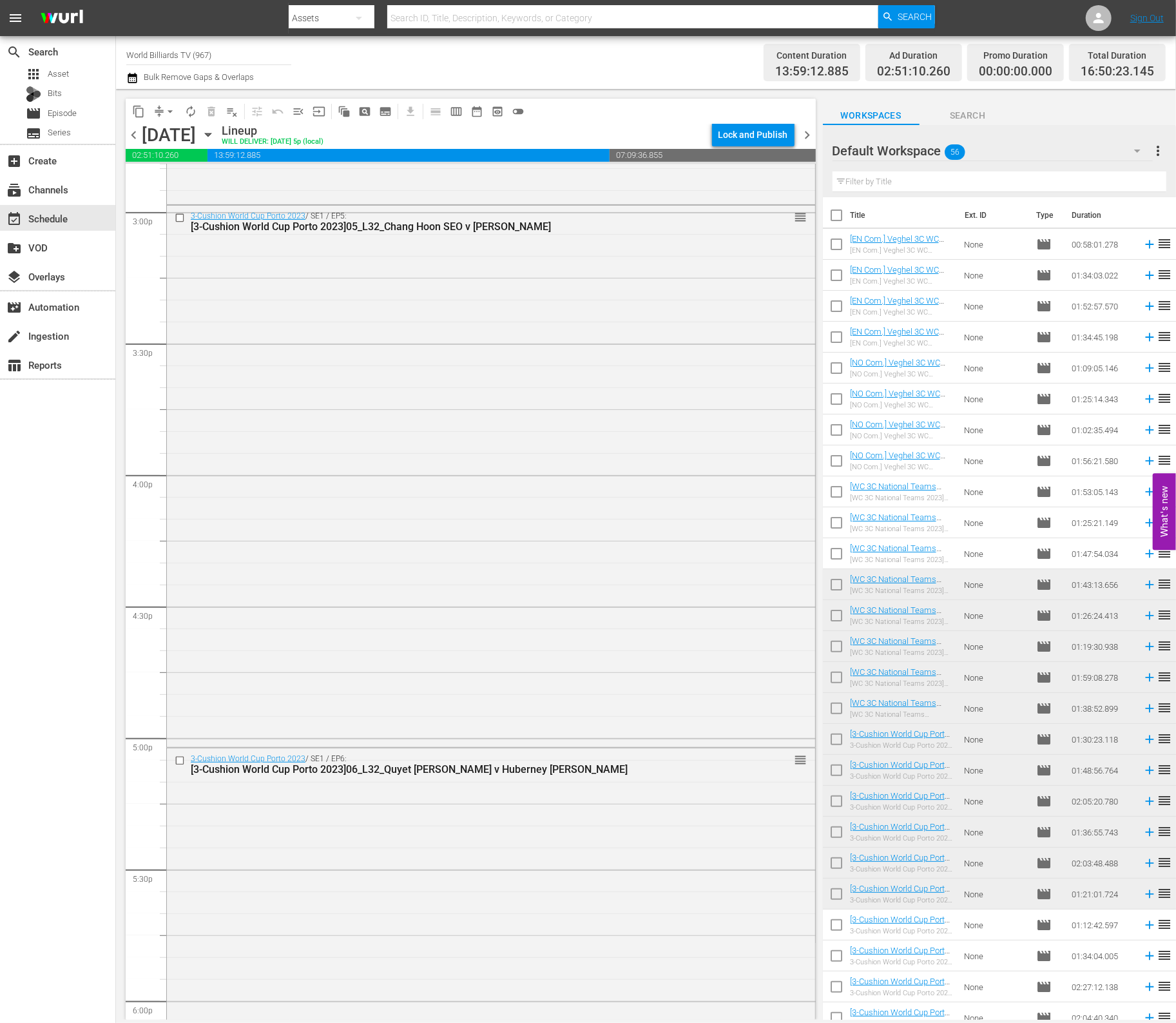
scroll to position [4592, 0]
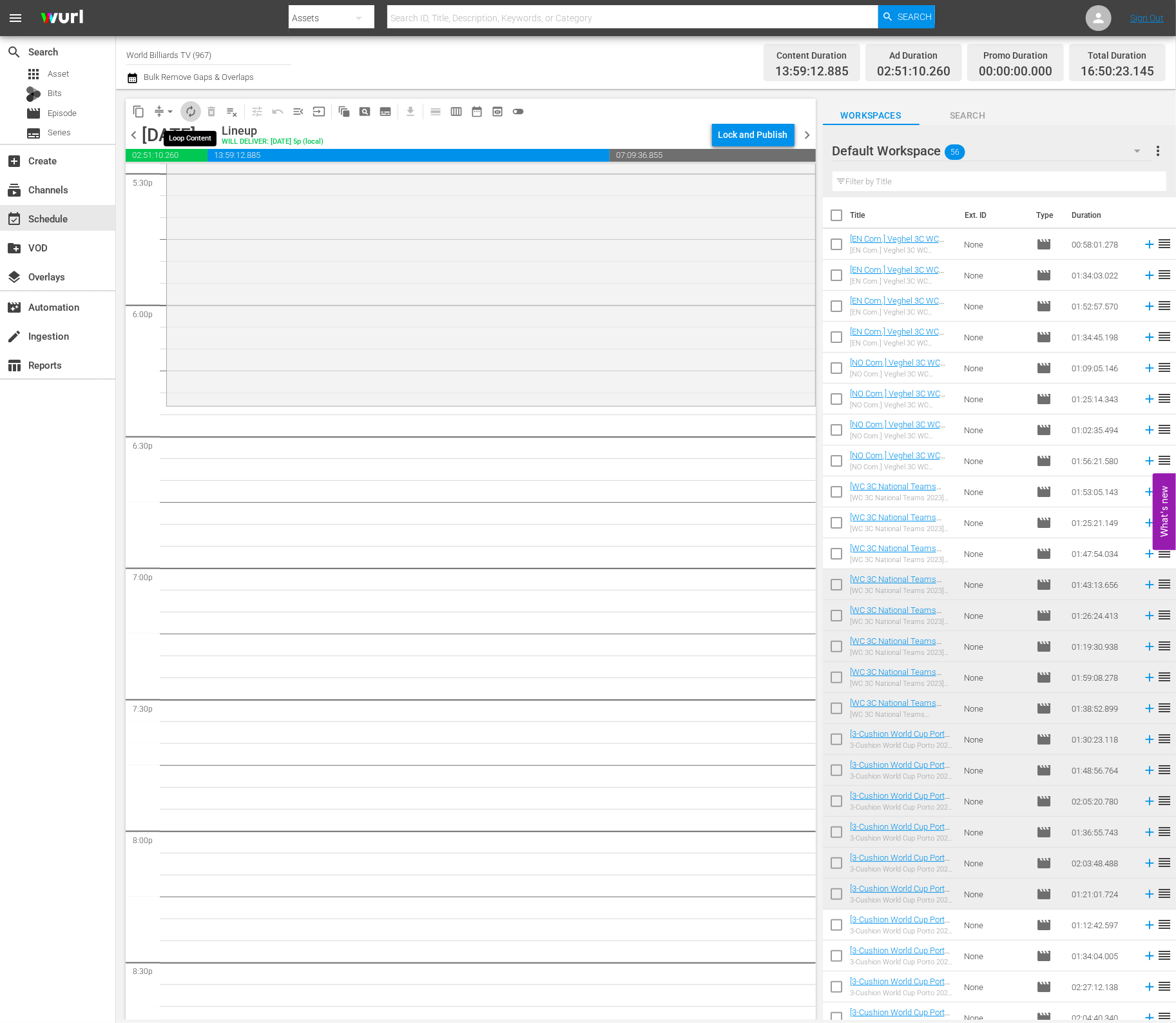
click at [190, 112] on span "autorenew_outlined" at bounding box center [190, 111] width 13 height 13
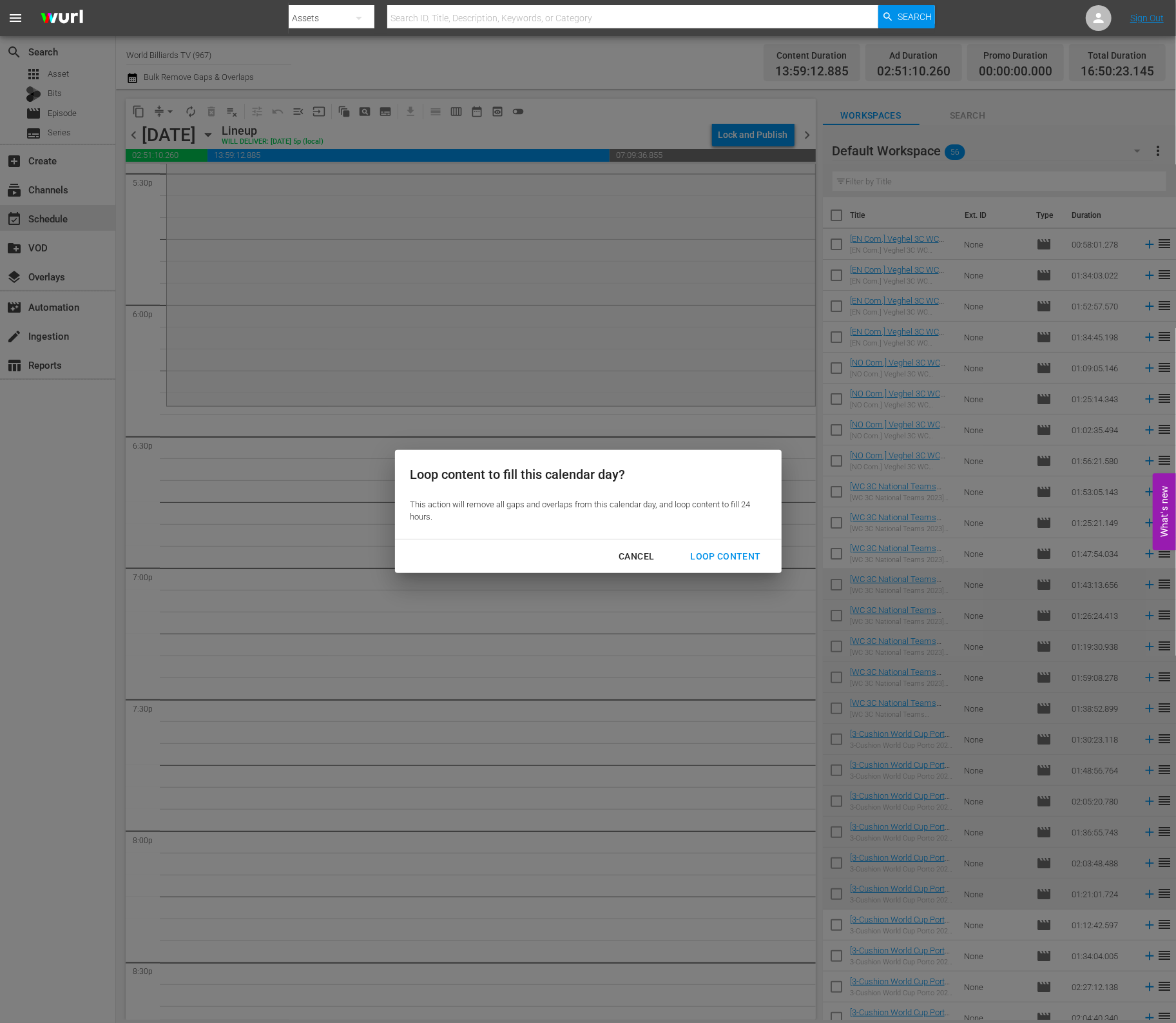
click at [721, 558] on div "Loop Content" at bounding box center [726, 556] width 91 height 16
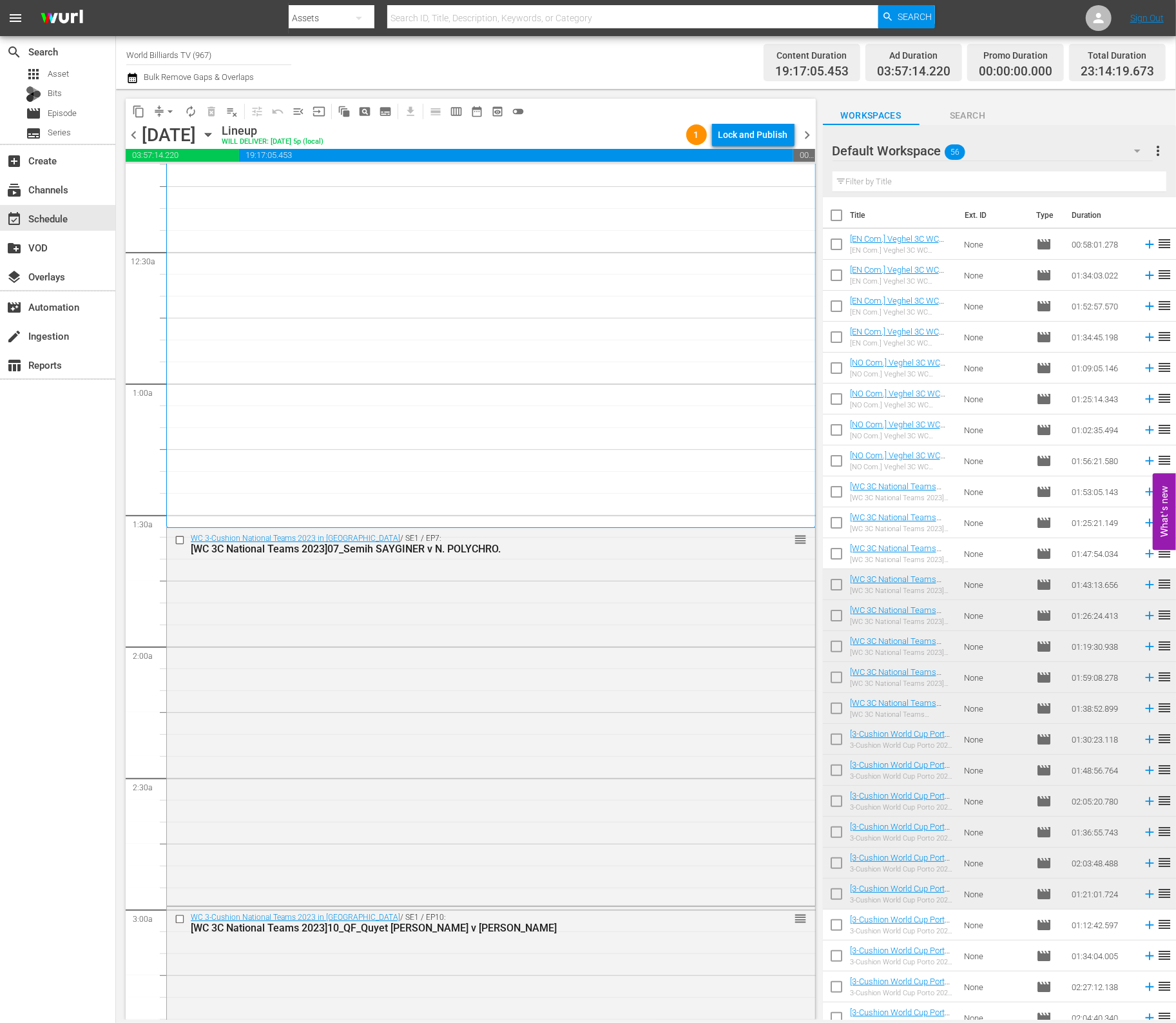
scroll to position [0, 0]
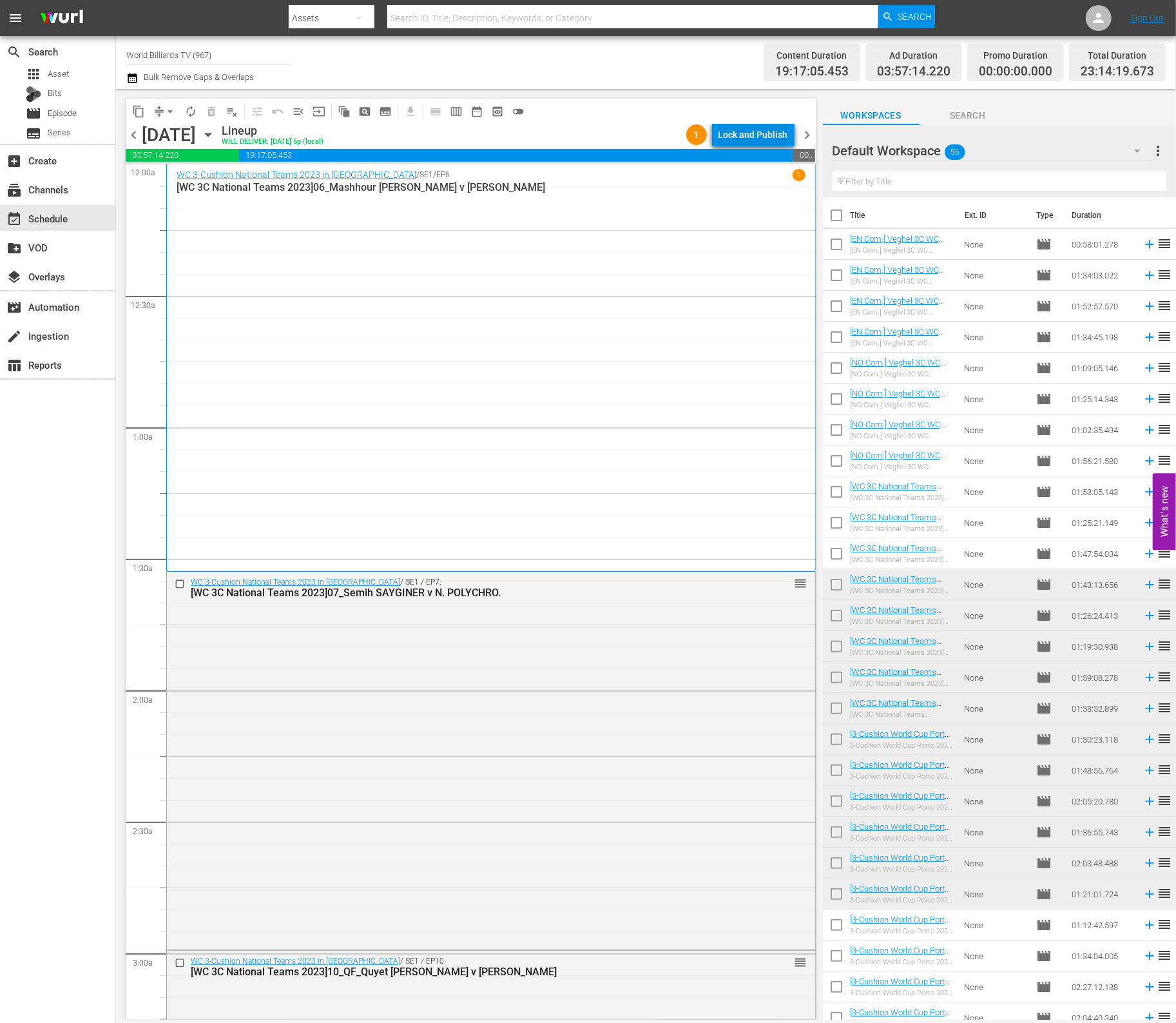
click at [773, 132] on div "Lock and Publish" at bounding box center [753, 135] width 69 height 23
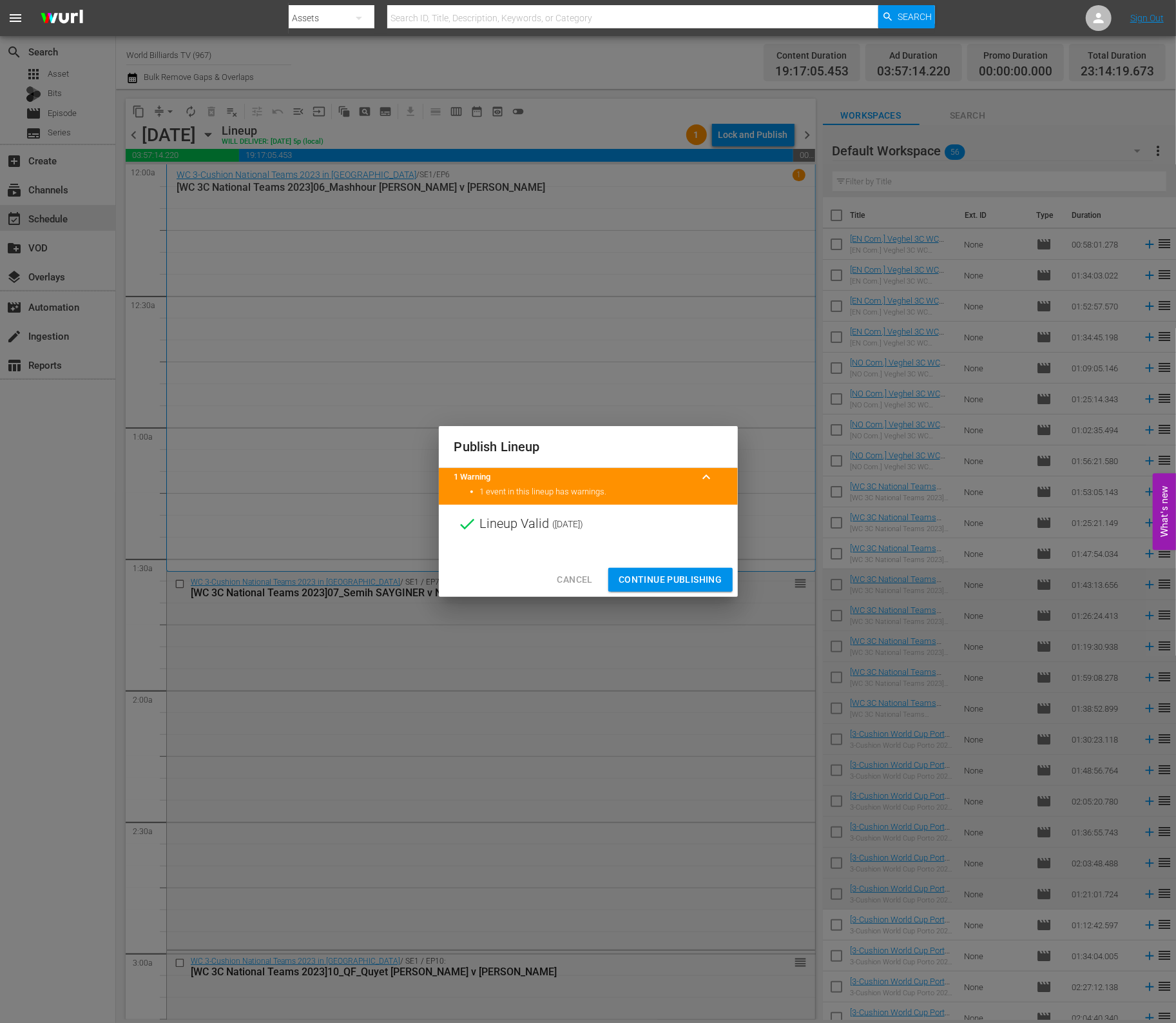
click at [701, 583] on span "Continue Publishing" at bounding box center [670, 579] width 104 height 16
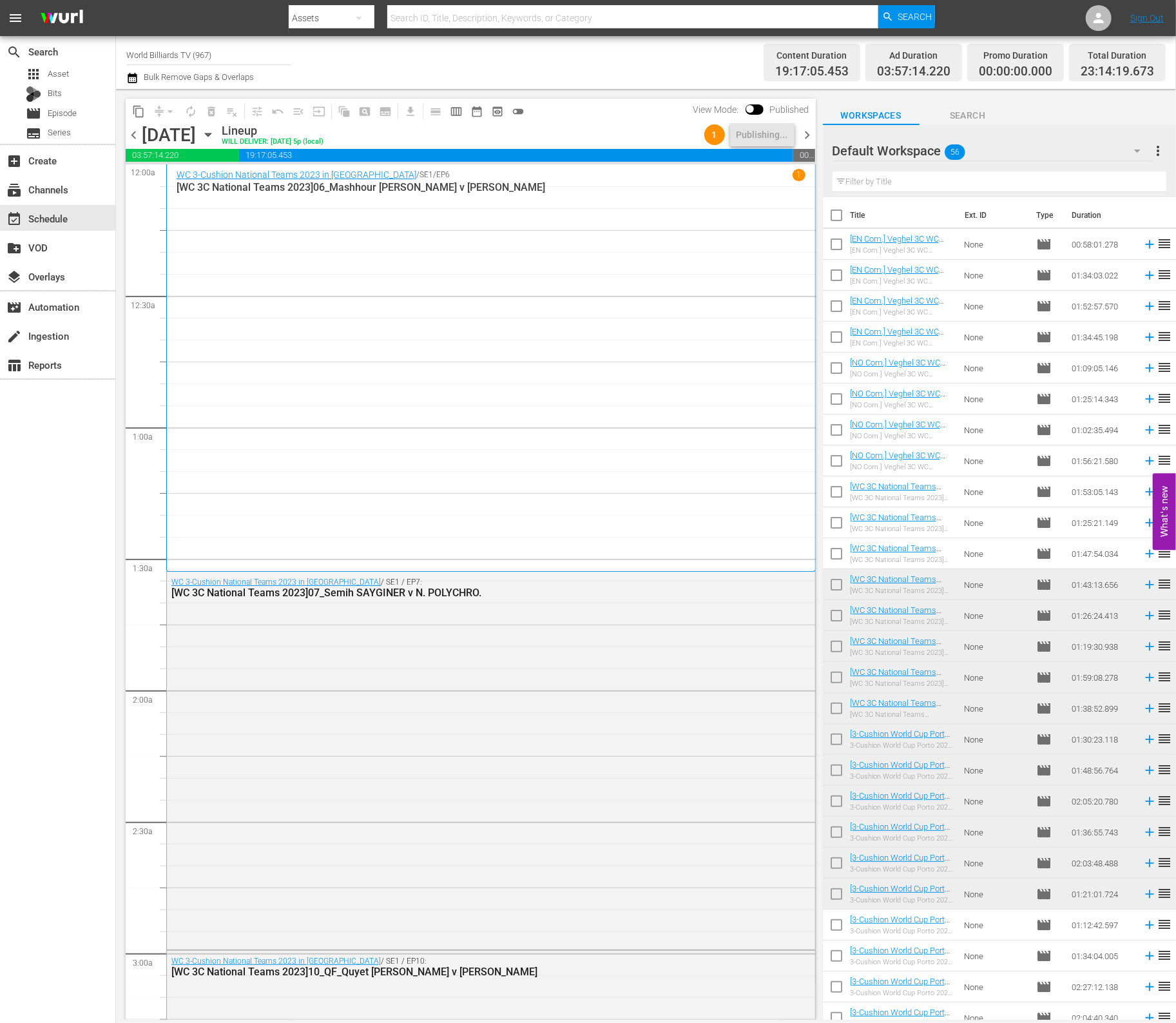
click at [211, 134] on icon "button" at bounding box center [208, 135] width 6 height 3
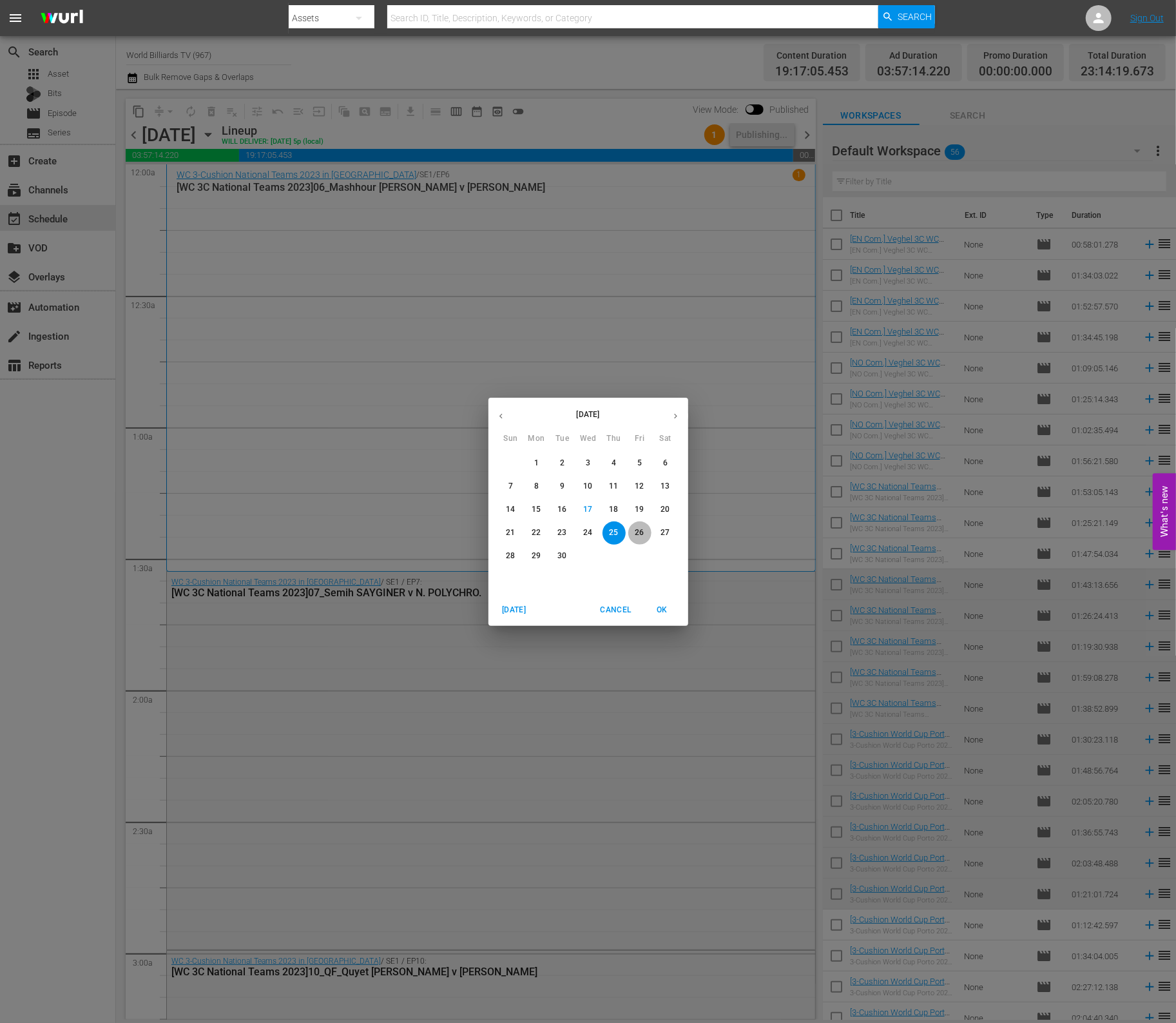
click at [642, 536] on p "26" at bounding box center [639, 533] width 9 height 11
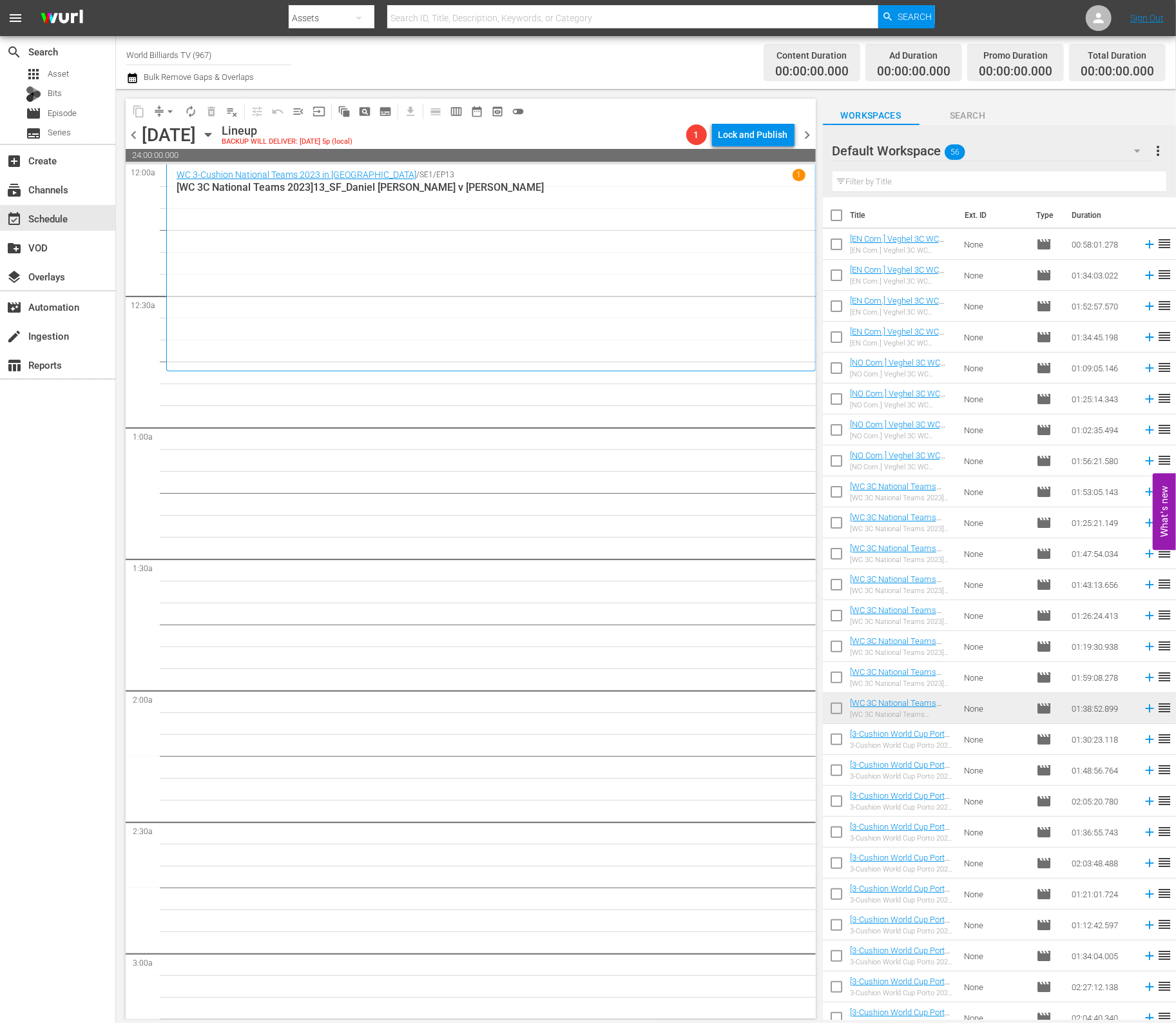
click at [215, 132] on icon "button" at bounding box center [208, 135] width 14 height 14
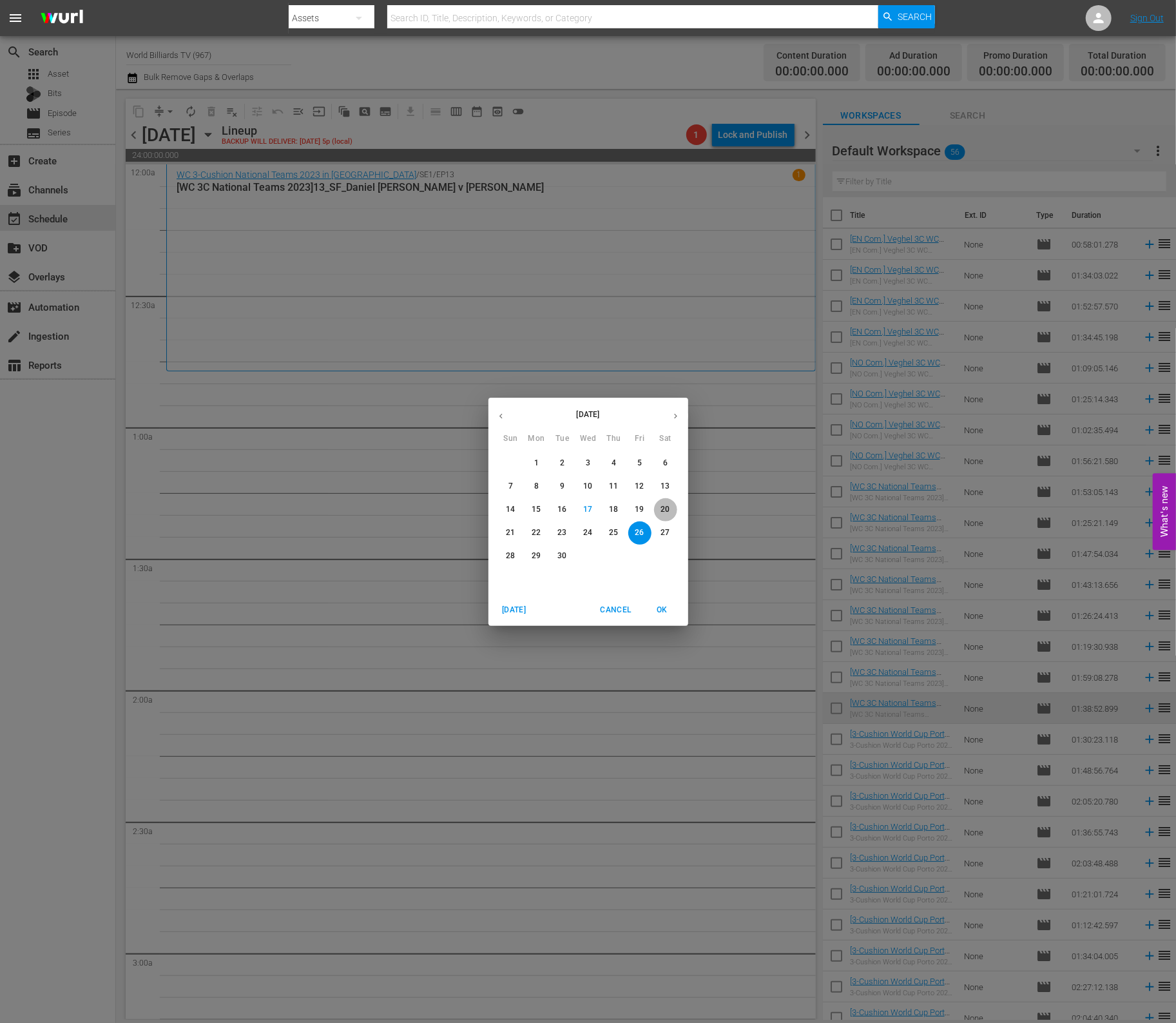
click at [669, 506] on span "20" at bounding box center [666, 510] width 23 height 11
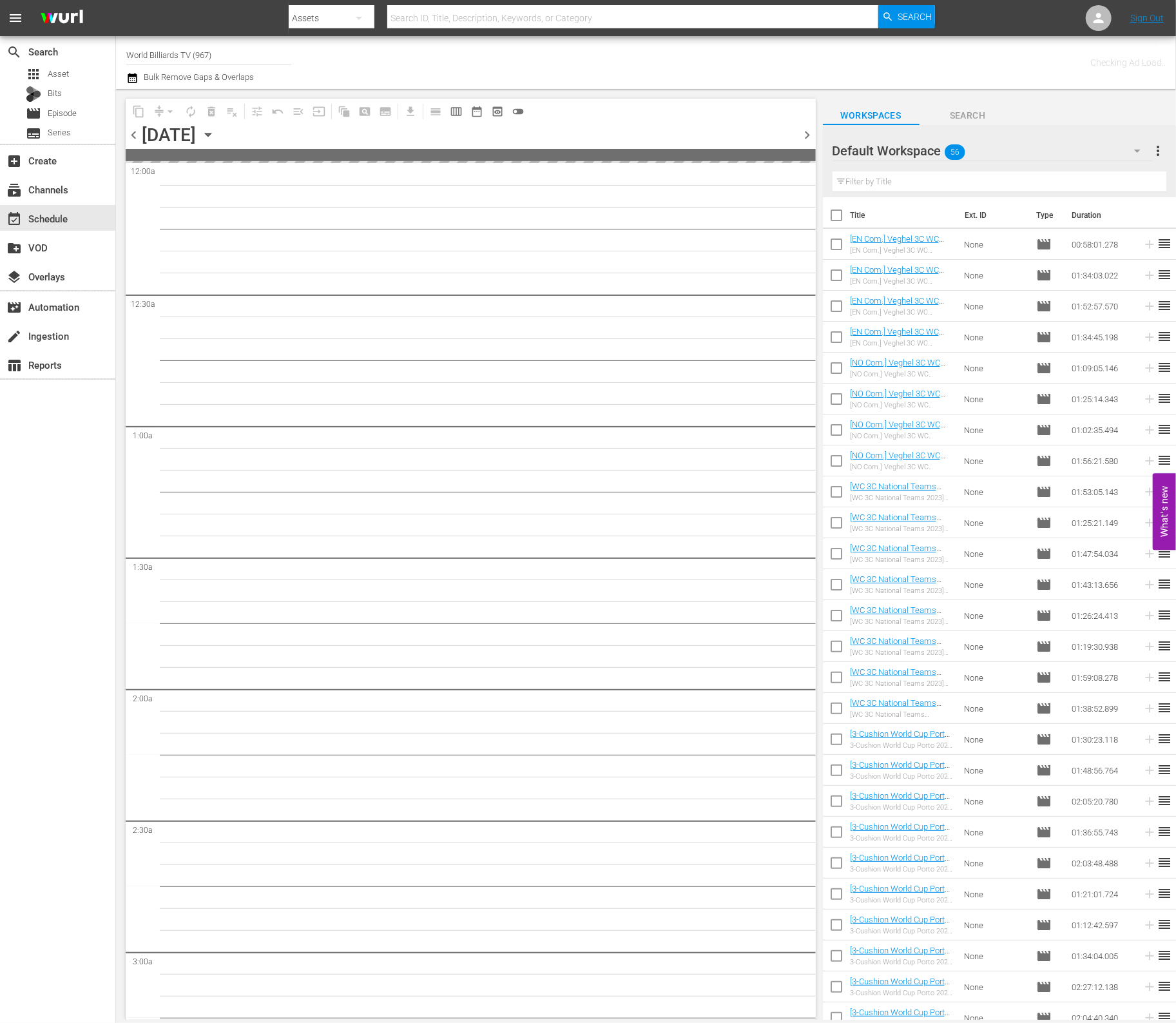
click at [215, 132] on icon "button" at bounding box center [208, 135] width 14 height 14
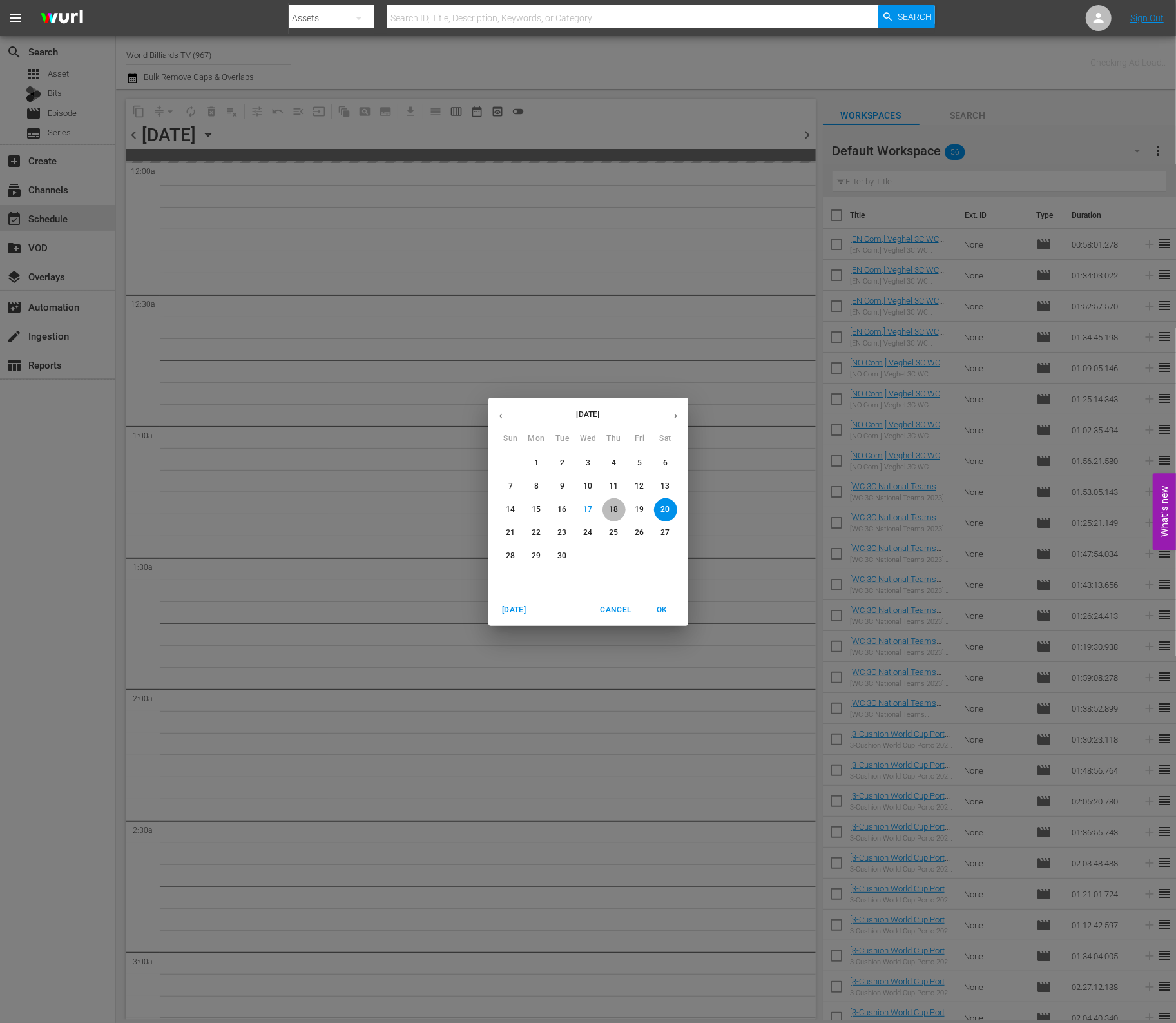
click at [620, 513] on span "18" at bounding box center [615, 510] width 23 height 11
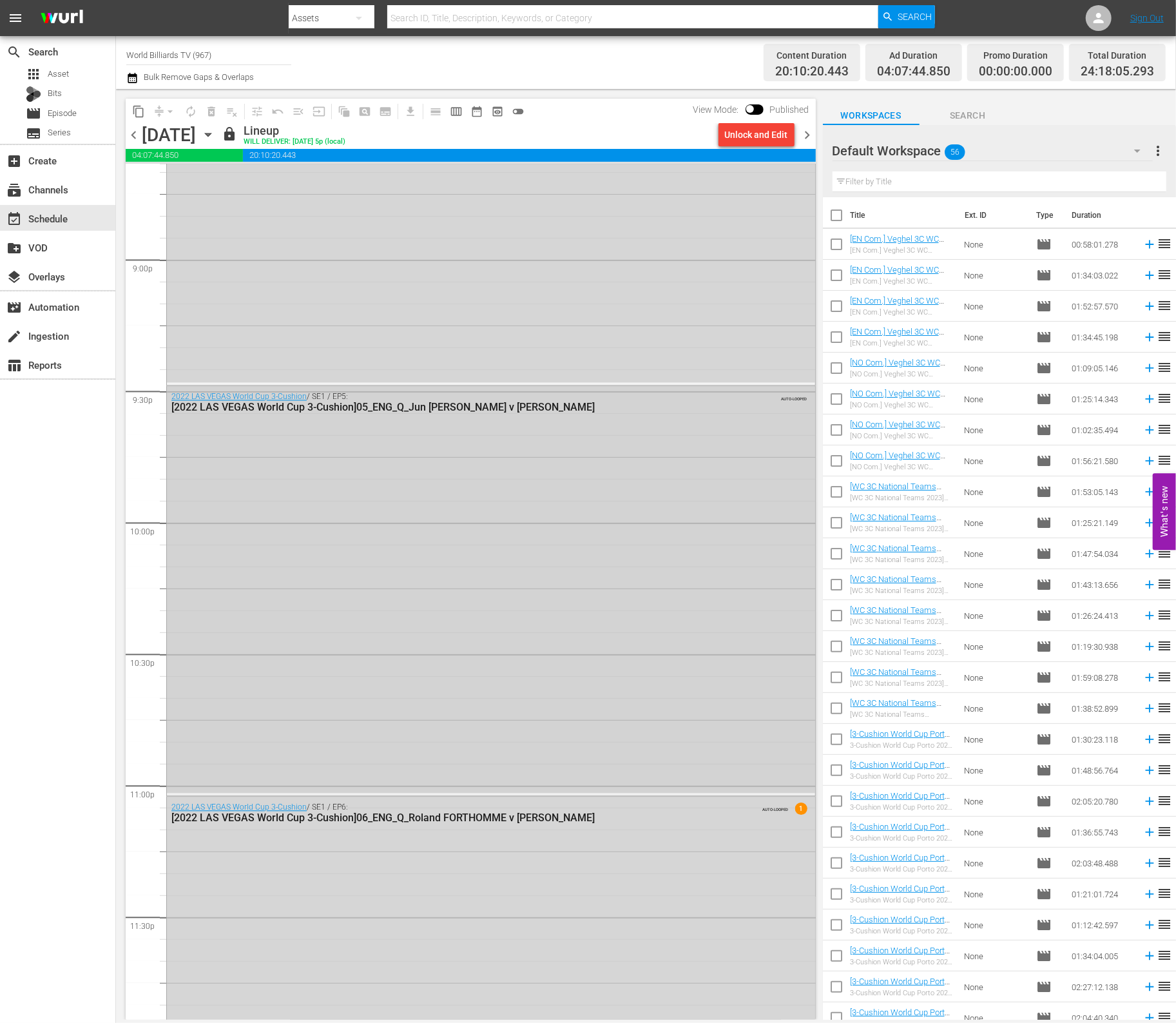
scroll to position [5715, 0]
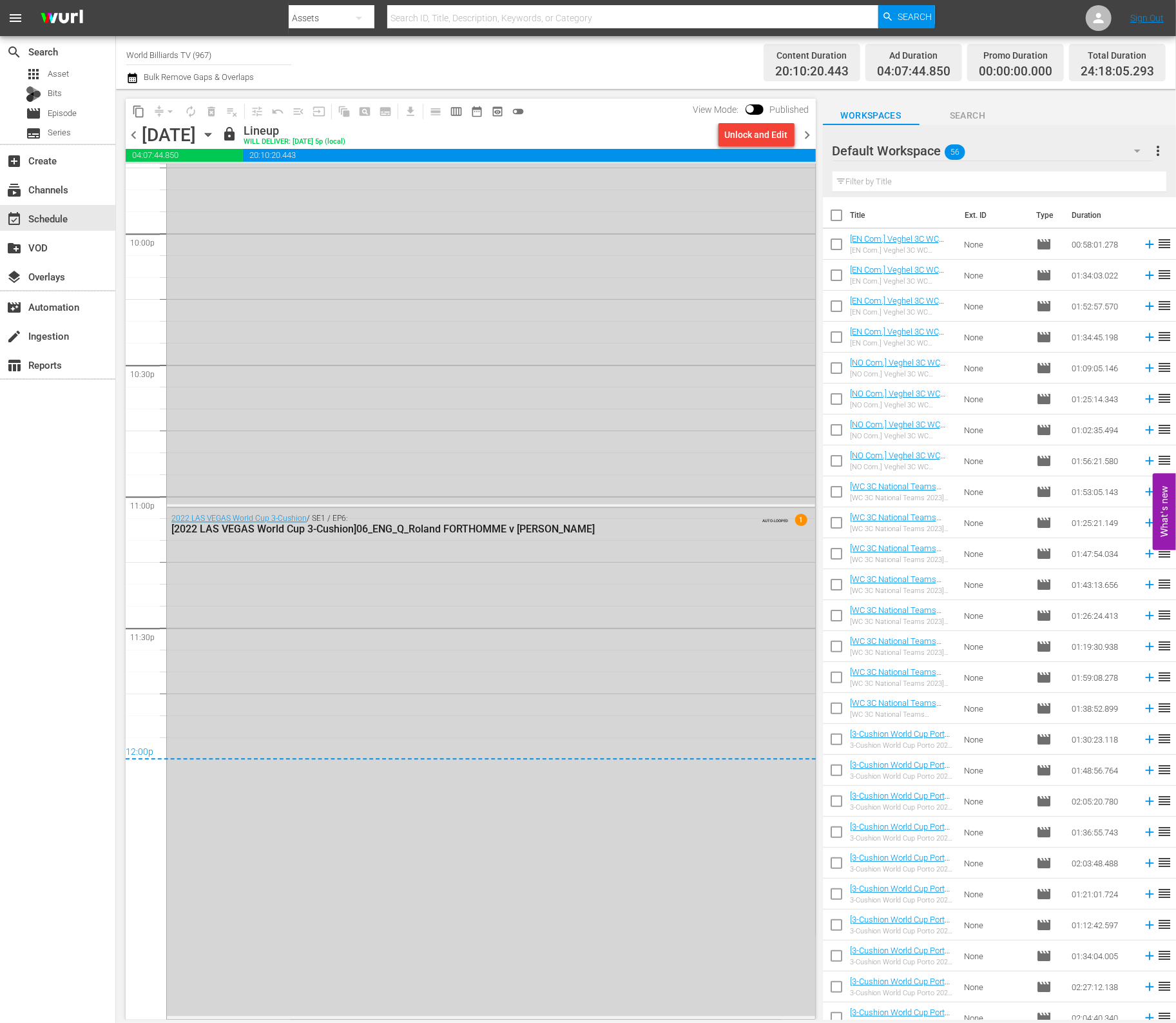
click at [218, 131] on div "[DATE] [DATE]" at bounding box center [180, 135] width 76 height 22
click at [215, 132] on icon "button" at bounding box center [208, 135] width 14 height 14
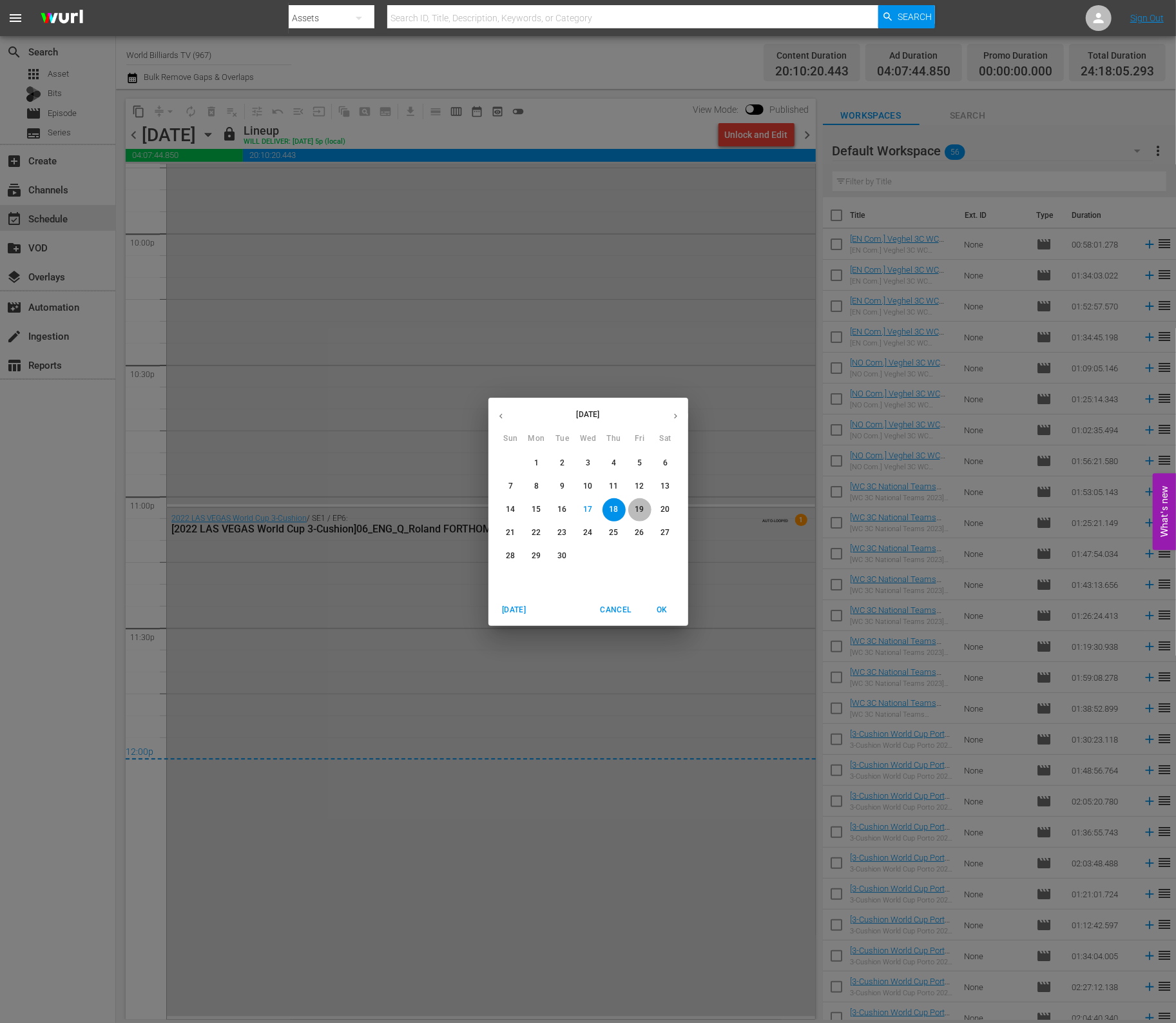
click at [633, 508] on span "19" at bounding box center [640, 510] width 23 height 11
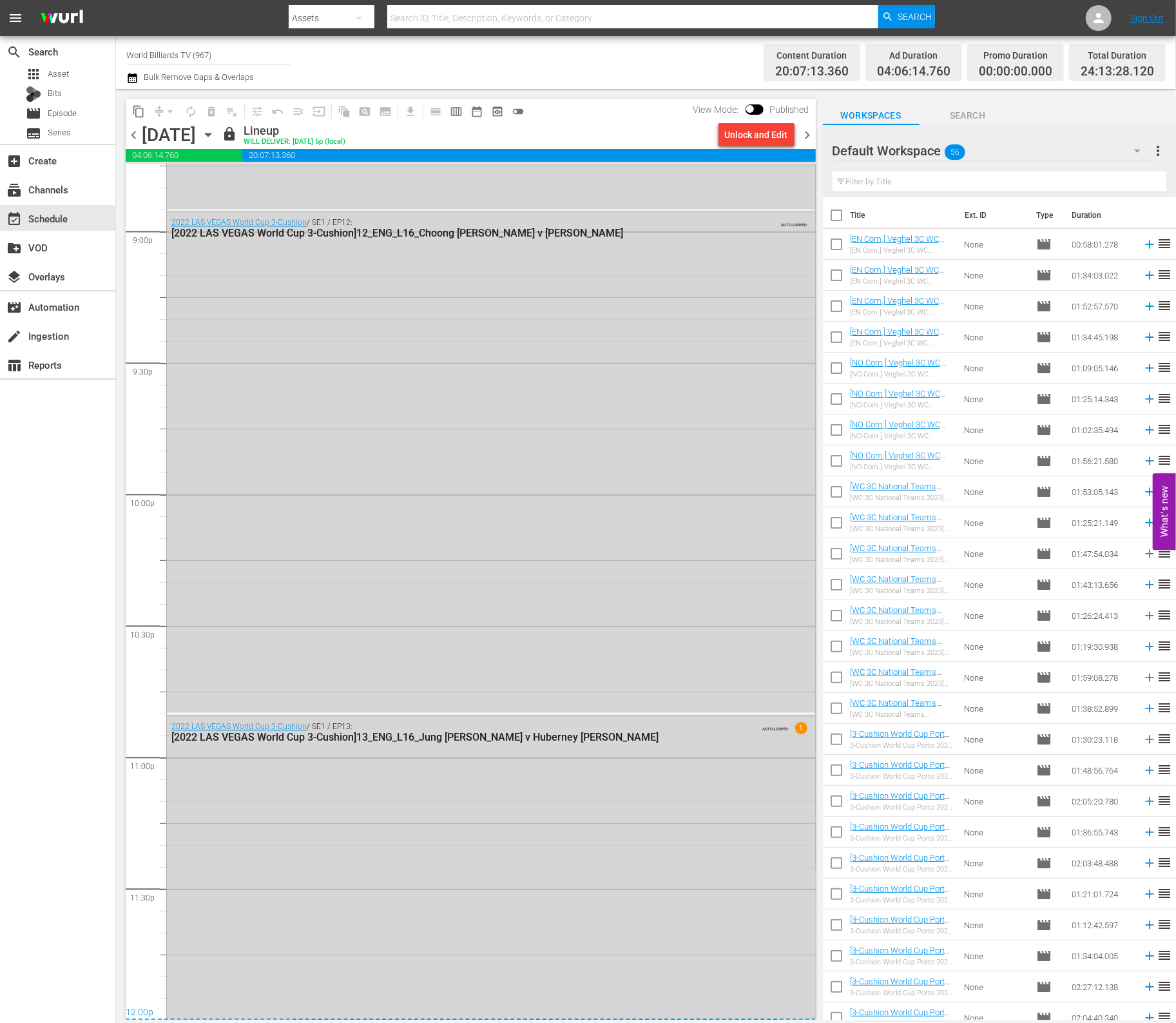
scroll to position [5774, 0]
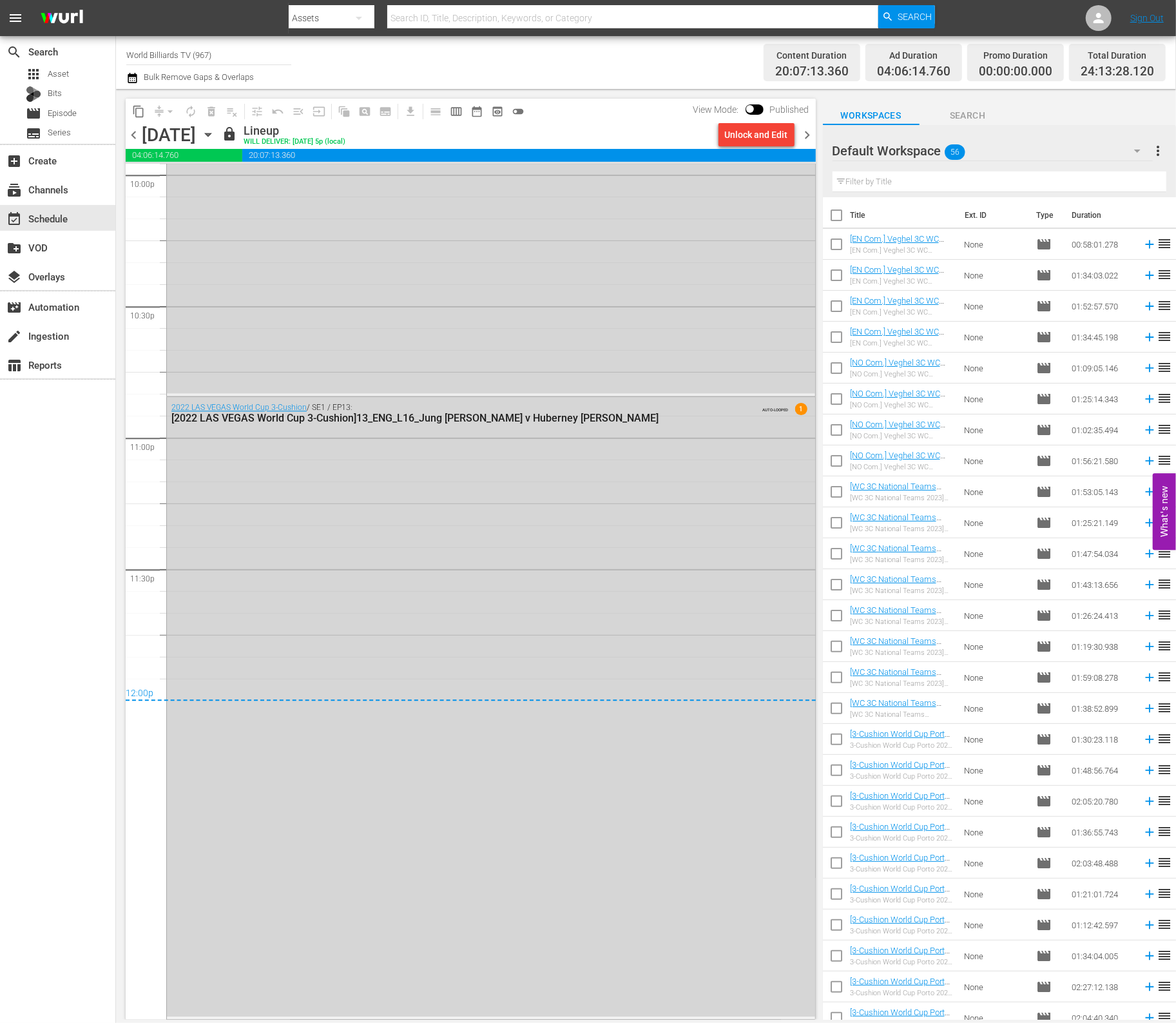
click at [215, 135] on icon "button" at bounding box center [208, 135] width 14 height 14
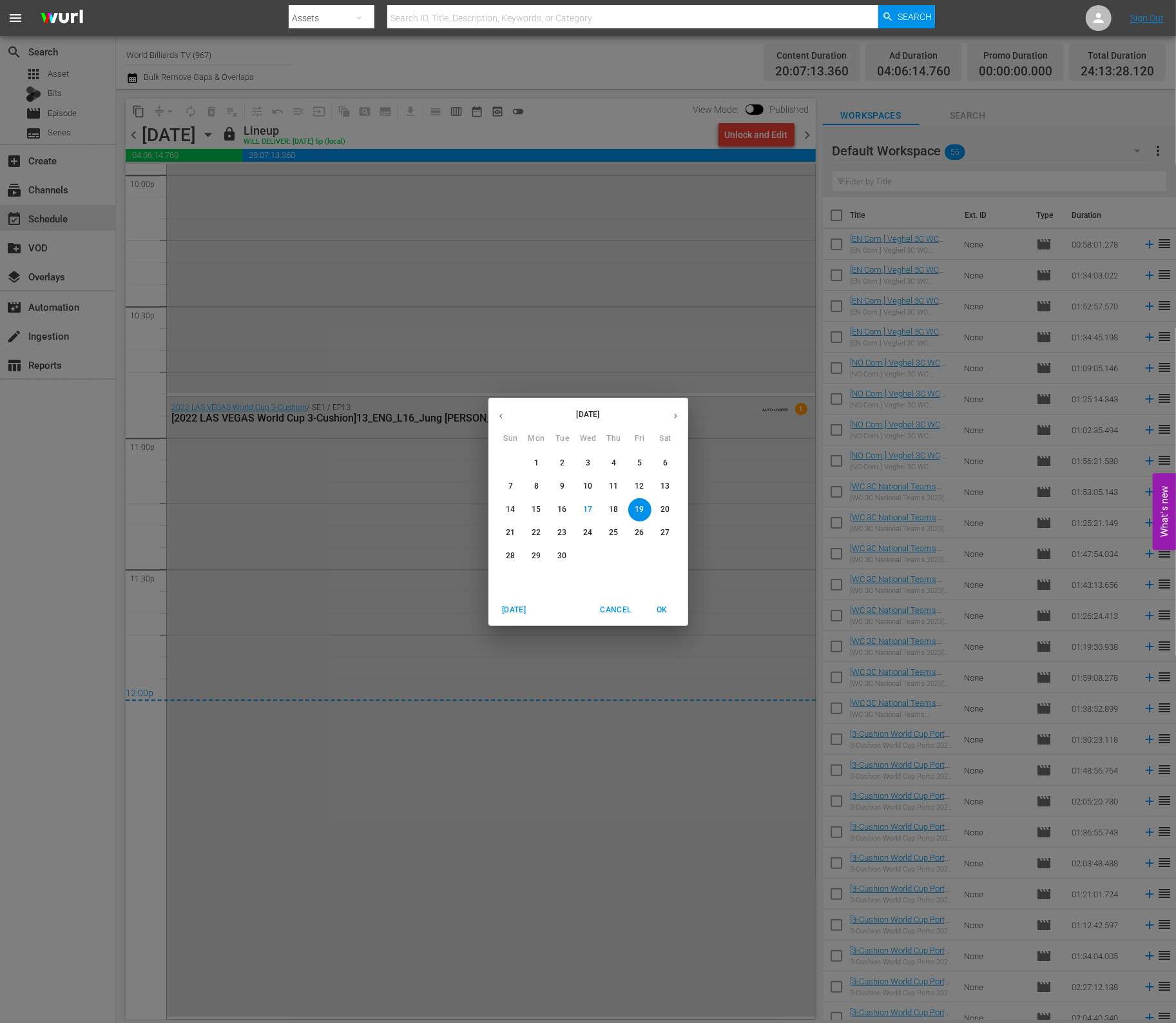
click at [665, 505] on p "20" at bounding box center [666, 510] width 9 height 11
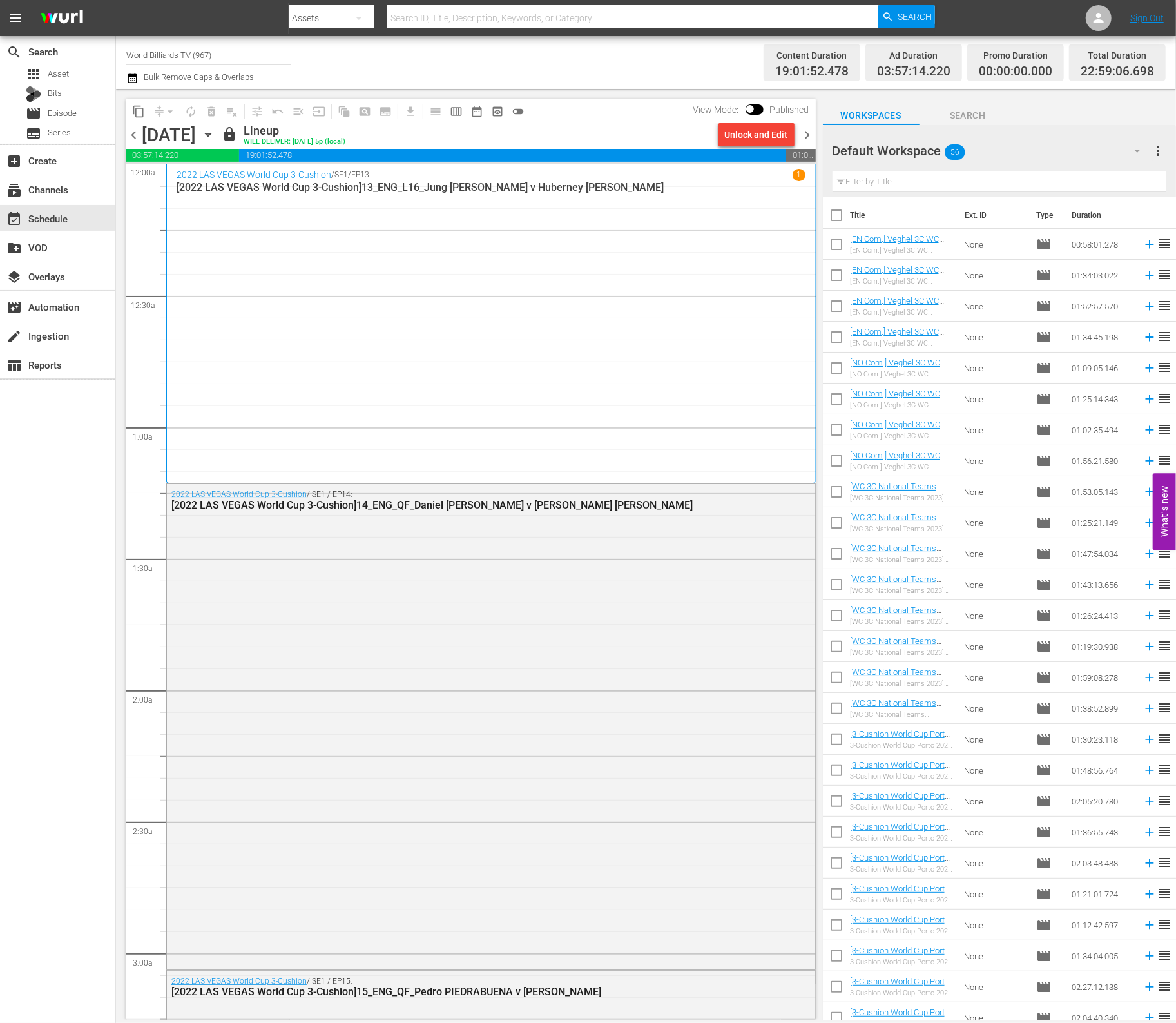
click at [211, 133] on icon "button" at bounding box center [208, 135] width 6 height 3
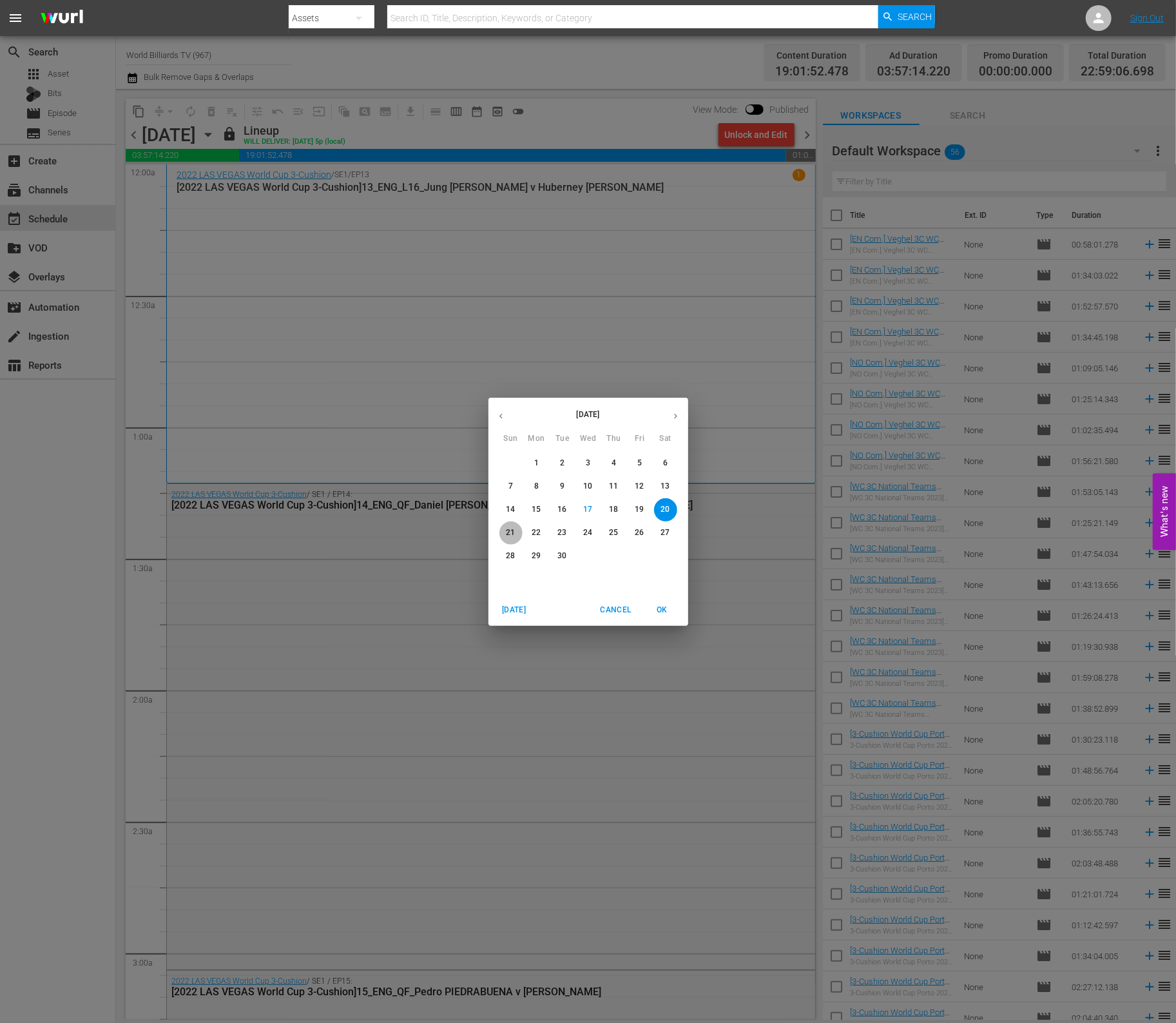
click at [513, 530] on p "21" at bounding box center [510, 533] width 9 height 11
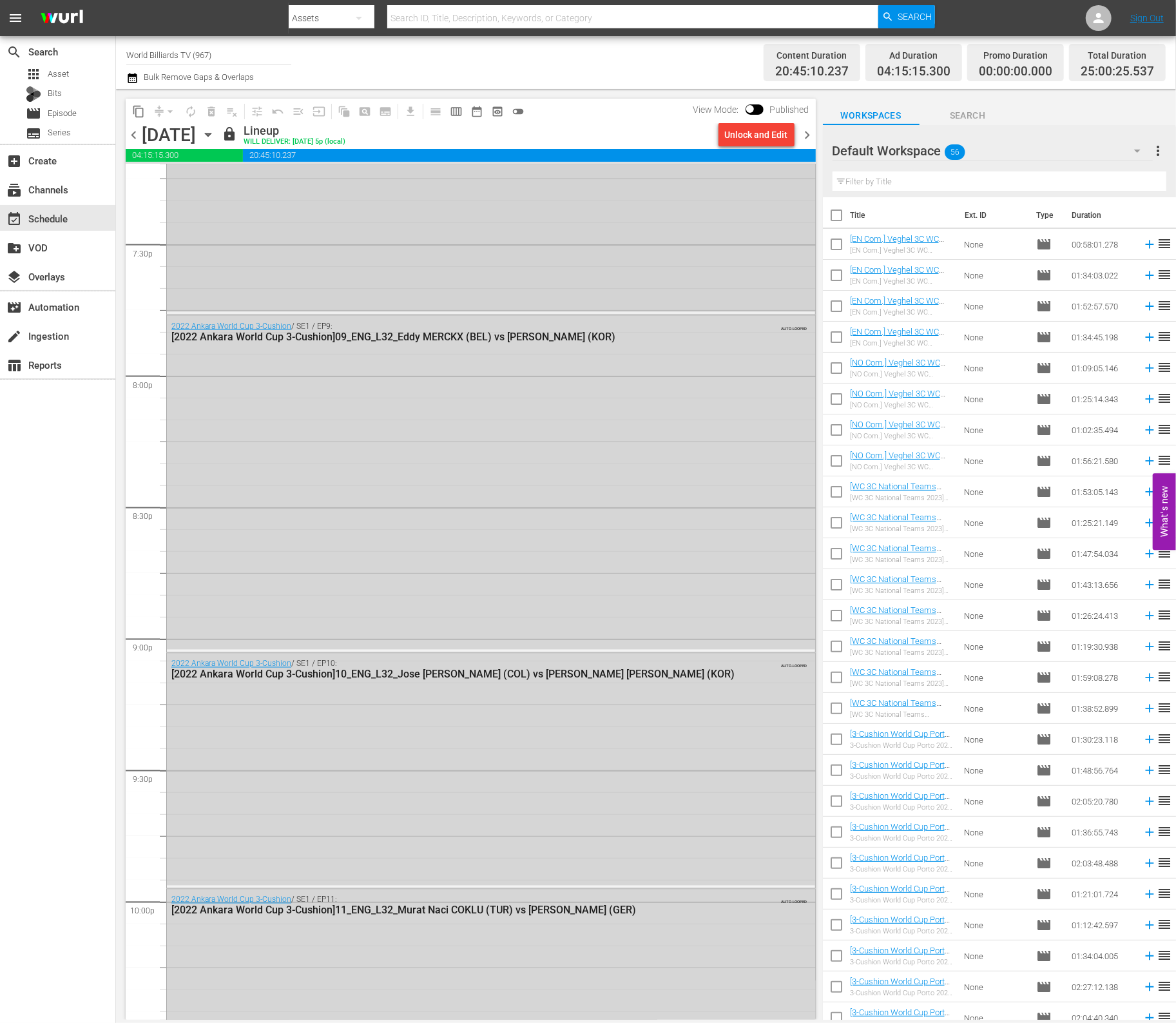
scroll to position [5772, 0]
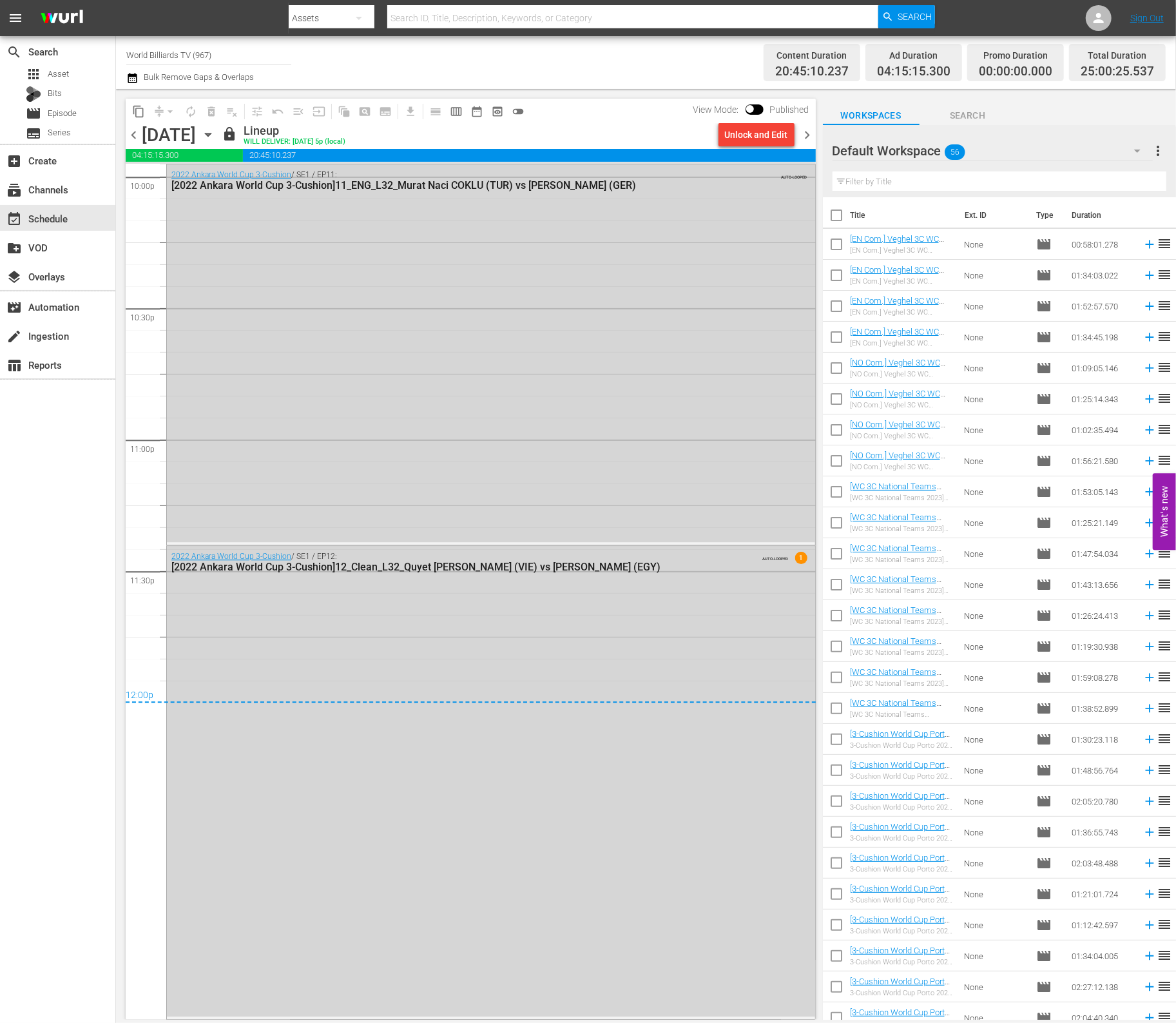
click at [211, 133] on icon "button" at bounding box center [208, 135] width 6 height 3
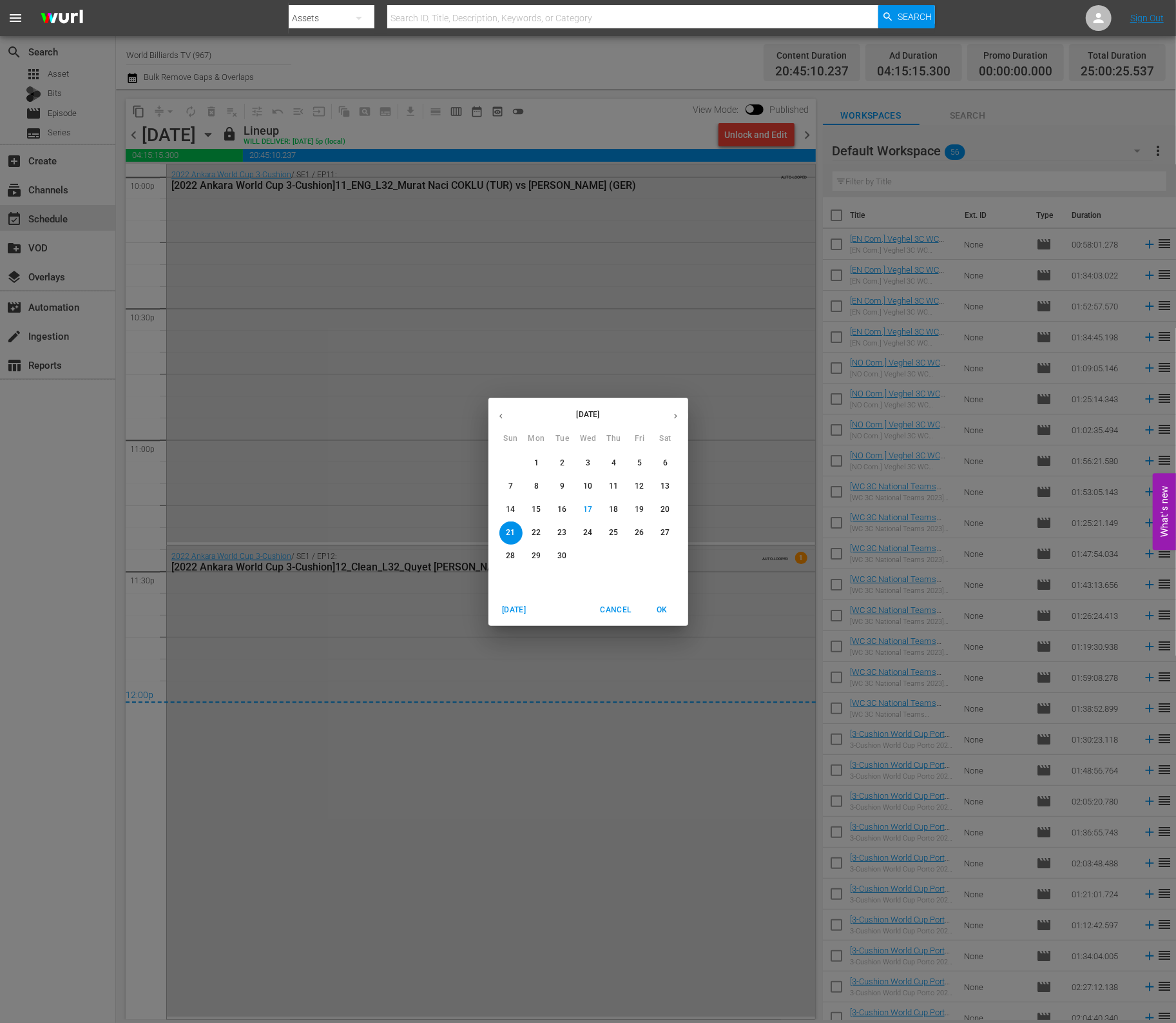
click at [528, 525] on button "22" at bounding box center [537, 533] width 23 height 23
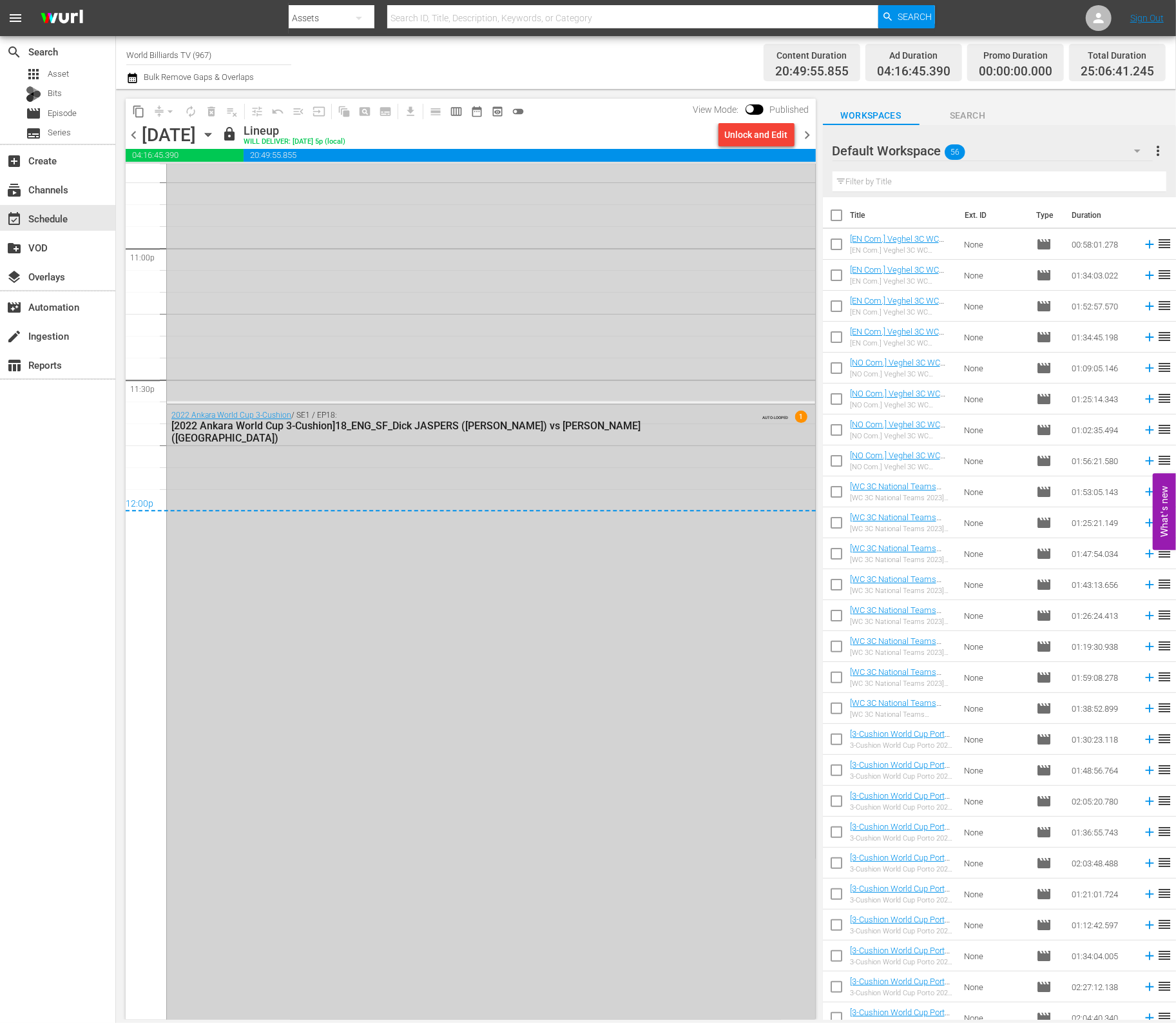
scroll to position [6064, 0]
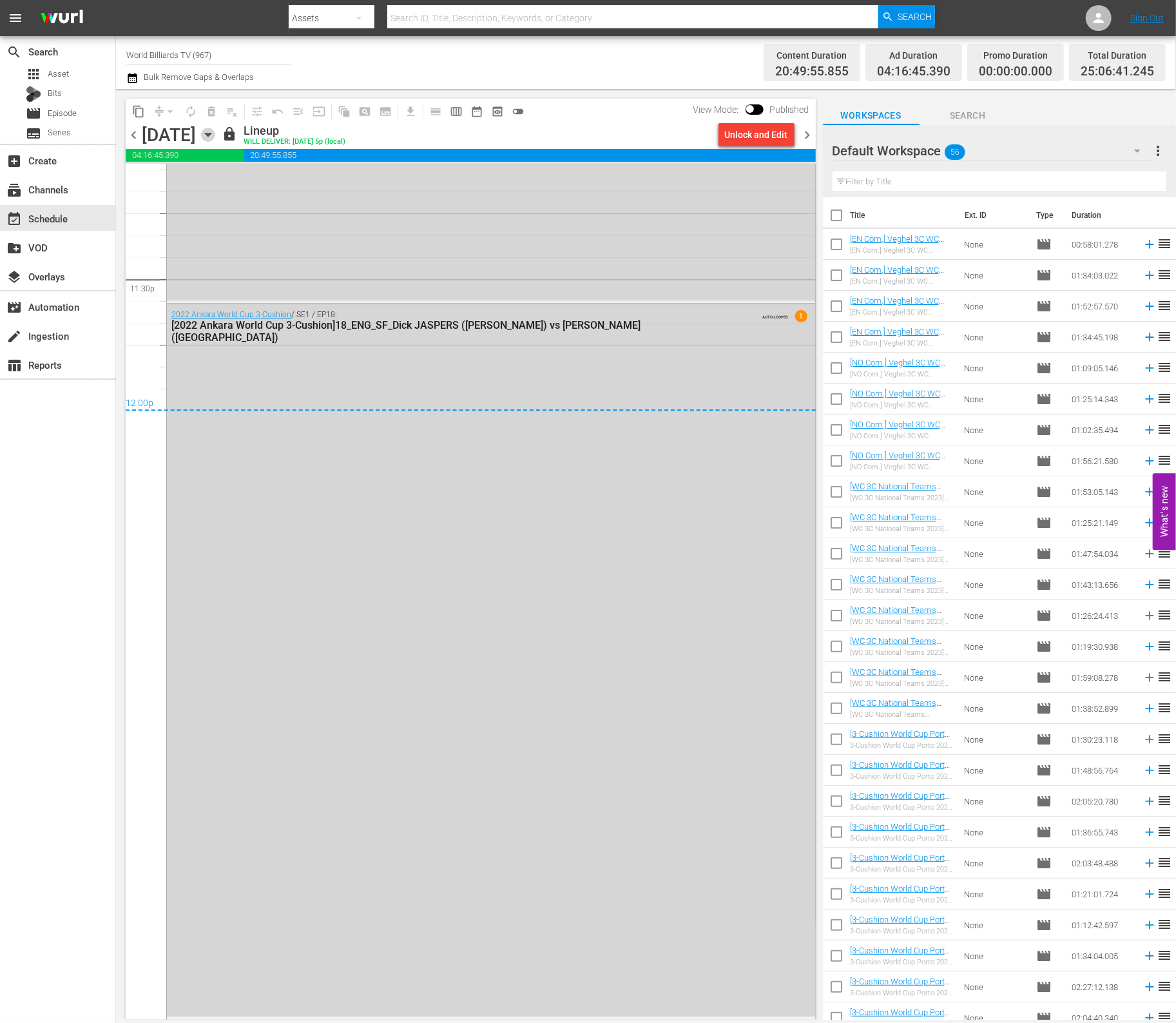
click at [215, 138] on icon "button" at bounding box center [208, 135] width 14 height 14
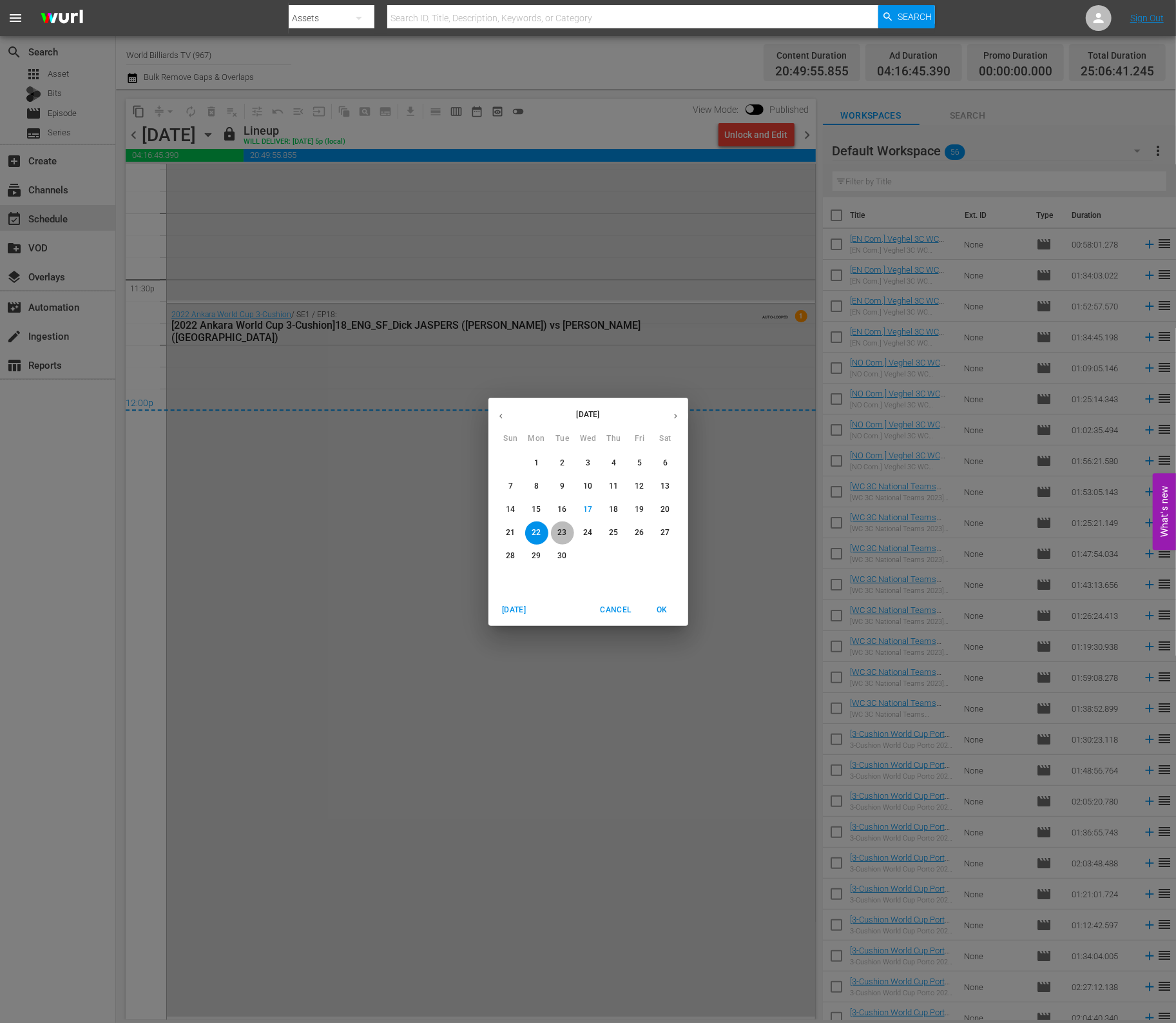
click at [561, 527] on p "23" at bounding box center [562, 533] width 9 height 11
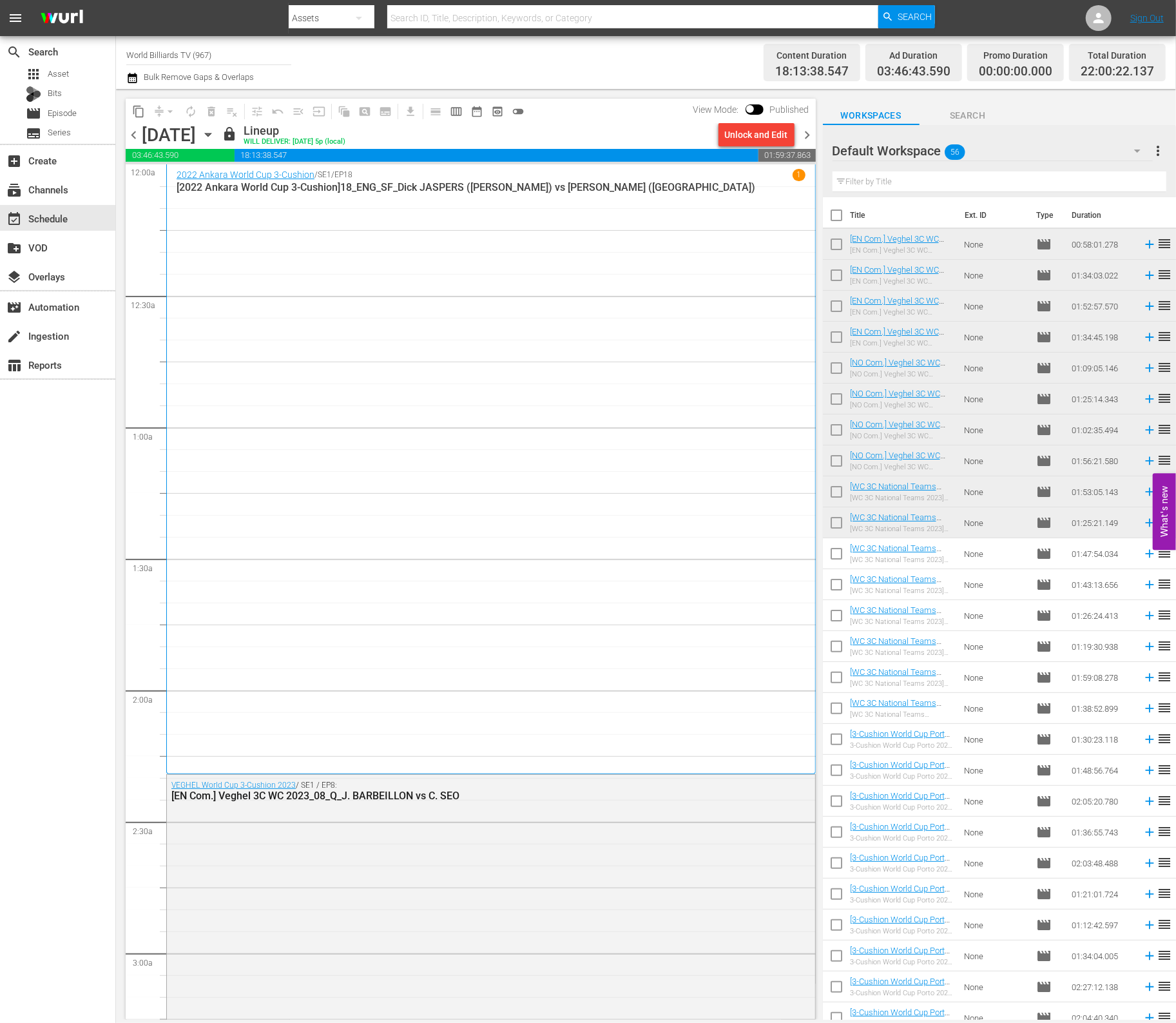
click at [215, 133] on icon "button" at bounding box center [208, 135] width 14 height 14
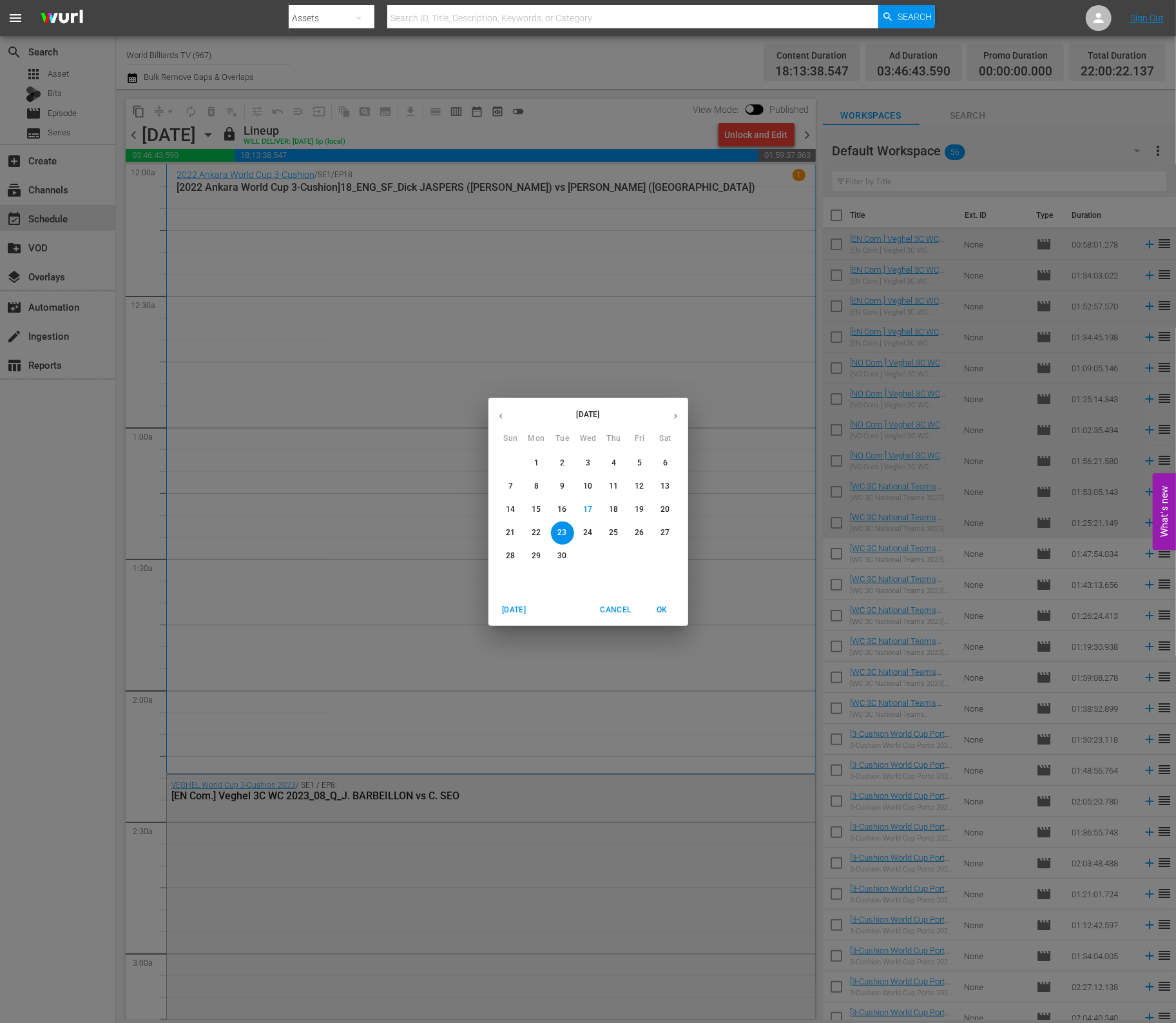
click at [579, 536] on span "24" at bounding box center [588, 533] width 23 height 11
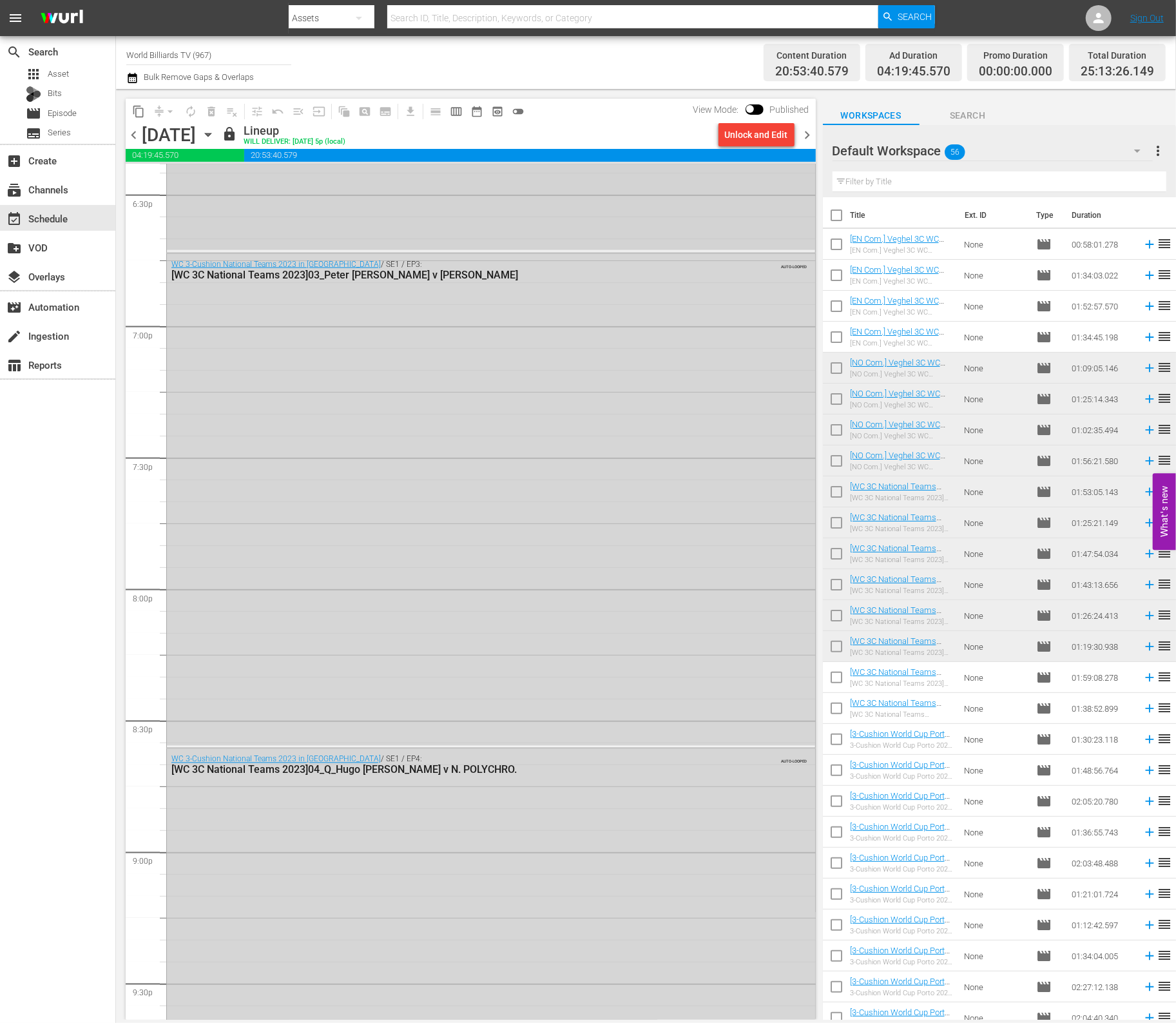
scroll to position [5279, 0]
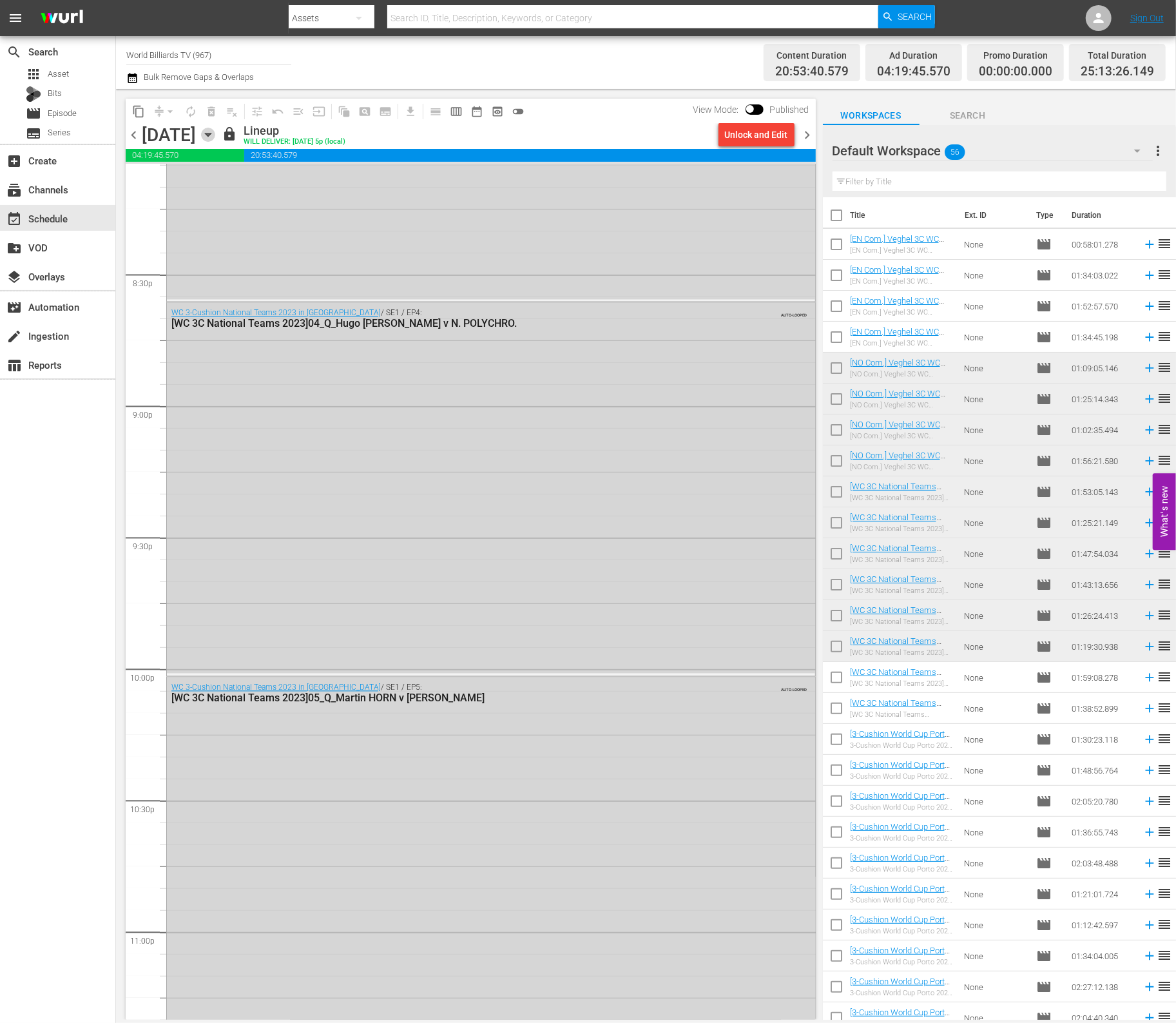
click at [215, 138] on icon "button" at bounding box center [208, 135] width 14 height 14
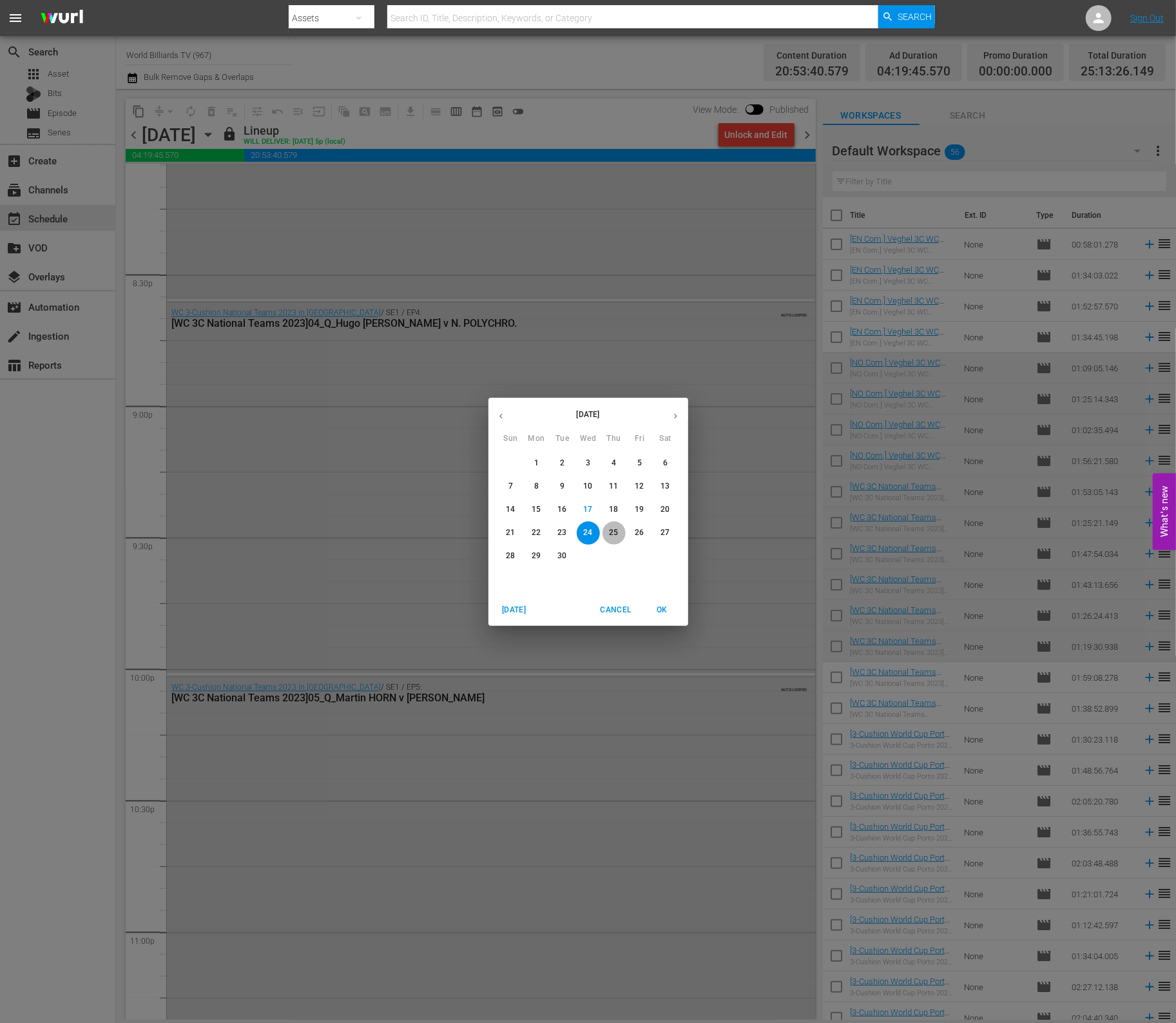
click at [619, 530] on span "25" at bounding box center [615, 533] width 23 height 11
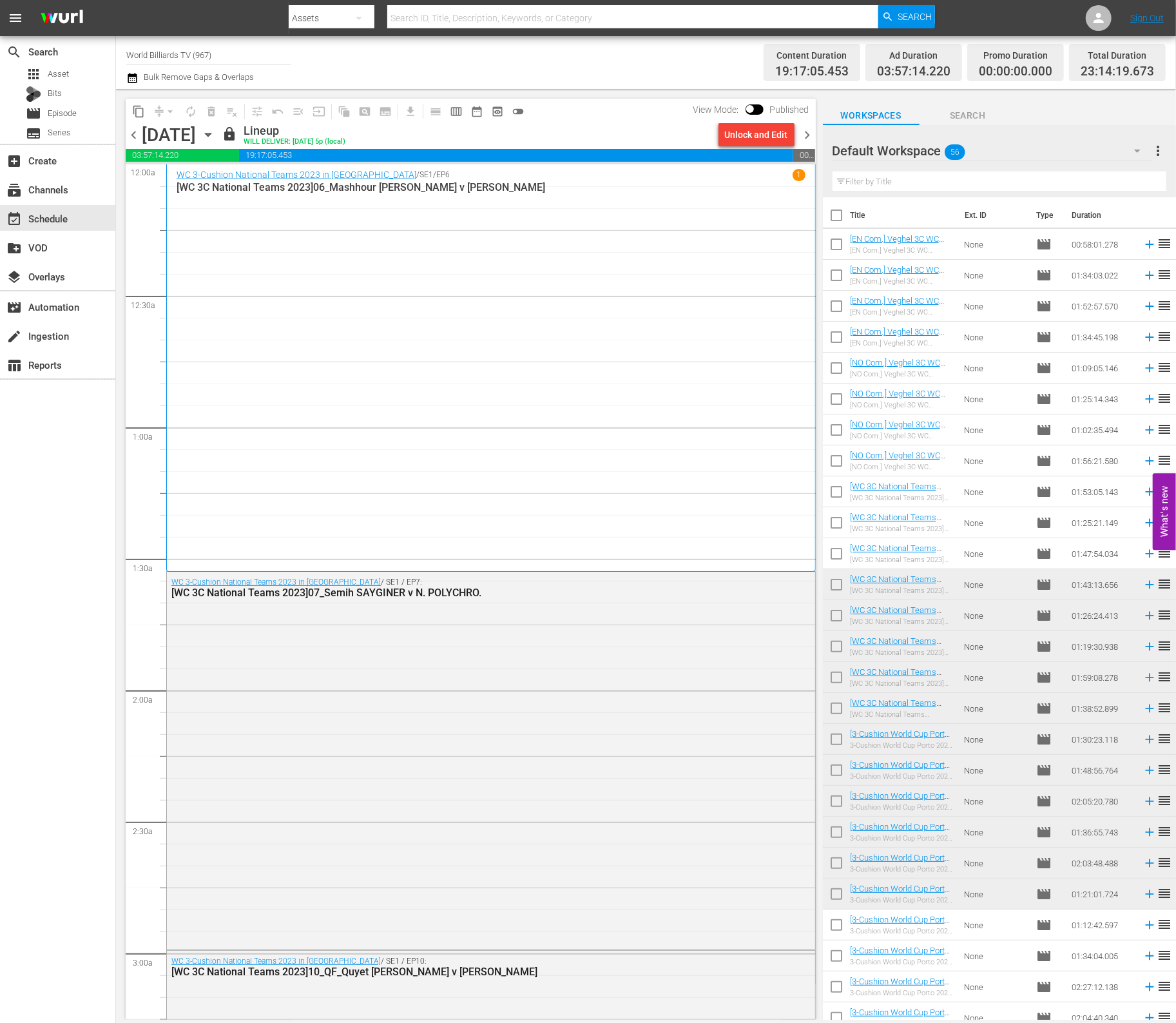
click at [215, 140] on icon "button" at bounding box center [208, 135] width 14 height 14
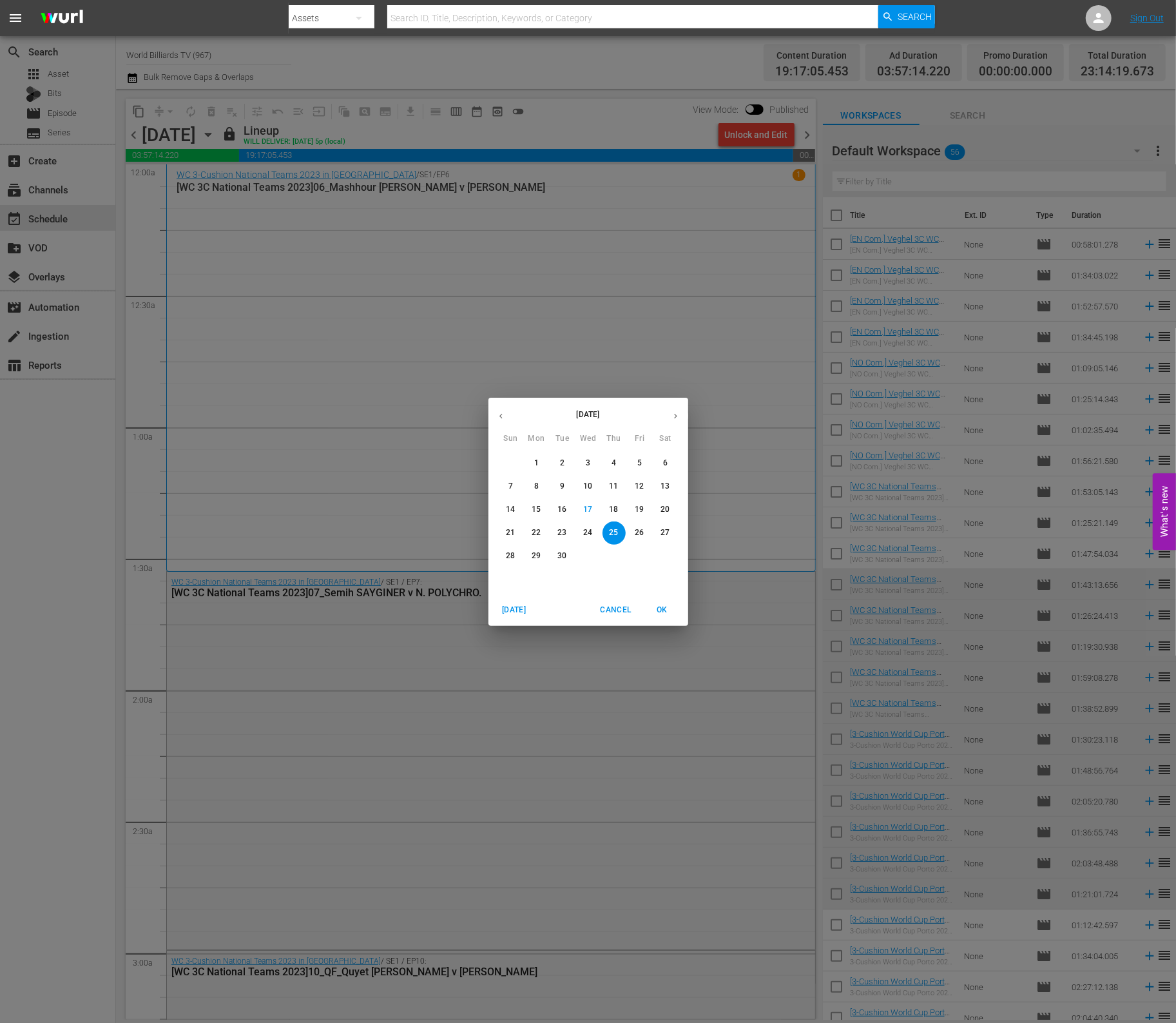
click at [639, 532] on p "26" at bounding box center [639, 533] width 9 height 11
